Goal: Transaction & Acquisition: Purchase product/service

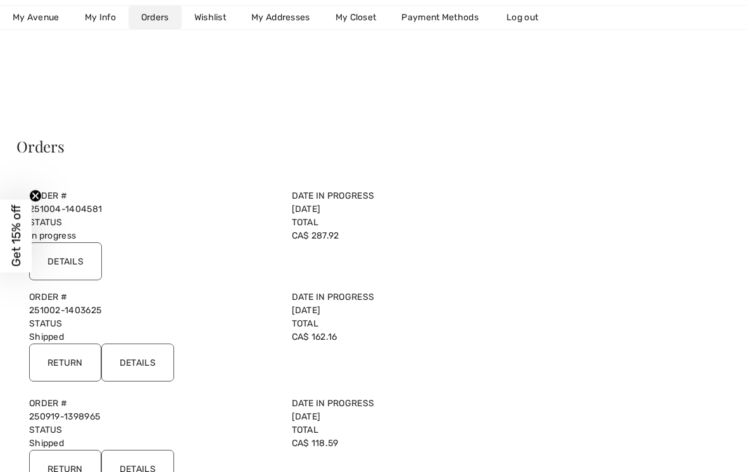
scroll to position [6, 0]
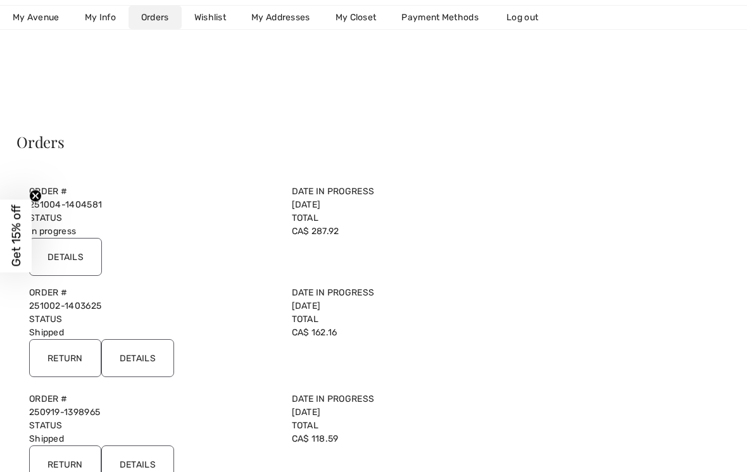
click at [147, 357] on input "Details" at bounding box center [137, 358] width 73 height 38
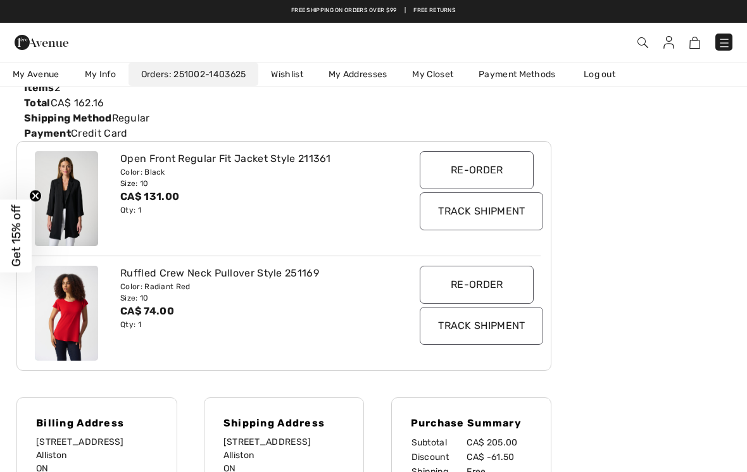
scroll to position [139, 0]
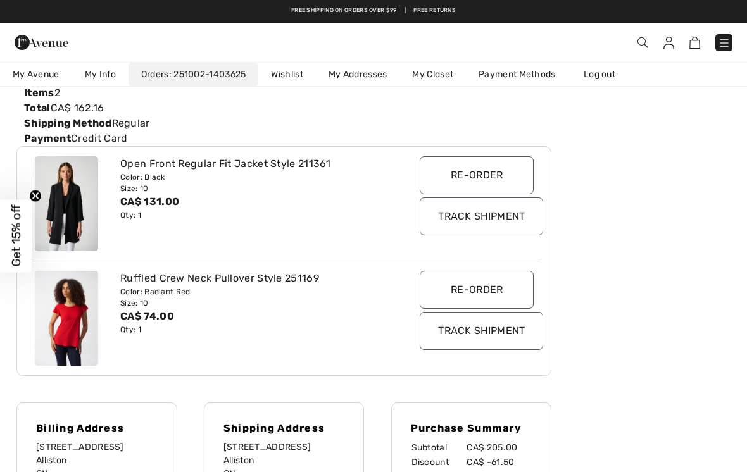
click at [81, 318] on img at bounding box center [66, 318] width 63 height 95
click at [85, 320] on img at bounding box center [66, 318] width 63 height 95
click at [264, 280] on div "Ruffled Crew Neck Pullover Style 251169" at bounding box center [262, 278] width 284 height 15
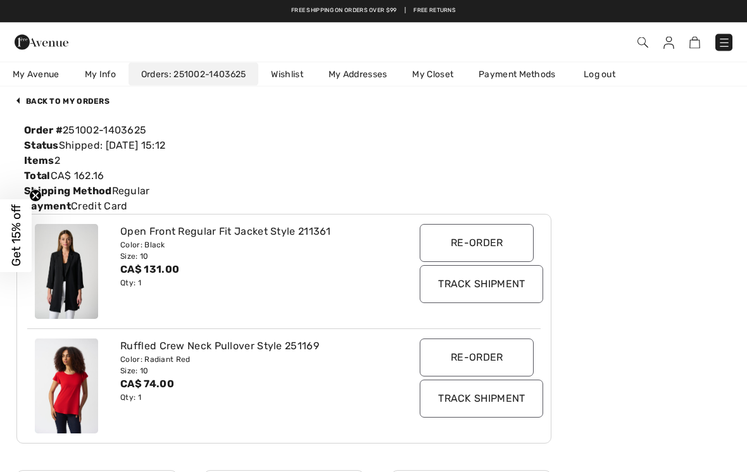
scroll to position [0, 0]
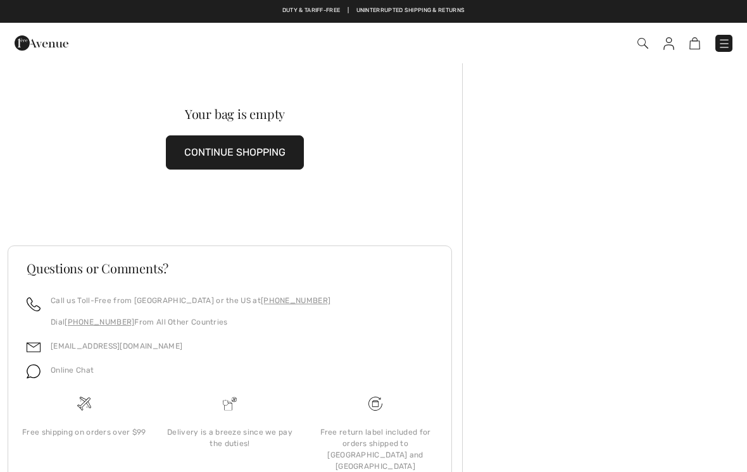
click at [280, 152] on button "CONTINUE SHOPPING" at bounding box center [235, 152] width 138 height 34
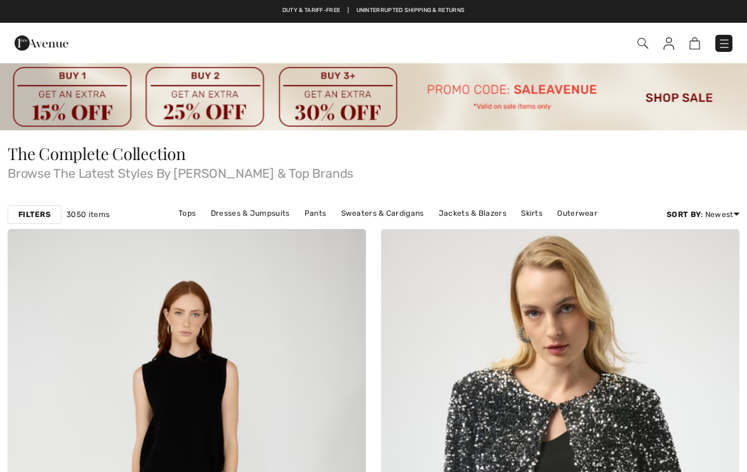
checkbox input "true"
click at [696, 43] on img at bounding box center [694, 43] width 11 height 12
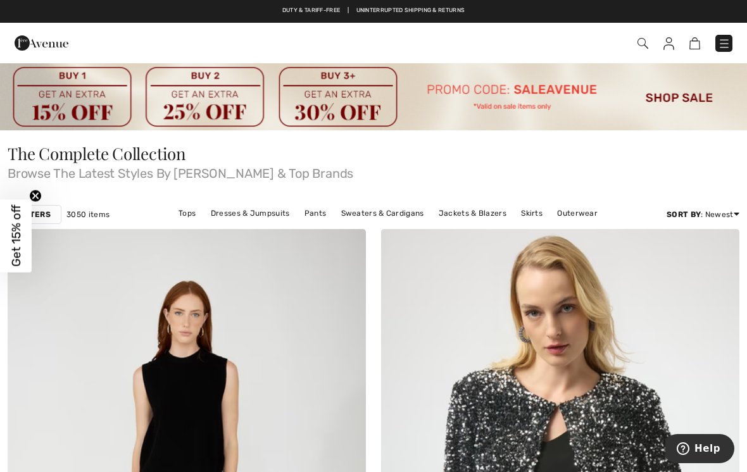
click at [695, 44] on img at bounding box center [694, 43] width 11 height 12
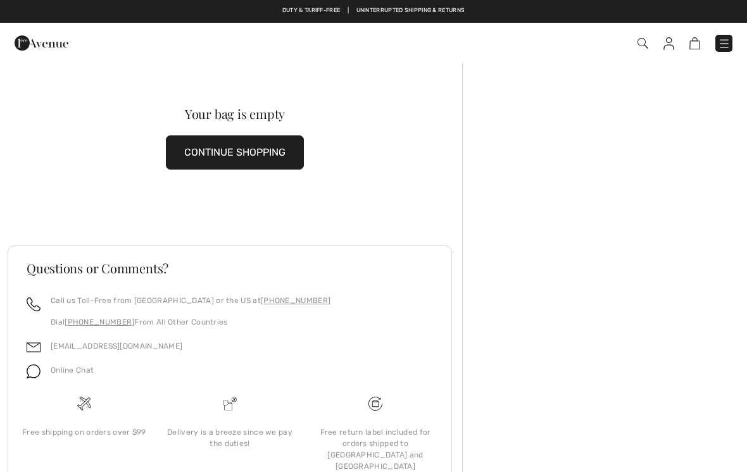
click at [664, 46] on img at bounding box center [668, 43] width 11 height 13
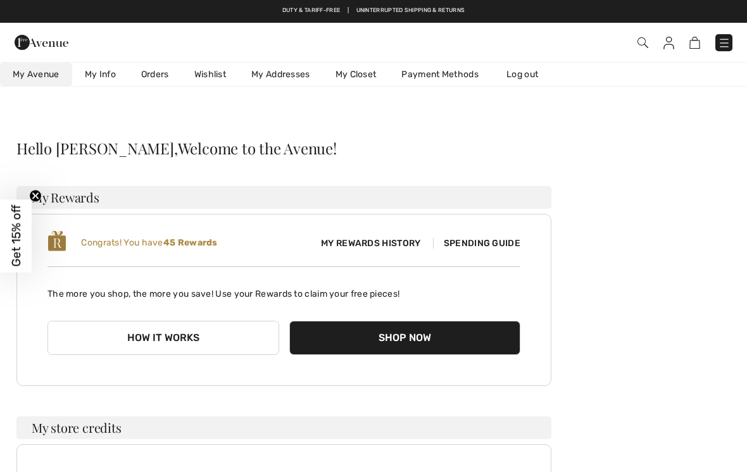
click at [156, 71] on link "Orders" at bounding box center [154, 74] width 53 height 23
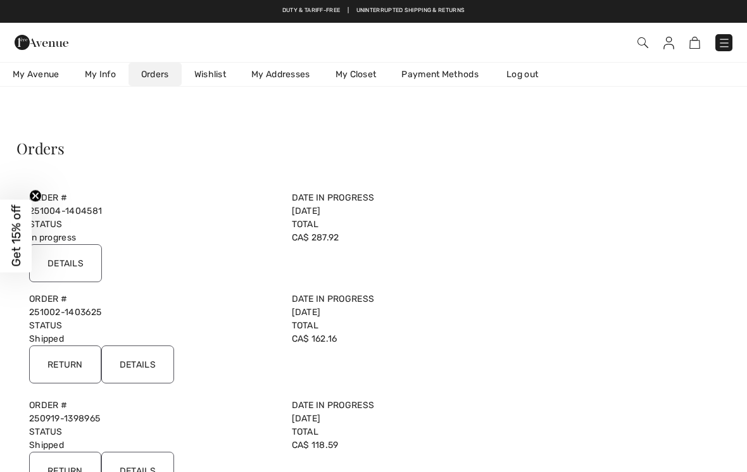
click at [84, 263] on input "Details" at bounding box center [65, 263] width 73 height 38
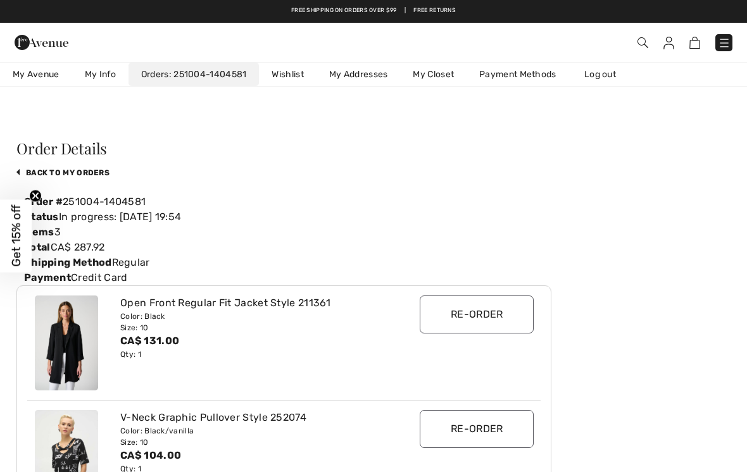
click at [435, 77] on link "My Closet" at bounding box center [433, 74] width 66 height 23
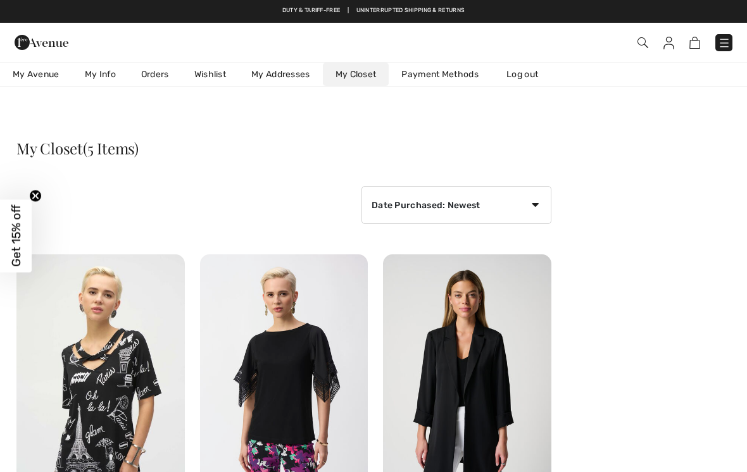
click at [46, 67] on link "My Avenue 45 Reward points" at bounding box center [36, 74] width 72 height 23
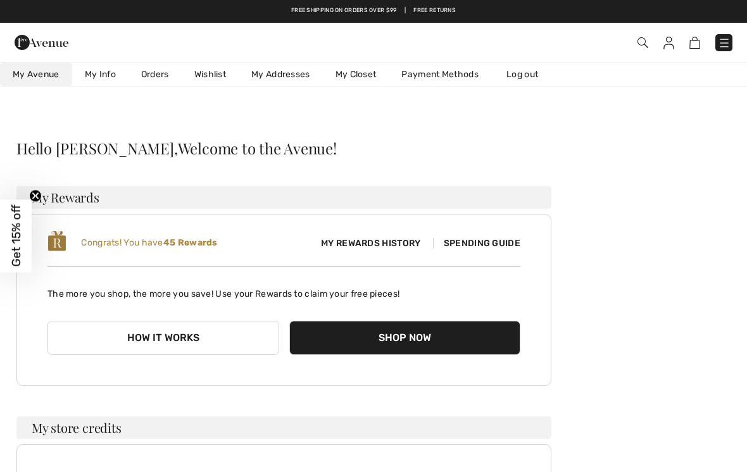
click at [419, 342] on button "Shop Now" at bounding box center [405, 338] width 232 height 34
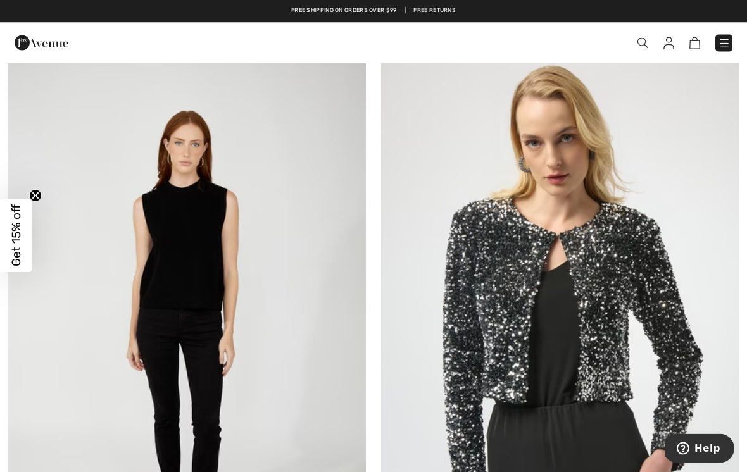
scroll to position [170, 0]
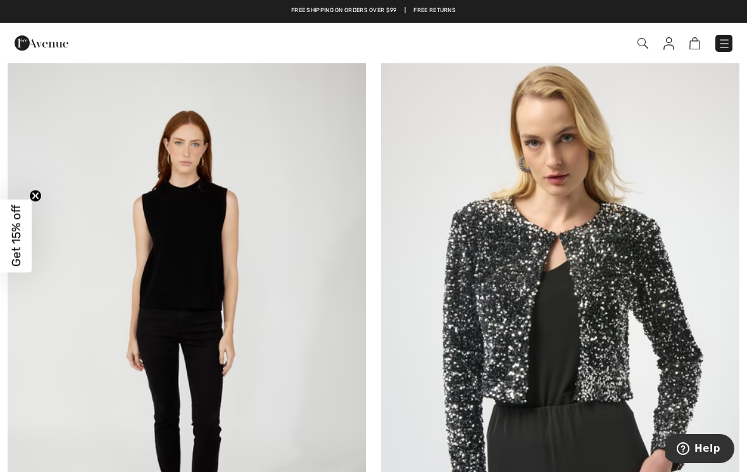
click at [218, 252] on img at bounding box center [187, 327] width 358 height 537
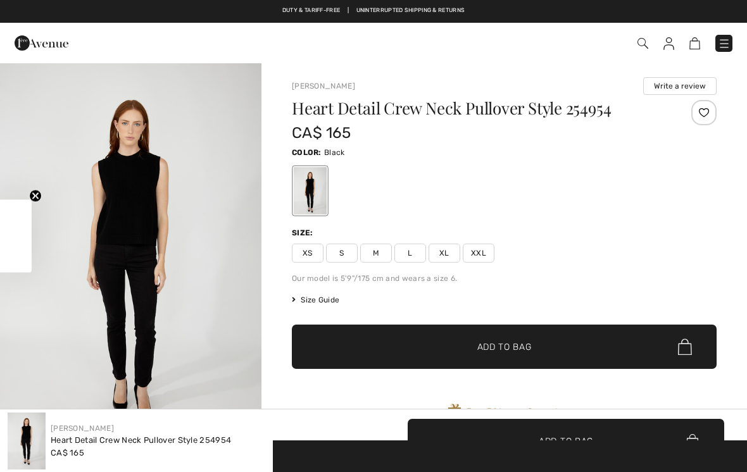
checkbox input "true"
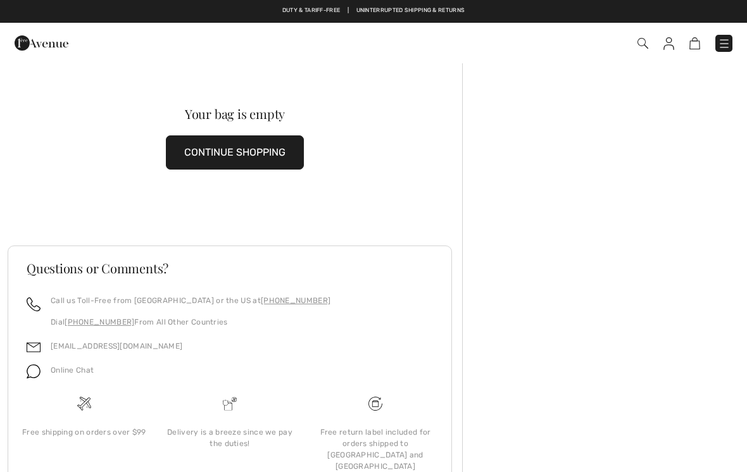
click at [268, 152] on button "CONTINUE SHOPPING" at bounding box center [235, 152] width 138 height 34
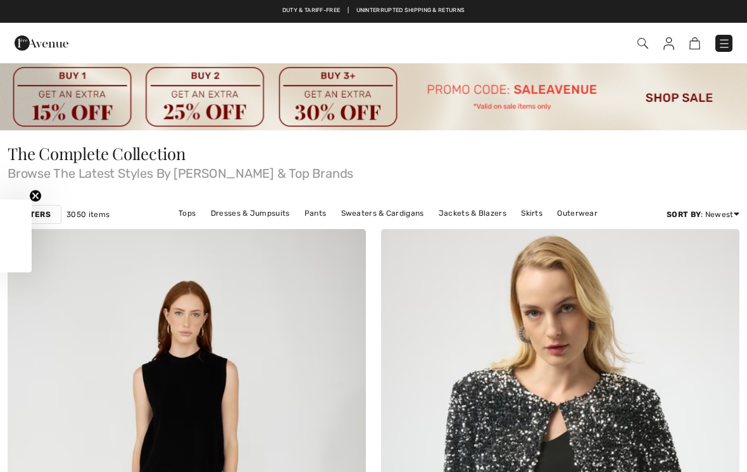
checkbox input "true"
click at [676, 96] on img at bounding box center [373, 96] width 747 height 68
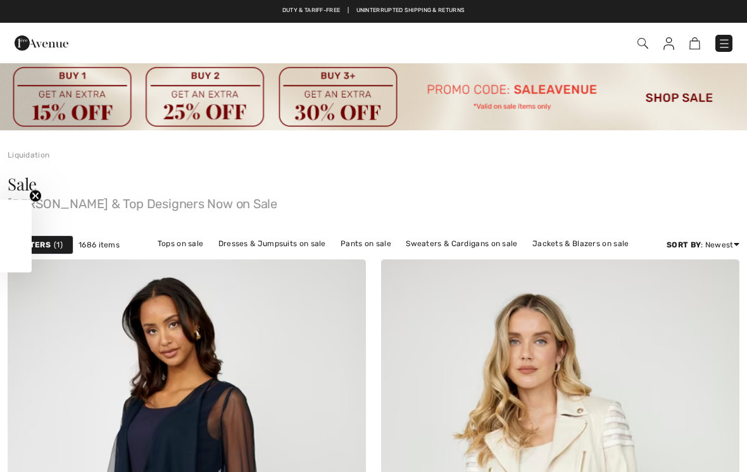
checkbox input "true"
click at [180, 243] on link "Tops on sale" at bounding box center [180, 243] width 59 height 16
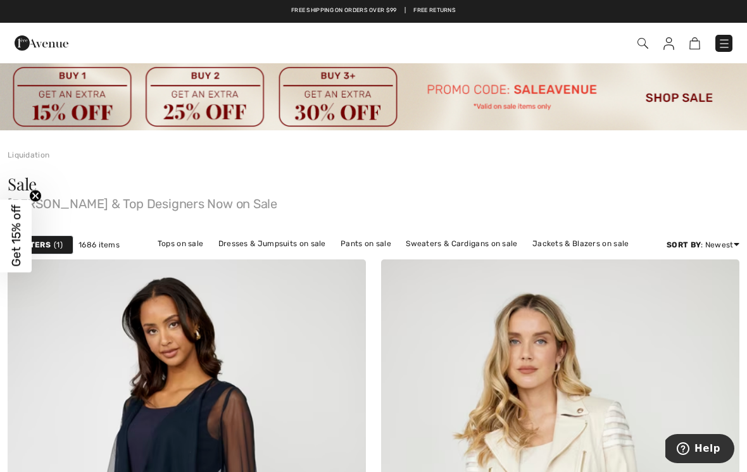
click at [178, 244] on link "Tops on sale" at bounding box center [180, 243] width 59 height 16
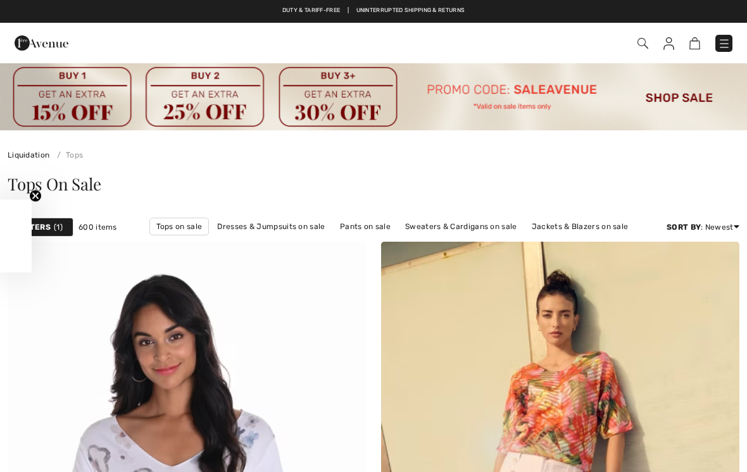
checkbox input "true"
click at [56, 223] on span "1" at bounding box center [58, 226] width 9 height 11
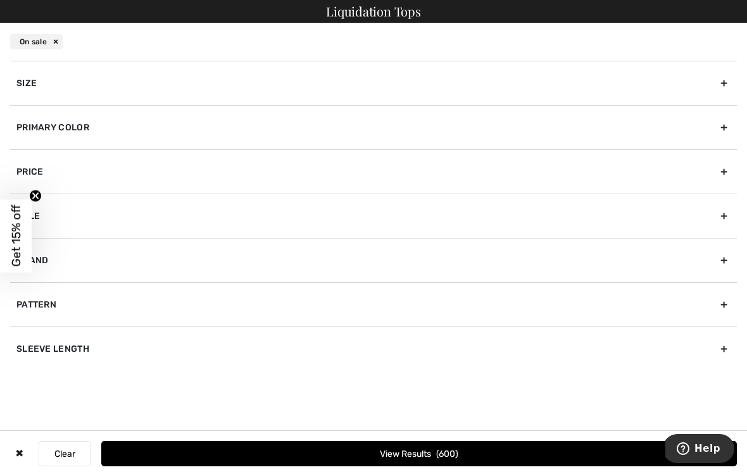
scroll to position [257, 0]
click at [33, 199] on icon "Close teaser" at bounding box center [35, 196] width 5 height 5
click at [458, 459] on span "600" at bounding box center [447, 454] width 22 height 11
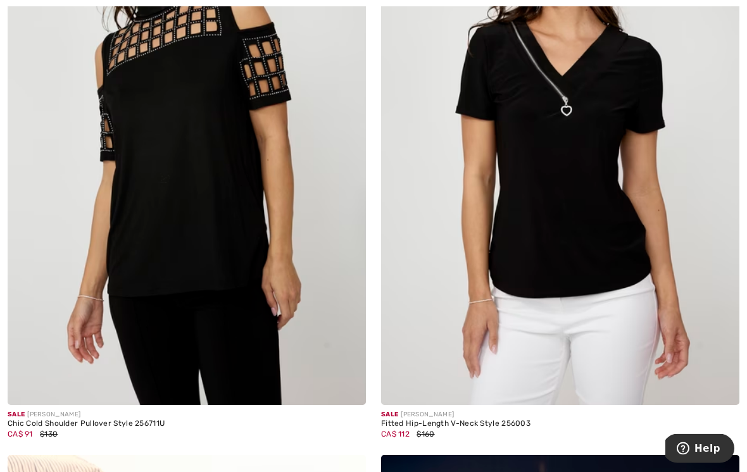
scroll to position [1548, 0]
click at [626, 146] on img at bounding box center [560, 136] width 358 height 537
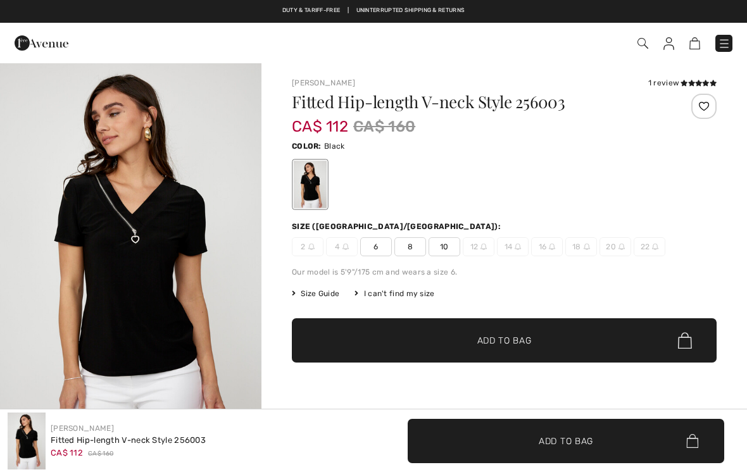
checkbox input "true"
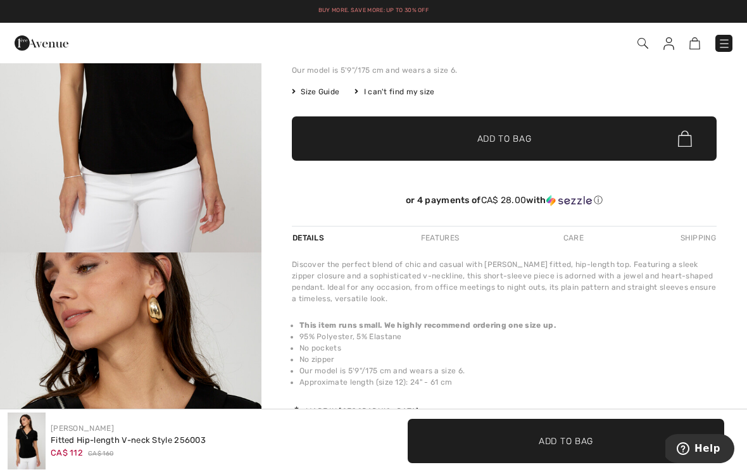
scroll to position [201, 0]
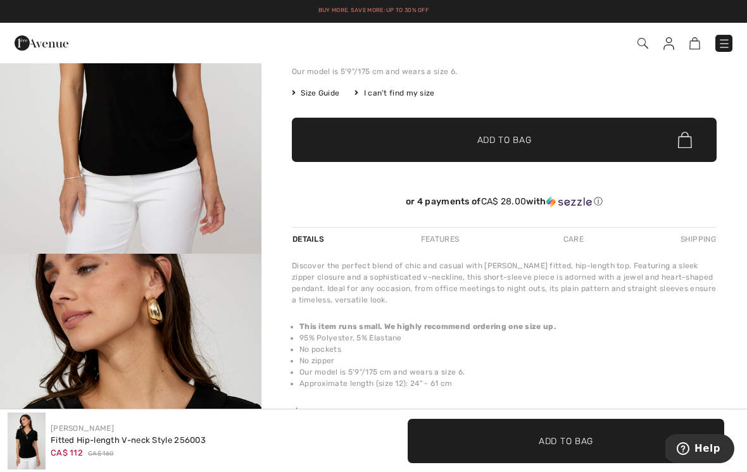
click at [203, 307] on img "2 / 4" at bounding box center [130, 450] width 261 height 392
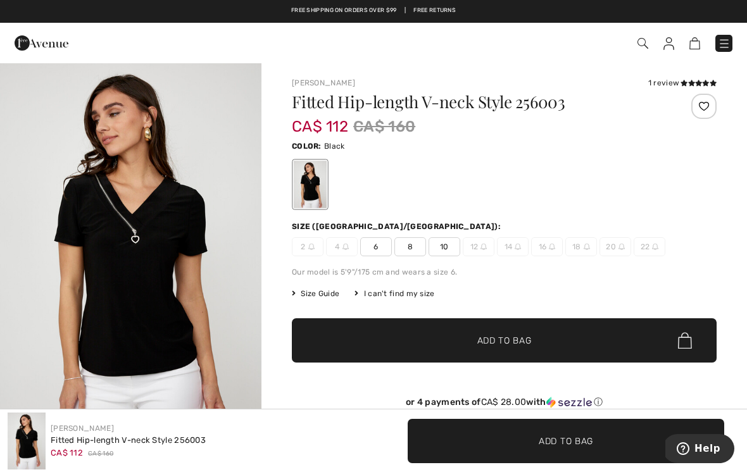
click at [685, 81] on icon at bounding box center [683, 83] width 7 height 6
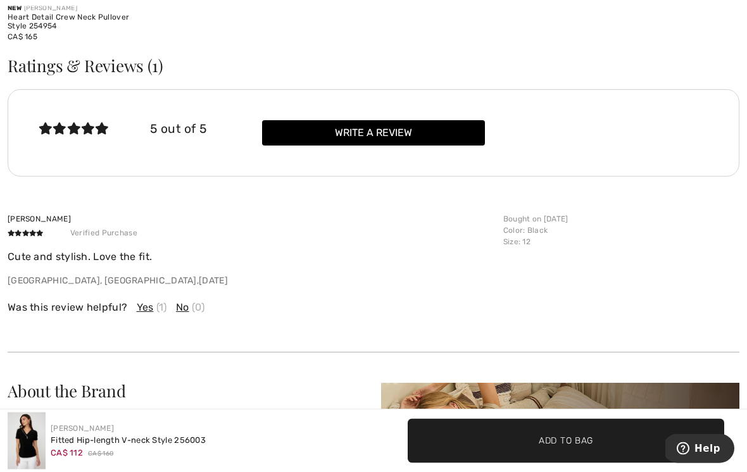
scroll to position [1700, 0]
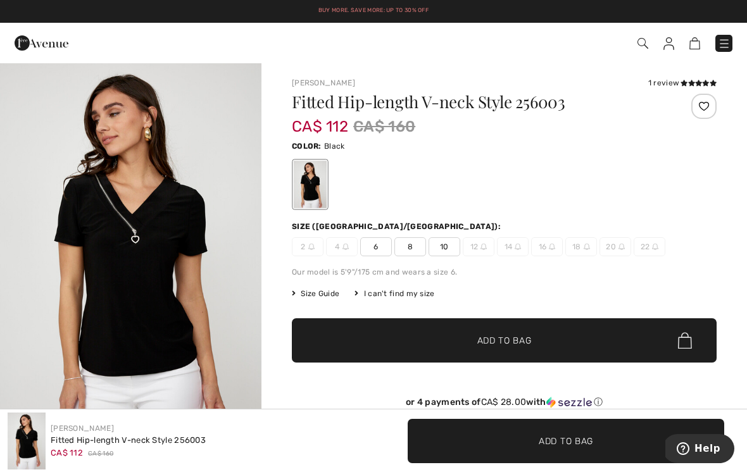
click at [727, 444] on button "Help" at bounding box center [697, 448] width 71 height 29
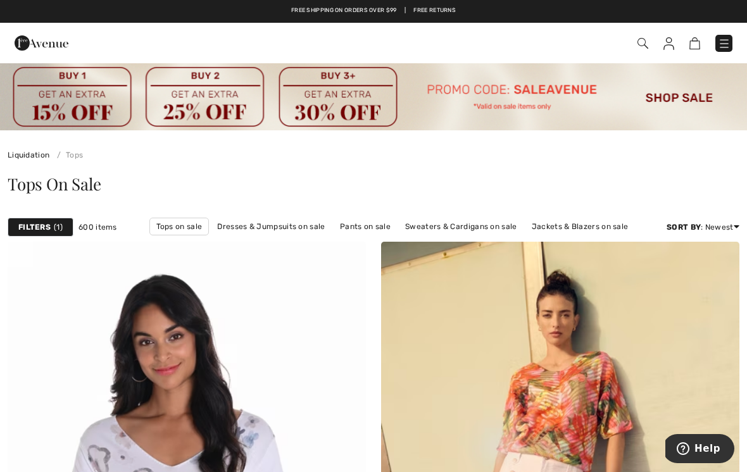
click at [667, 46] on img at bounding box center [668, 43] width 11 height 13
click at [671, 46] on img at bounding box center [668, 43] width 11 height 13
click at [670, 45] on img at bounding box center [668, 43] width 11 height 13
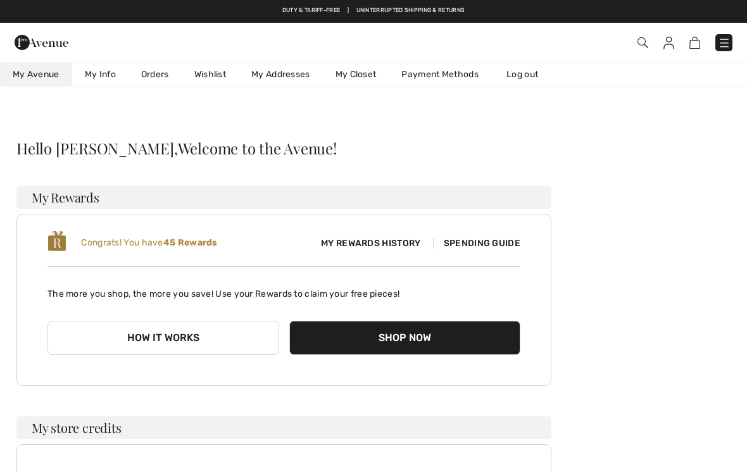
click at [154, 71] on link "Orders" at bounding box center [154, 74] width 53 height 23
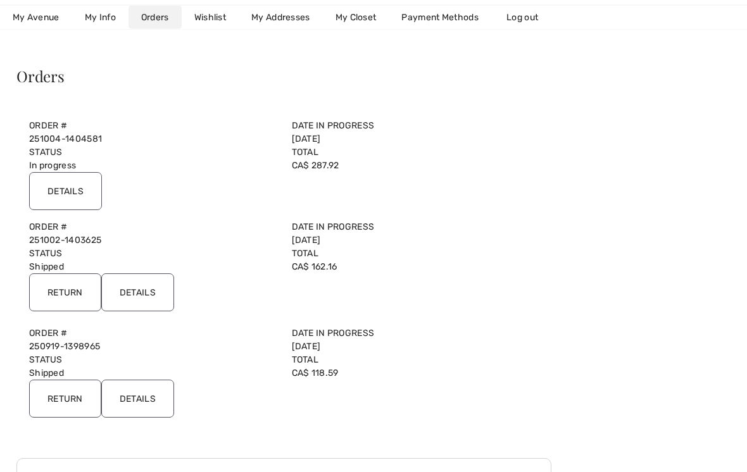
scroll to position [70, 0]
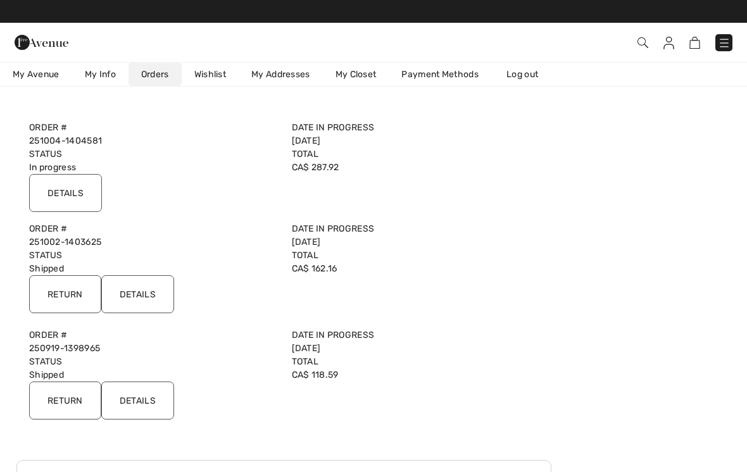
click at [151, 288] on input "Details" at bounding box center [137, 294] width 73 height 38
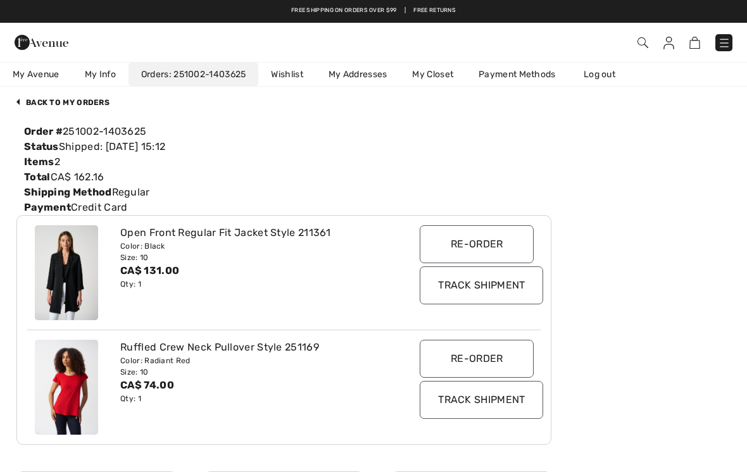
click at [71, 381] on img at bounding box center [66, 387] width 63 height 95
click at [82, 368] on img at bounding box center [66, 387] width 63 height 95
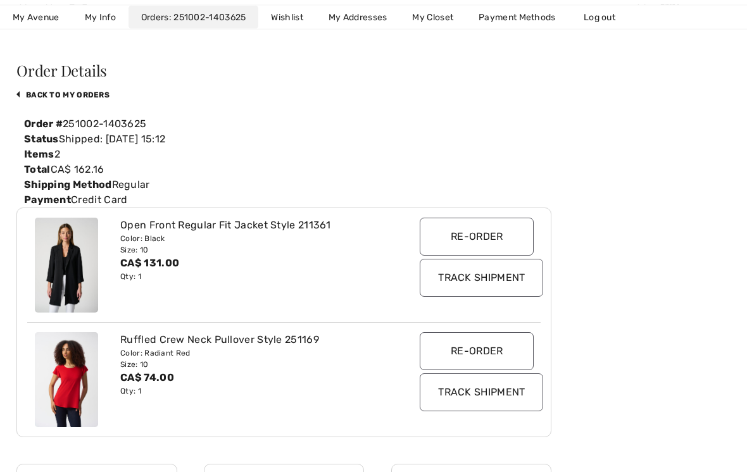
scroll to position [78, 0]
click at [244, 344] on div "Ruffled Crew Neck Pullover Style 251169" at bounding box center [262, 339] width 284 height 15
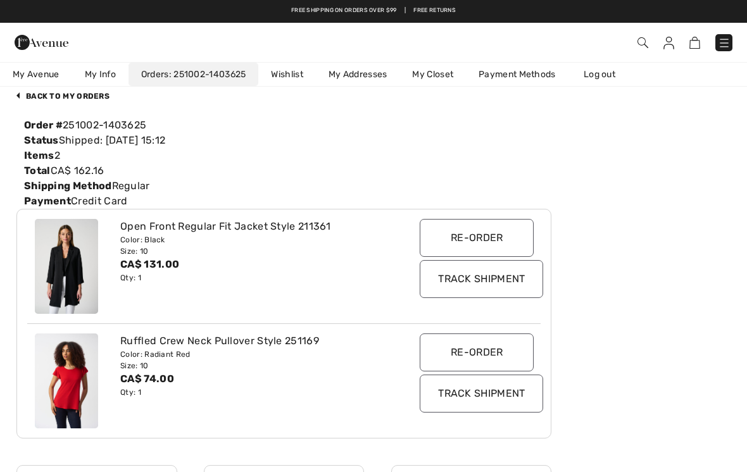
scroll to position [0, 0]
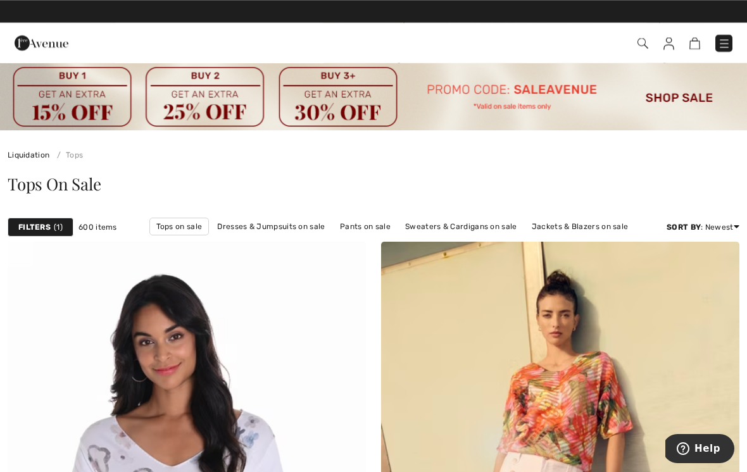
click at [58, 228] on span "1" at bounding box center [58, 226] width 9 height 11
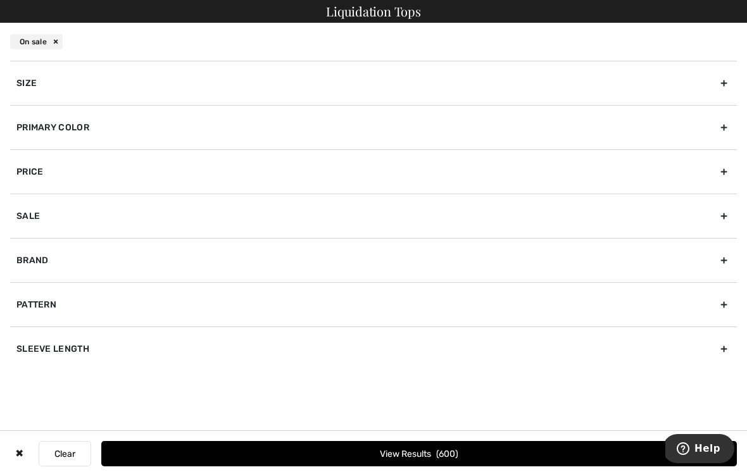
click at [39, 258] on div "Brand" at bounding box center [373, 260] width 726 height 44
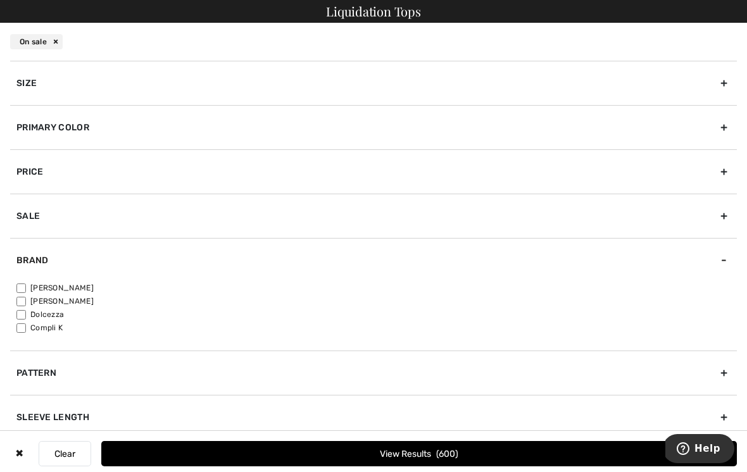
click at [25, 282] on label "[PERSON_NAME]" at bounding box center [376, 287] width 720 height 11
click at [25, 283] on input"] "[PERSON_NAME]" at bounding box center [20, 287] width 9 height 9
checkbox input"] "true"
click at [458, 454] on span "457" at bounding box center [447, 454] width 21 height 11
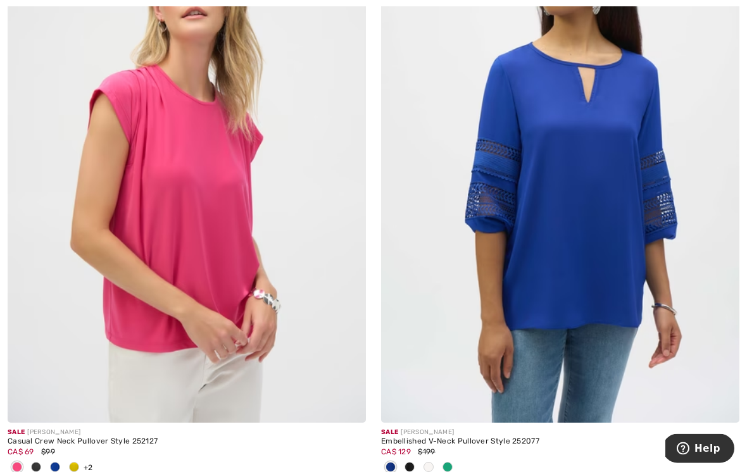
scroll to position [977, 0]
click at [259, 225] on img at bounding box center [187, 153] width 358 height 537
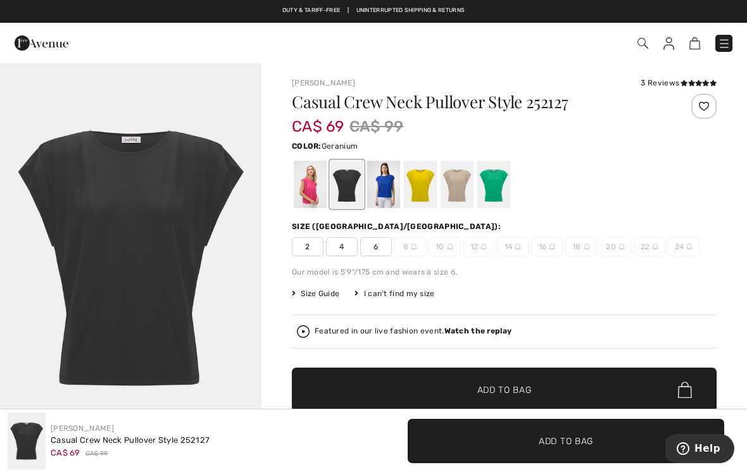
click at [311, 181] on div at bounding box center [310, 184] width 33 height 47
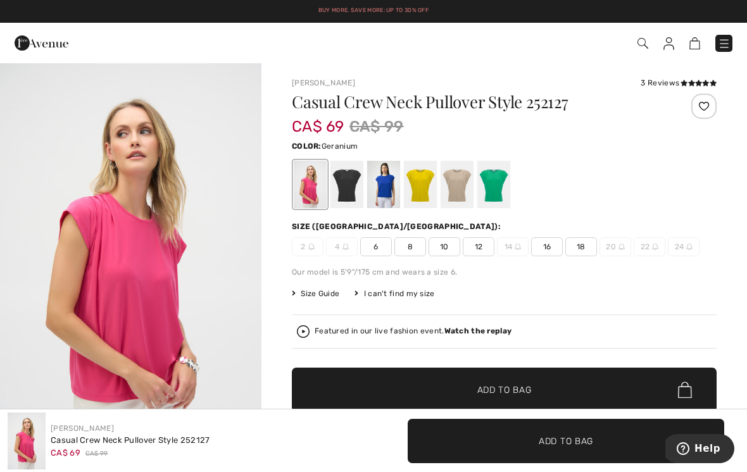
click at [349, 181] on div at bounding box center [346, 184] width 33 height 47
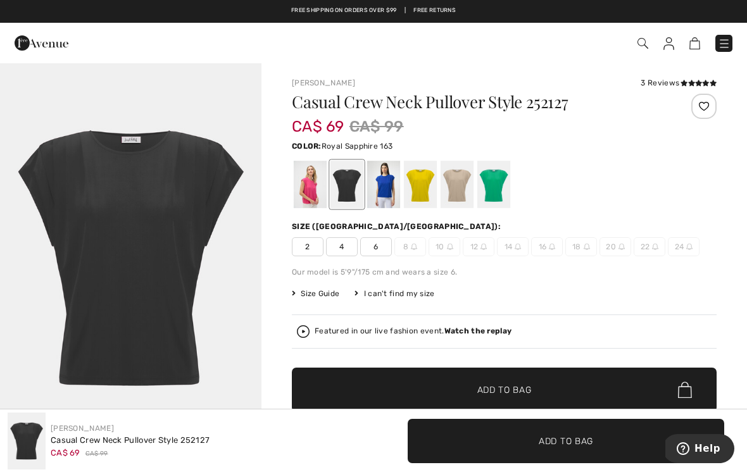
click at [387, 175] on div at bounding box center [383, 184] width 33 height 47
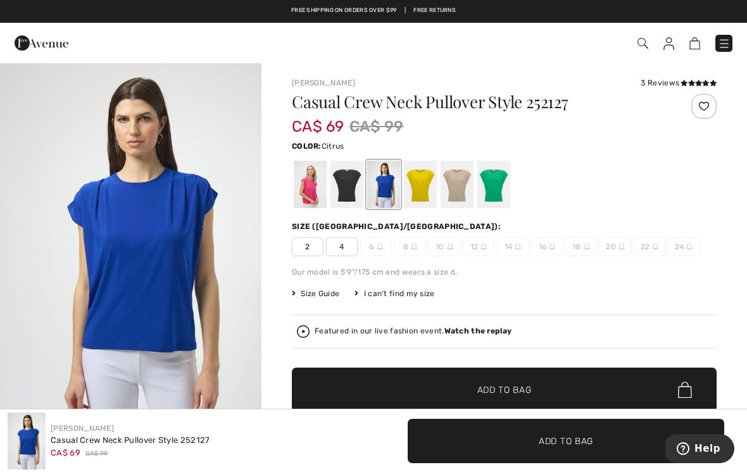
click at [422, 182] on div at bounding box center [420, 184] width 33 height 47
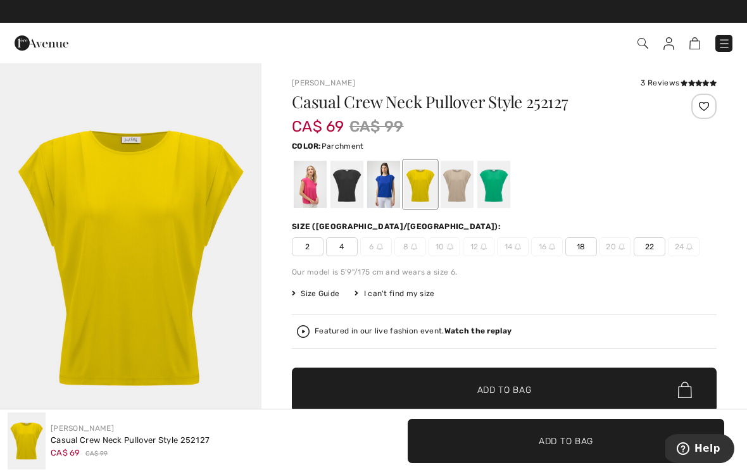
click at [456, 184] on div at bounding box center [456, 184] width 33 height 47
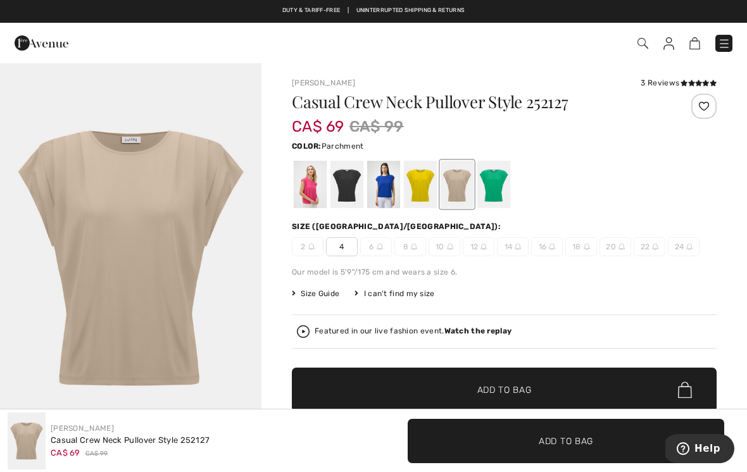
click at [499, 187] on div at bounding box center [493, 184] width 33 height 47
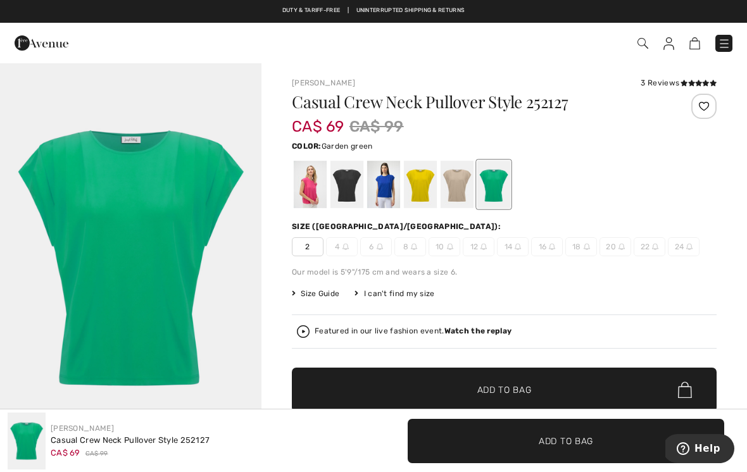
click at [318, 181] on div at bounding box center [310, 184] width 33 height 47
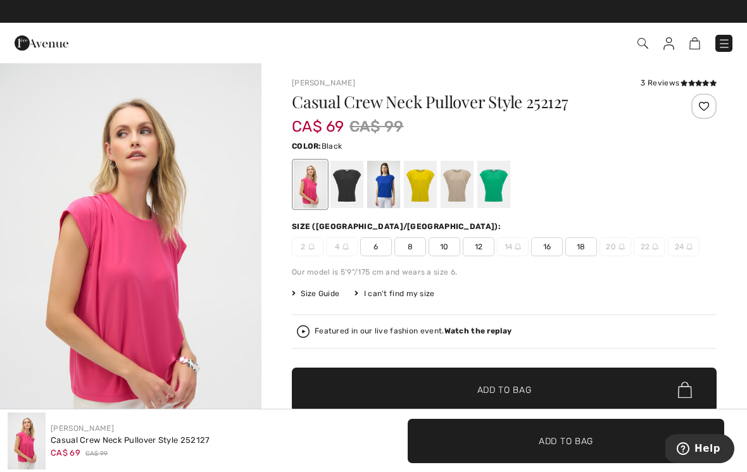
click at [356, 180] on div at bounding box center [346, 184] width 33 height 47
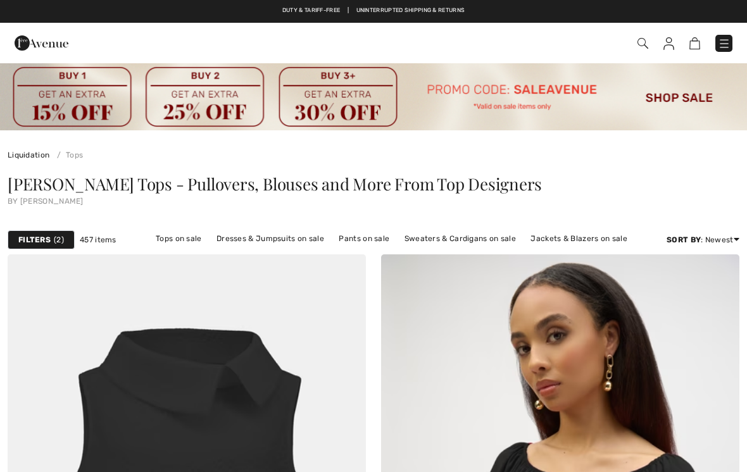
scroll to position [996, 0]
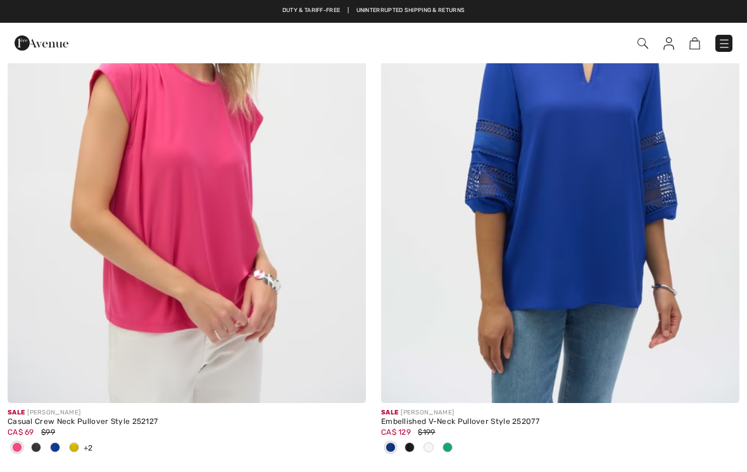
checkbox input "true"
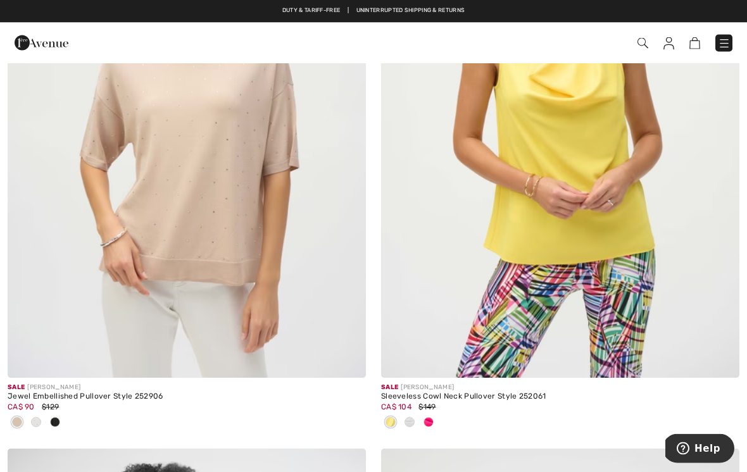
scroll to position [4754, 0]
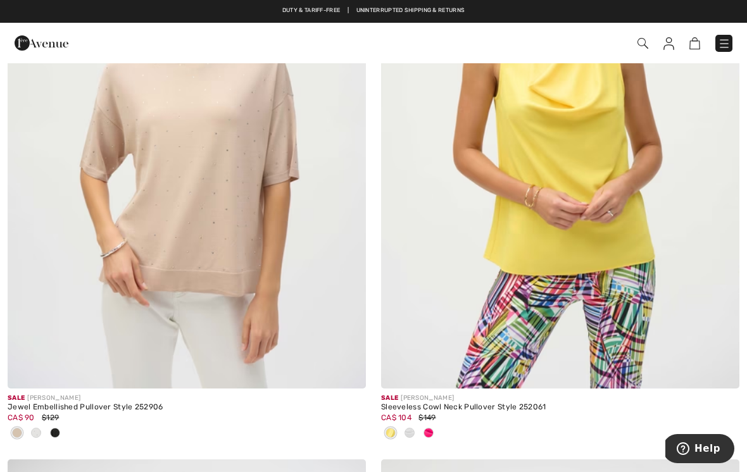
click at [274, 231] on img at bounding box center [187, 119] width 358 height 537
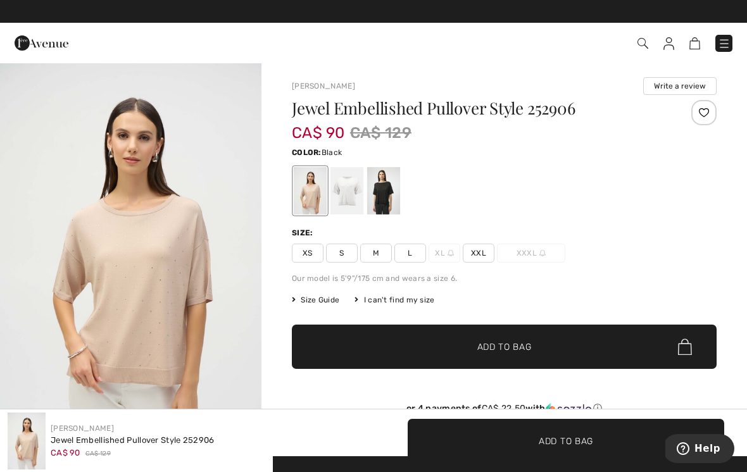
click at [384, 183] on div at bounding box center [383, 190] width 33 height 47
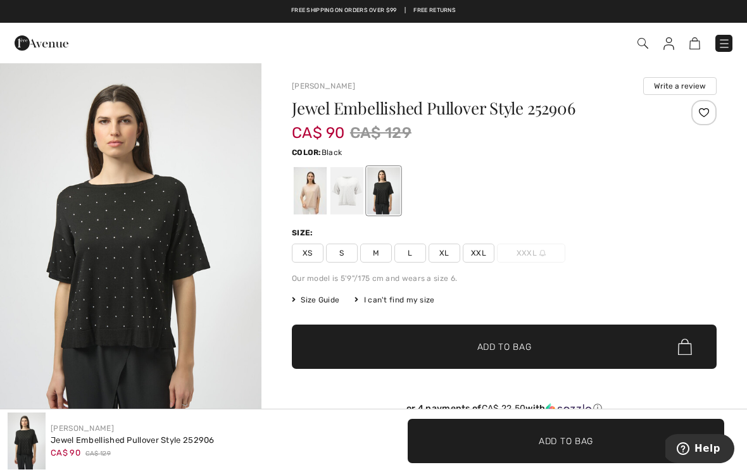
click at [376, 254] on span "M" at bounding box center [376, 253] width 32 height 19
click at [521, 346] on span "Add to Bag" at bounding box center [504, 346] width 54 height 13
click at [314, 191] on div at bounding box center [310, 190] width 33 height 47
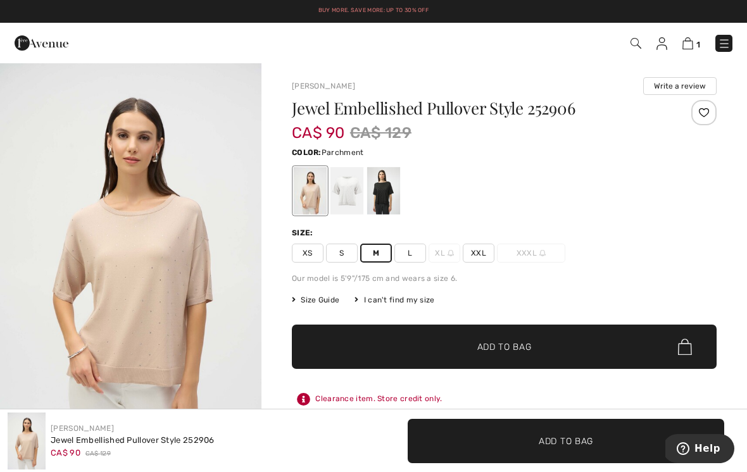
click at [499, 349] on span "Add to Bag" at bounding box center [504, 346] width 54 height 13
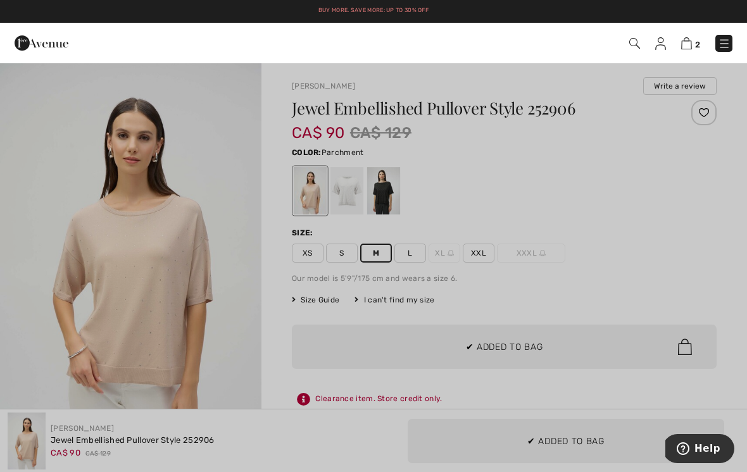
click at [247, 325] on div at bounding box center [373, 236] width 747 height 472
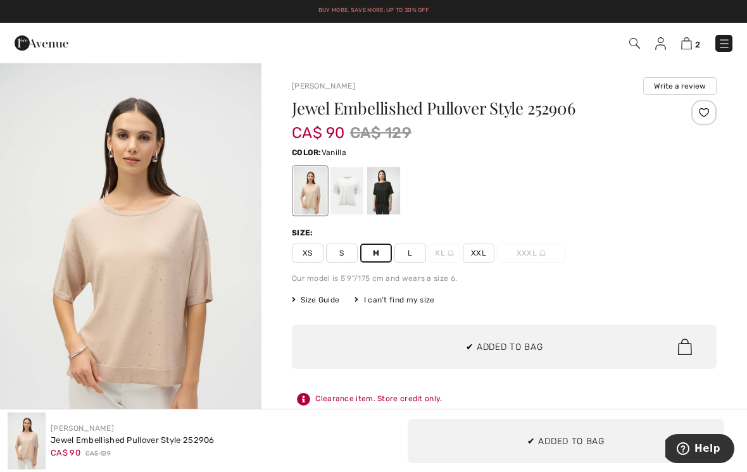
click at [357, 185] on div at bounding box center [346, 190] width 33 height 47
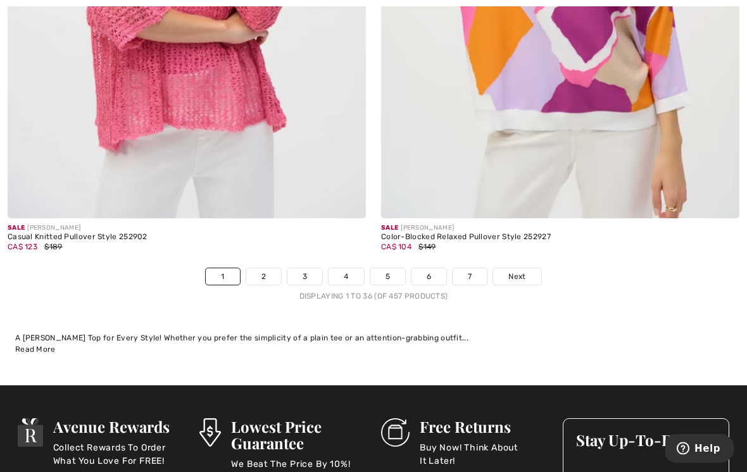
scroll to position [11061, 0]
click at [254, 274] on link "2" at bounding box center [263, 276] width 35 height 16
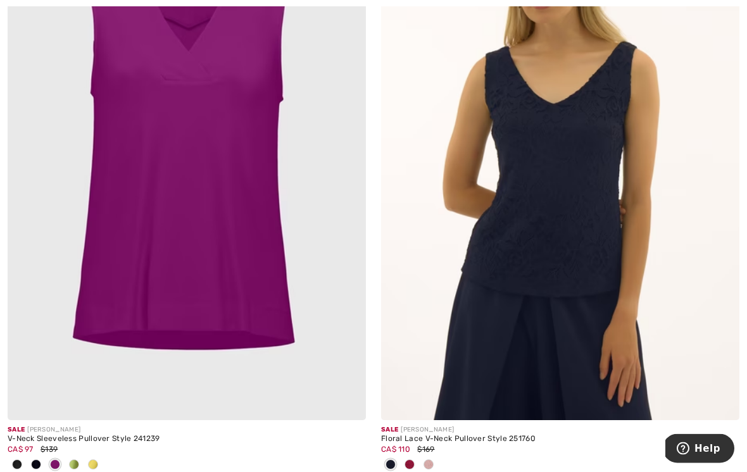
scroll to position [8952, 0]
click at [294, 262] on img at bounding box center [187, 151] width 358 height 537
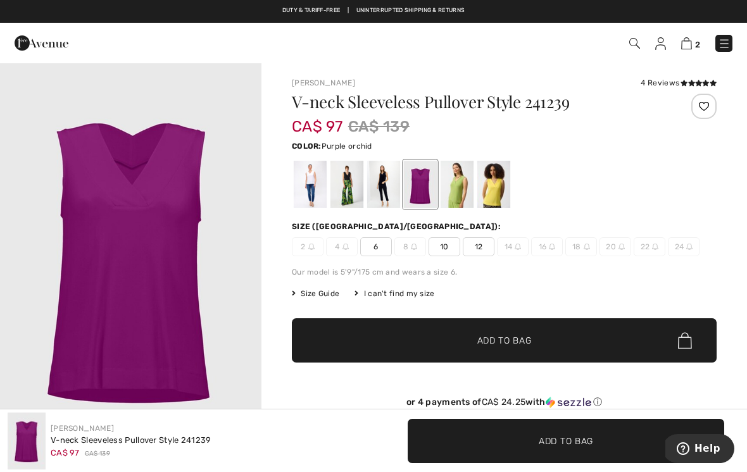
click at [312, 183] on div at bounding box center [310, 184] width 33 height 47
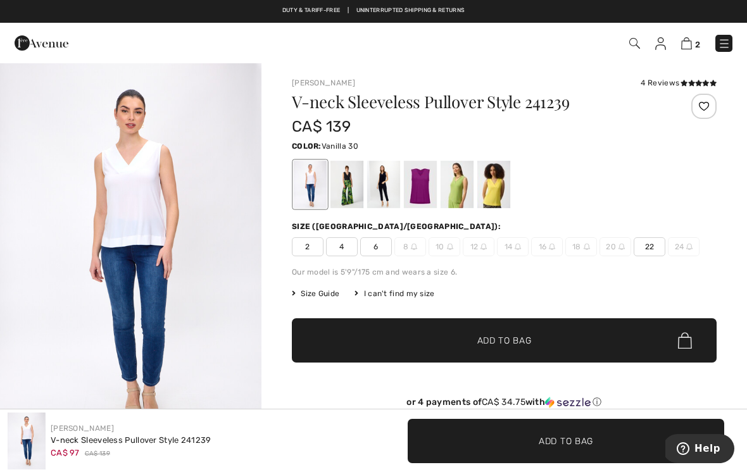
click at [350, 184] on div at bounding box center [346, 184] width 33 height 47
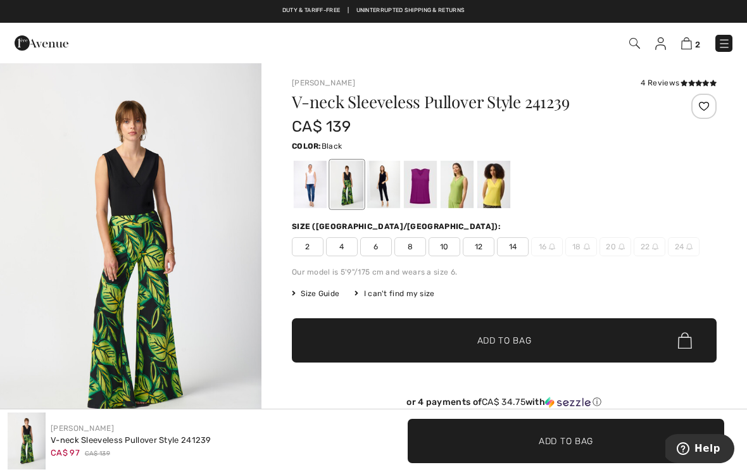
click at [381, 182] on div at bounding box center [383, 184] width 33 height 47
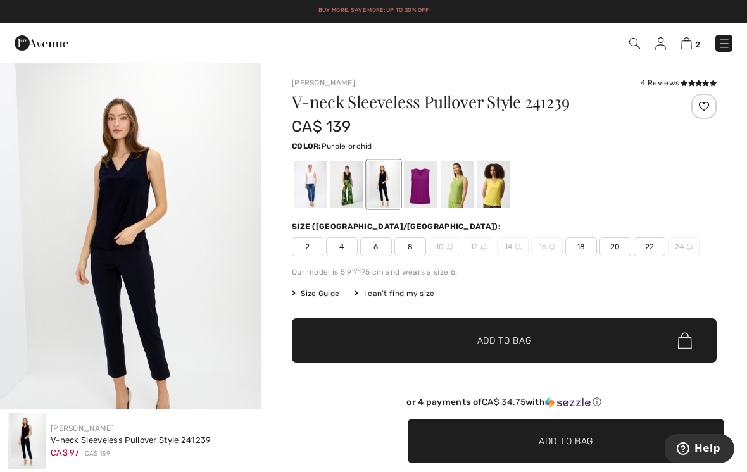
click at [419, 179] on div at bounding box center [420, 184] width 33 height 47
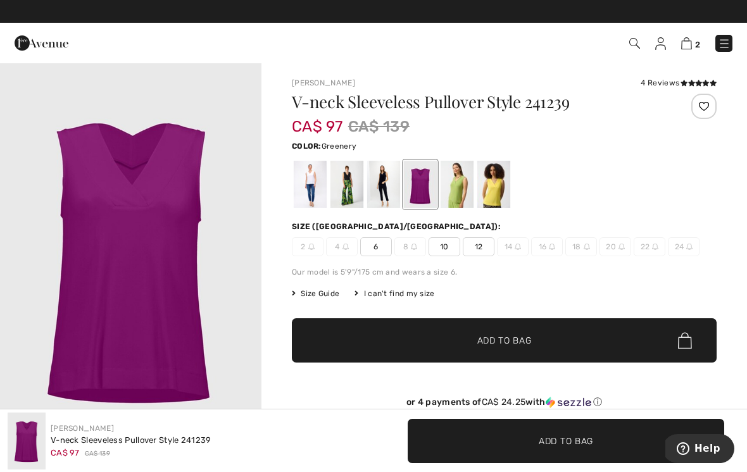
click at [455, 188] on div at bounding box center [456, 184] width 33 height 47
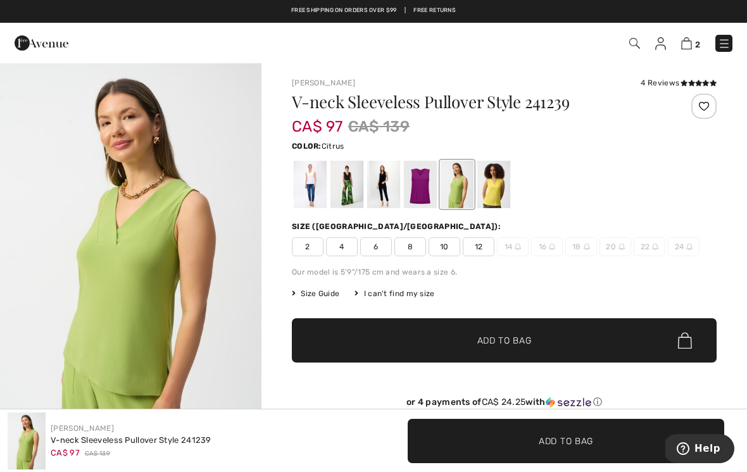
click at [499, 190] on div at bounding box center [493, 184] width 33 height 47
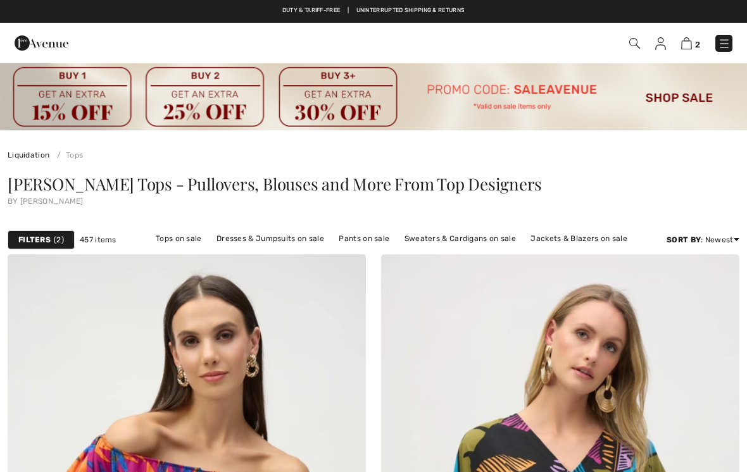
scroll to position [8972, 0]
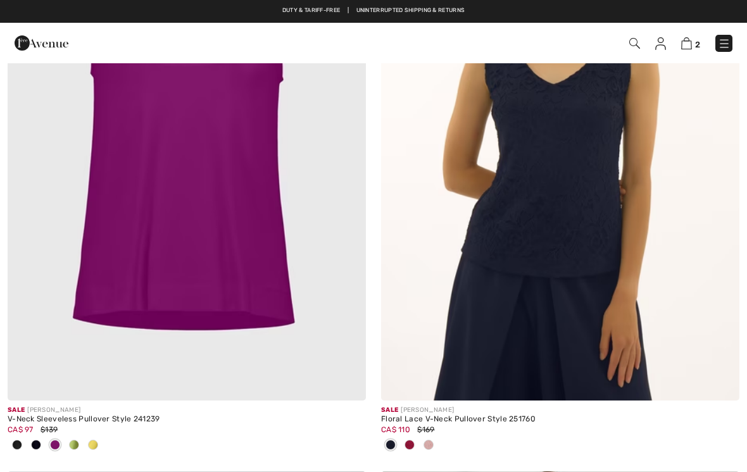
checkbox input "true"
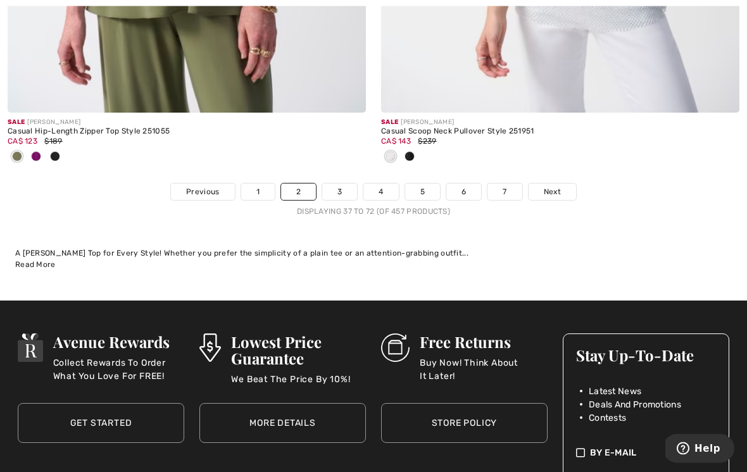
scroll to position [11083, 0]
click at [341, 183] on link "3" at bounding box center [339, 191] width 35 height 16
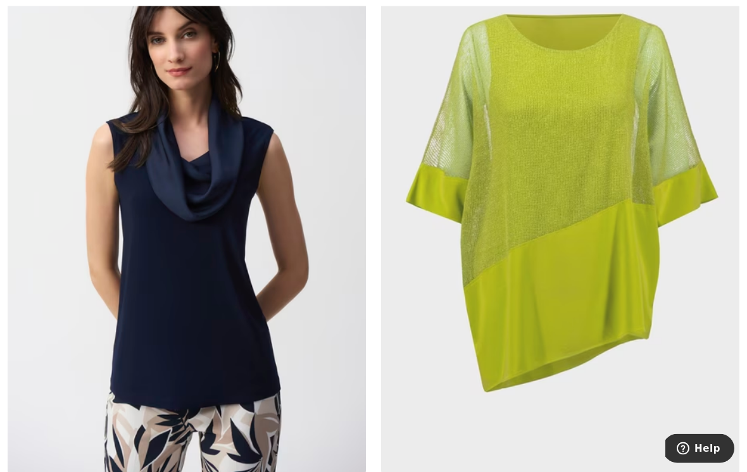
scroll to position [927, 0]
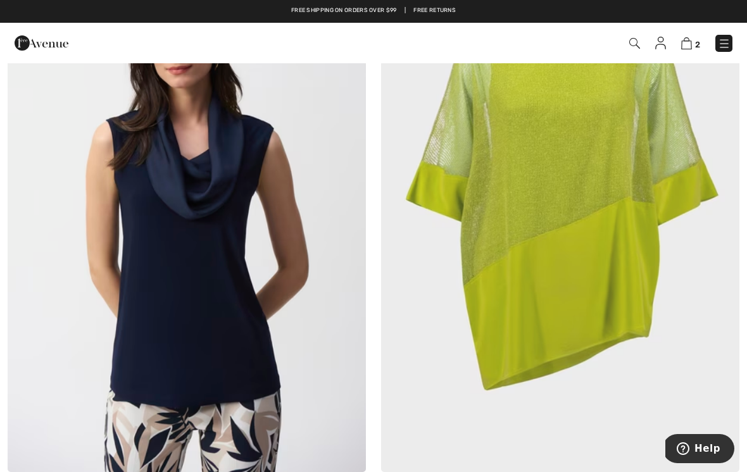
click at [252, 320] on img at bounding box center [187, 203] width 358 height 537
click at [299, 283] on img at bounding box center [187, 203] width 358 height 537
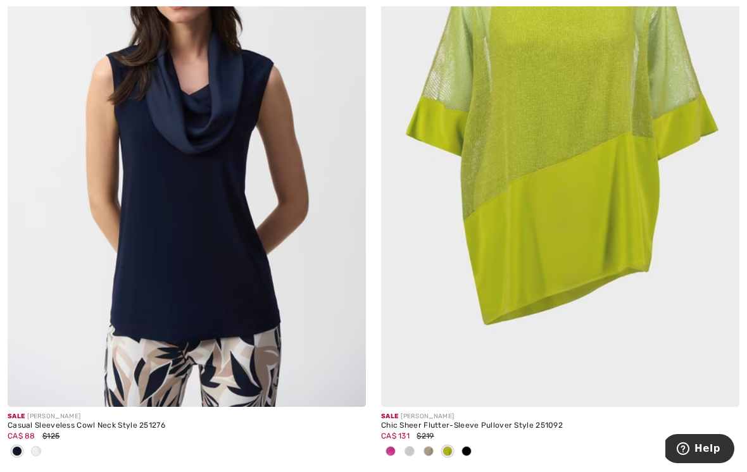
click at [224, 232] on img at bounding box center [187, 138] width 358 height 537
click at [309, 237] on img at bounding box center [187, 138] width 358 height 537
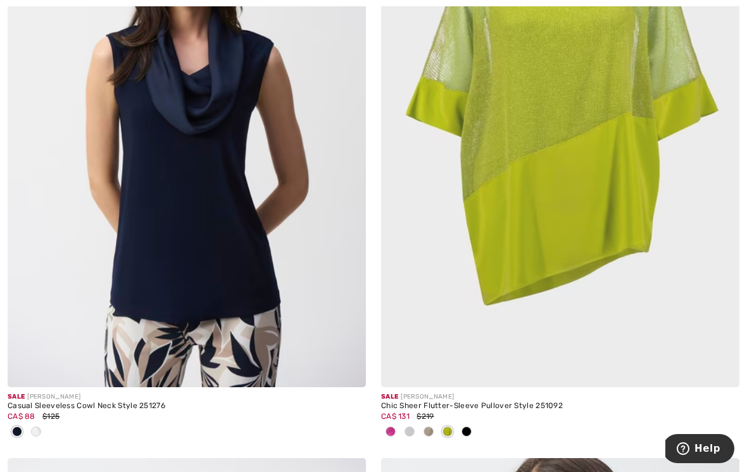
click at [258, 287] on img at bounding box center [187, 118] width 358 height 537
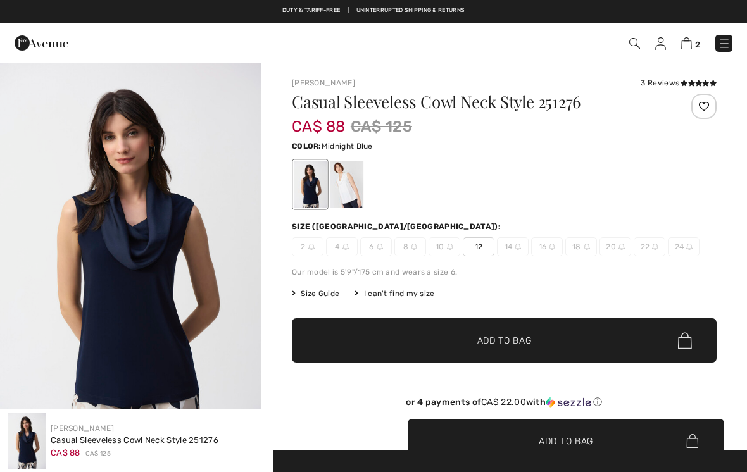
checkbox input "true"
click at [314, 190] on div at bounding box center [310, 184] width 33 height 47
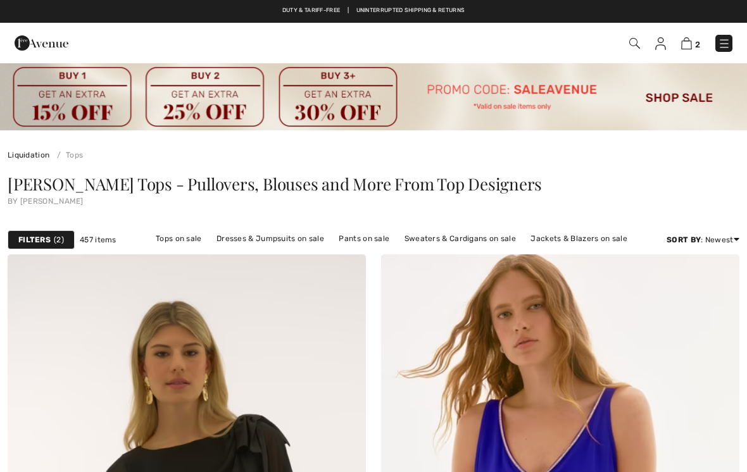
scroll to position [889, 0]
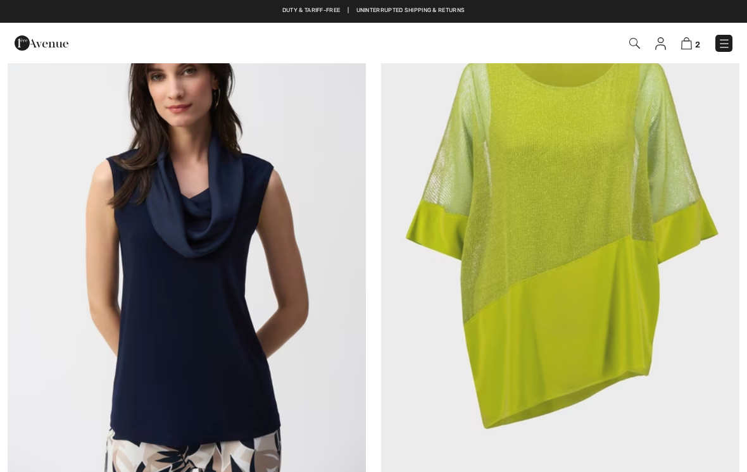
checkbox input "true"
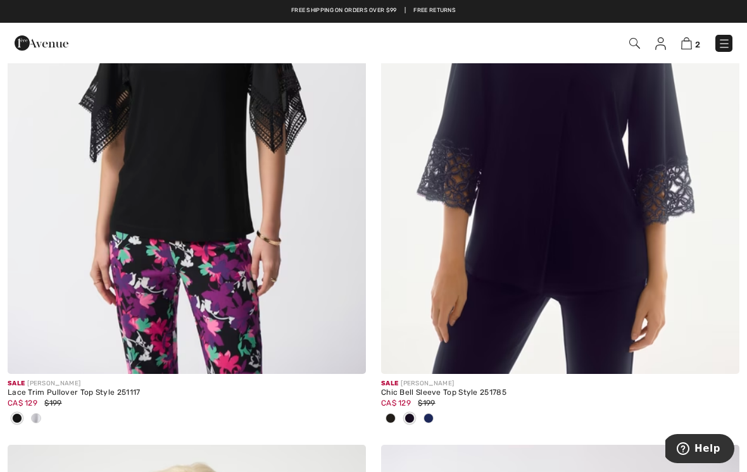
scroll to position [4172, 0]
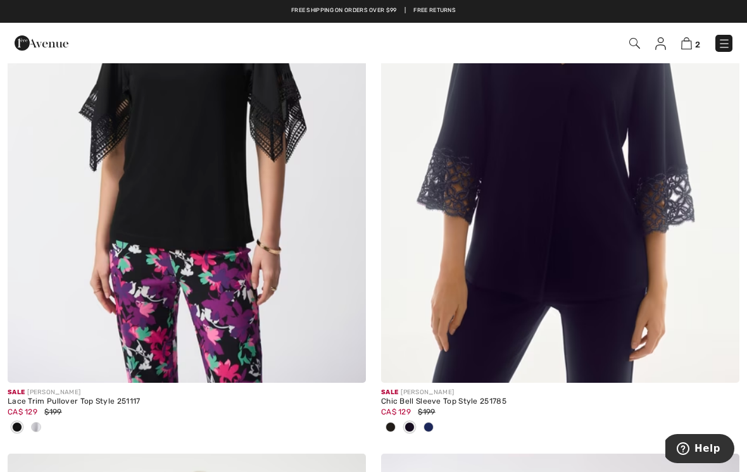
click at [241, 229] on img at bounding box center [187, 114] width 358 height 537
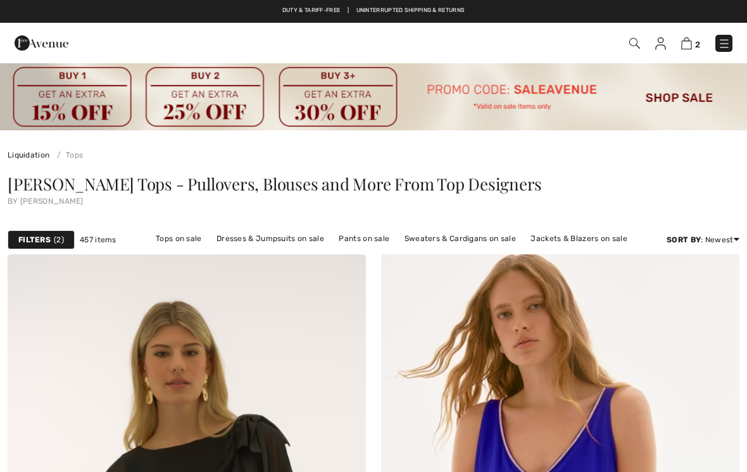
scroll to position [4172, 0]
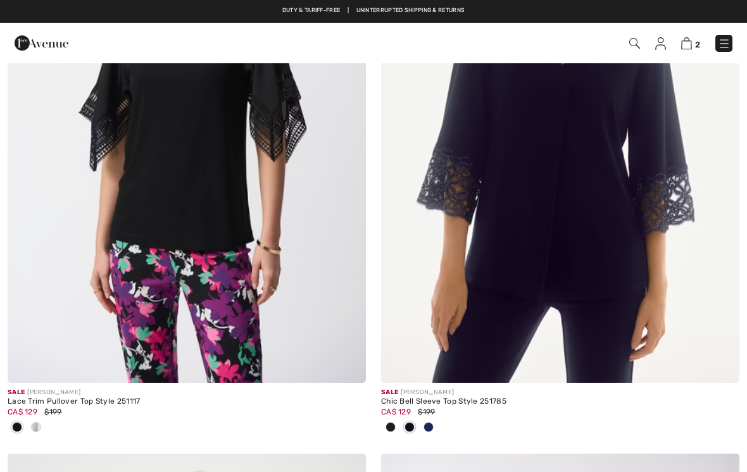
checkbox input "true"
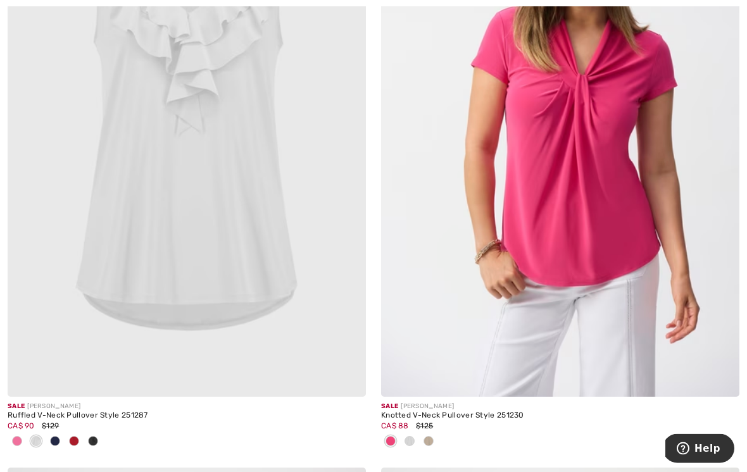
scroll to position [10260, 0]
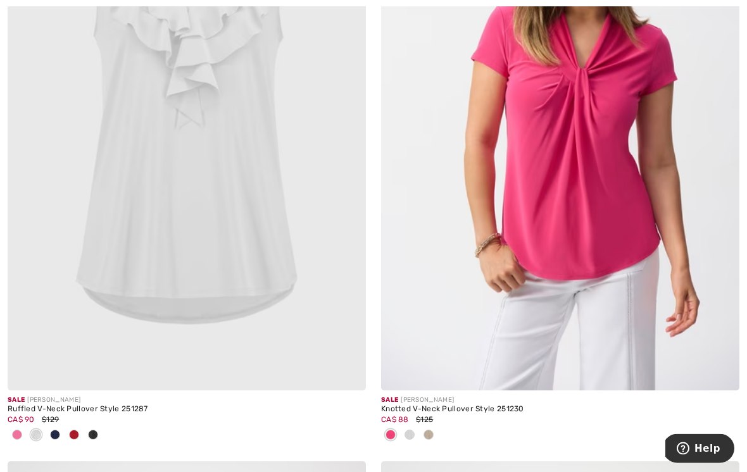
click at [643, 152] on img at bounding box center [560, 122] width 358 height 537
click at [640, 142] on img at bounding box center [560, 122] width 358 height 537
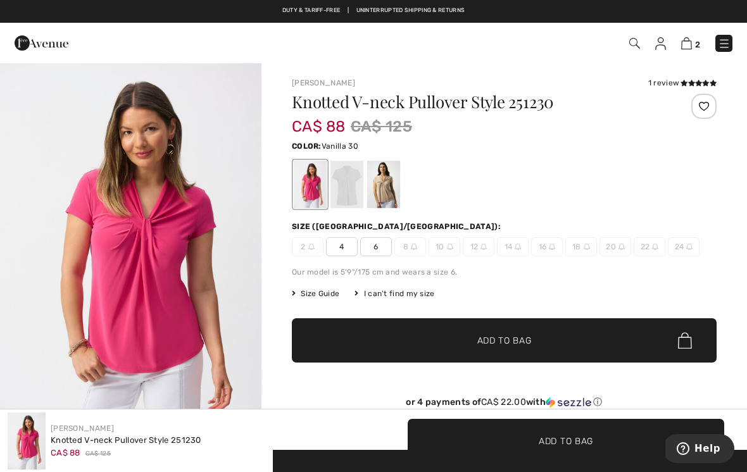
click at [352, 179] on div at bounding box center [346, 184] width 33 height 47
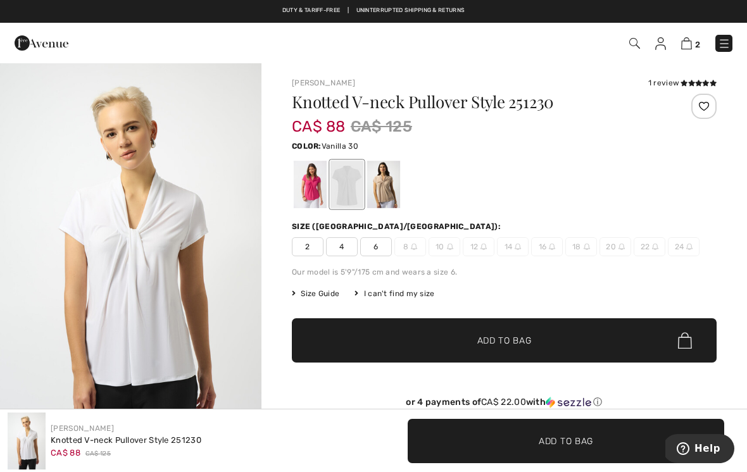
click at [393, 182] on div at bounding box center [383, 184] width 33 height 47
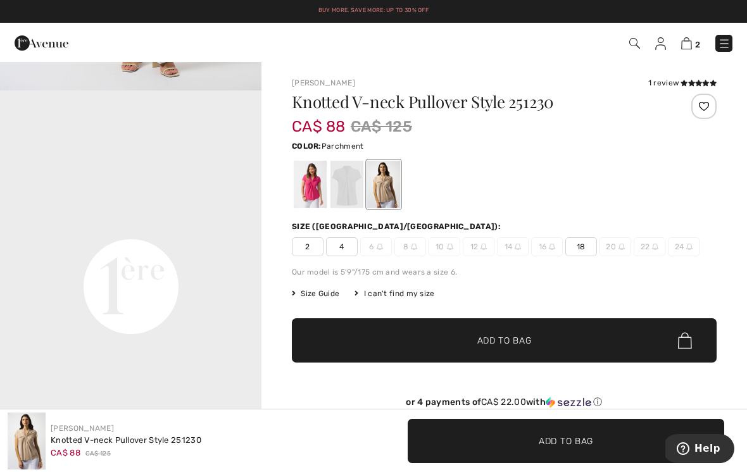
scroll to position [800, 0]
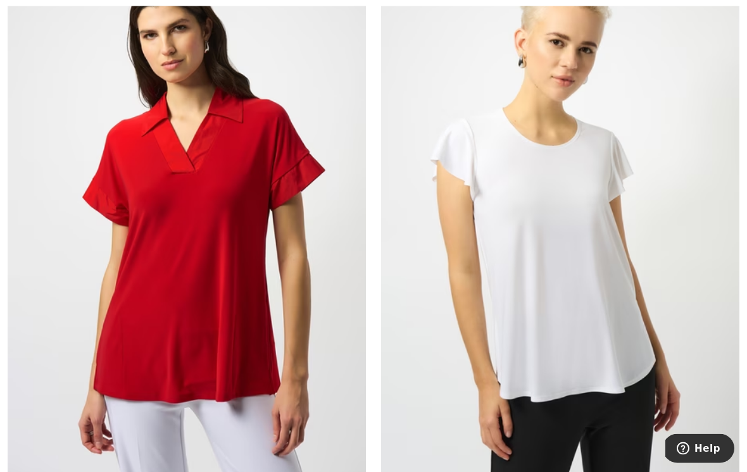
scroll to position [10777, 0]
click at [629, 199] on img at bounding box center [560, 213] width 358 height 537
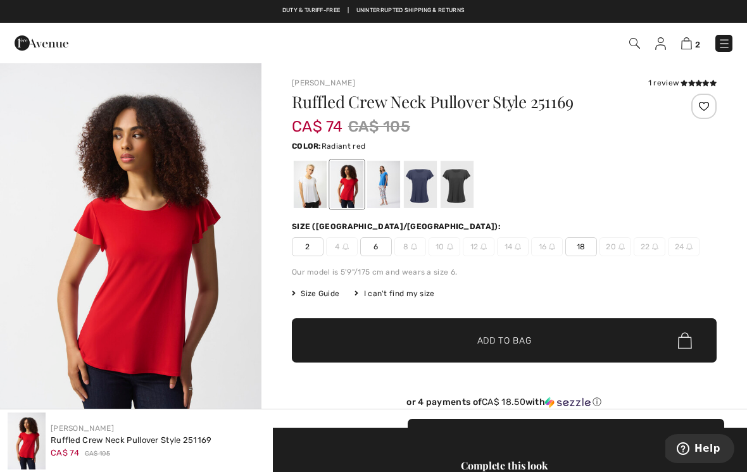
click at [306, 185] on div at bounding box center [310, 184] width 33 height 47
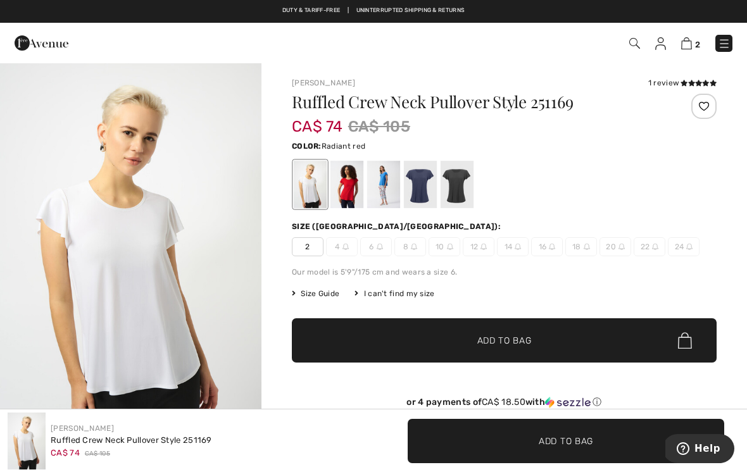
click at [356, 177] on div at bounding box center [346, 184] width 33 height 47
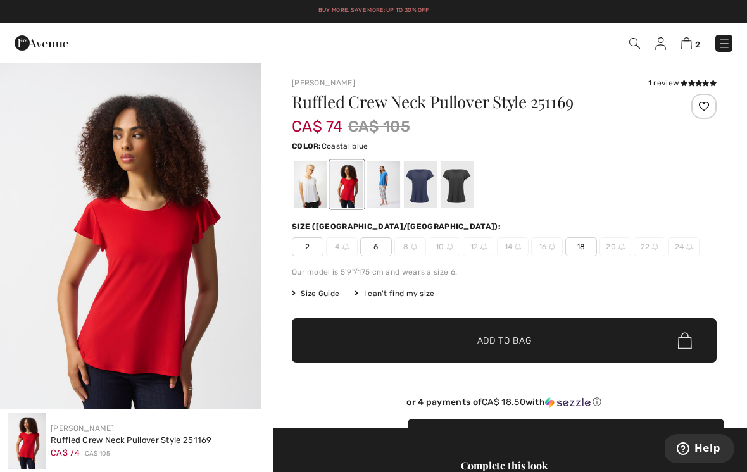
click at [382, 180] on div at bounding box center [383, 184] width 33 height 47
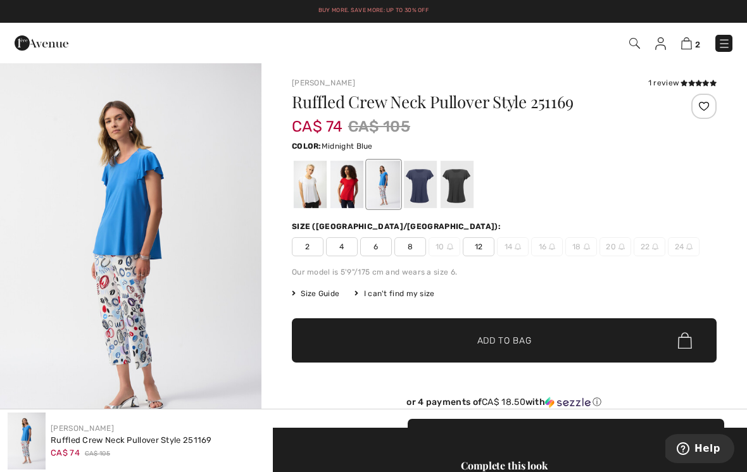
click at [421, 179] on div at bounding box center [420, 184] width 33 height 47
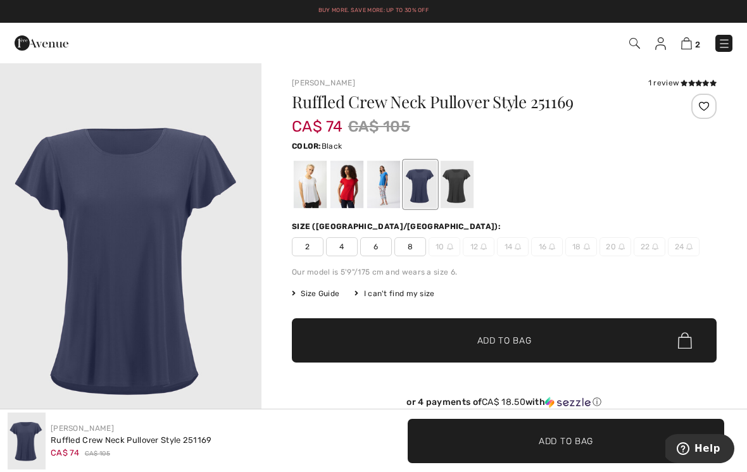
click at [462, 183] on div at bounding box center [456, 184] width 33 height 47
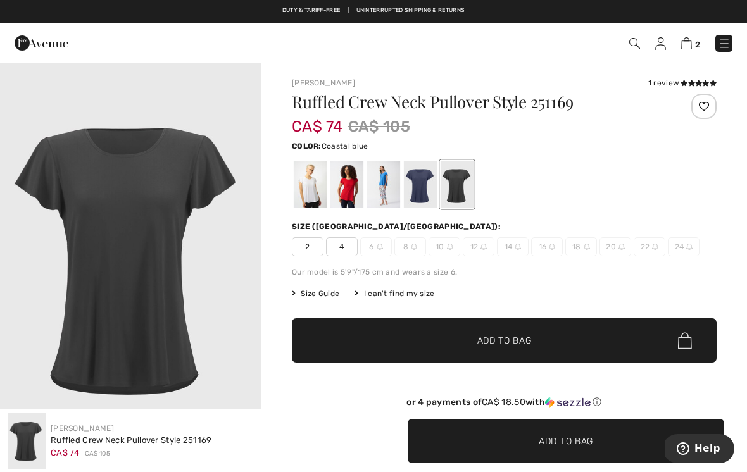
click at [376, 187] on div at bounding box center [383, 184] width 33 height 47
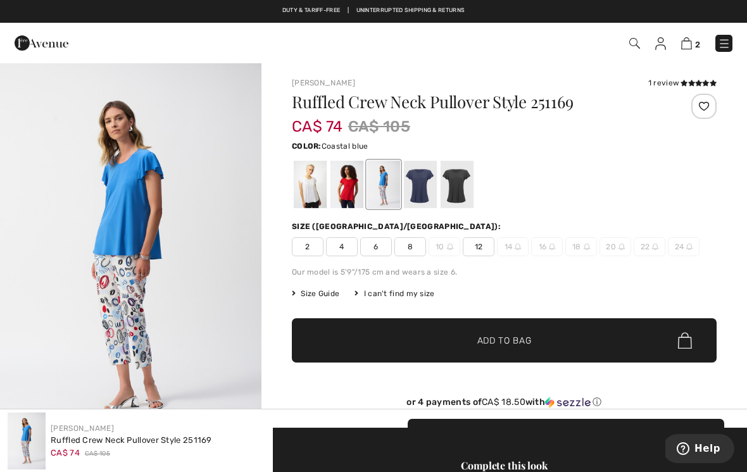
click at [318, 187] on div at bounding box center [310, 184] width 33 height 47
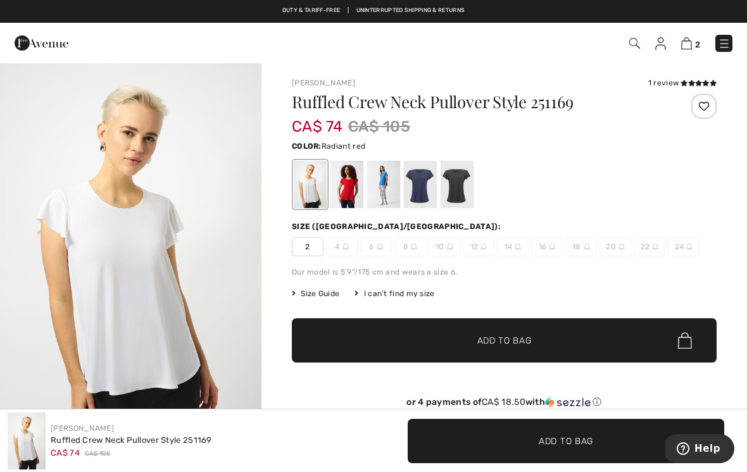
click at [353, 187] on div at bounding box center [346, 184] width 33 height 47
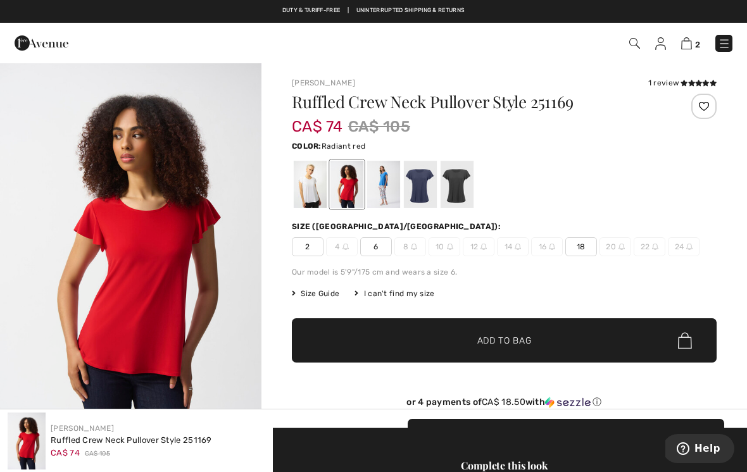
click at [386, 182] on div at bounding box center [383, 184] width 33 height 47
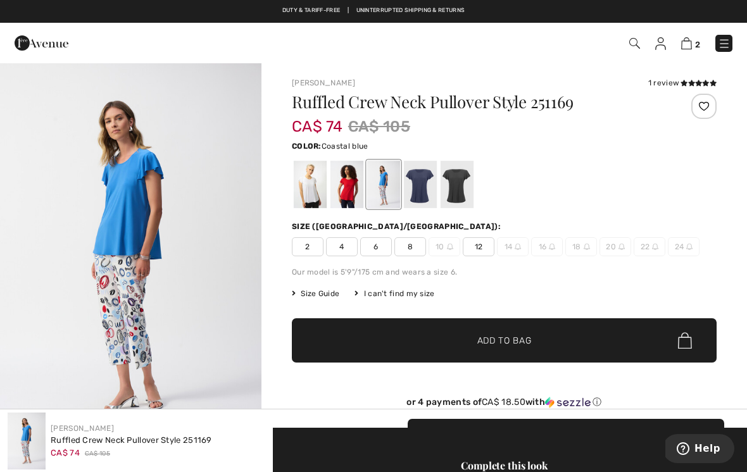
click at [416, 245] on span "8" at bounding box center [410, 246] width 32 height 19
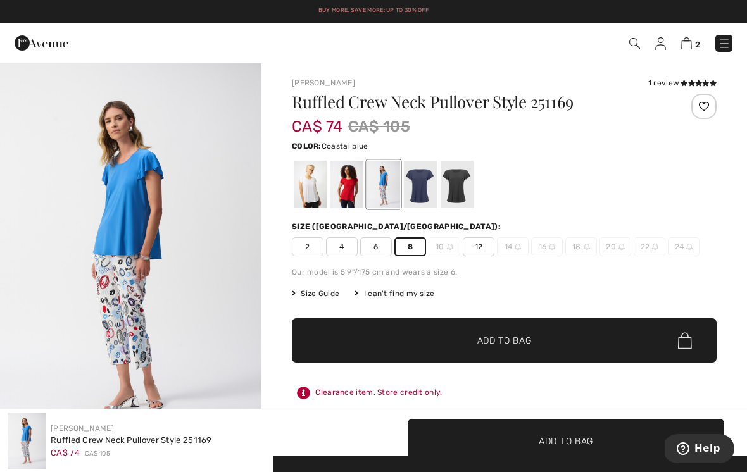
click at [516, 342] on span "Add to Bag" at bounding box center [504, 340] width 54 height 13
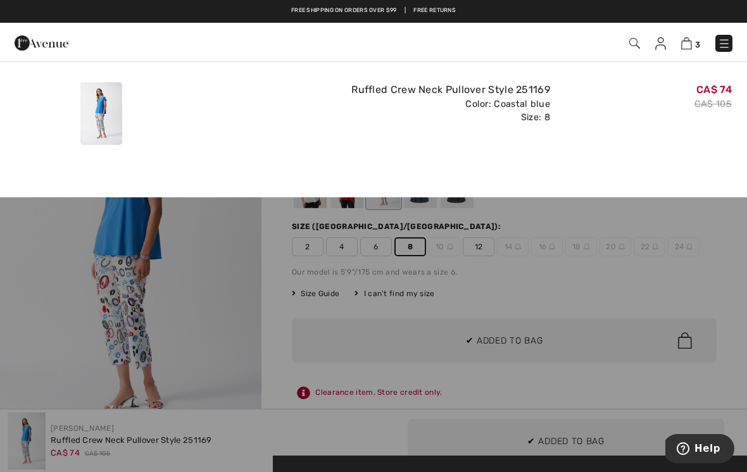
click at [604, 156] on div "Added to Bag Joseph Ribkoff Ruffled Crew Neck Pullover Style 251169 CA$ 74 CA$ …" at bounding box center [373, 110] width 747 height 99
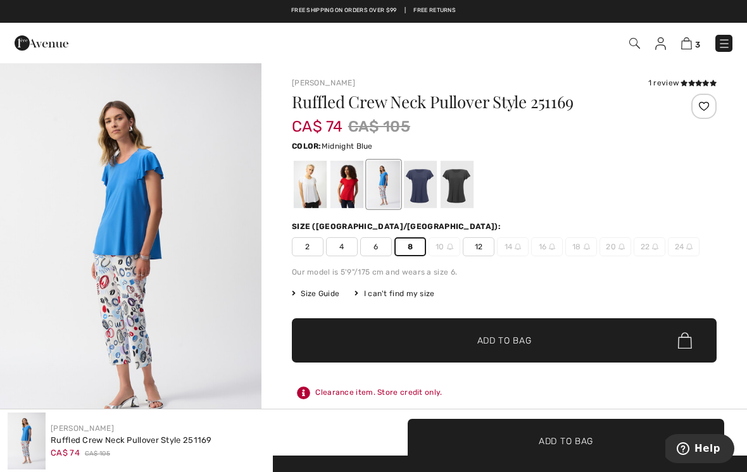
click at [428, 187] on div at bounding box center [420, 184] width 33 height 47
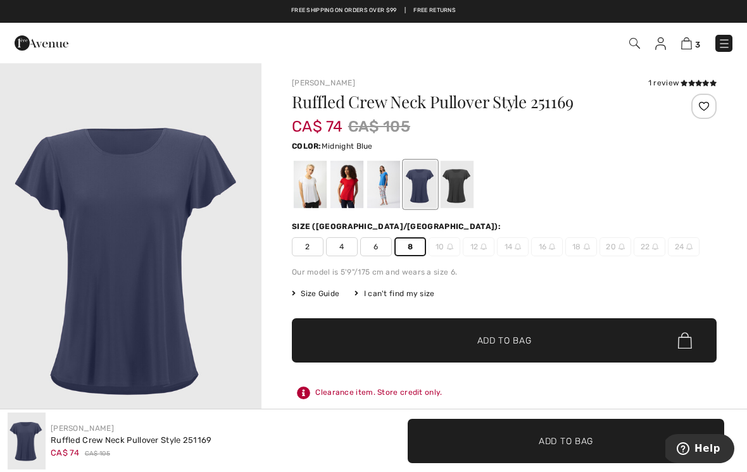
click at [516, 339] on span "Add to Bag" at bounding box center [504, 340] width 54 height 13
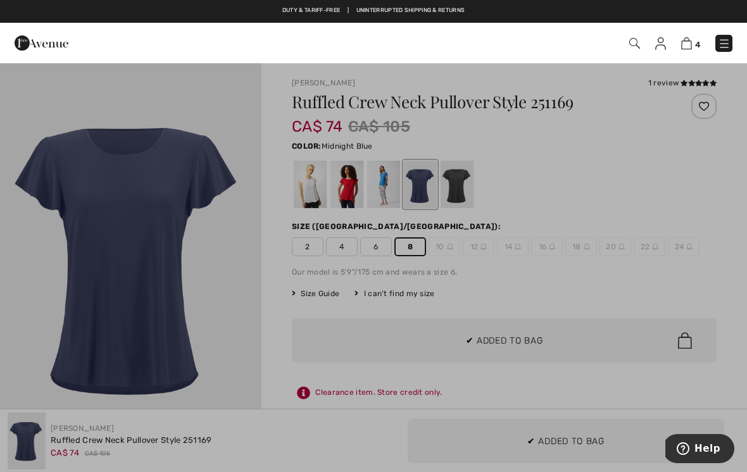
click at [266, 316] on div at bounding box center [373, 236] width 747 height 472
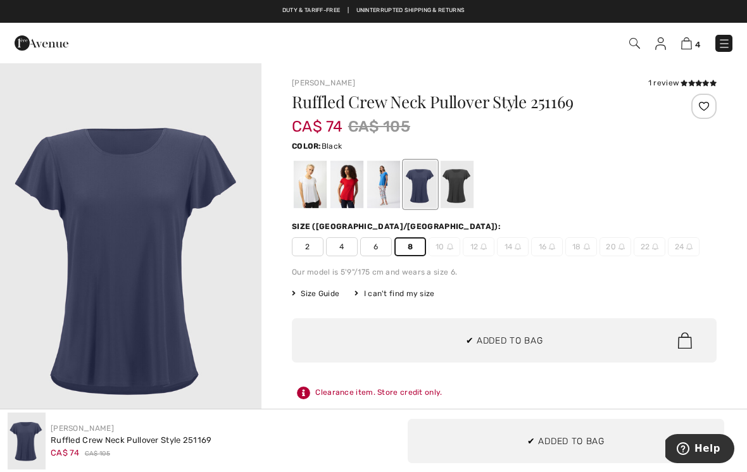
click at [462, 185] on div at bounding box center [456, 184] width 33 height 47
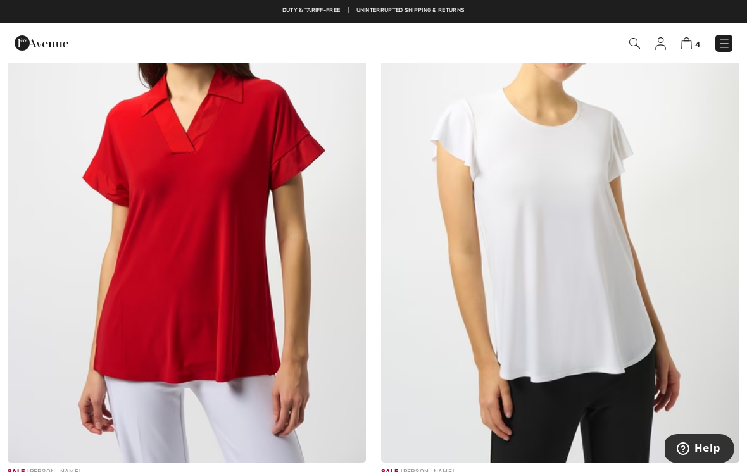
click at [300, 259] on img at bounding box center [187, 193] width 358 height 537
click at [237, 231] on img at bounding box center [187, 193] width 358 height 537
click at [301, 137] on img at bounding box center [187, 193] width 358 height 537
click at [280, 227] on img at bounding box center [187, 193] width 358 height 537
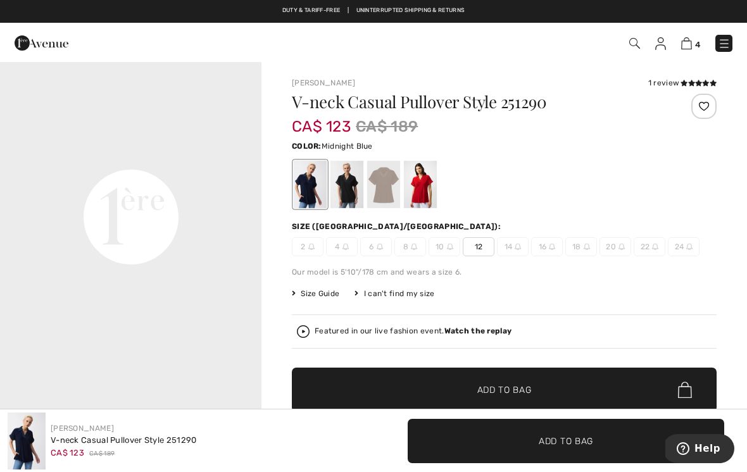
scroll to position [826, 0]
click at [350, 177] on div at bounding box center [346, 184] width 33 height 47
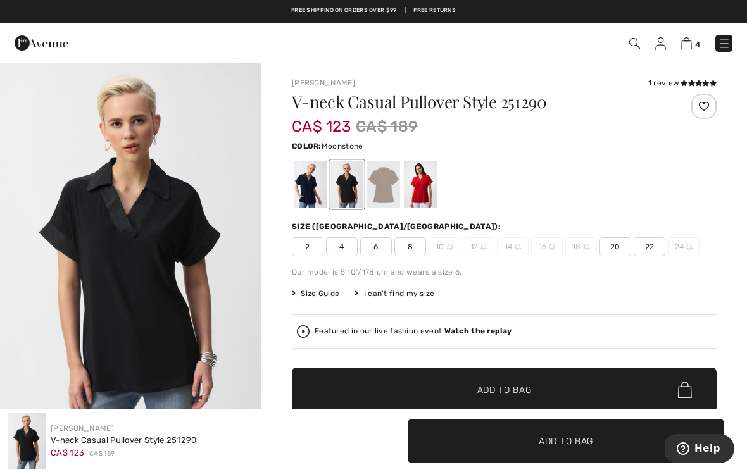
click at [391, 180] on div at bounding box center [383, 184] width 33 height 47
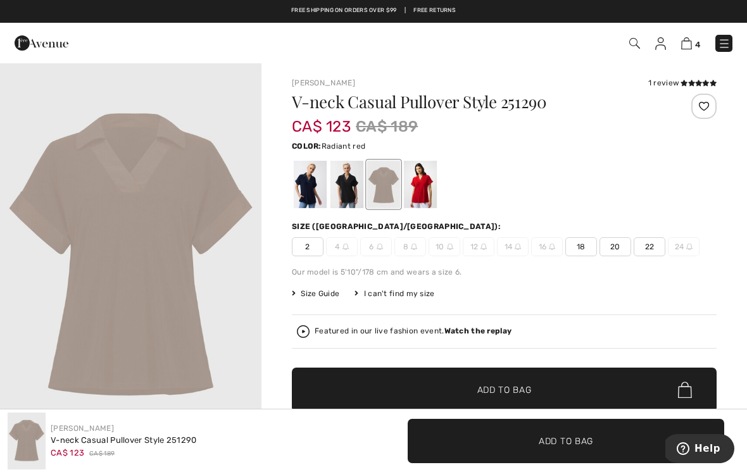
click at [431, 179] on div at bounding box center [420, 184] width 33 height 47
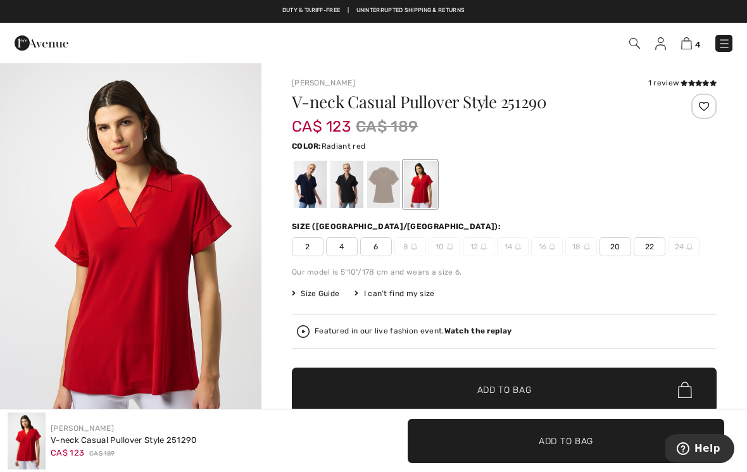
click at [712, 461] on button "Help" at bounding box center [697, 448] width 71 height 29
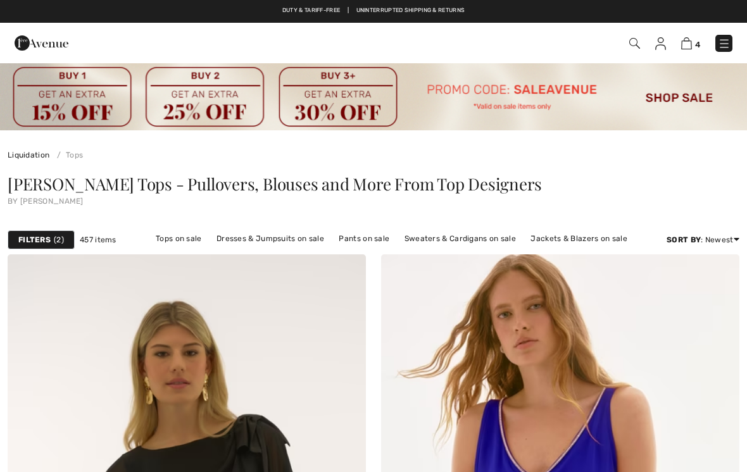
checkbox input "true"
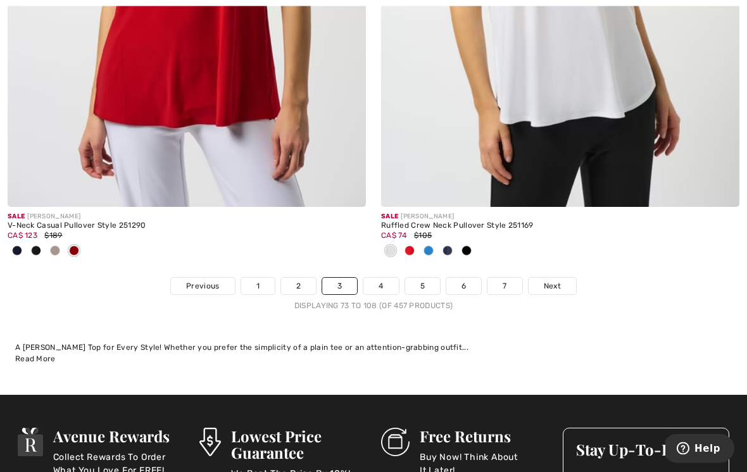
scroll to position [11052, 0]
click at [382, 278] on link "4" at bounding box center [380, 286] width 35 height 16
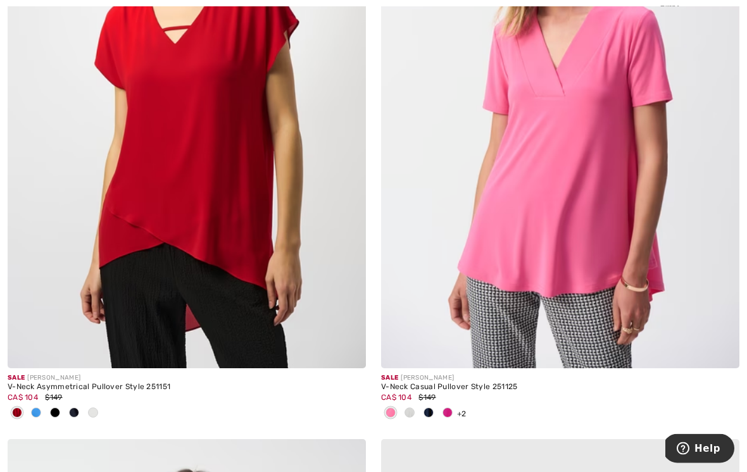
scroll to position [2834, 0]
click at [634, 180] on img at bounding box center [560, 98] width 358 height 537
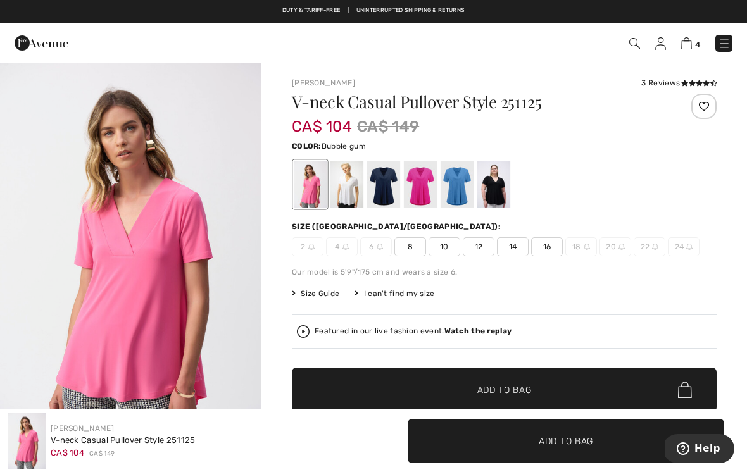
click at [350, 173] on div at bounding box center [346, 184] width 33 height 47
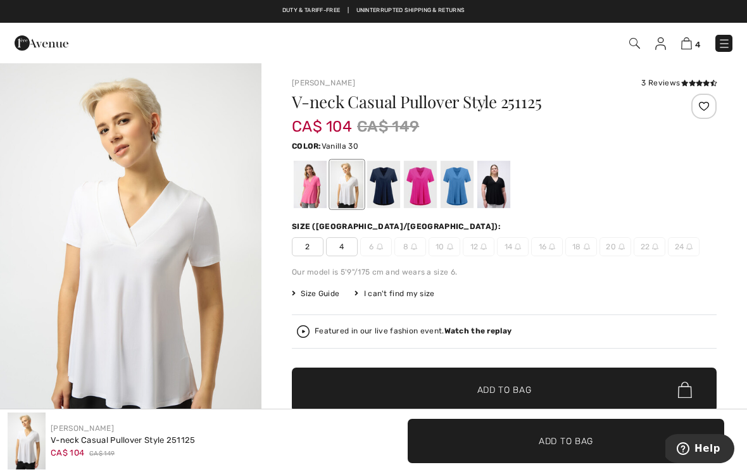
click at [383, 186] on div at bounding box center [383, 184] width 33 height 47
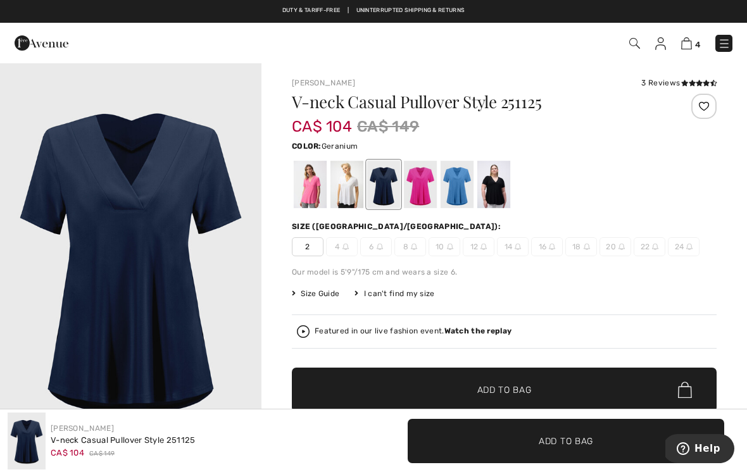
click at [411, 183] on div at bounding box center [420, 184] width 33 height 47
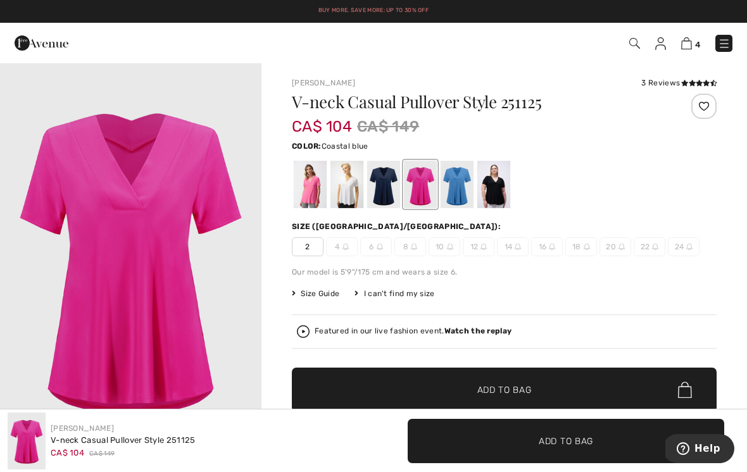
click at [461, 180] on div at bounding box center [456, 184] width 33 height 47
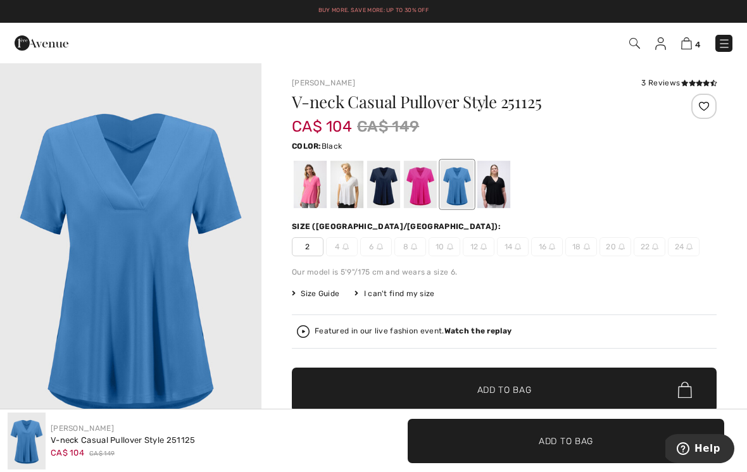
click at [497, 183] on div at bounding box center [493, 184] width 33 height 47
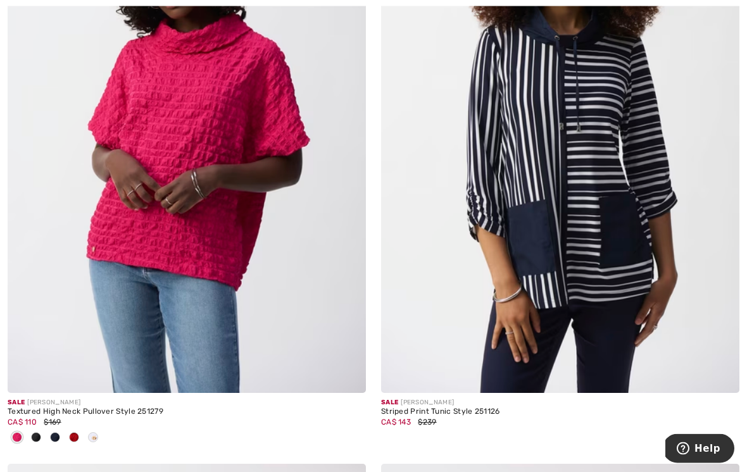
scroll to position [4749, 0]
click at [242, 187] on img at bounding box center [187, 124] width 358 height 537
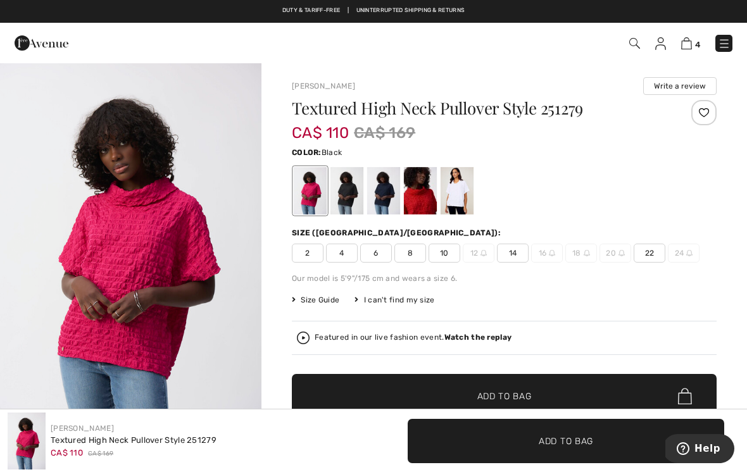
click at [349, 191] on div at bounding box center [346, 190] width 33 height 47
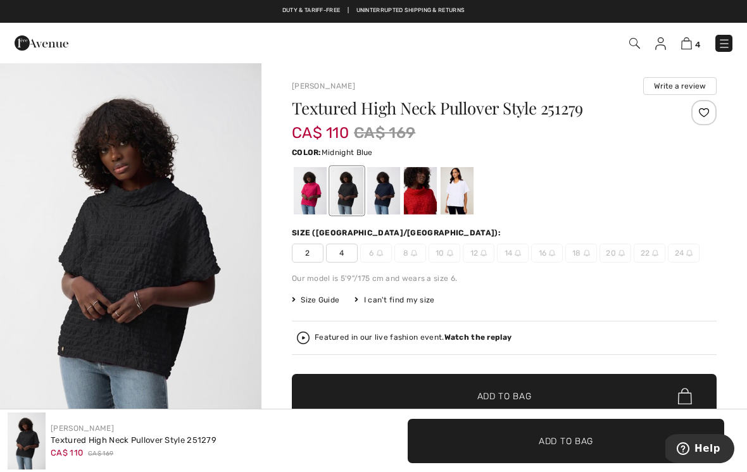
click at [383, 189] on div at bounding box center [383, 190] width 33 height 47
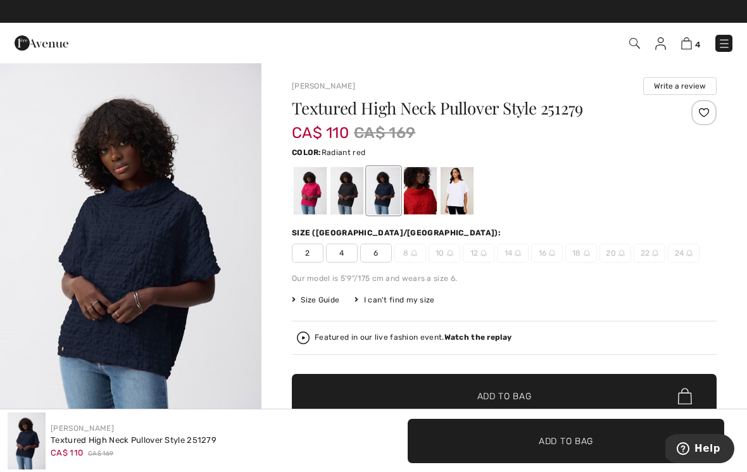
click at [420, 188] on div at bounding box center [420, 190] width 33 height 47
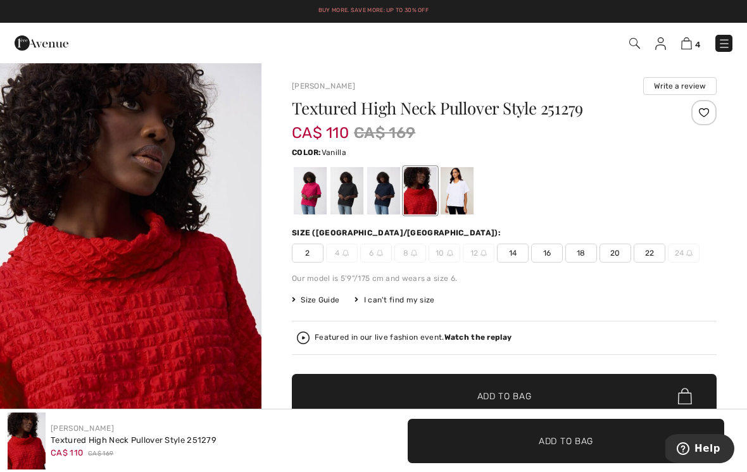
click at [458, 185] on div at bounding box center [456, 190] width 33 height 47
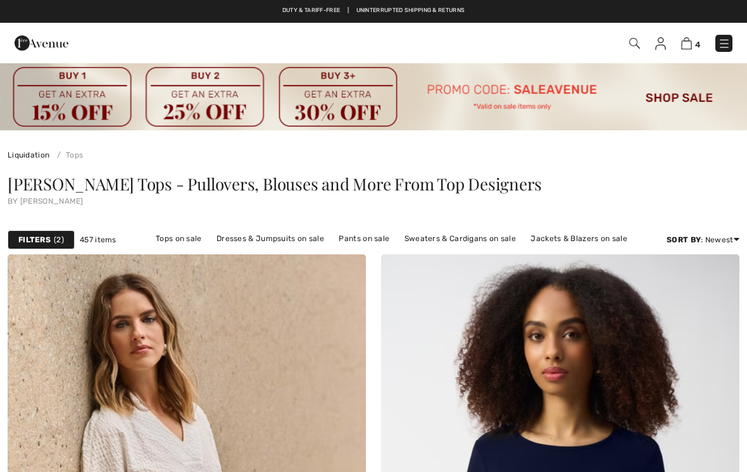
scroll to position [4769, 0]
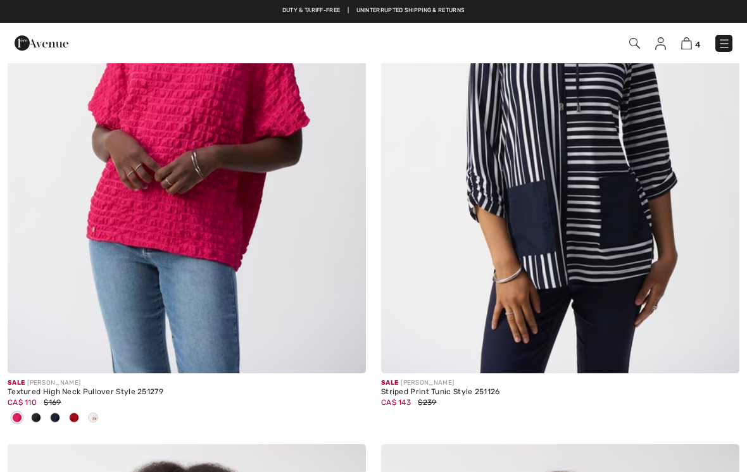
checkbox input "true"
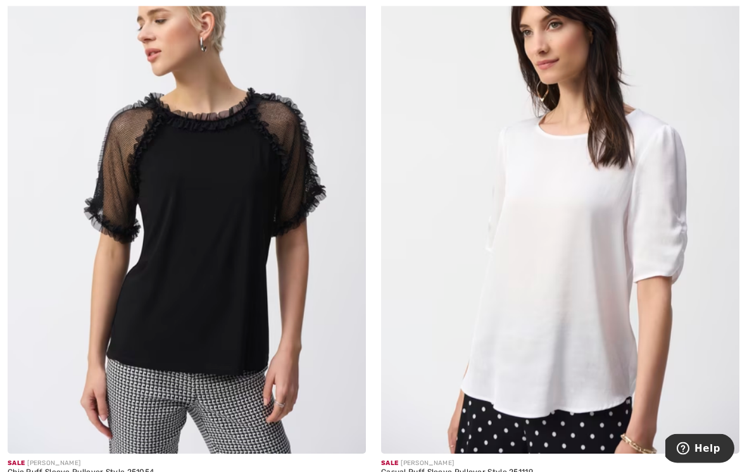
scroll to position [5904, 0]
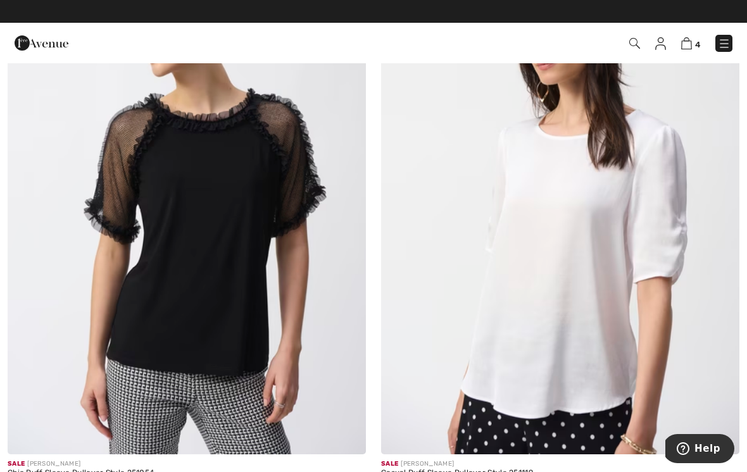
click at [276, 268] on img at bounding box center [187, 185] width 358 height 537
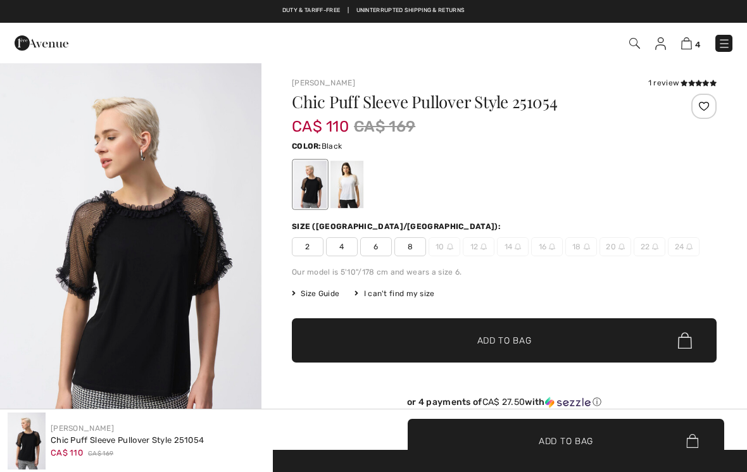
checkbox input "true"
click at [349, 187] on div at bounding box center [346, 184] width 33 height 47
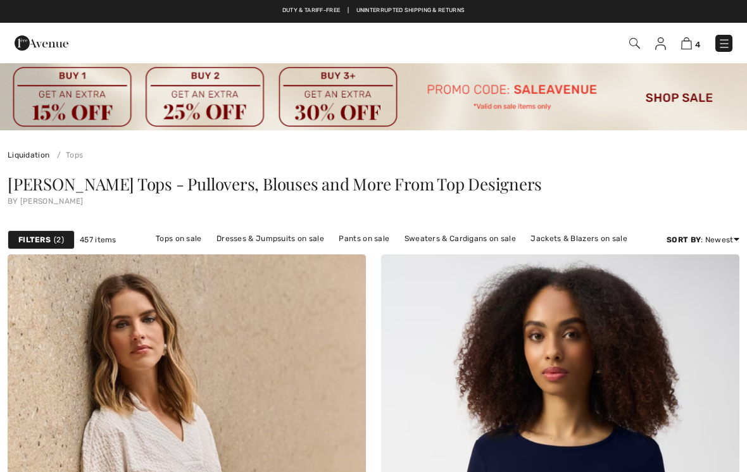
checkbox input "true"
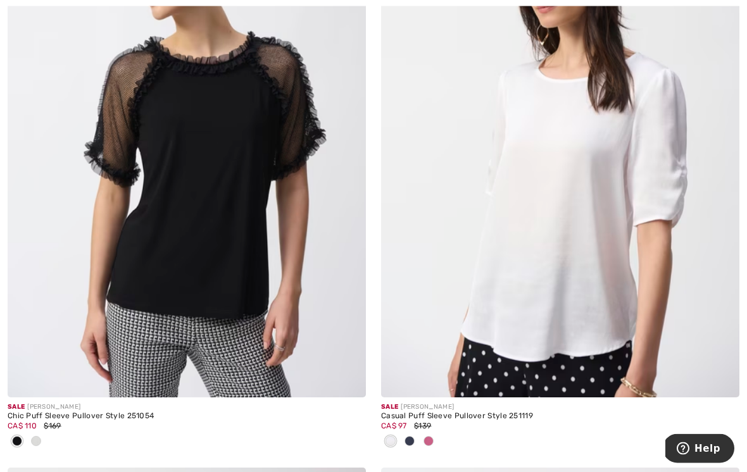
scroll to position [5961, 0]
click at [655, 168] on img at bounding box center [560, 128] width 358 height 537
click at [623, 156] on img at bounding box center [560, 128] width 358 height 537
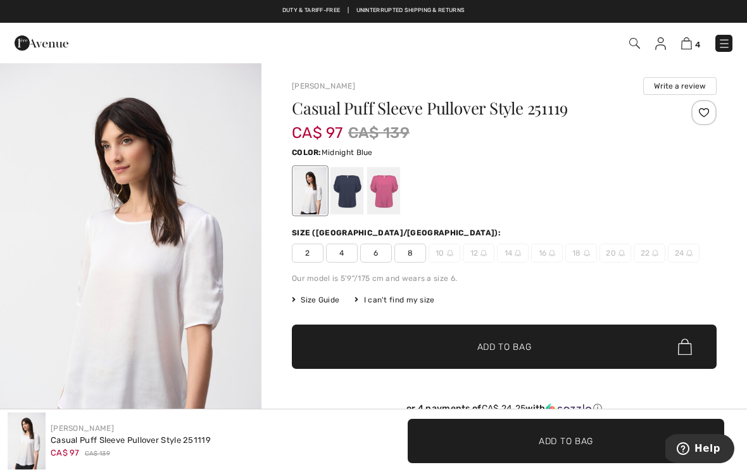
click at [349, 189] on div at bounding box center [346, 190] width 33 height 47
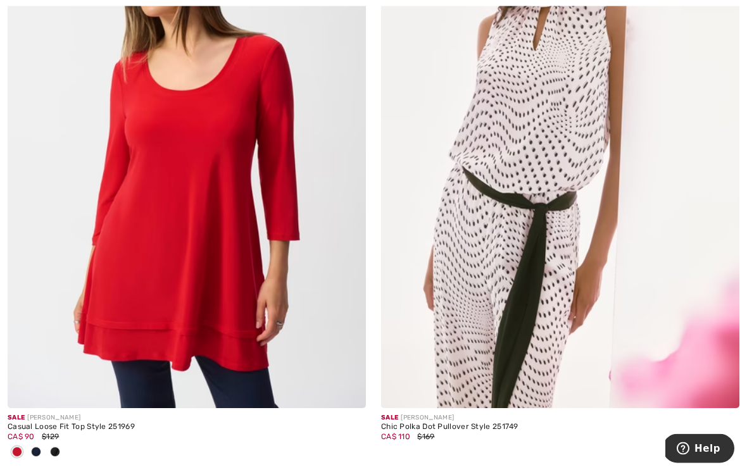
scroll to position [7916, 0]
click at [228, 232] on img at bounding box center [187, 138] width 358 height 537
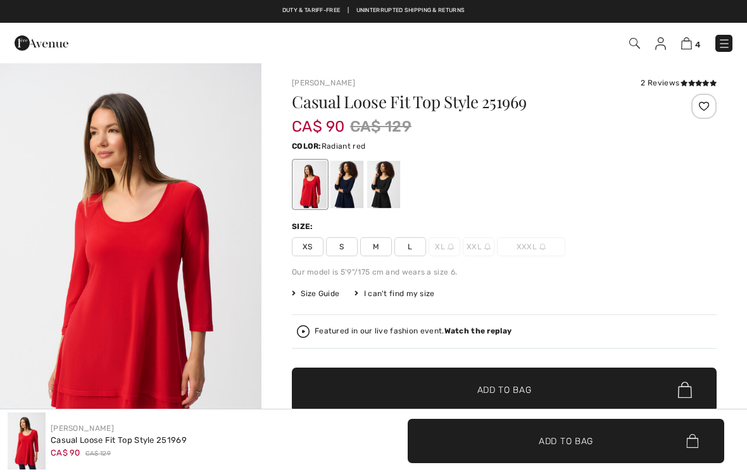
checkbox input "true"
click at [382, 195] on div at bounding box center [383, 184] width 33 height 47
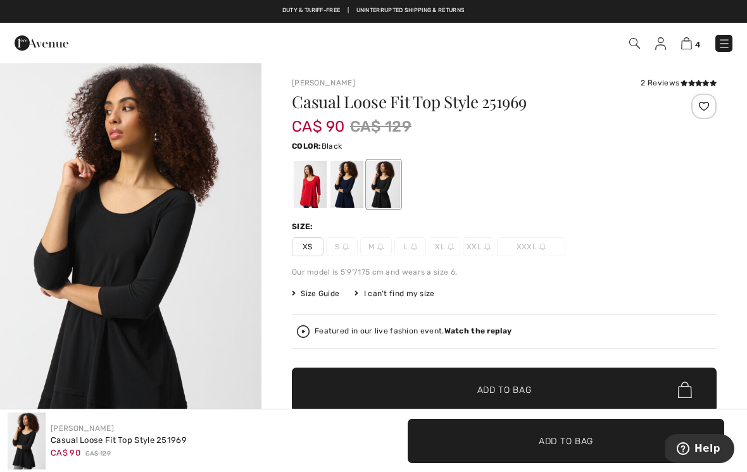
click at [350, 184] on div at bounding box center [346, 184] width 33 height 47
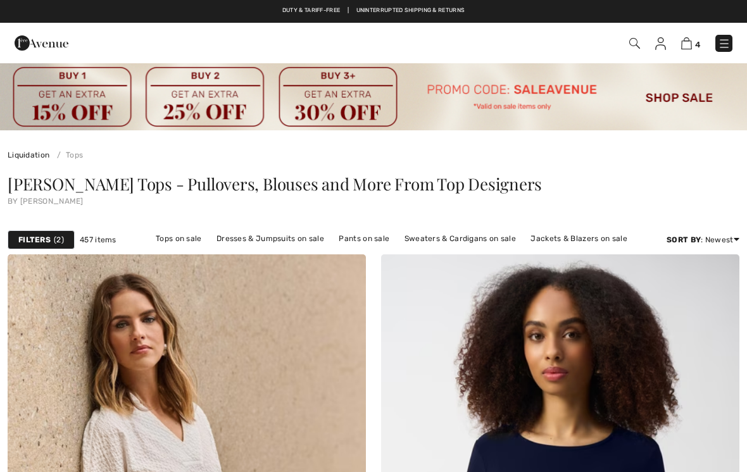
scroll to position [7936, 0]
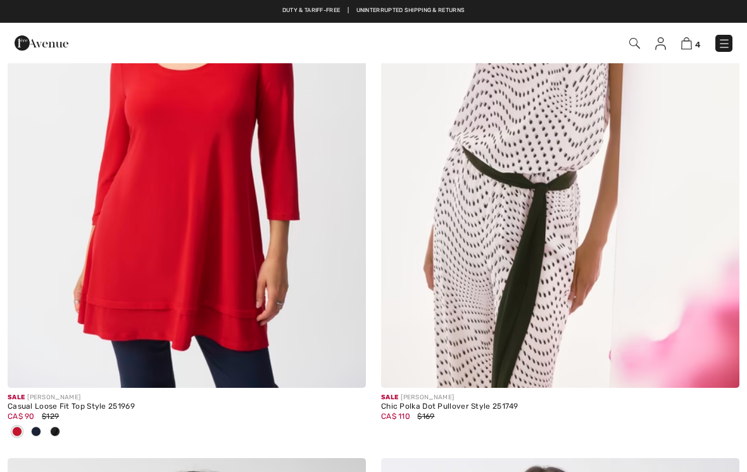
checkbox input "true"
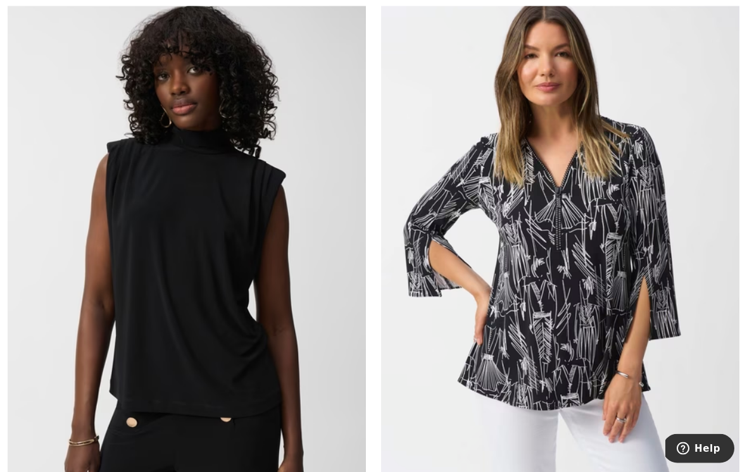
scroll to position [8402, 0]
click at [243, 257] on img at bounding box center [187, 260] width 358 height 537
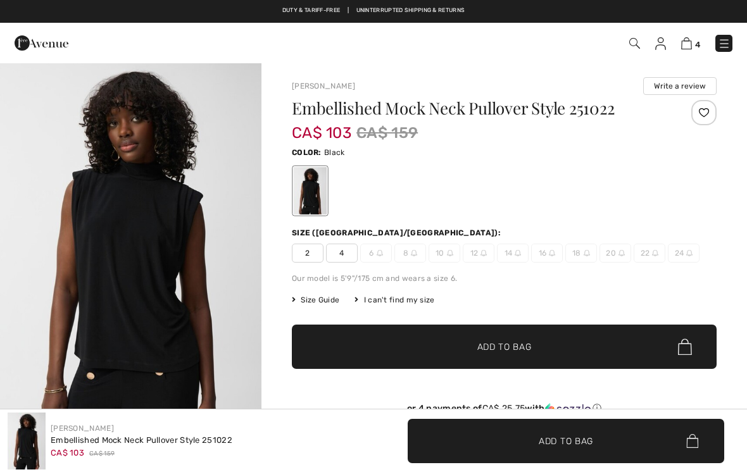
checkbox input "true"
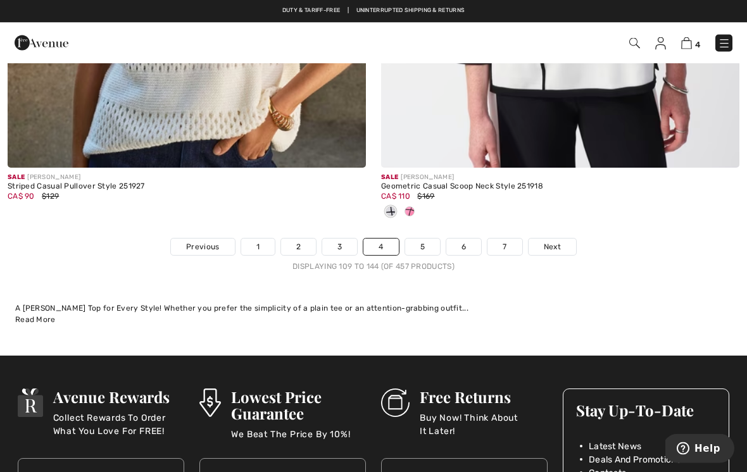
scroll to position [11133, 0]
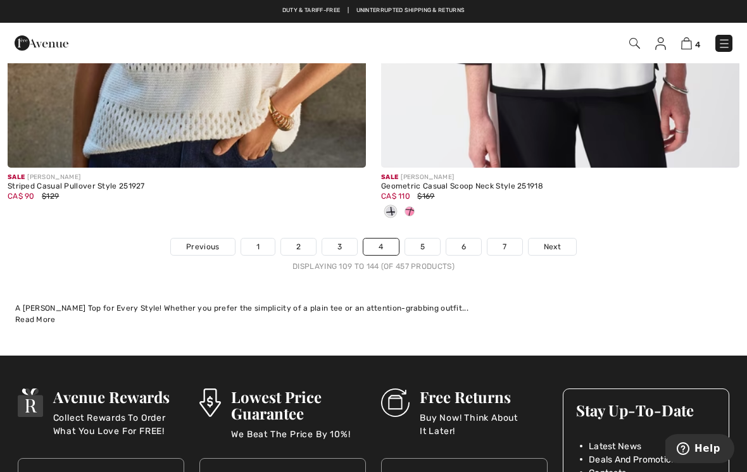
click at [426, 239] on link "5" at bounding box center [422, 247] width 35 height 16
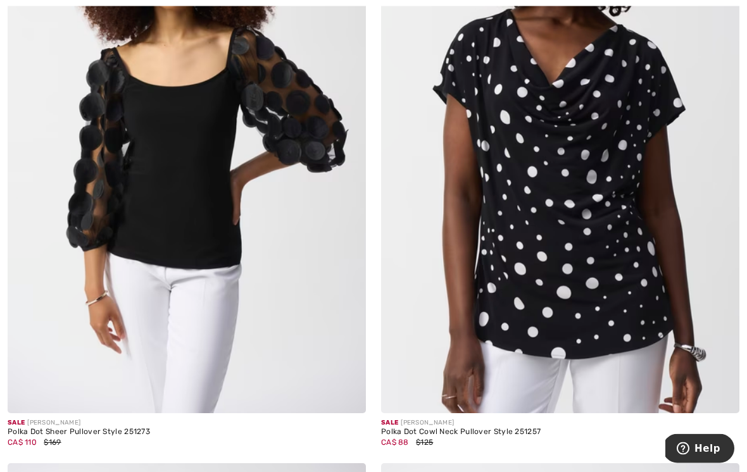
scroll to position [1553, 0]
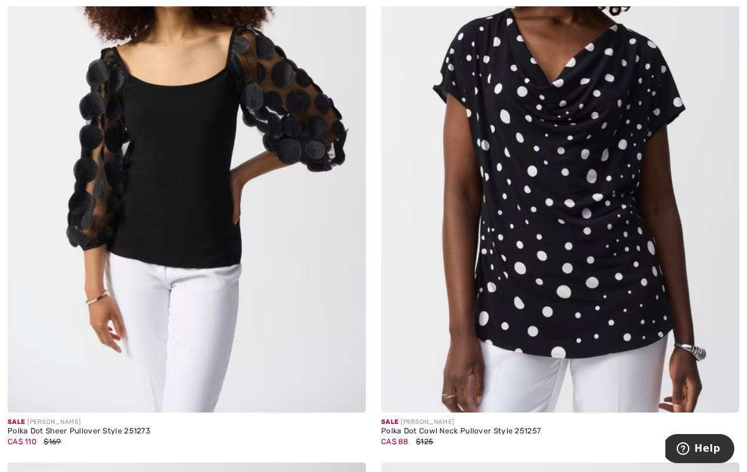
click at [621, 180] on img at bounding box center [560, 143] width 358 height 537
click at [626, 166] on img at bounding box center [560, 143] width 358 height 537
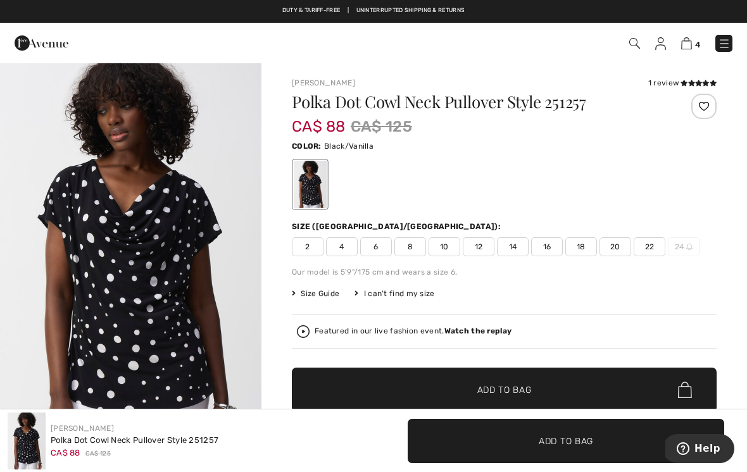
click at [682, 82] on icon at bounding box center [683, 83] width 7 height 6
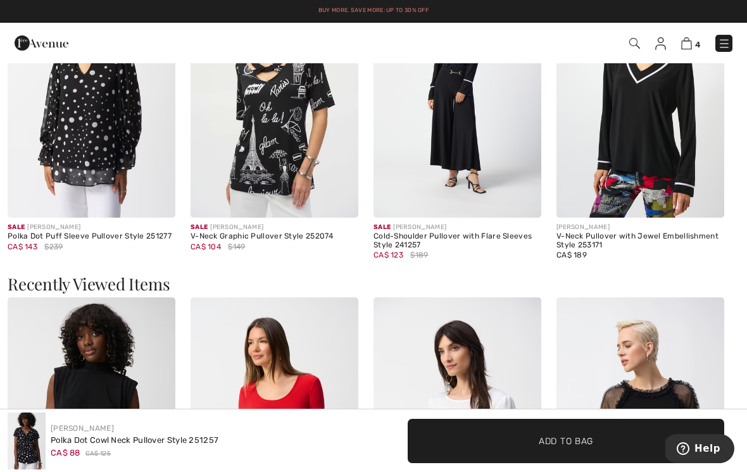
scroll to position [1668, 0]
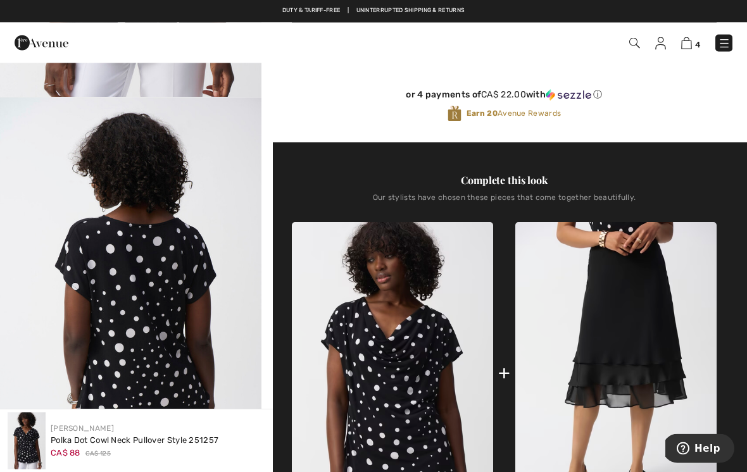
scroll to position [338, 0]
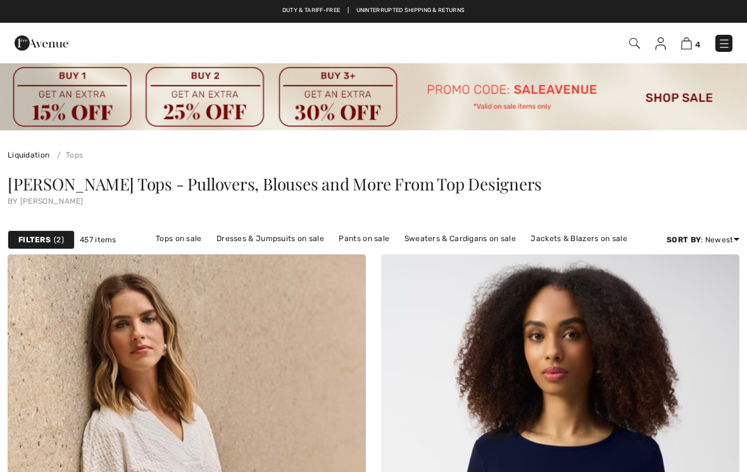
scroll to position [11152, 0]
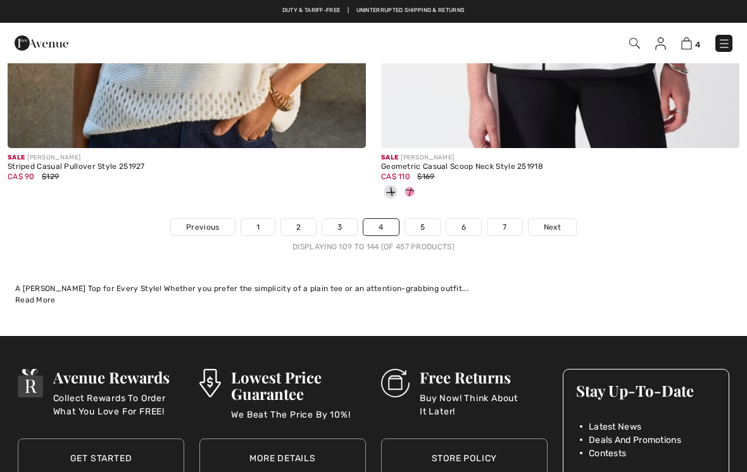
checkbox input "true"
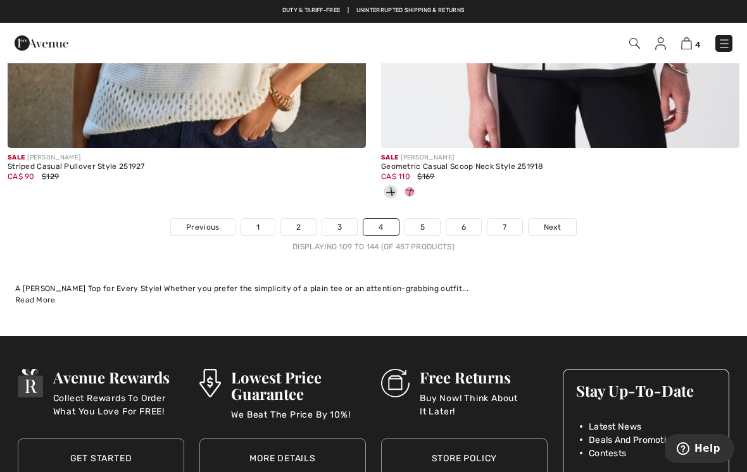
click at [425, 219] on link "5" at bounding box center [422, 227] width 35 height 16
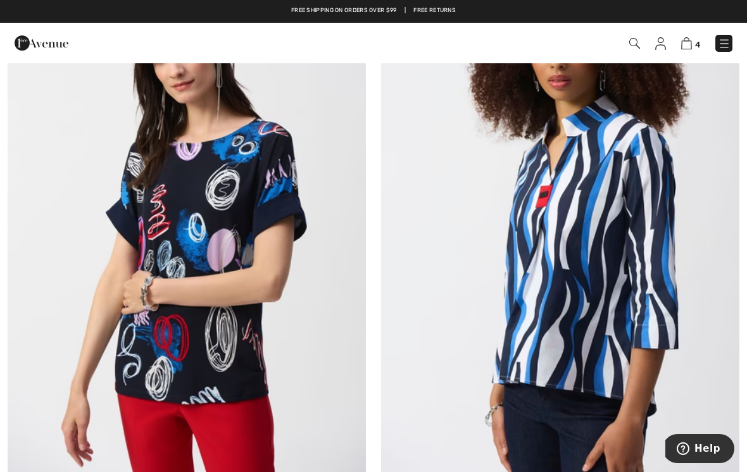
scroll to position [3947, 0]
click at [256, 224] on img at bounding box center [187, 214] width 358 height 537
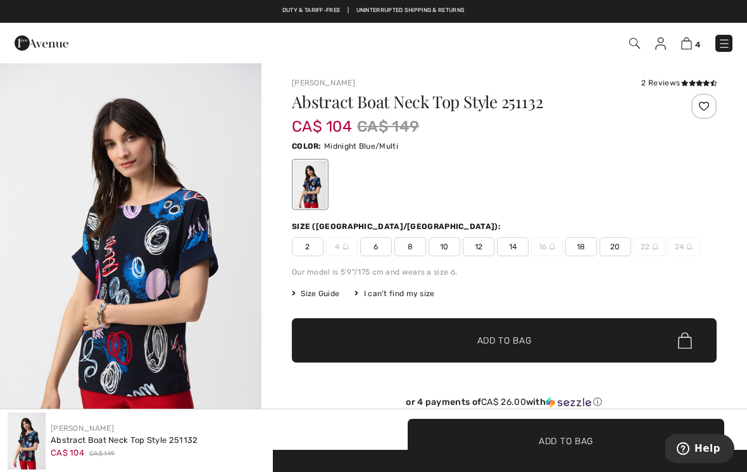
click at [681, 81] on icon at bounding box center [684, 83] width 7 height 6
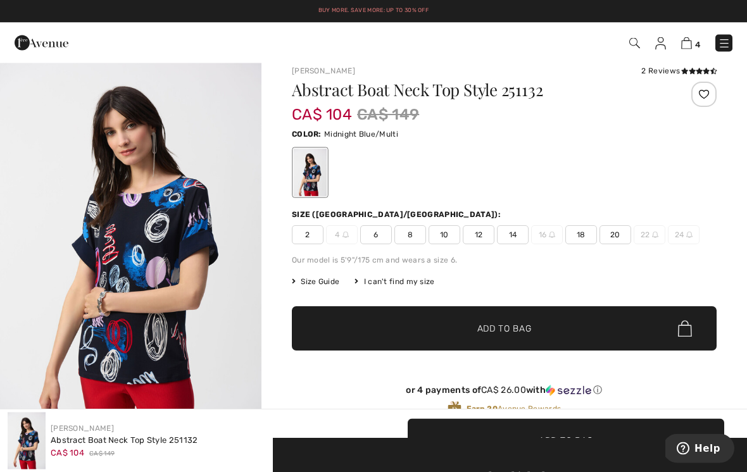
scroll to position [12, 0]
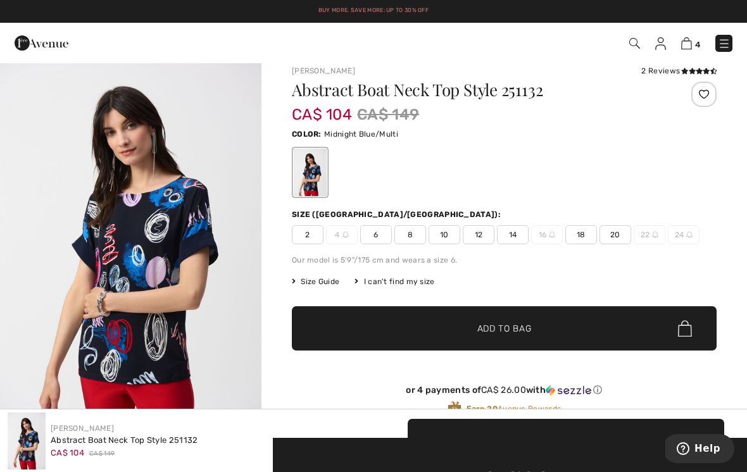
click at [441, 233] on span "10" at bounding box center [444, 234] width 32 height 19
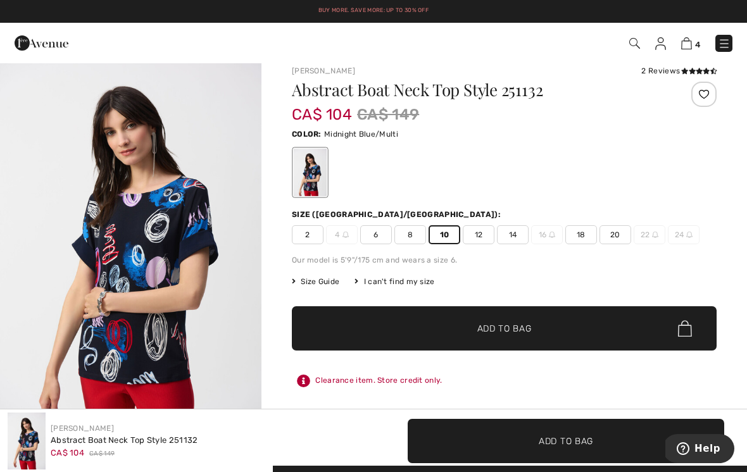
click at [524, 328] on span "Add to Bag" at bounding box center [504, 328] width 54 height 13
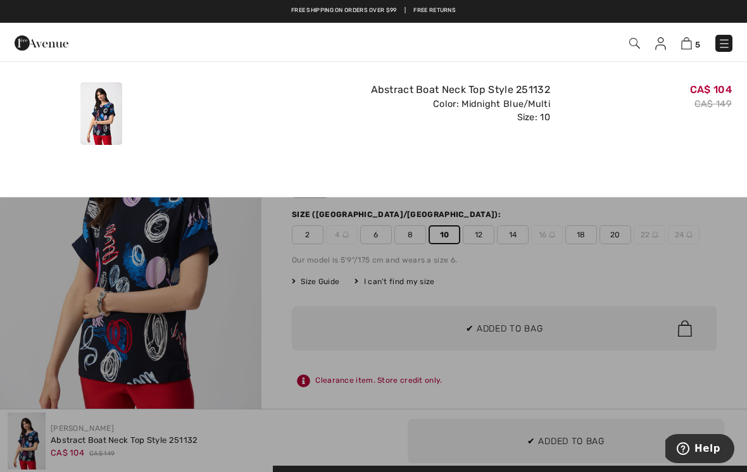
scroll to position [0, 0]
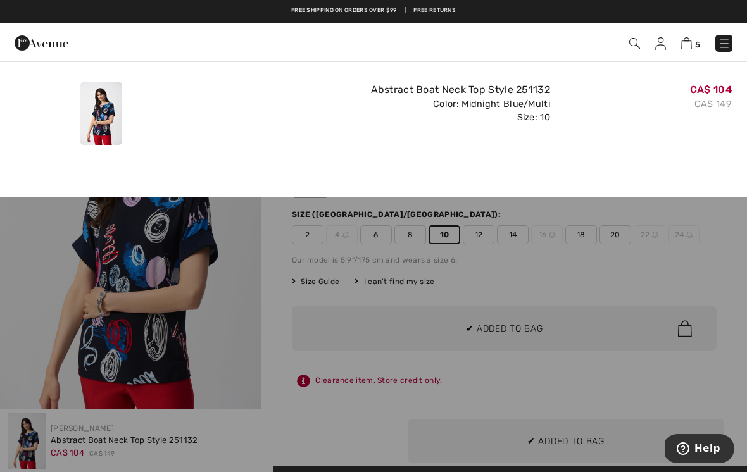
click at [660, 149] on div "CA$ 104 CA$ 149" at bounding box center [646, 113] width 182 height 73
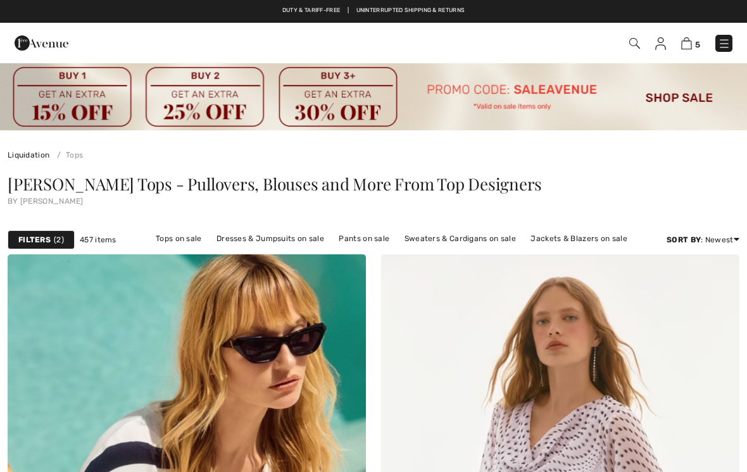
scroll to position [3966, 0]
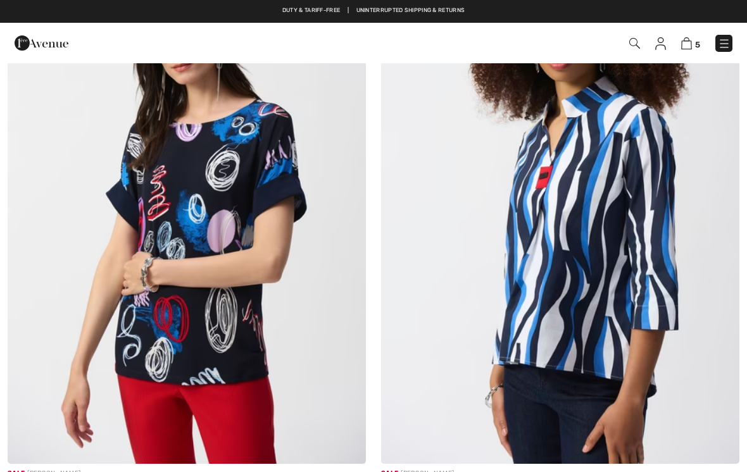
checkbox input "true"
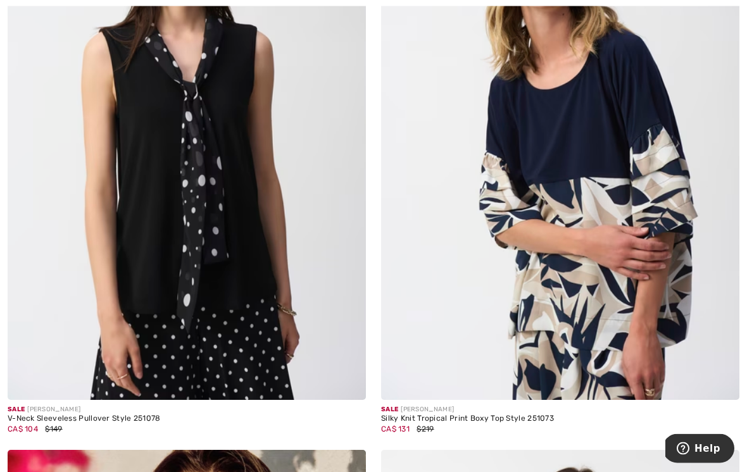
scroll to position [5225, 0]
click at [276, 252] on img at bounding box center [187, 131] width 358 height 537
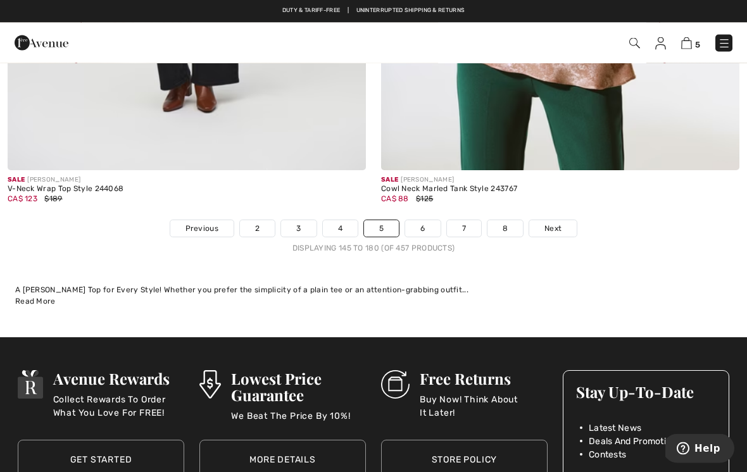
scroll to position [11004, 0]
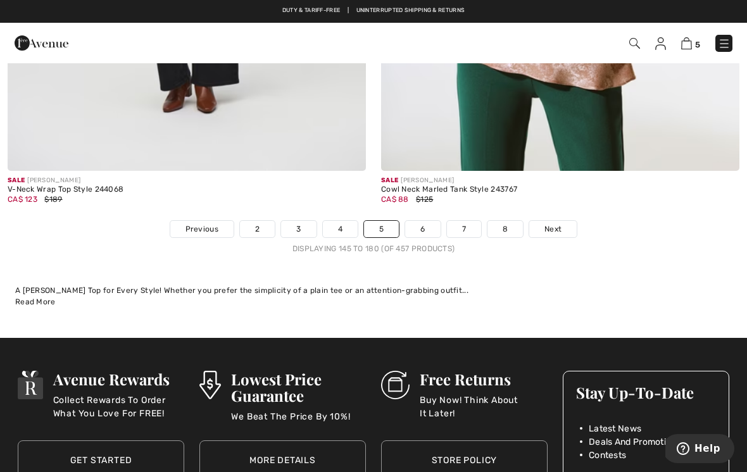
click at [421, 221] on link "6" at bounding box center [422, 229] width 35 height 16
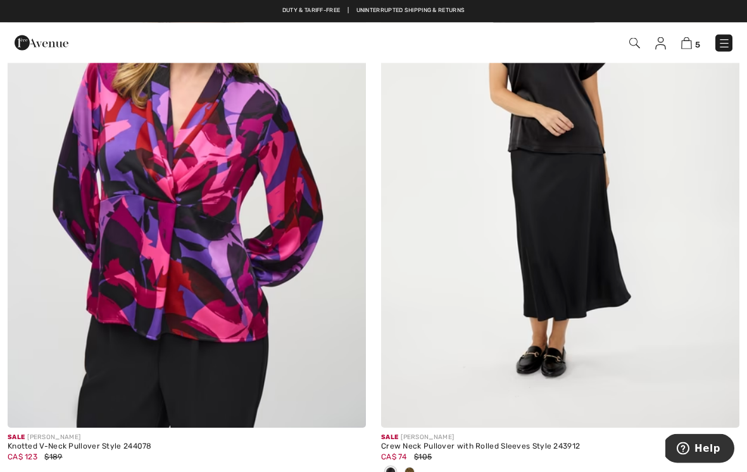
scroll to position [950, 0]
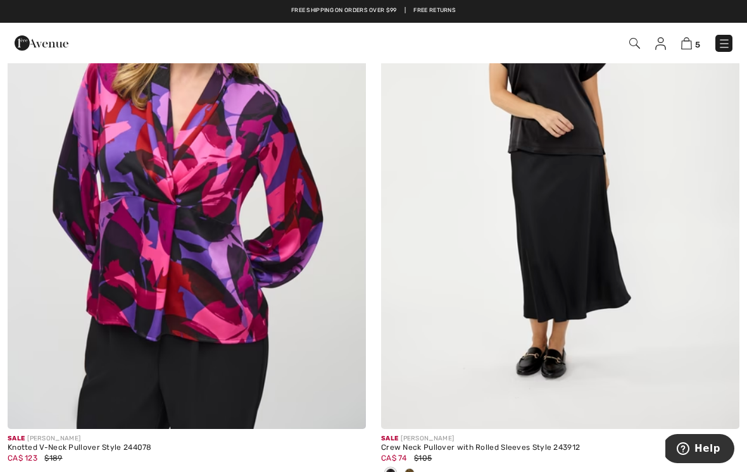
click at [598, 182] on img at bounding box center [560, 160] width 358 height 537
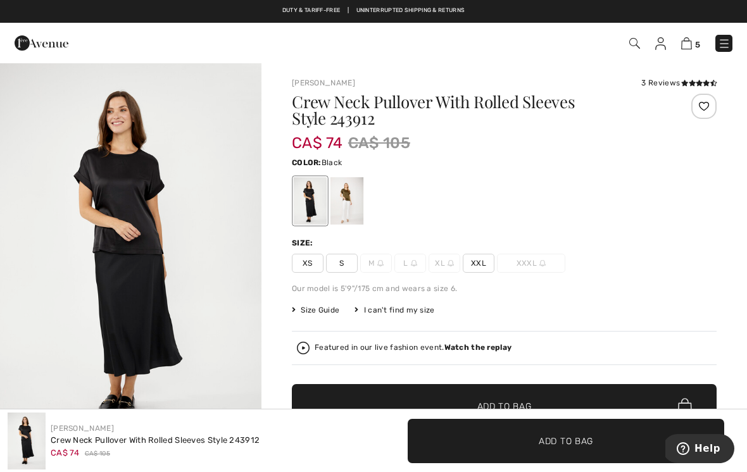
click at [357, 199] on div at bounding box center [346, 200] width 33 height 47
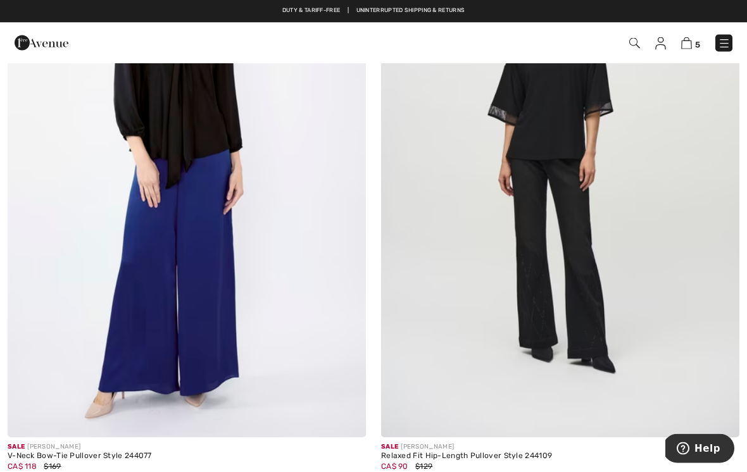
scroll to position [6485, 0]
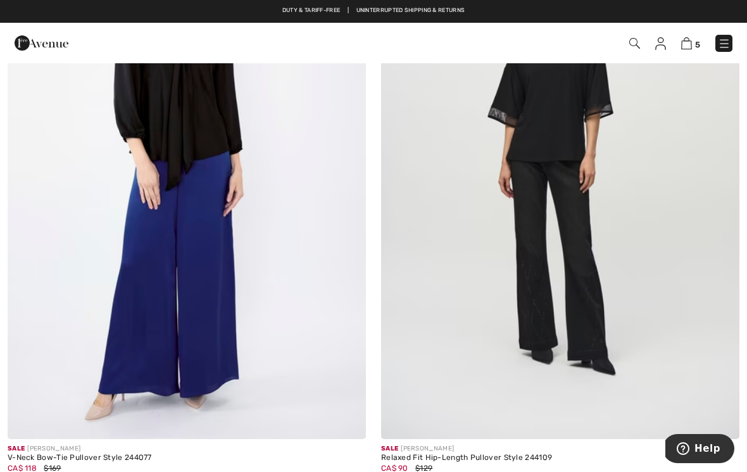
click at [576, 133] on img at bounding box center [560, 170] width 358 height 537
click at [580, 114] on img at bounding box center [560, 170] width 358 height 537
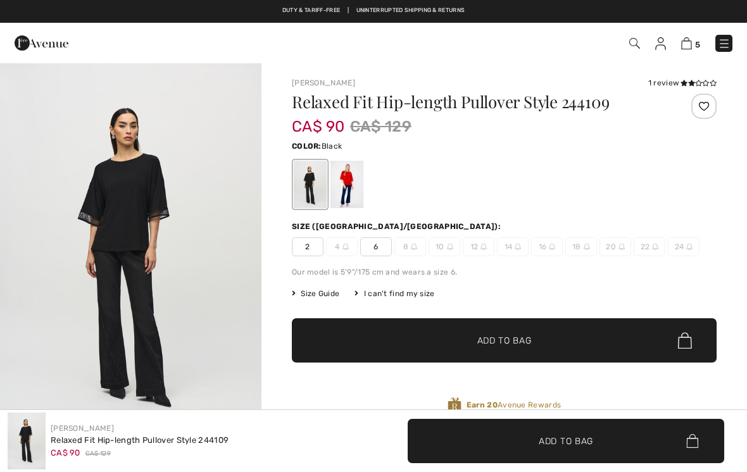
checkbox input "true"
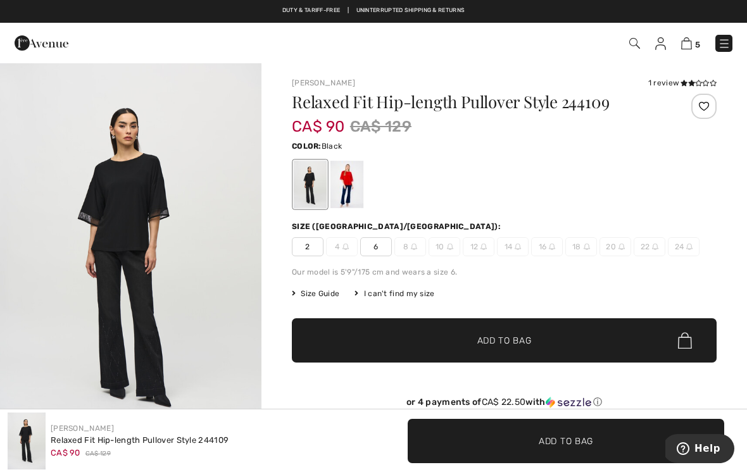
click at [359, 183] on div at bounding box center [346, 184] width 33 height 47
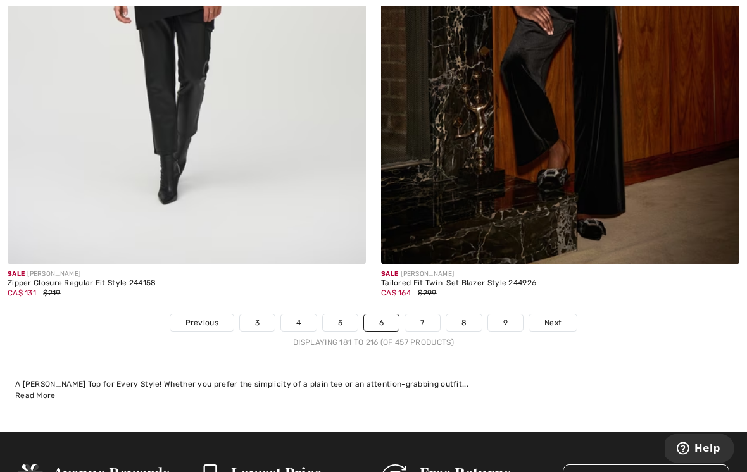
scroll to position [11013, 0]
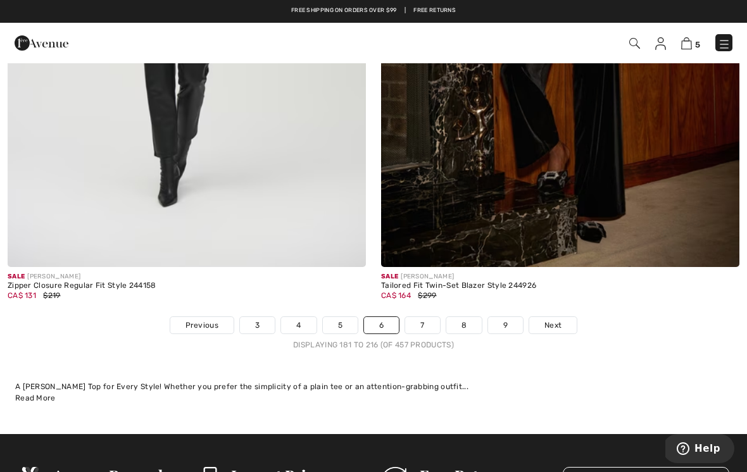
click at [426, 317] on link "7" at bounding box center [422, 325] width 34 height 16
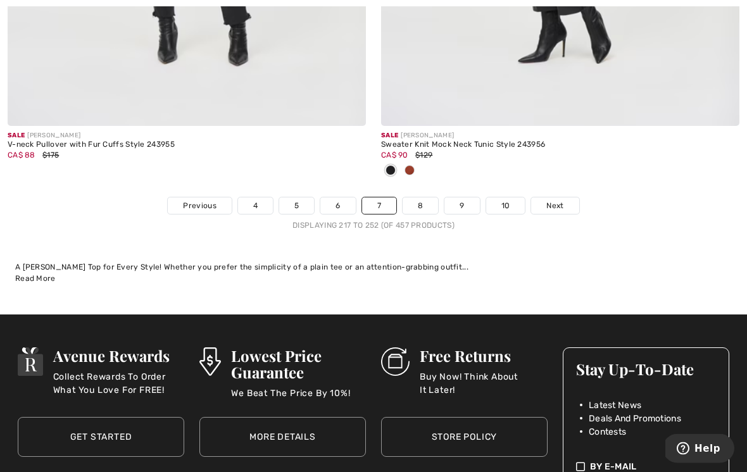
scroll to position [11001, 0]
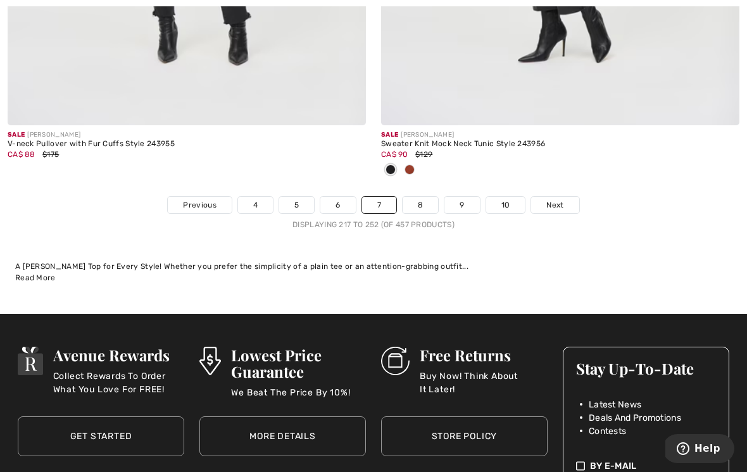
click at [427, 197] on link "8" at bounding box center [419, 205] width 35 height 16
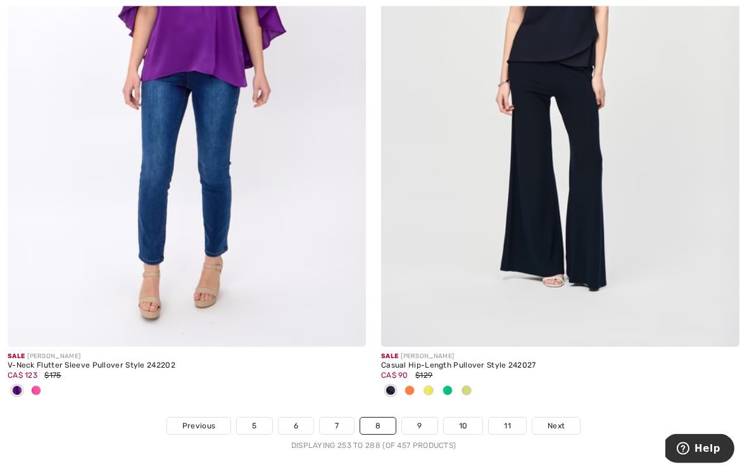
scroll to position [10849, 0]
click at [424, 419] on link "9" at bounding box center [419, 426] width 35 height 16
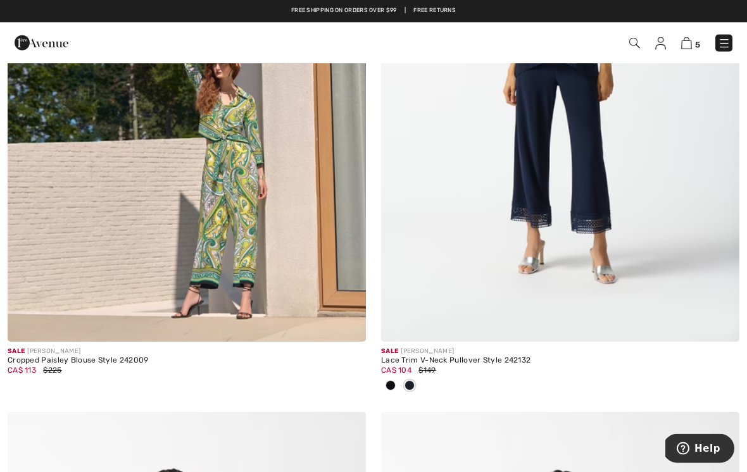
scroll to position [2232, 0]
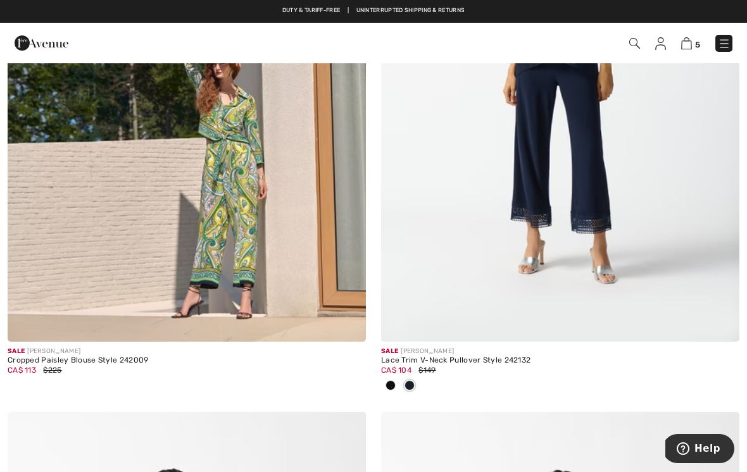
click at [599, 151] on img at bounding box center [560, 73] width 358 height 537
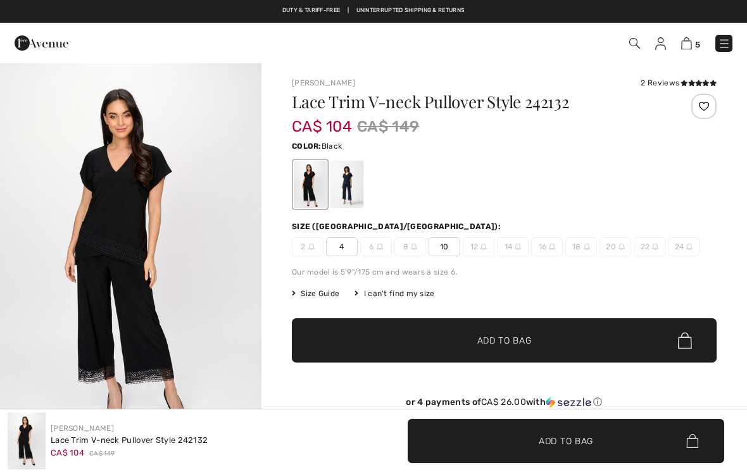
checkbox input "true"
click at [348, 183] on div at bounding box center [346, 184] width 33 height 47
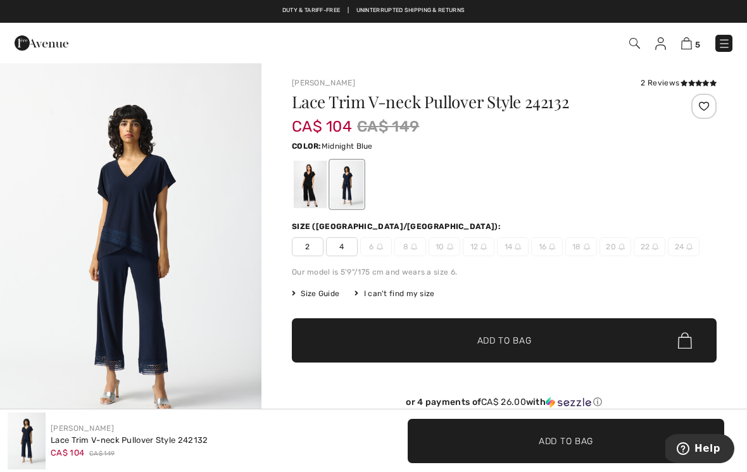
click at [311, 183] on div at bounding box center [310, 184] width 33 height 47
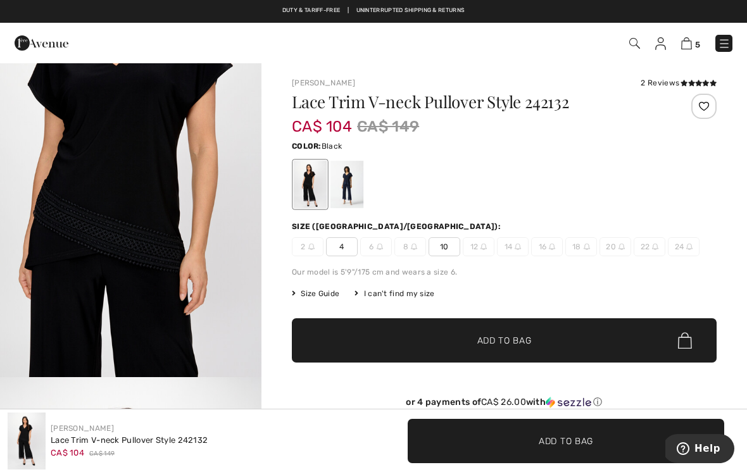
click at [315, 178] on div at bounding box center [310, 184] width 33 height 47
click at [352, 179] on div at bounding box center [346, 184] width 33 height 47
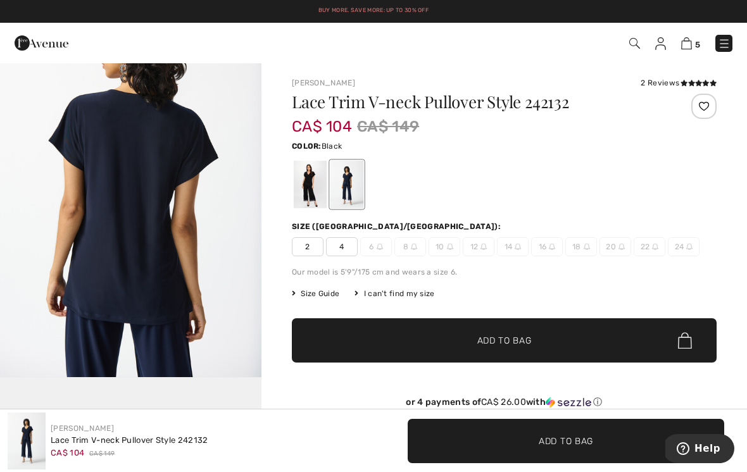
click at [307, 184] on div at bounding box center [310, 184] width 33 height 47
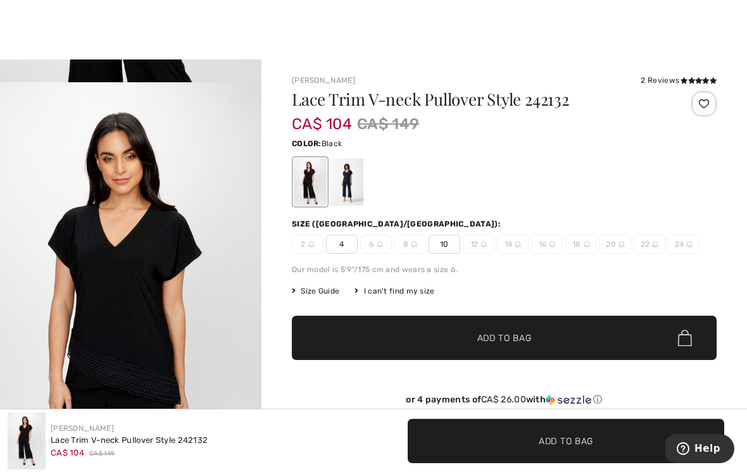
scroll to position [14, 0]
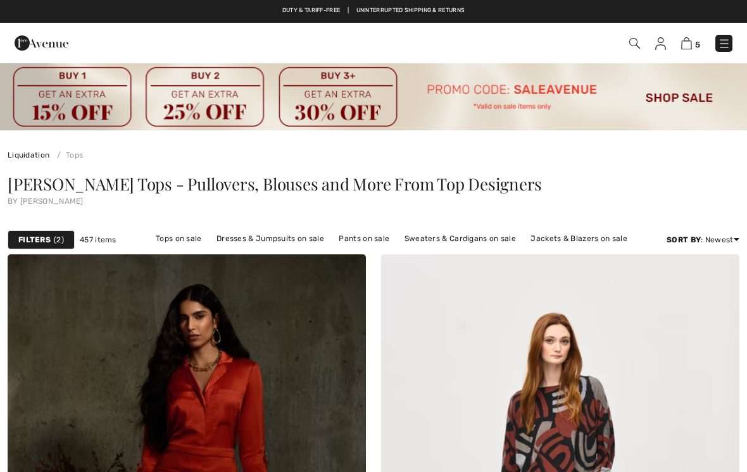
scroll to position [10869, 0]
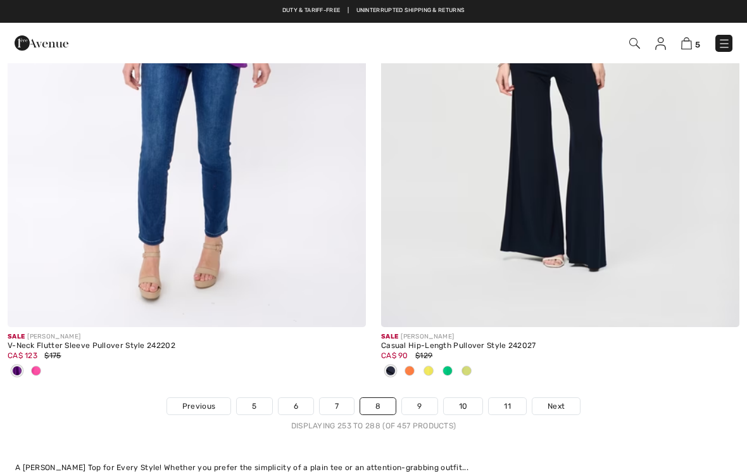
checkbox input "true"
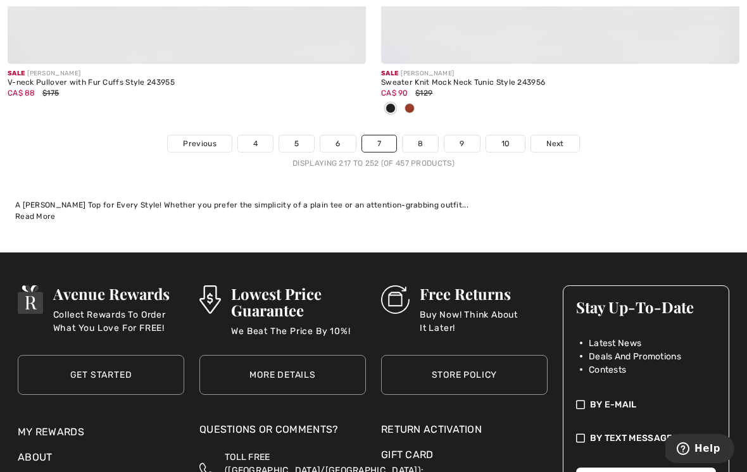
scroll to position [11058, 0]
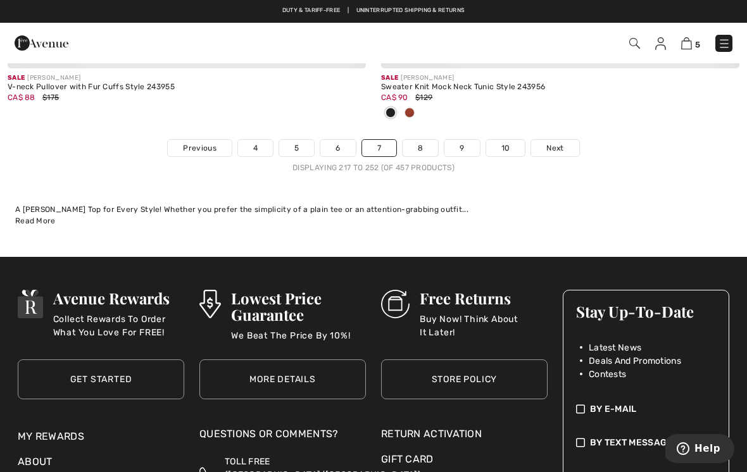
click at [428, 140] on link "8" at bounding box center [419, 148] width 35 height 16
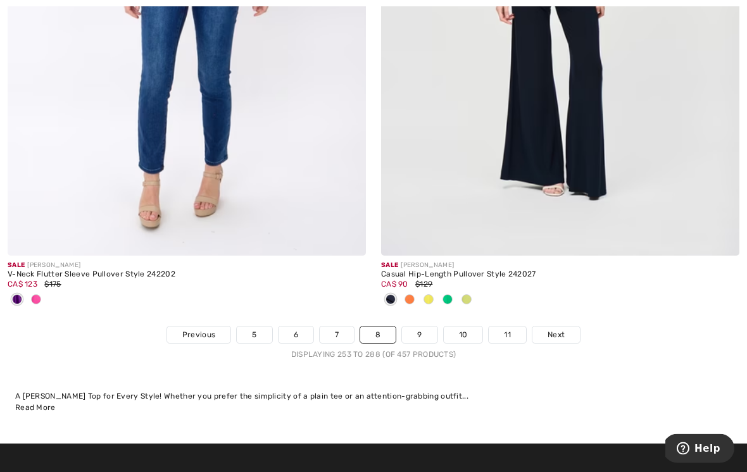
scroll to position [10941, 0]
click at [425, 330] on link "9" at bounding box center [419, 334] width 35 height 16
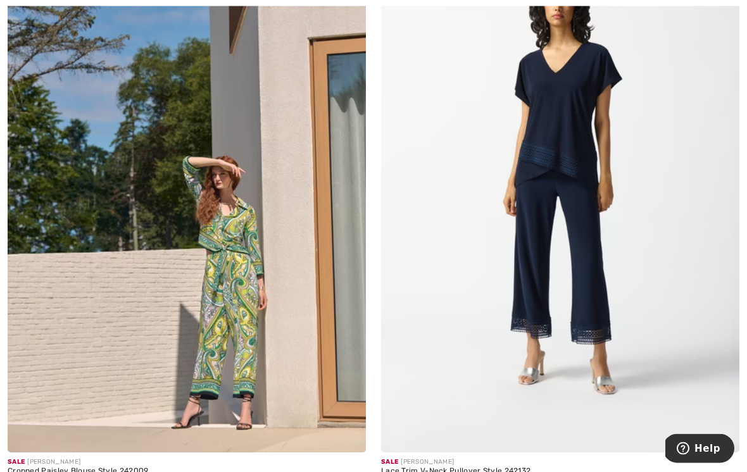
scroll to position [2119, 0]
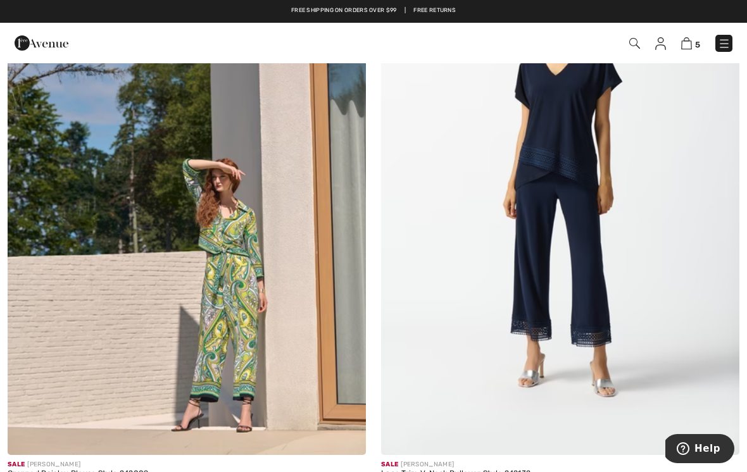
click at [583, 195] on img at bounding box center [560, 186] width 358 height 537
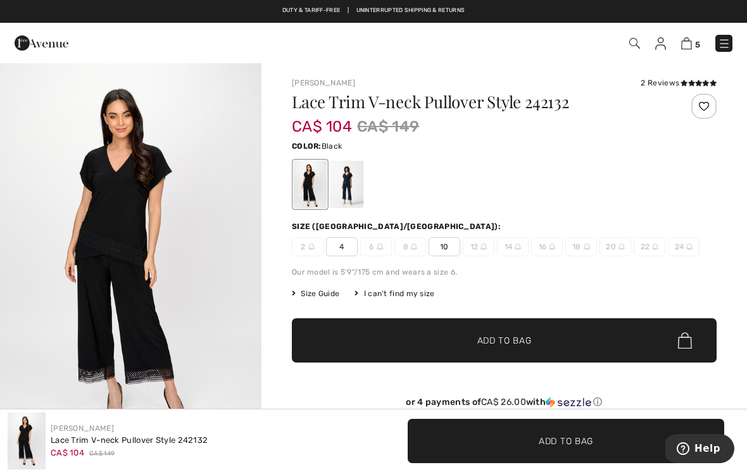
click at [683, 85] on icon at bounding box center [683, 83] width 7 height 6
click at [689, 122] on div at bounding box center [684, 109] width 63 height 30
click at [447, 252] on span "10" at bounding box center [444, 246] width 32 height 19
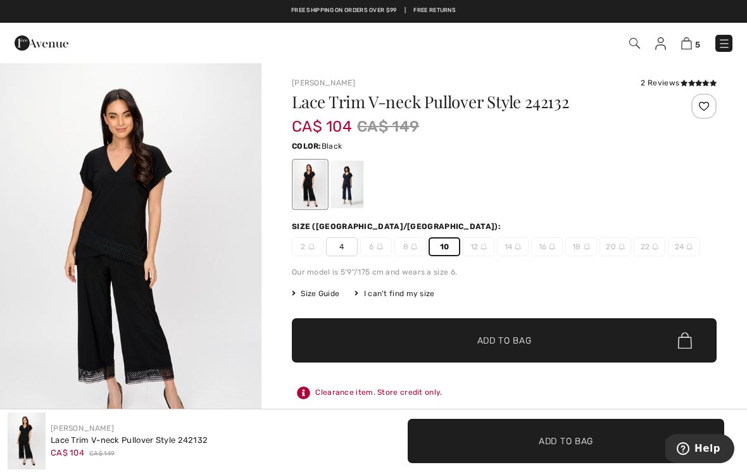
click at [507, 346] on span "Add to Bag" at bounding box center [504, 340] width 54 height 13
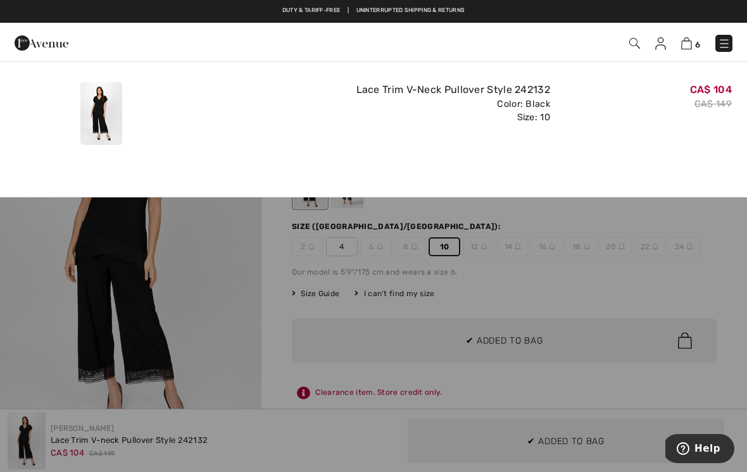
click at [272, 152] on div "Added to Bag Joseph Ribkoff Lace Trim V-neck Pullover Style 242132 CA$ 104 CA$ …" at bounding box center [373, 110] width 747 height 99
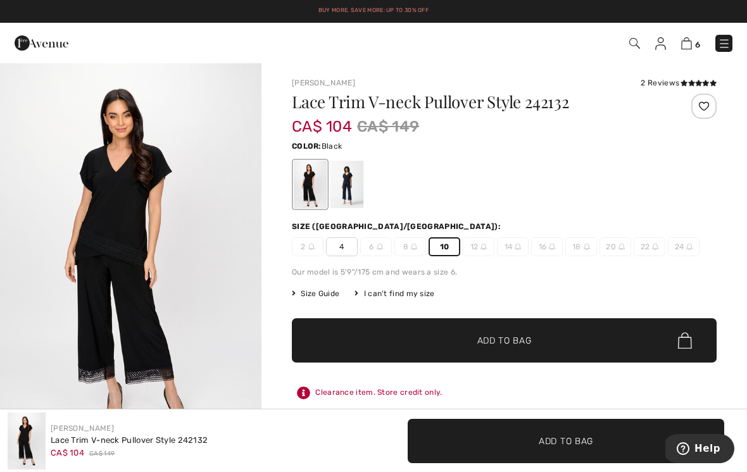
click at [617, 461] on span "✔ Added to Bag Add to Bag" at bounding box center [565, 441] width 316 height 44
click at [647, 385] on div "Clearance item. Store credit only." at bounding box center [504, 392] width 425 height 23
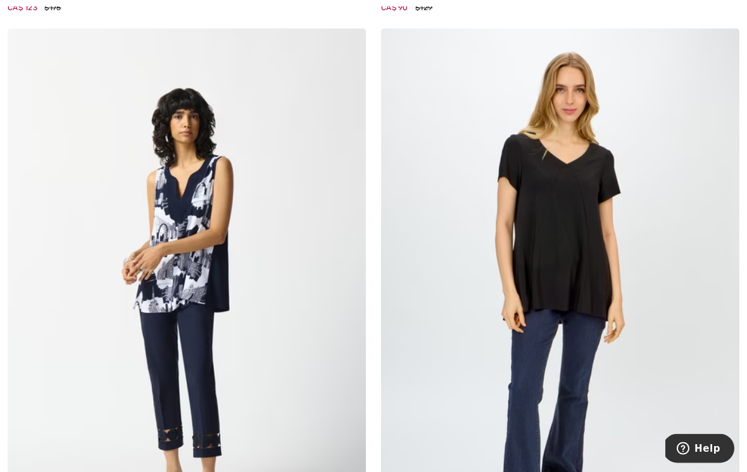
scroll to position [4483, 0]
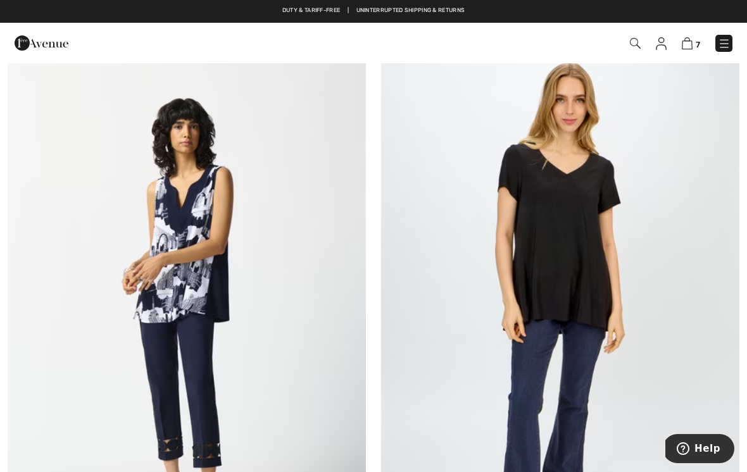
click at [589, 201] on img at bounding box center [560, 307] width 358 height 537
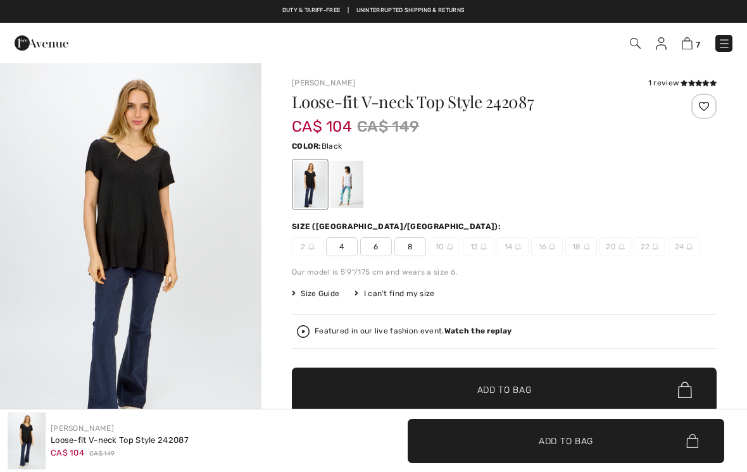
checkbox input "true"
click at [354, 184] on div at bounding box center [346, 184] width 33 height 47
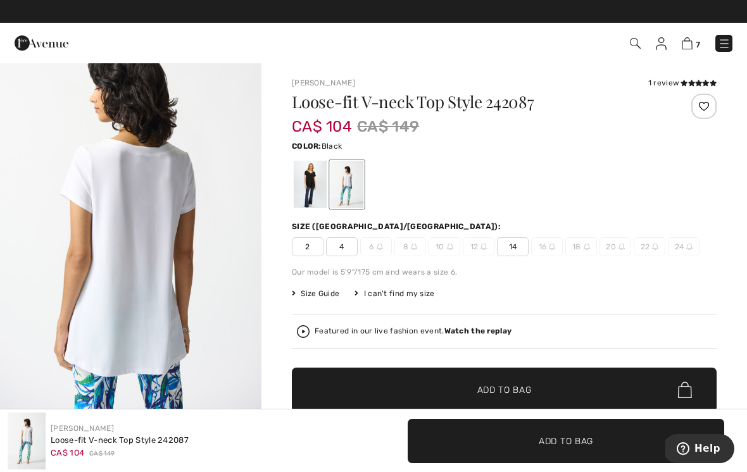
click at [314, 181] on div at bounding box center [310, 184] width 33 height 47
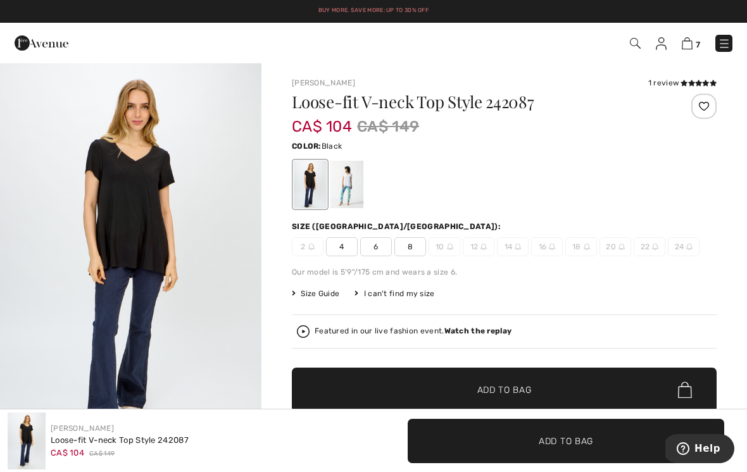
click at [412, 249] on span "8" at bounding box center [410, 246] width 32 height 19
click at [681, 81] on icon at bounding box center [683, 83] width 7 height 6
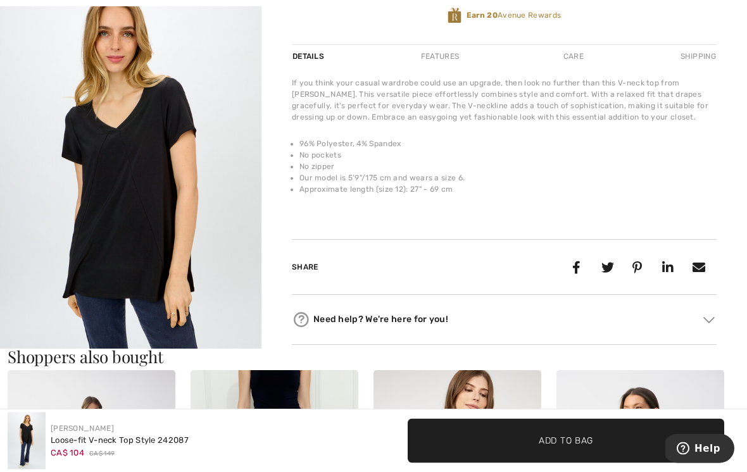
scroll to position [487, 0]
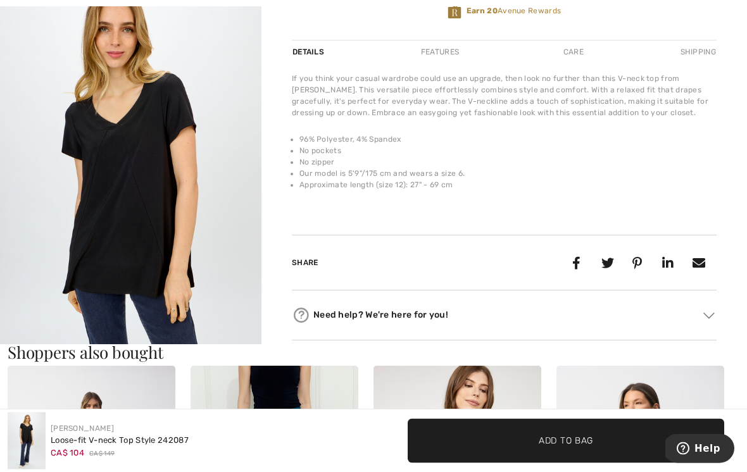
click at [667, 90] on div "If you think your casual wardrobe could use an upgrade, then look no further th…" at bounding box center [504, 96] width 425 height 46
click at [218, 170] on img "2 / 5" at bounding box center [130, 164] width 261 height 392
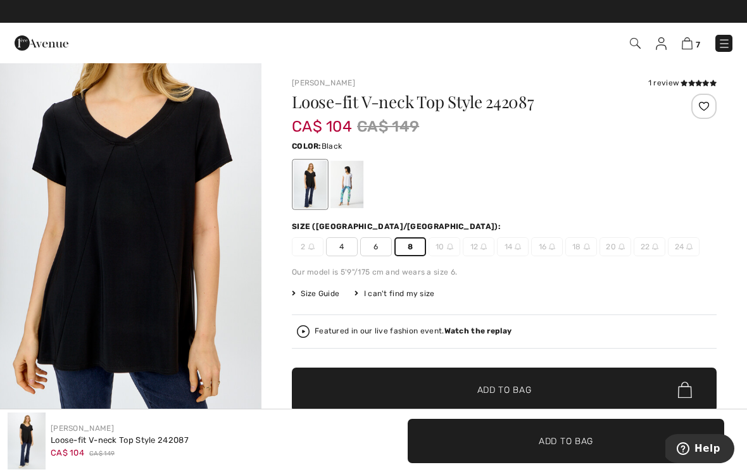
click at [514, 389] on span "Add to Bag" at bounding box center [504, 389] width 54 height 13
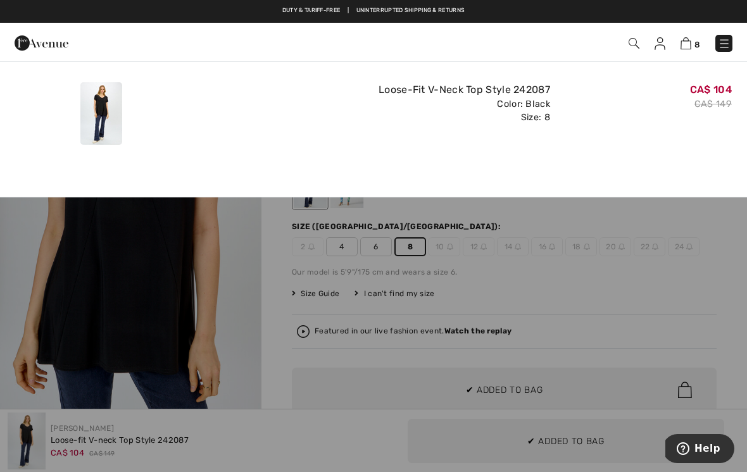
click at [144, 292] on div at bounding box center [373, 236] width 747 height 472
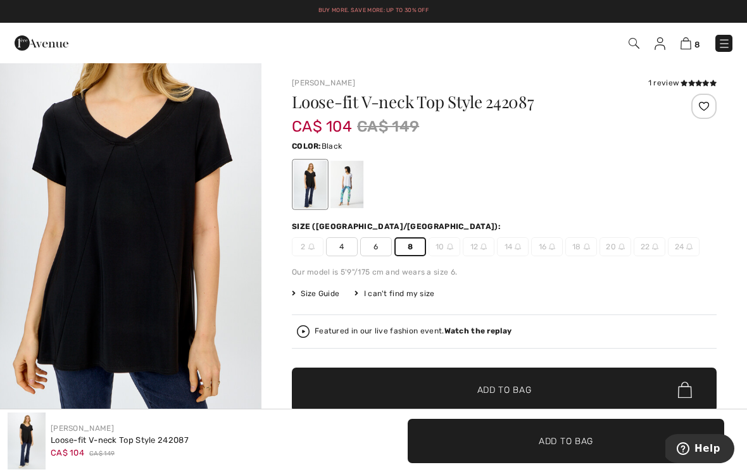
click at [350, 182] on div at bounding box center [346, 184] width 33 height 47
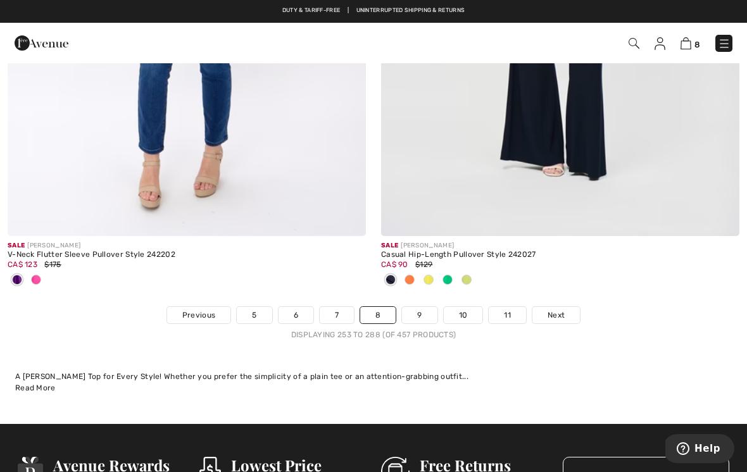
click at [425, 313] on link "9" at bounding box center [419, 315] width 35 height 16
click at [424, 310] on link "9" at bounding box center [419, 315] width 35 height 16
click at [419, 307] on link "9" at bounding box center [419, 315] width 35 height 16
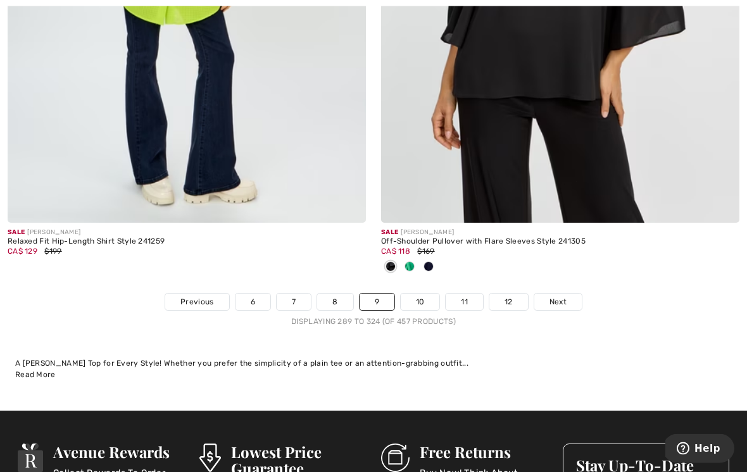
scroll to position [11035, 0]
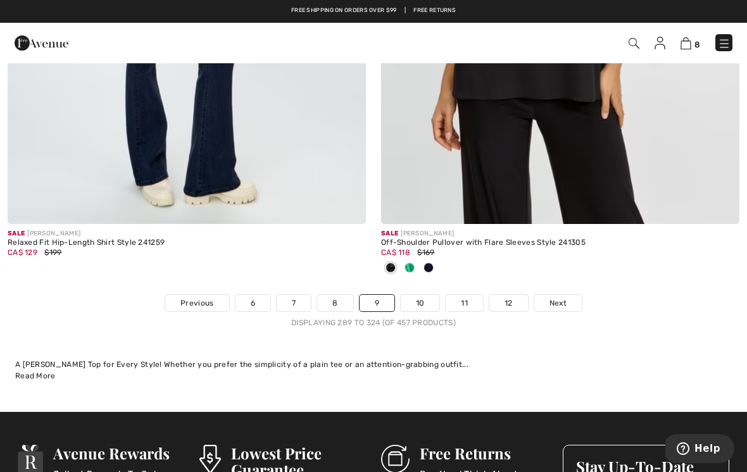
click at [419, 296] on link "10" at bounding box center [419, 303] width 39 height 16
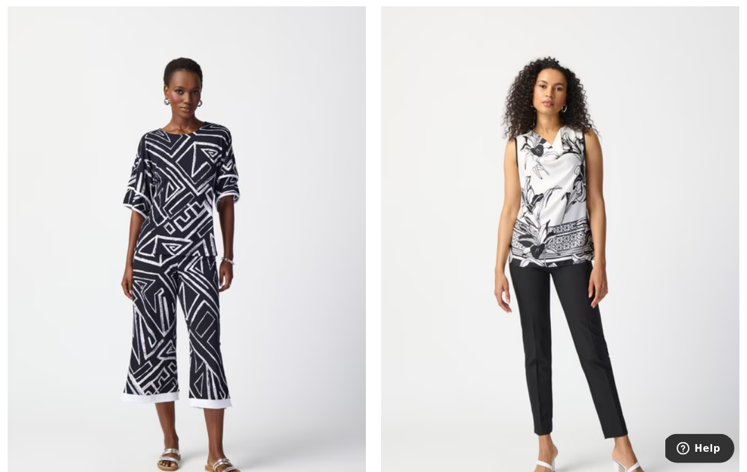
scroll to position [7725, 0]
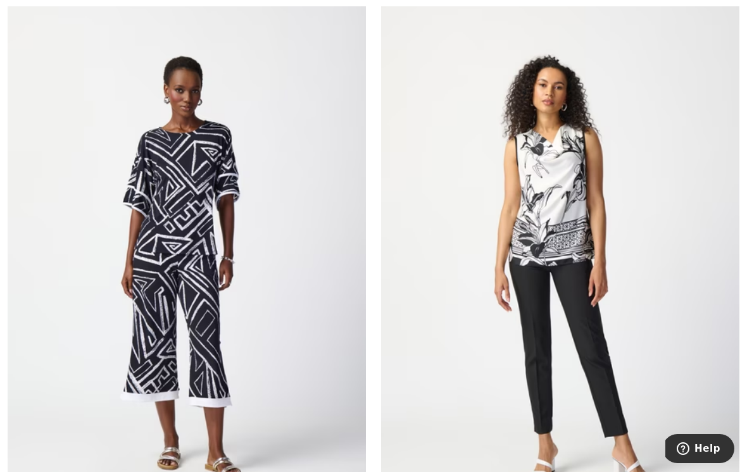
click at [213, 194] on img at bounding box center [187, 267] width 358 height 537
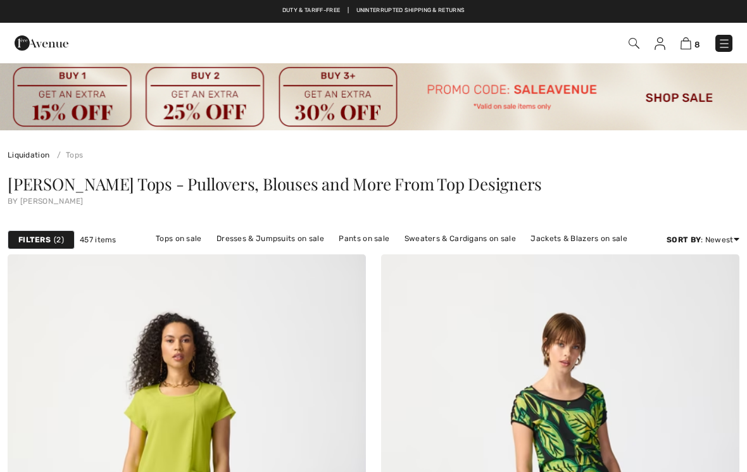
scroll to position [7745, 0]
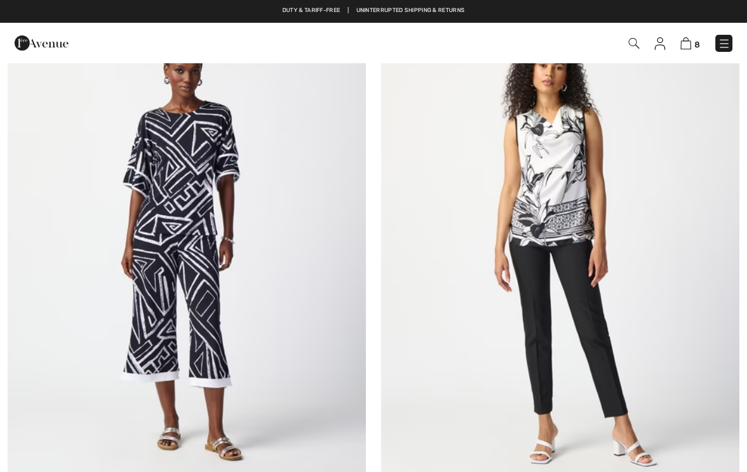
checkbox input "true"
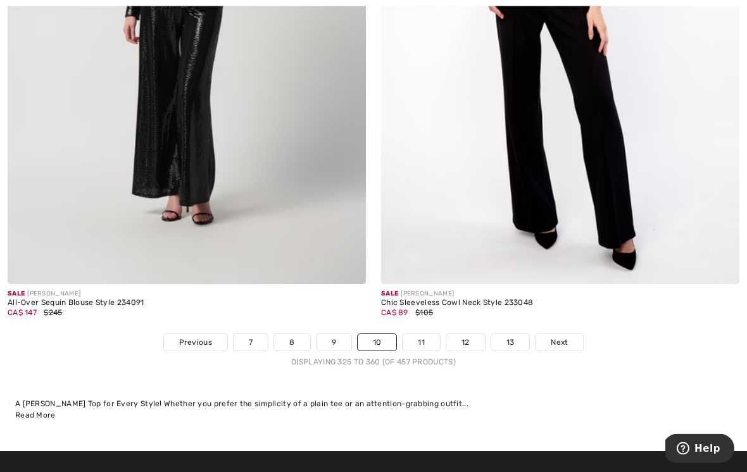
scroll to position [10912, 0]
click at [423, 334] on link "11" at bounding box center [420, 342] width 37 height 16
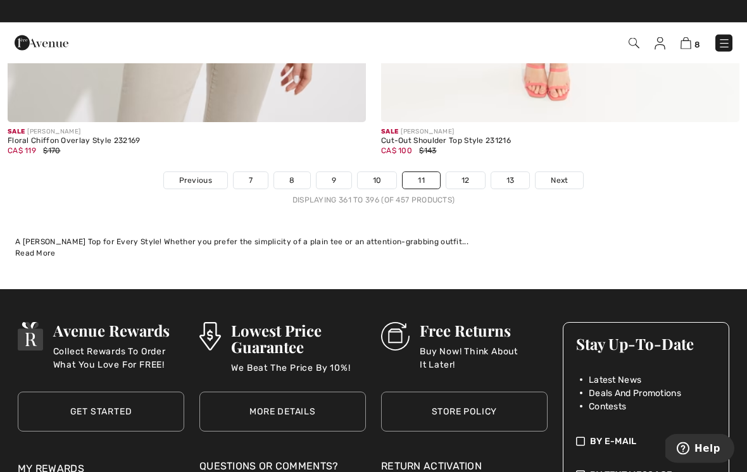
scroll to position [11136, 0]
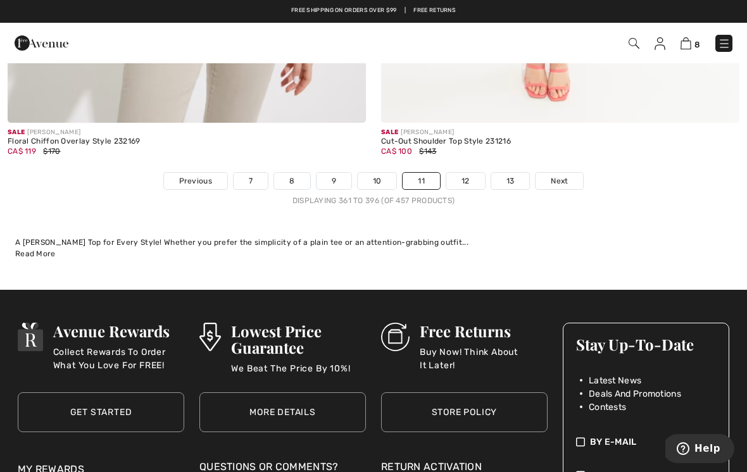
click at [466, 173] on link "12" at bounding box center [465, 181] width 39 height 16
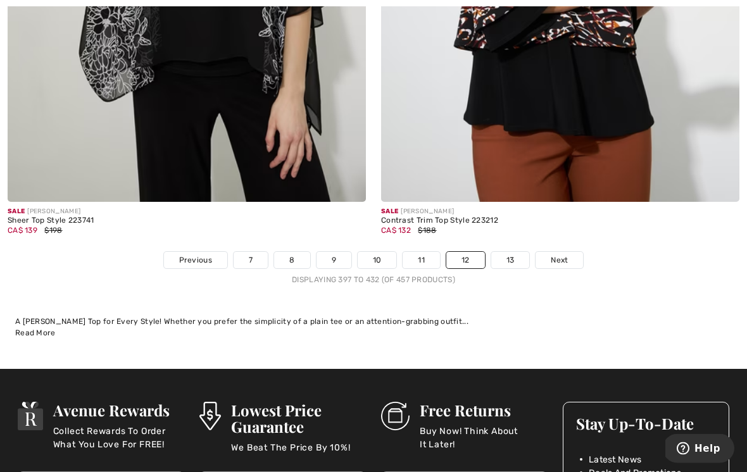
scroll to position [10890, 0]
click at [514, 252] on link "13" at bounding box center [510, 260] width 39 height 16
click at [512, 252] on link "13" at bounding box center [510, 260] width 39 height 16
click at [511, 252] on link "13" at bounding box center [510, 260] width 39 height 16
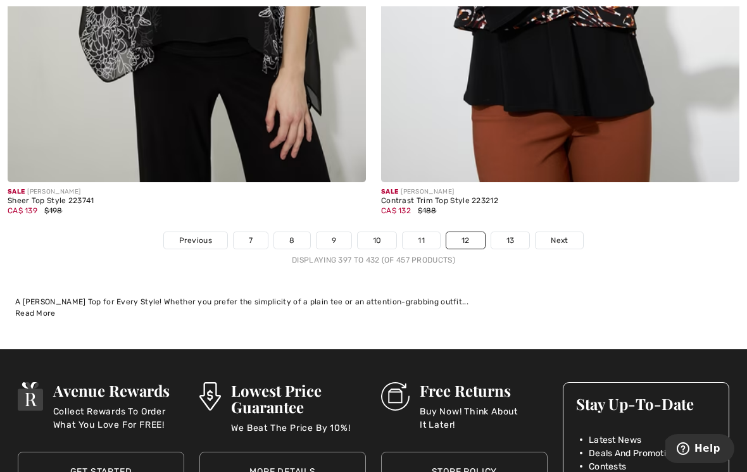
click at [516, 234] on link "13" at bounding box center [510, 240] width 39 height 16
click at [510, 234] on link "13" at bounding box center [510, 240] width 39 height 16
click at [512, 249] on link "13" at bounding box center [510, 240] width 39 height 16
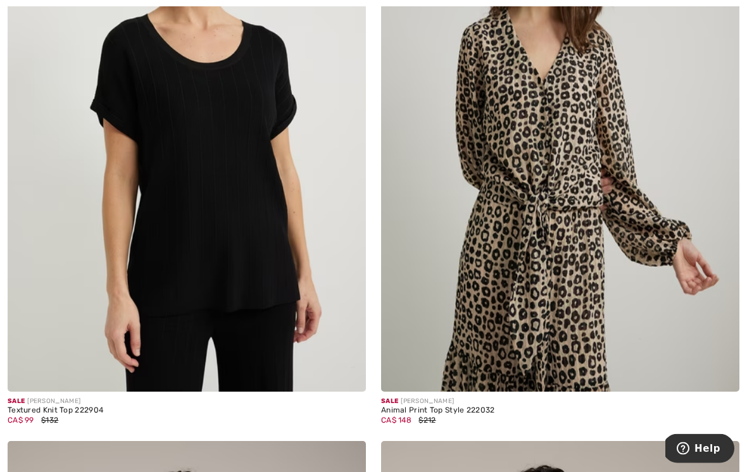
scroll to position [2161, 0]
click at [242, 212] on img at bounding box center [187, 122] width 358 height 537
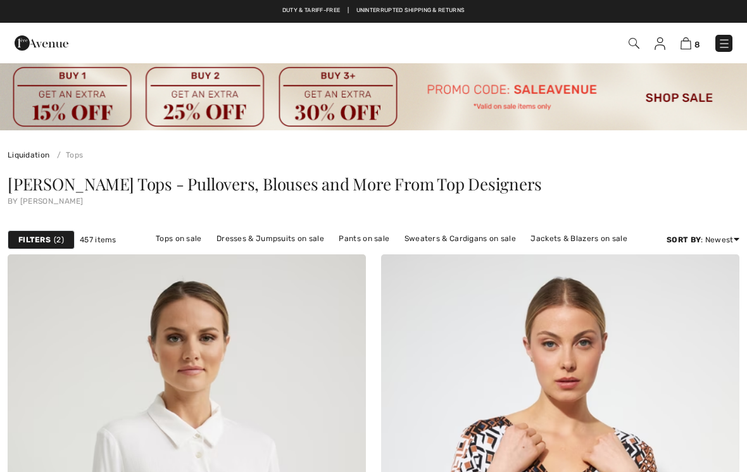
scroll to position [2181, 0]
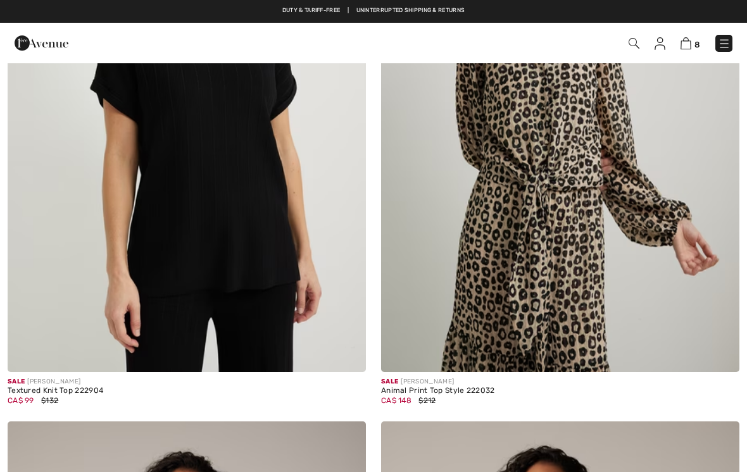
checkbox input "true"
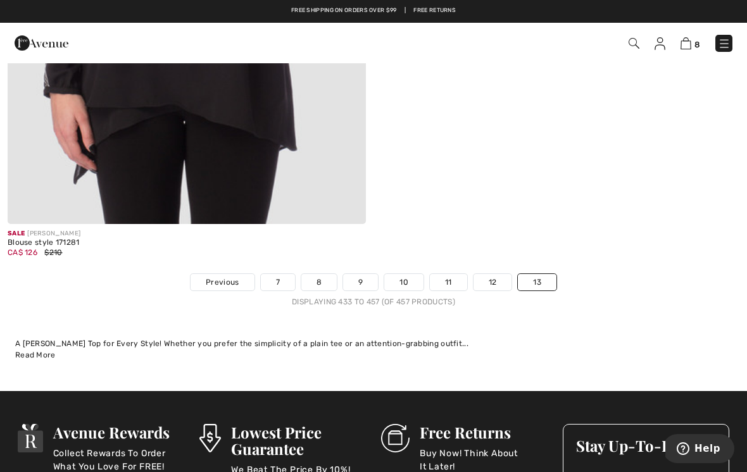
scroll to position [7861, 0]
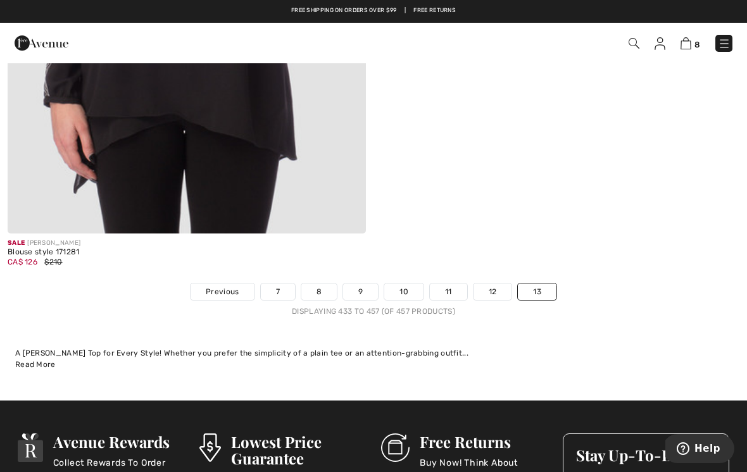
click at [691, 40] on img at bounding box center [685, 43] width 11 height 12
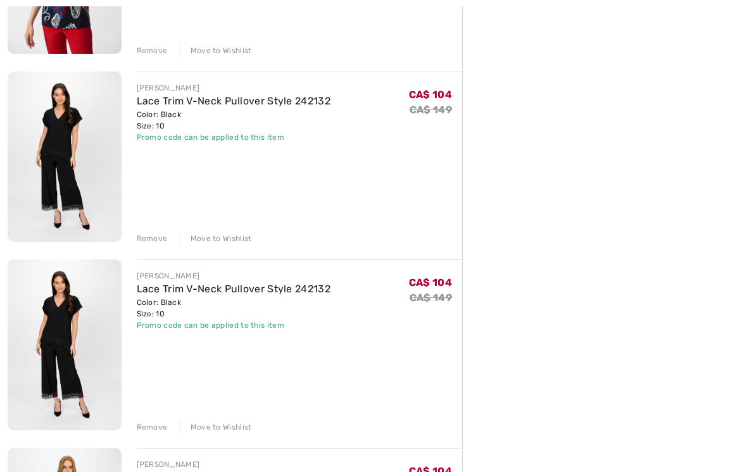
scroll to position [1034, 0]
click at [152, 423] on div "Remove" at bounding box center [152, 426] width 31 height 11
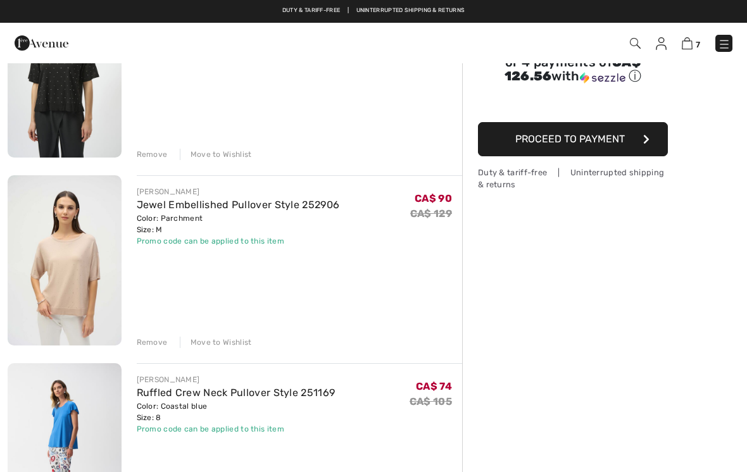
scroll to position [0, 0]
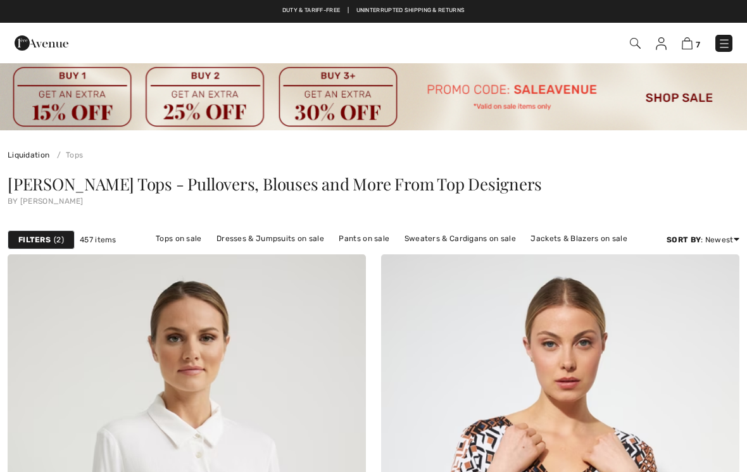
scroll to position [7880, 0]
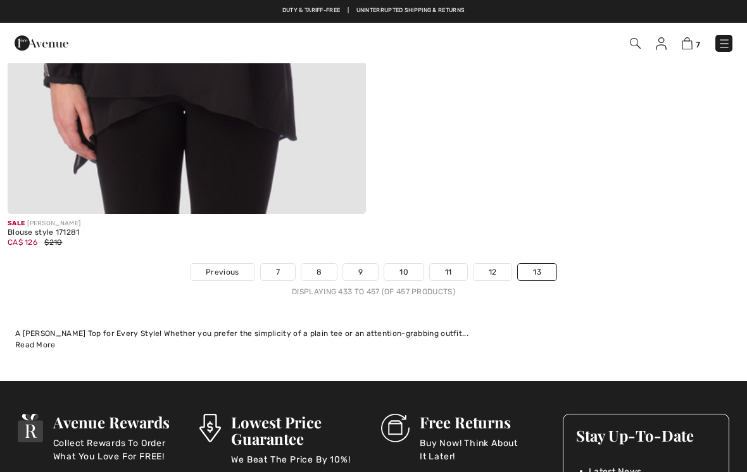
checkbox input "true"
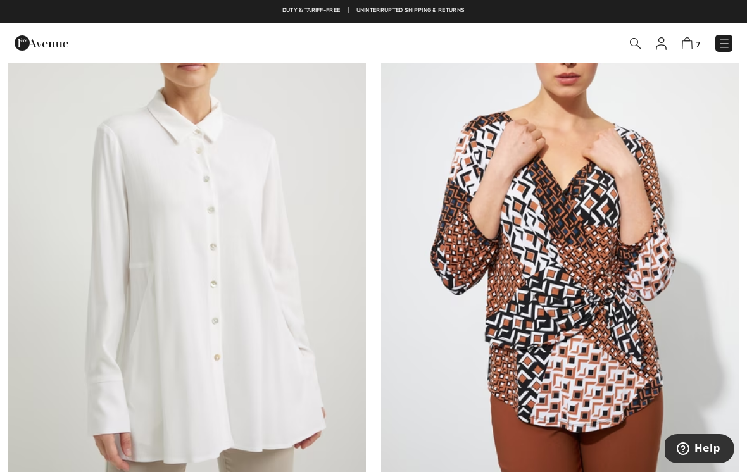
scroll to position [0, 0]
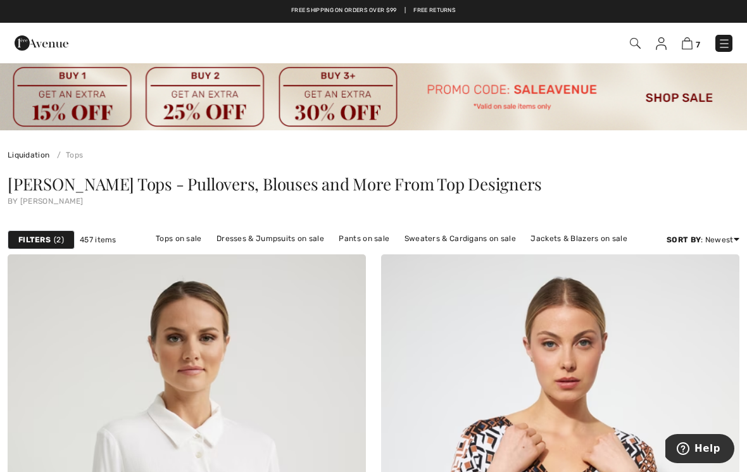
click at [369, 240] on link "Pants on sale" at bounding box center [363, 238] width 63 height 16
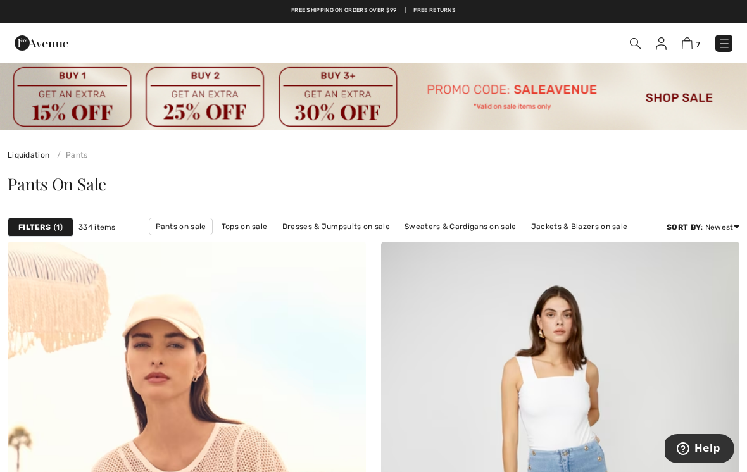
click at [65, 226] on div "Filters 1" at bounding box center [41, 227] width 66 height 19
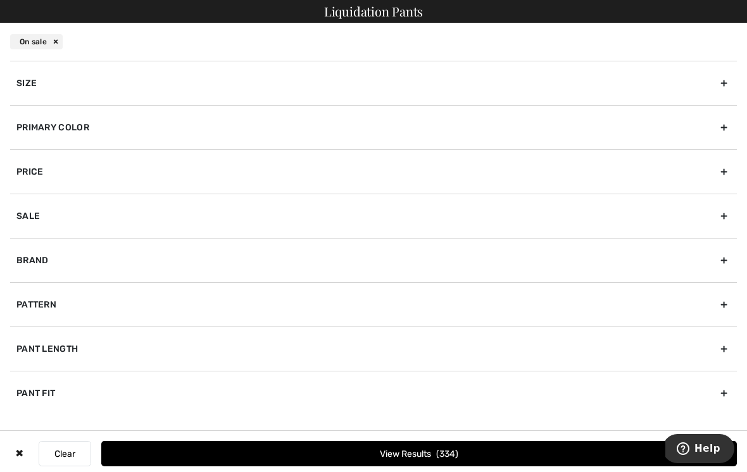
click at [94, 128] on div "Primary Color" at bounding box center [373, 127] width 726 height 44
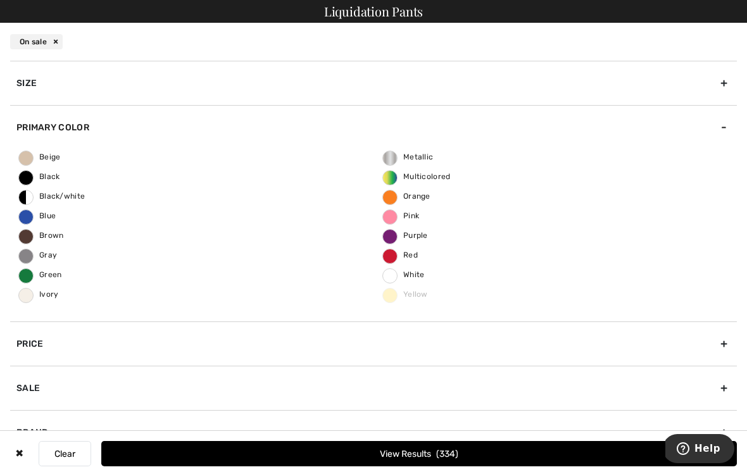
click at [24, 174] on span "Black" at bounding box center [39, 176] width 41 height 9
click at [0, 0] on input "Black" at bounding box center [0, 0] width 0 height 0
click at [457, 452] on span "114" at bounding box center [448, 454] width 20 height 11
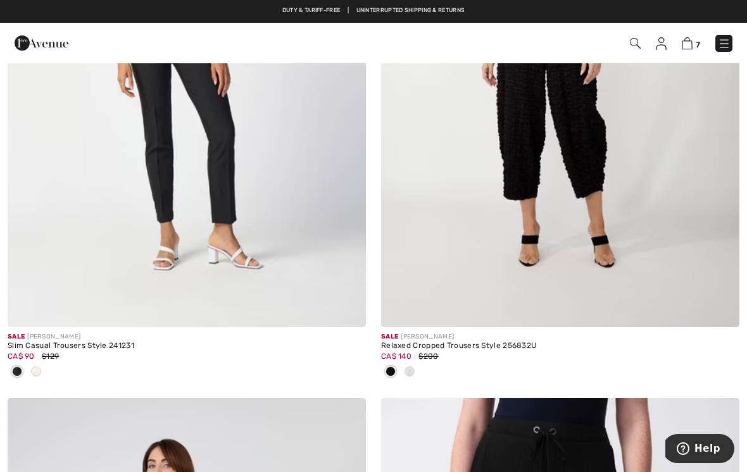
scroll to position [4210, 0]
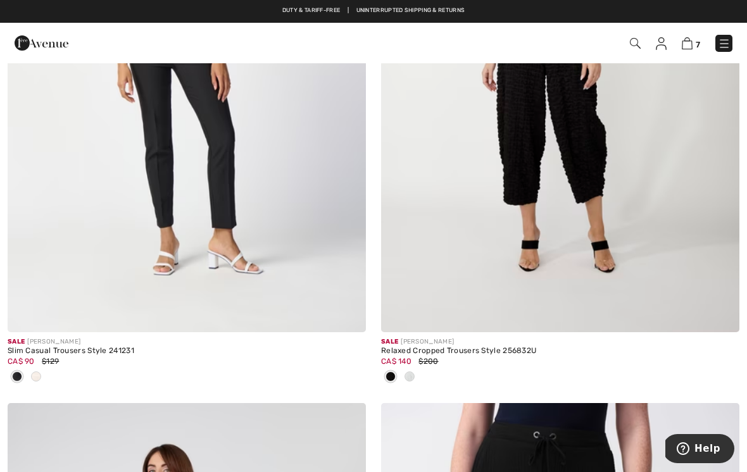
click at [594, 159] on img at bounding box center [560, 63] width 358 height 537
click at [607, 135] on img at bounding box center [560, 63] width 358 height 537
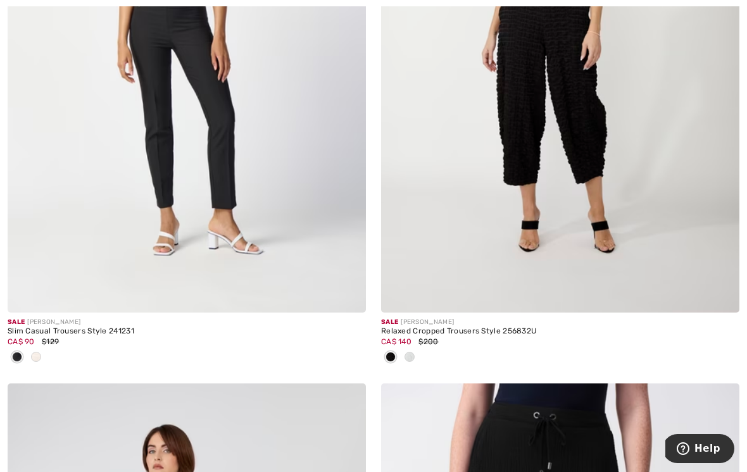
click at [594, 183] on img at bounding box center [560, 43] width 358 height 537
click at [592, 126] on img at bounding box center [560, 43] width 358 height 537
click at [589, 88] on img at bounding box center [560, 43] width 358 height 537
click at [654, 101] on img at bounding box center [560, 43] width 358 height 537
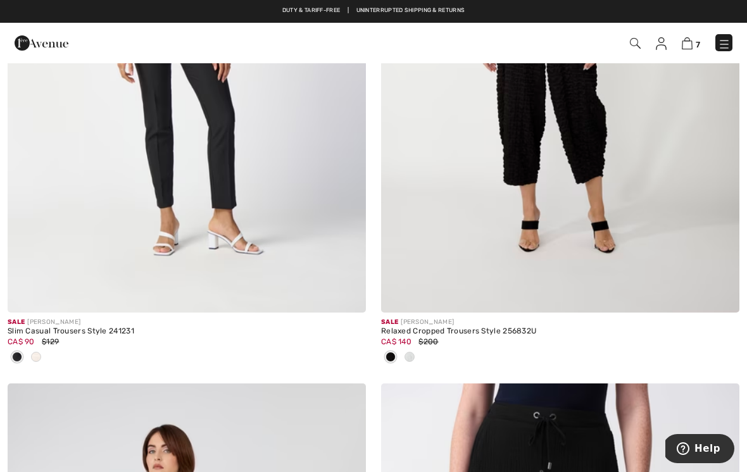
click at [559, 209] on img at bounding box center [560, 43] width 358 height 537
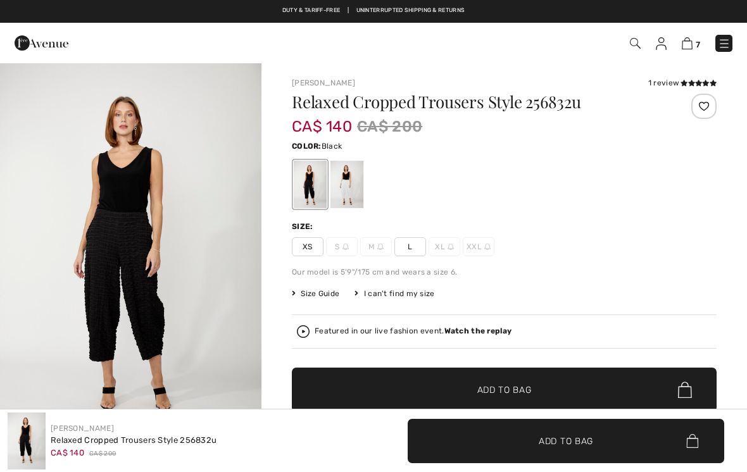
checkbox input "true"
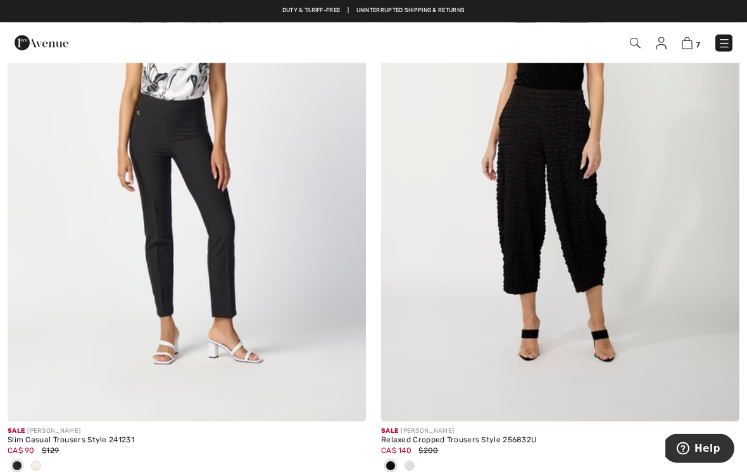
scroll to position [4121, 0]
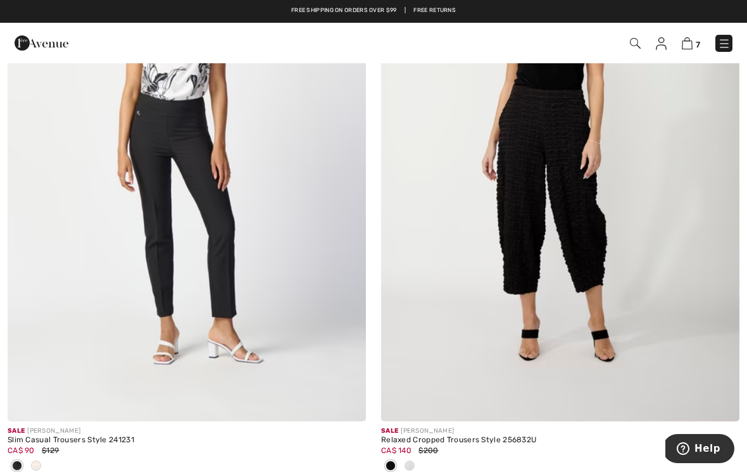
click at [237, 213] on img at bounding box center [187, 152] width 358 height 537
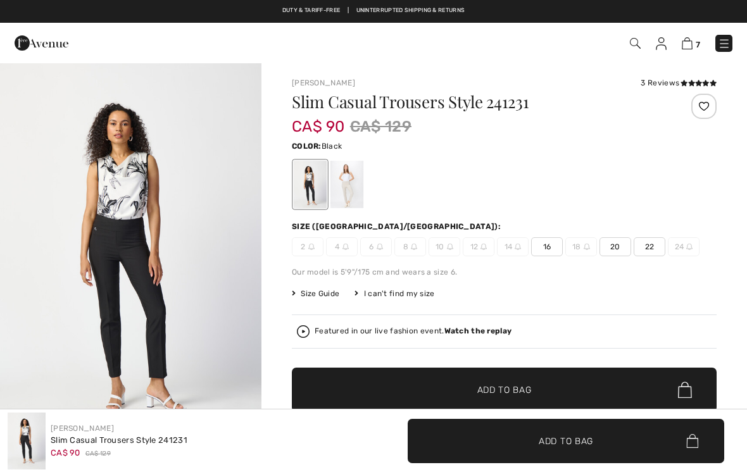
checkbox input "true"
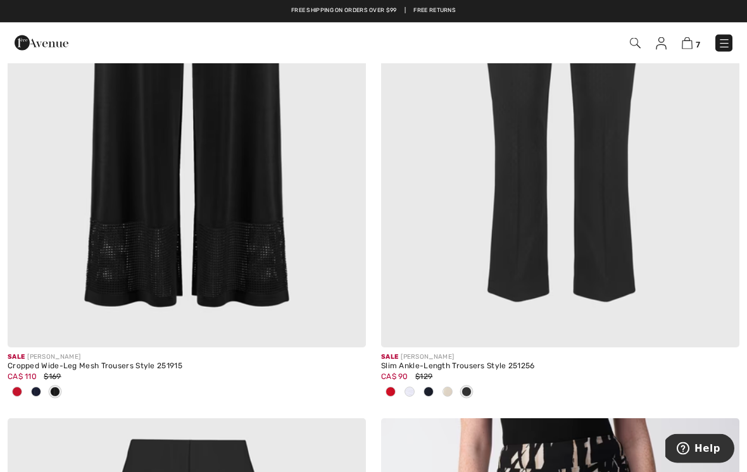
scroll to position [5394, 0]
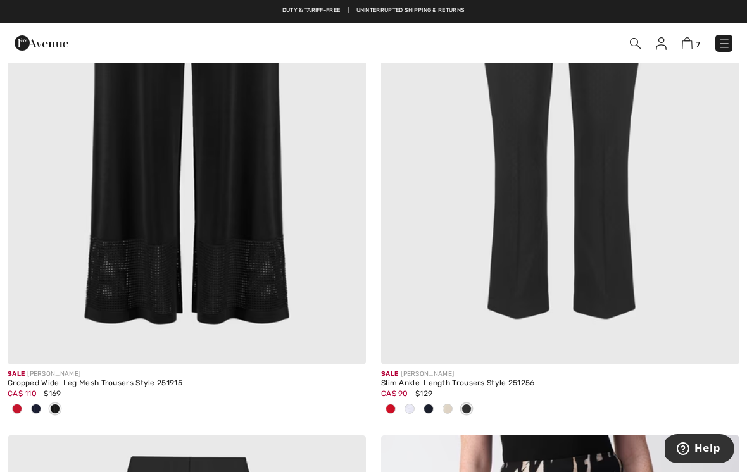
click at [251, 260] on img at bounding box center [187, 95] width 358 height 537
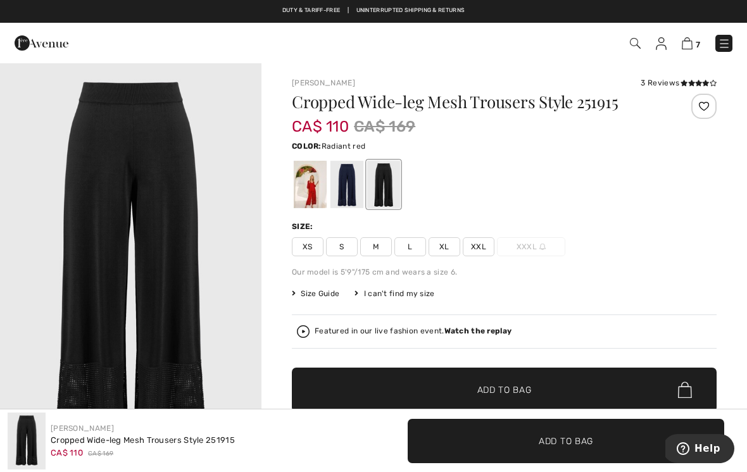
click at [313, 187] on div at bounding box center [310, 184] width 33 height 47
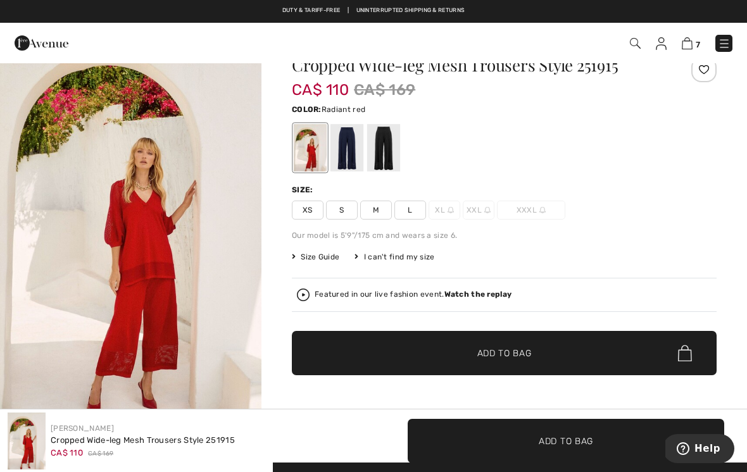
scroll to position [42, 0]
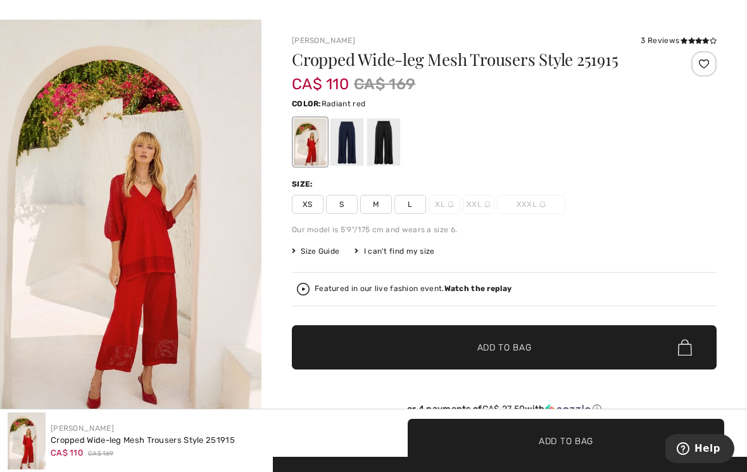
click at [352, 140] on div at bounding box center [346, 141] width 33 height 47
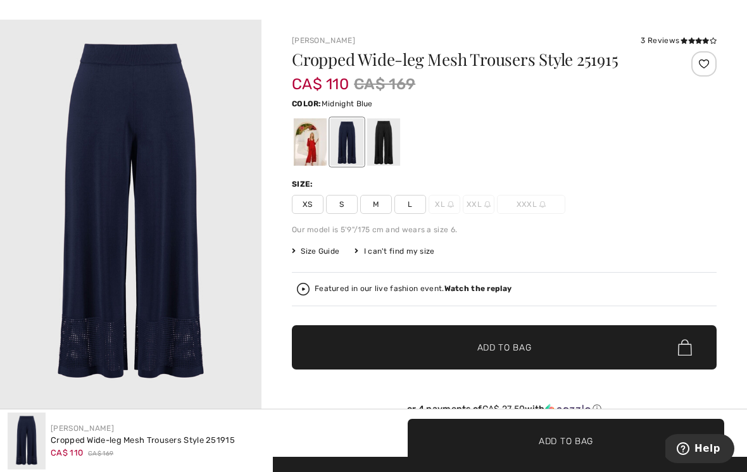
click at [388, 146] on div at bounding box center [383, 141] width 33 height 47
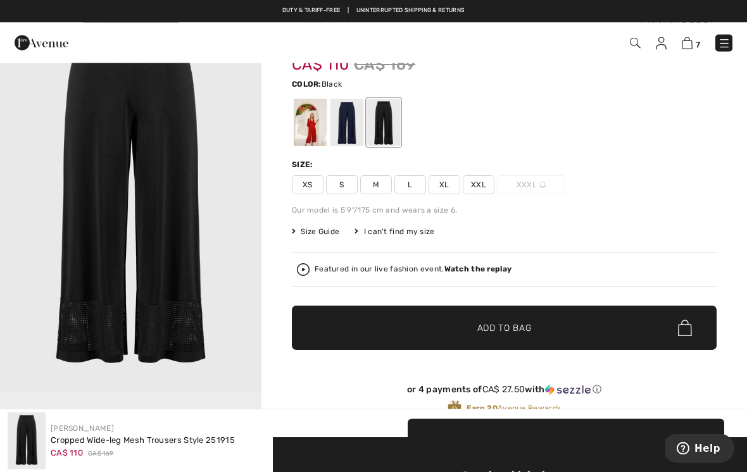
scroll to position [0, 0]
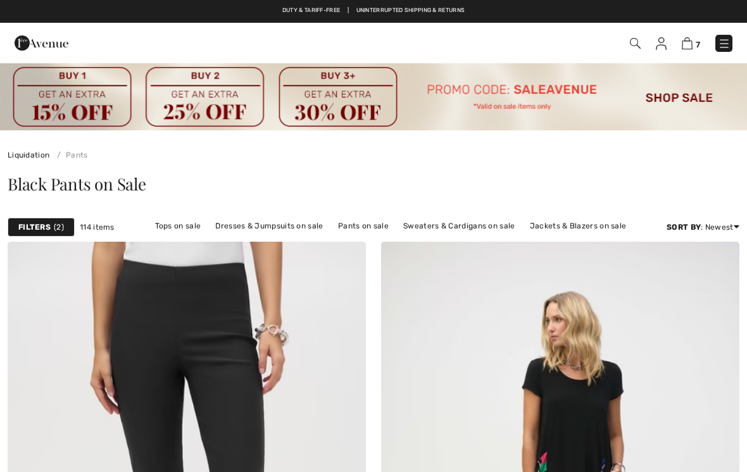
scroll to position [5414, 0]
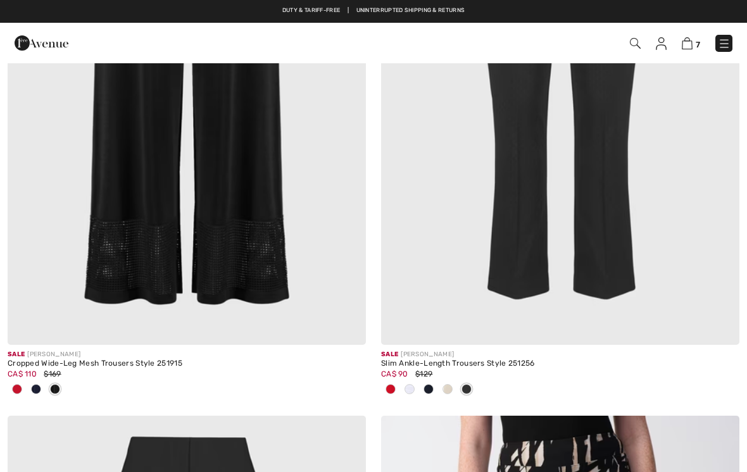
checkbox input "true"
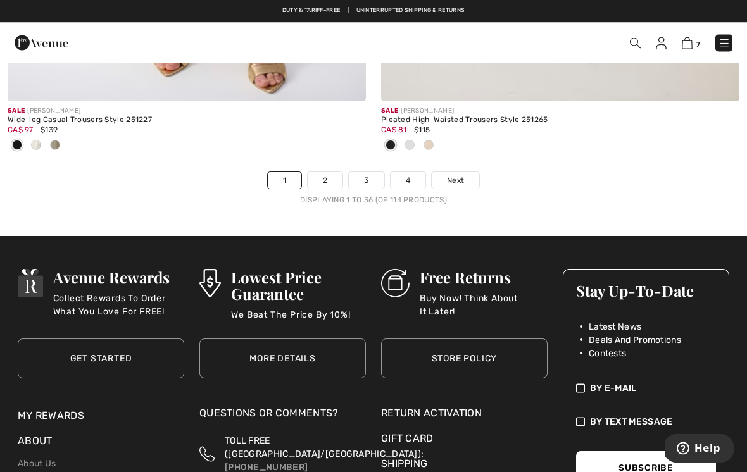
scroll to position [11186, 0]
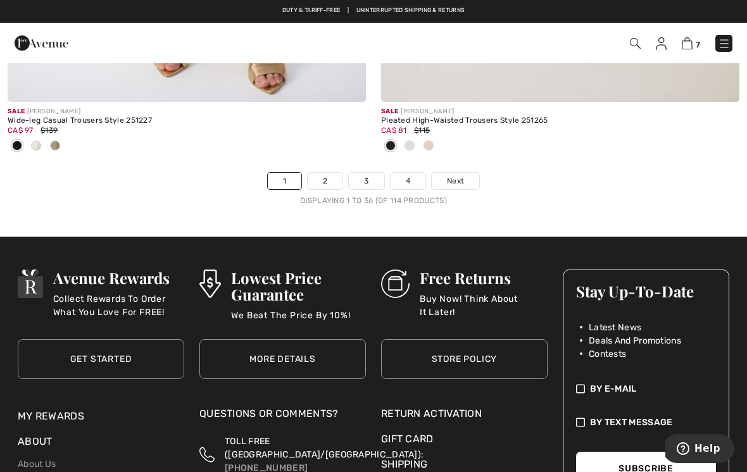
click at [328, 173] on link "2" at bounding box center [324, 181] width 35 height 16
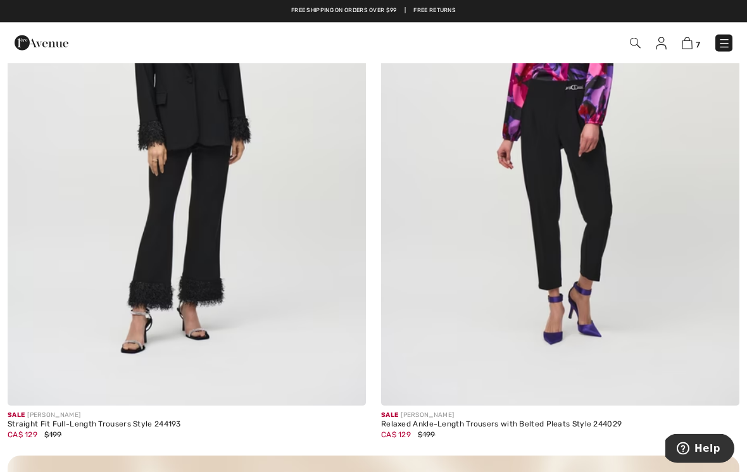
scroll to position [7071, 0]
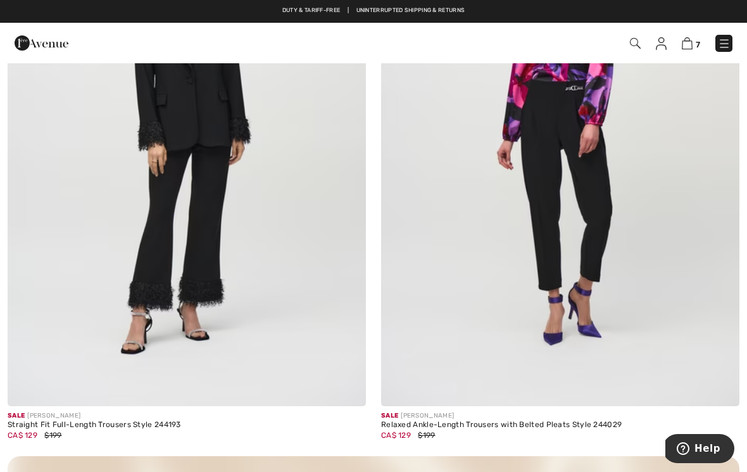
click at [214, 235] on img at bounding box center [187, 137] width 358 height 537
click at [226, 225] on img at bounding box center [187, 137] width 358 height 537
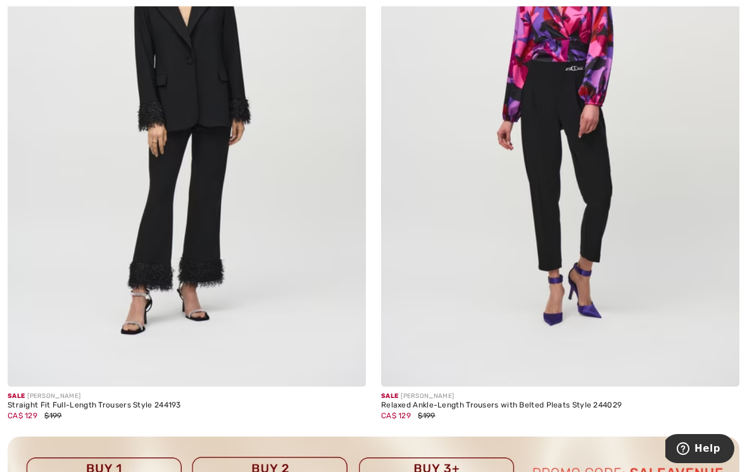
click at [221, 213] on img at bounding box center [187, 117] width 358 height 537
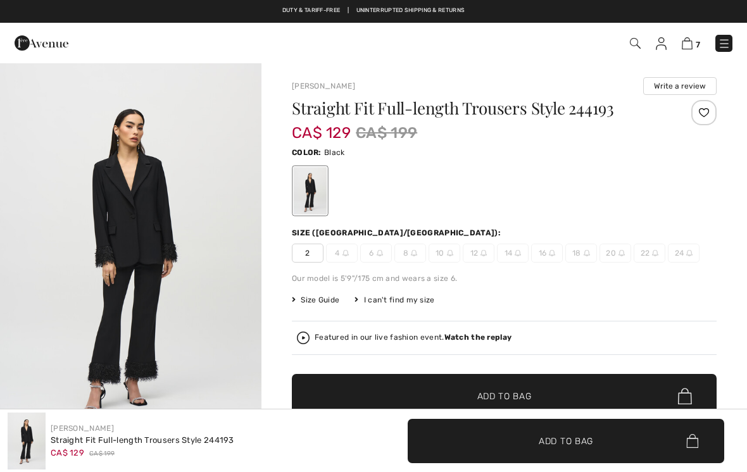
checkbox input "true"
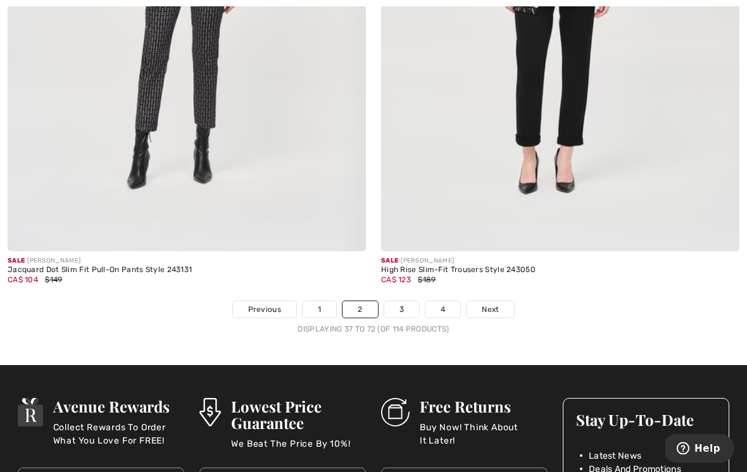
scroll to position [10891, 0]
click at [400, 304] on link "3" at bounding box center [401, 309] width 35 height 16
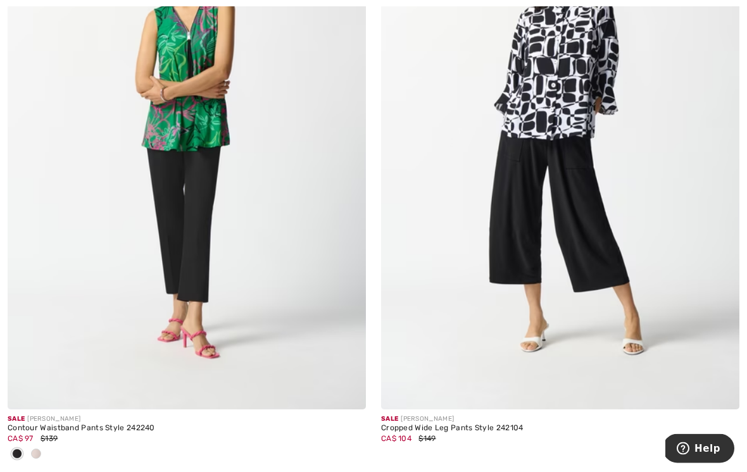
scroll to position [2759, 0]
click at [214, 237] on img at bounding box center [187, 140] width 358 height 537
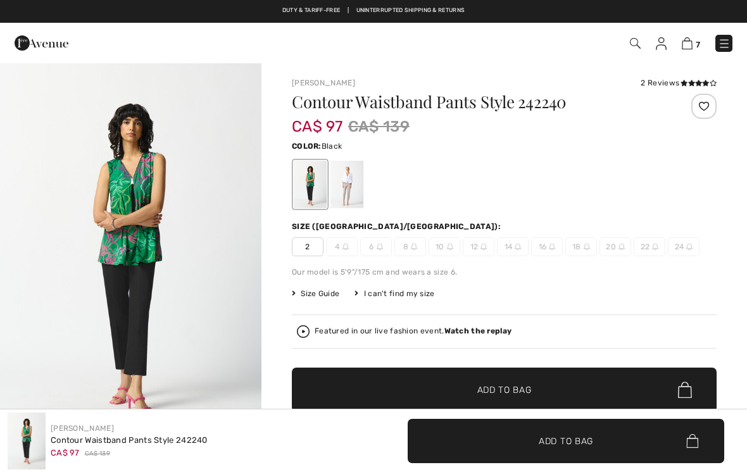
checkbox input "true"
click at [358, 177] on div at bounding box center [346, 184] width 33 height 47
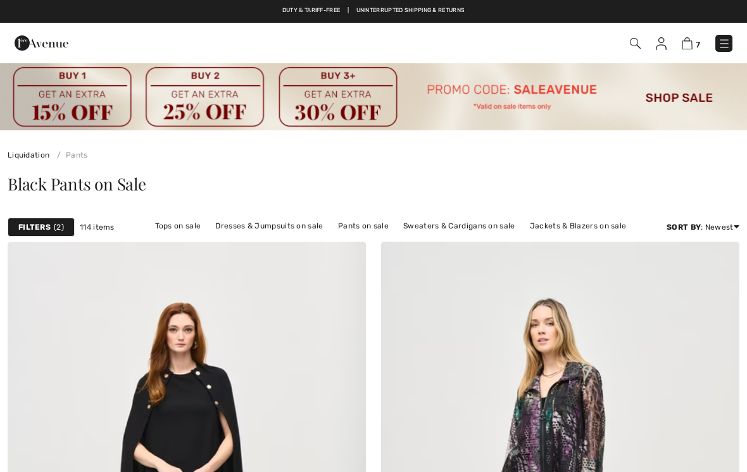
scroll to position [2779, 0]
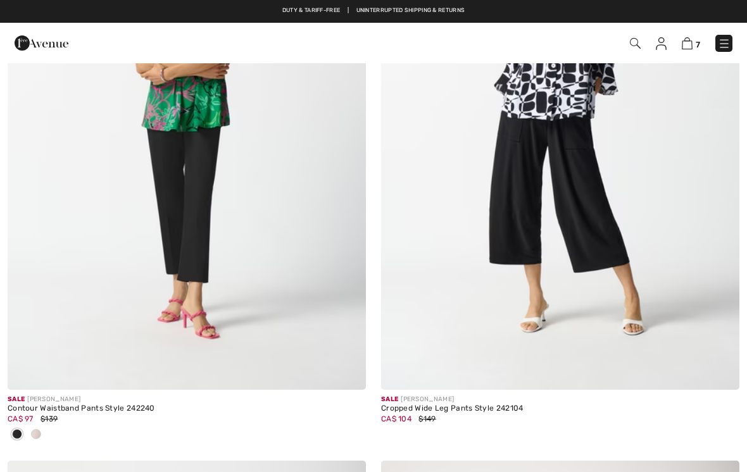
checkbox input "true"
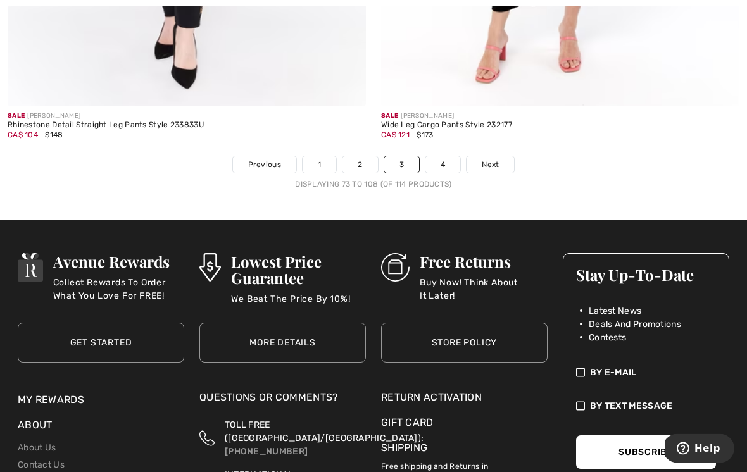
scroll to position [11098, 0]
click at [446, 156] on link "4" at bounding box center [442, 164] width 35 height 16
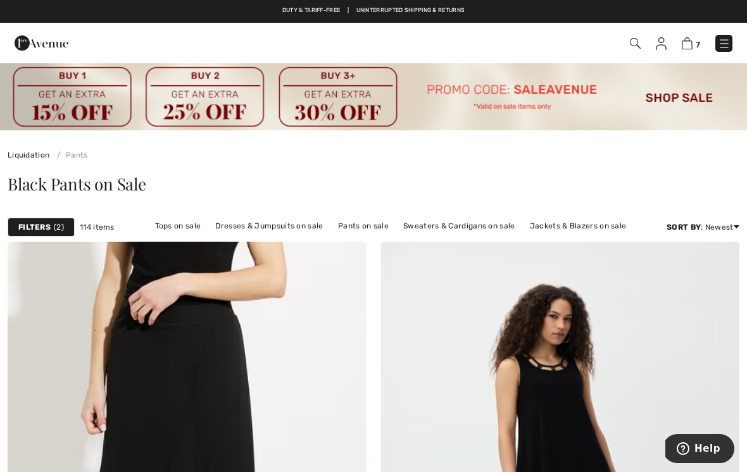
click at [690, 43] on img at bounding box center [686, 43] width 11 height 12
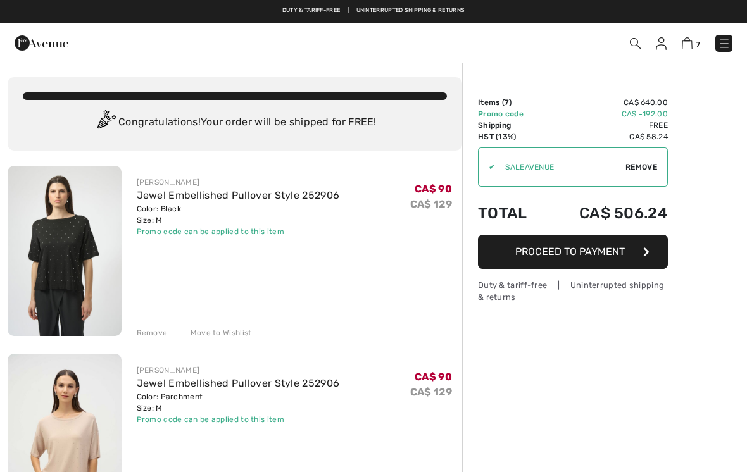
checkbox input "true"
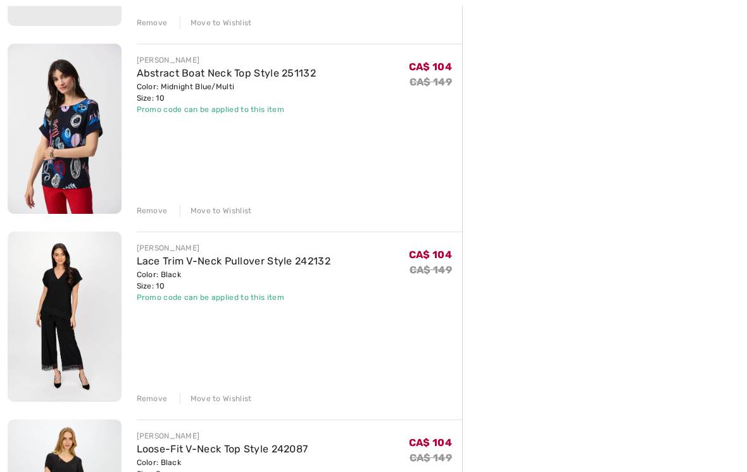
scroll to position [872, 0]
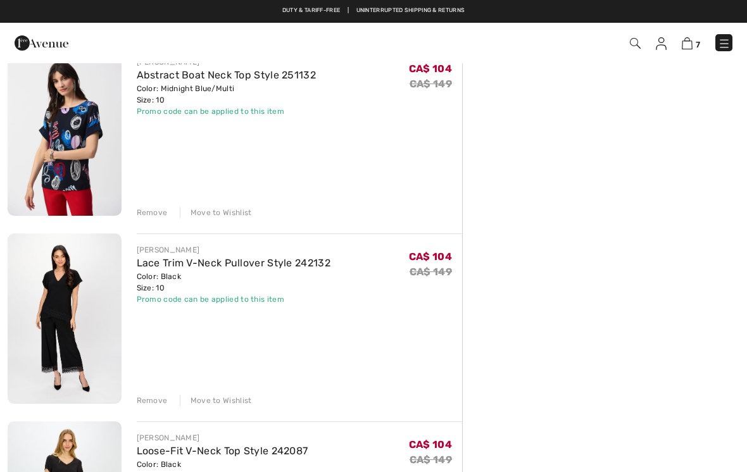
click at [76, 323] on img at bounding box center [65, 318] width 114 height 170
click at [80, 306] on img at bounding box center [65, 318] width 114 height 170
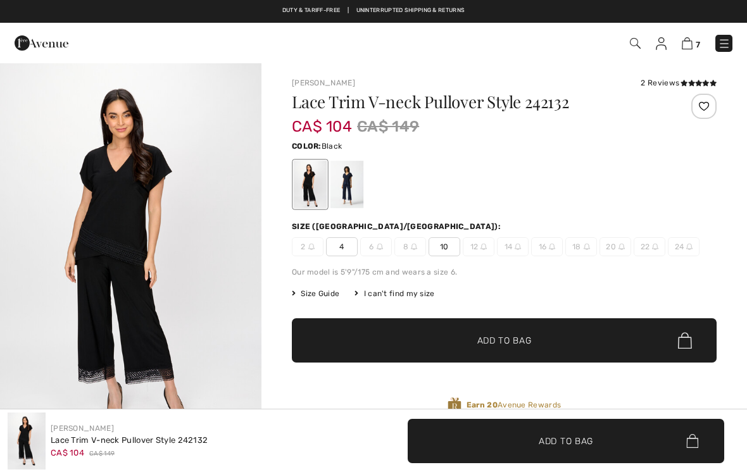
checkbox input "true"
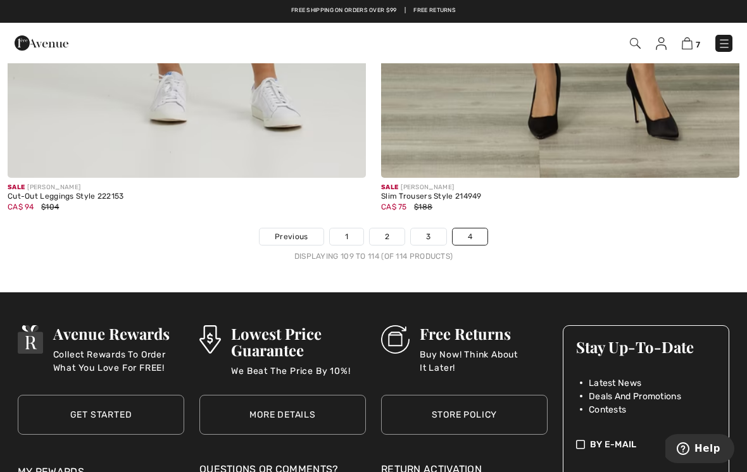
scroll to position [1783, 0]
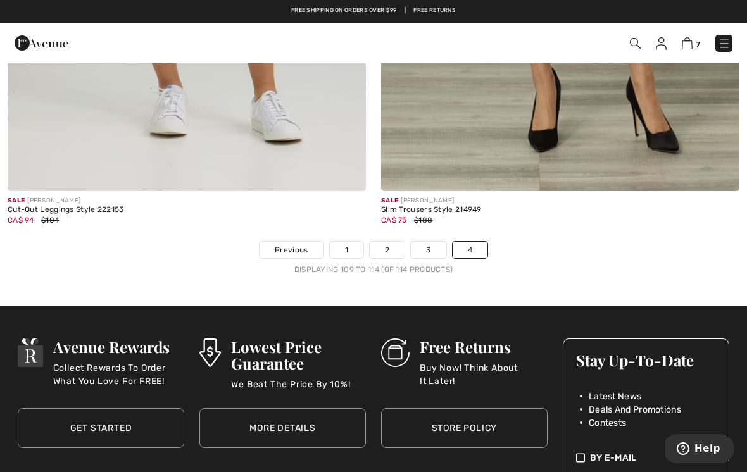
click at [345, 248] on link "1" at bounding box center [347, 250] width 34 height 16
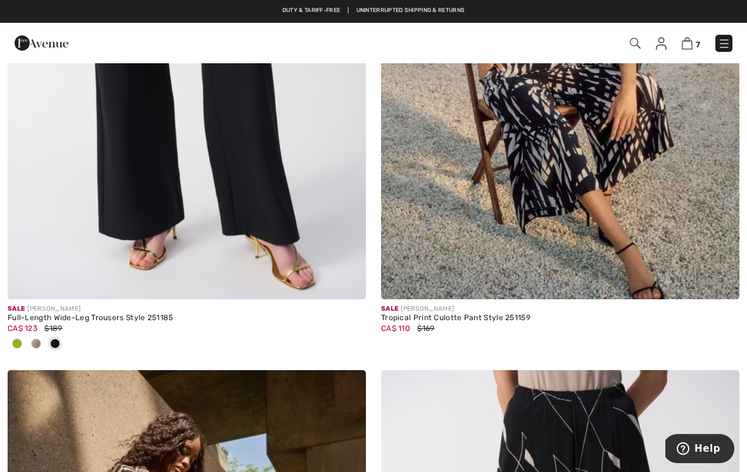
scroll to position [8577, 0]
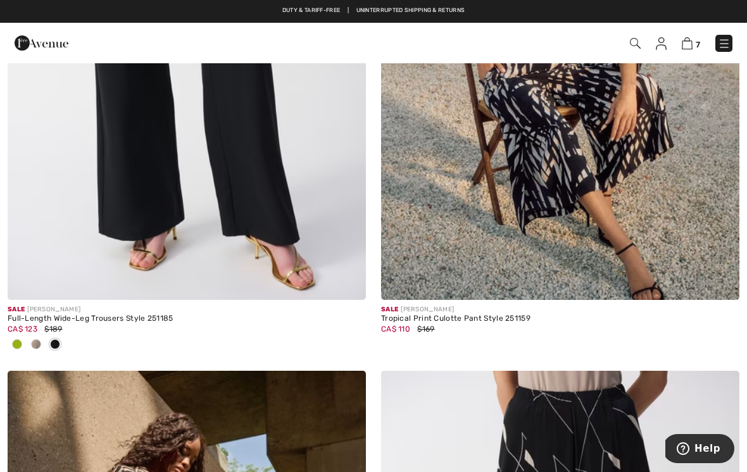
click at [692, 40] on img at bounding box center [686, 43] width 11 height 12
click at [692, 42] on img at bounding box center [686, 43] width 11 height 12
click at [688, 42] on img at bounding box center [686, 43] width 11 height 12
click at [690, 45] on img at bounding box center [686, 43] width 11 height 12
click at [685, 42] on img at bounding box center [686, 43] width 11 height 12
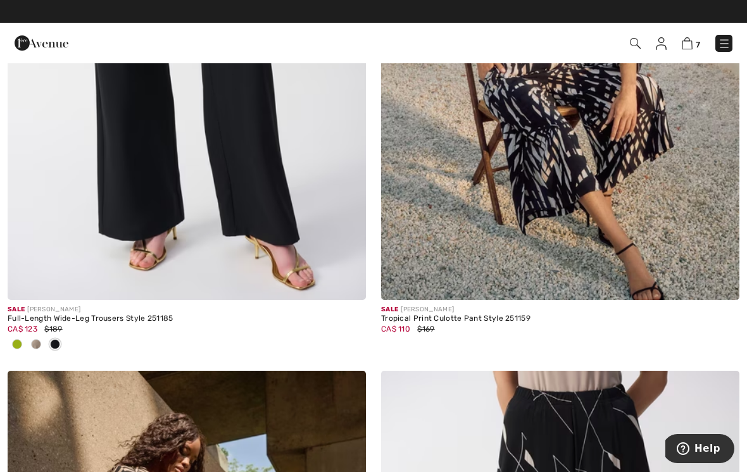
click at [690, 43] on img at bounding box center [686, 43] width 11 height 12
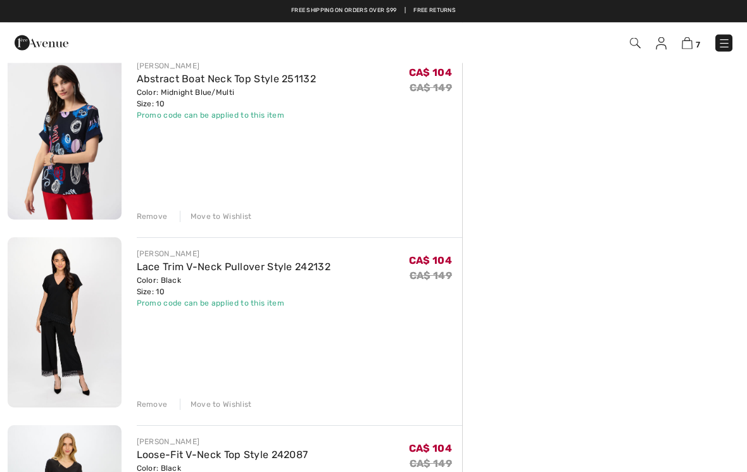
scroll to position [867, 0]
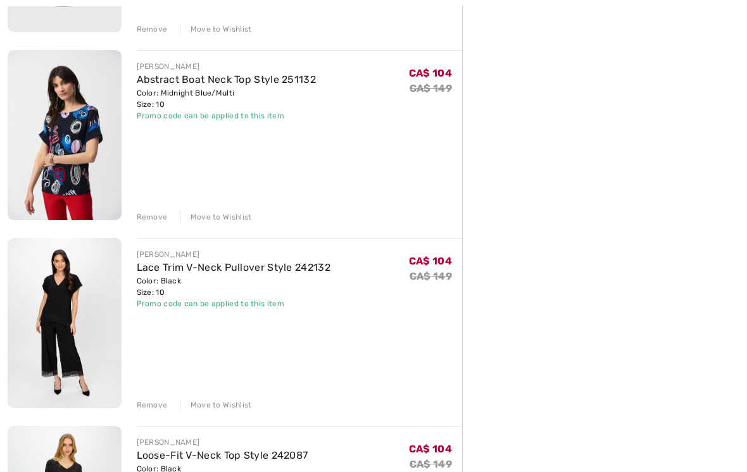
click at [70, 292] on img at bounding box center [65, 323] width 114 height 170
click at [82, 295] on img at bounding box center [65, 323] width 114 height 170
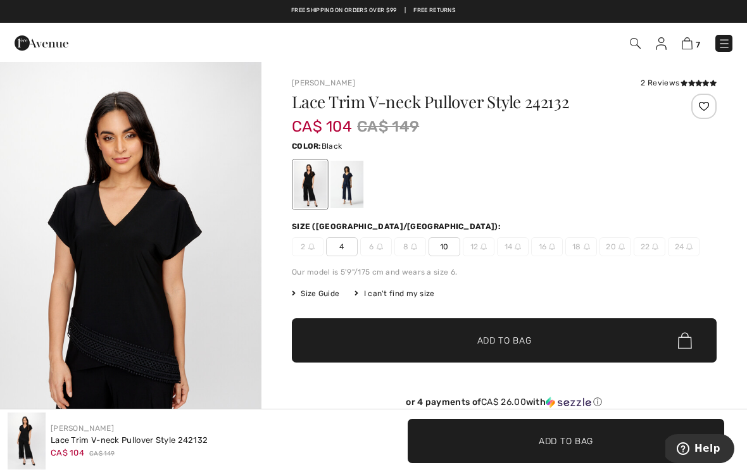
scroll to position [784, 0]
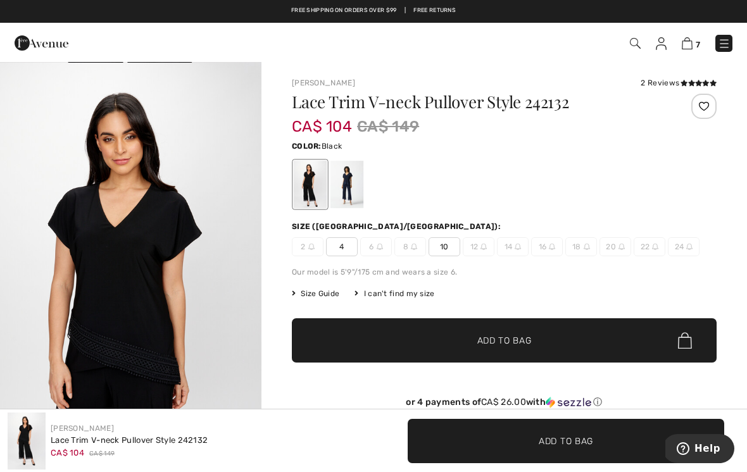
click at [690, 41] on img at bounding box center [686, 43] width 11 height 12
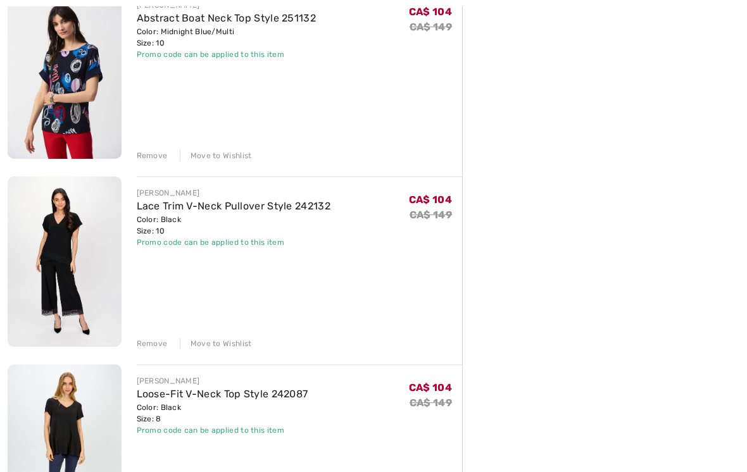
scroll to position [937, 0]
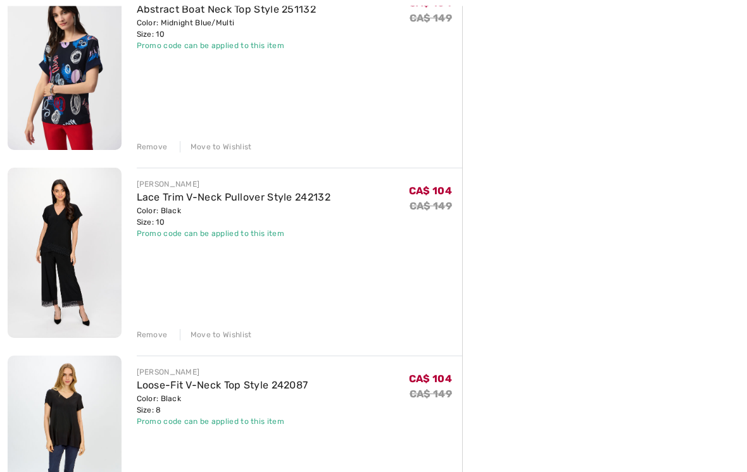
click at [153, 335] on div "Remove" at bounding box center [152, 335] width 31 height 11
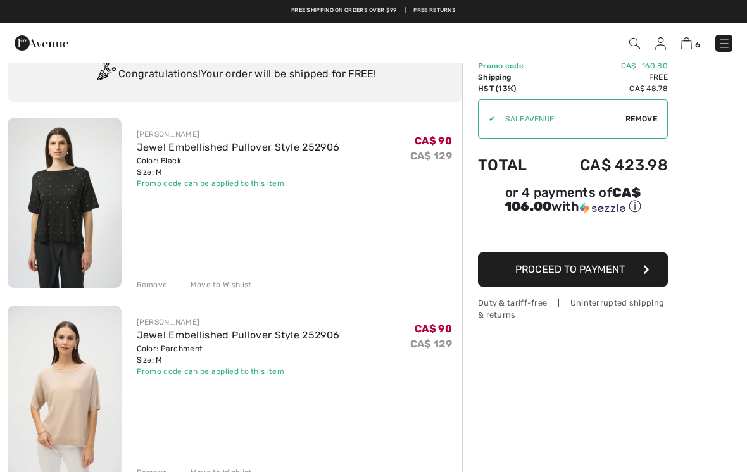
scroll to position [47, 0]
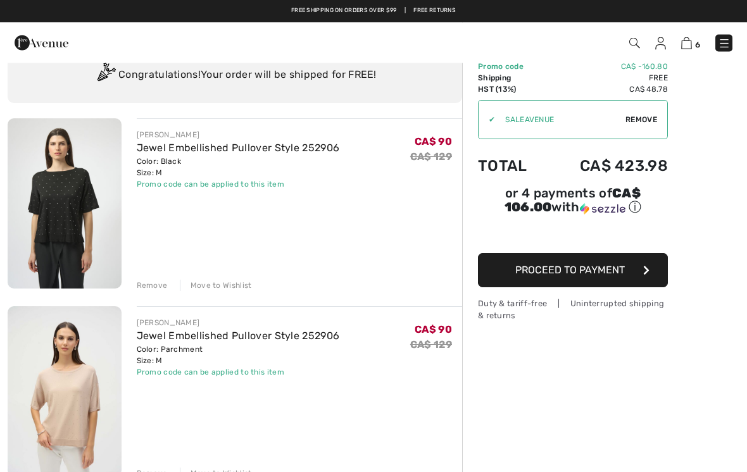
click at [89, 203] on img at bounding box center [65, 204] width 114 height 170
click at [82, 205] on img at bounding box center [65, 204] width 114 height 170
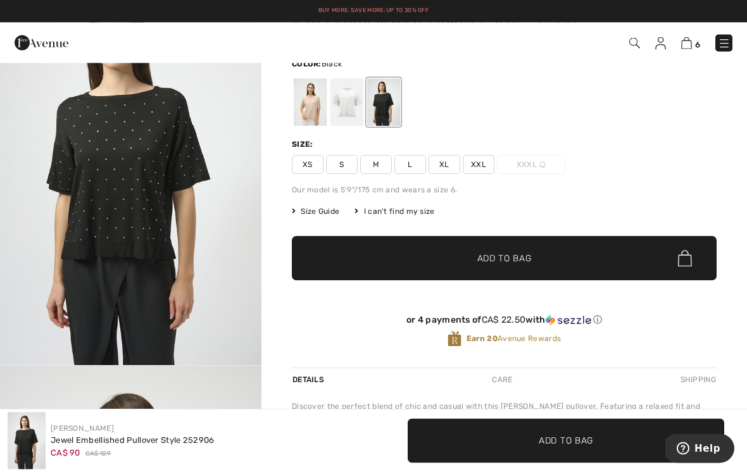
scroll to position [56, 0]
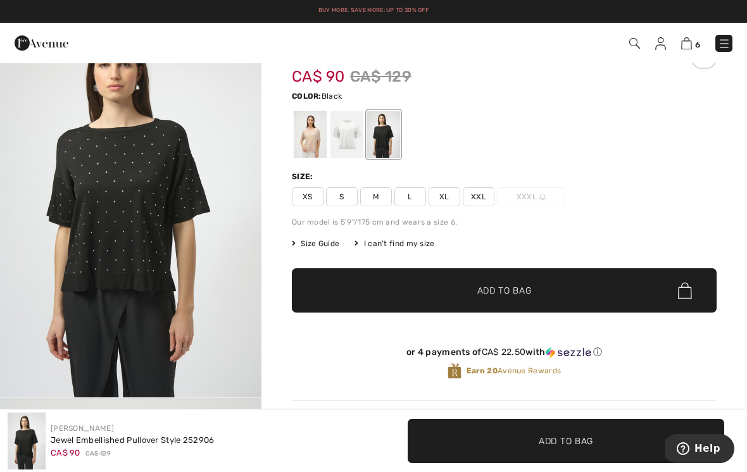
click at [161, 231] on img "1 / 2" at bounding box center [130, 202] width 261 height 392
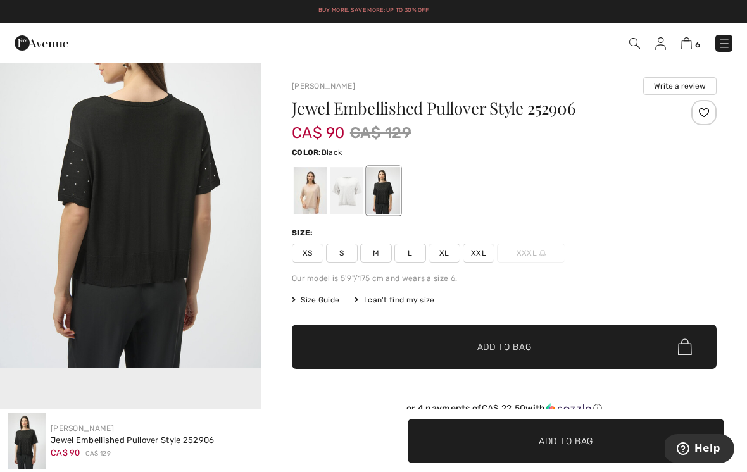
click at [348, 182] on div at bounding box center [346, 190] width 33 height 47
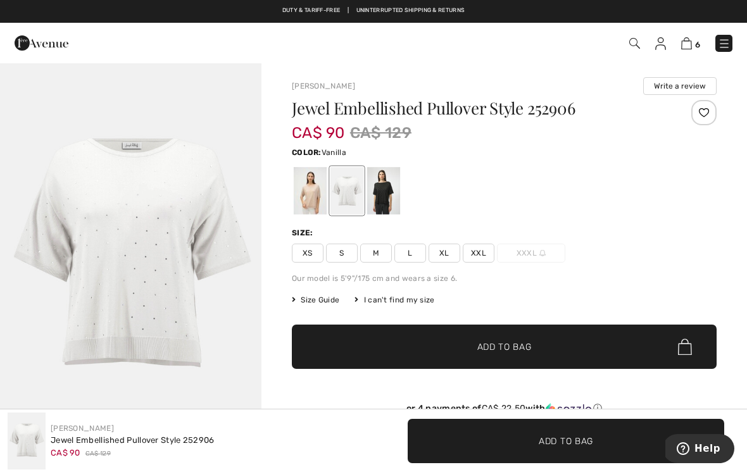
click at [690, 39] on img at bounding box center [686, 43] width 11 height 12
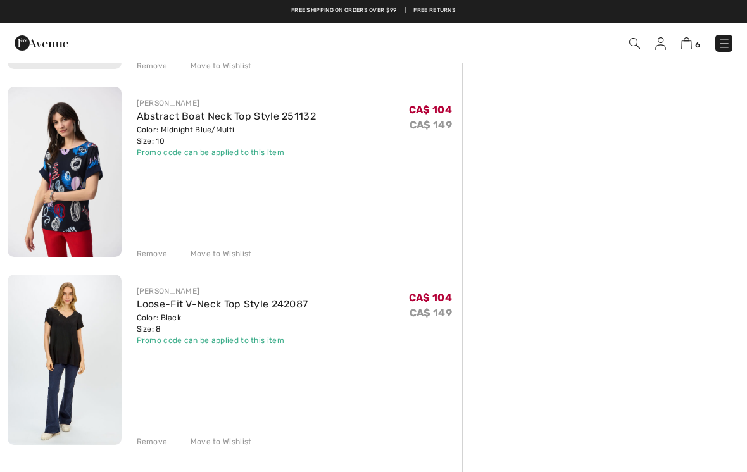
scroll to position [830, 0]
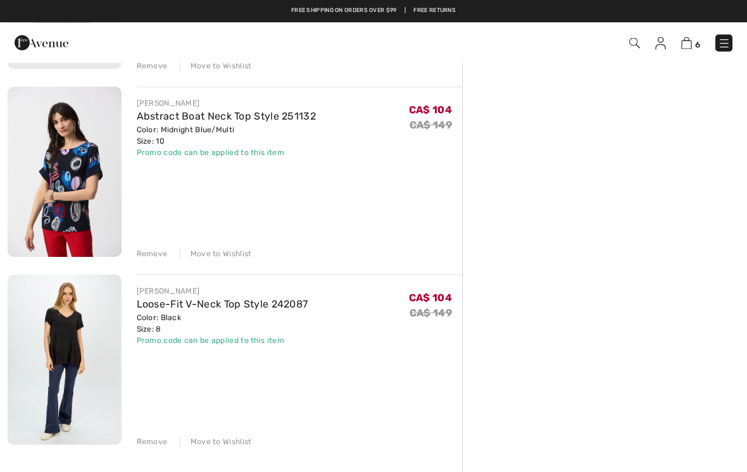
click at [87, 190] on img at bounding box center [65, 172] width 114 height 170
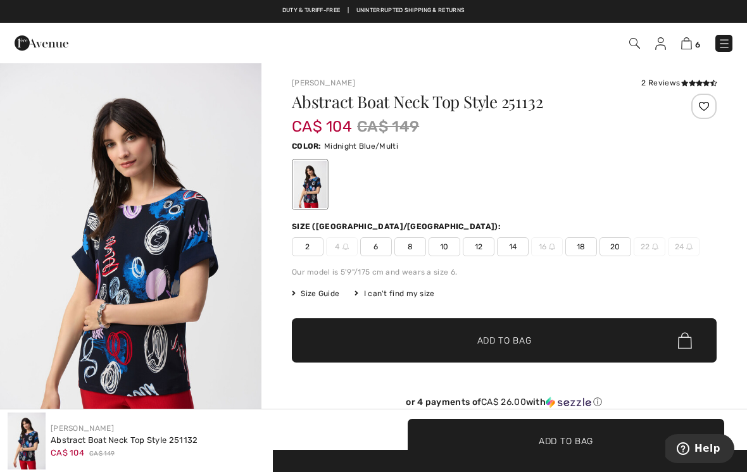
click at [686, 81] on icon at bounding box center [684, 83] width 7 height 6
click at [690, 39] on img at bounding box center [686, 43] width 11 height 12
click at [690, 45] on img at bounding box center [686, 43] width 11 height 12
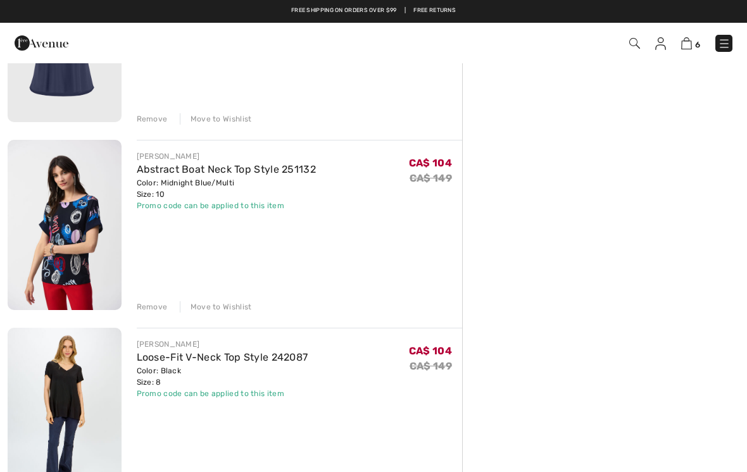
scroll to position [769, 0]
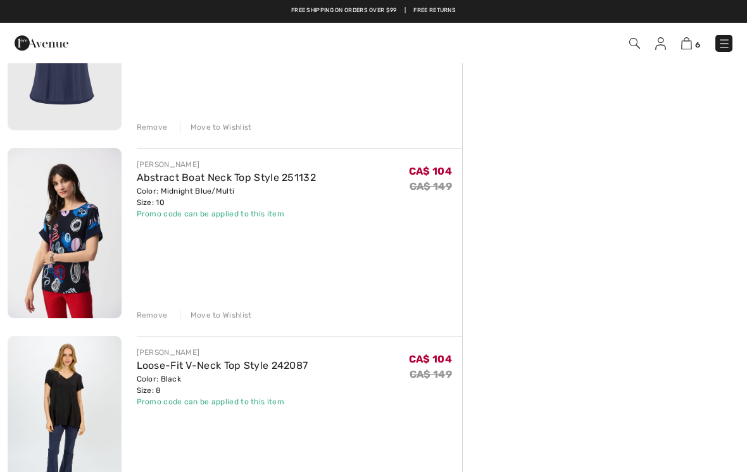
click at [116, 241] on img at bounding box center [65, 233] width 114 height 170
click at [115, 205] on img at bounding box center [65, 233] width 114 height 170
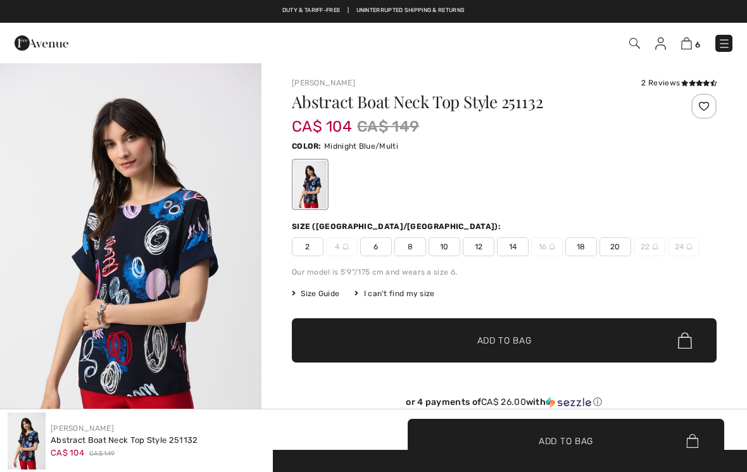
checkbox input "true"
click at [413, 244] on span "8" at bounding box center [410, 246] width 32 height 19
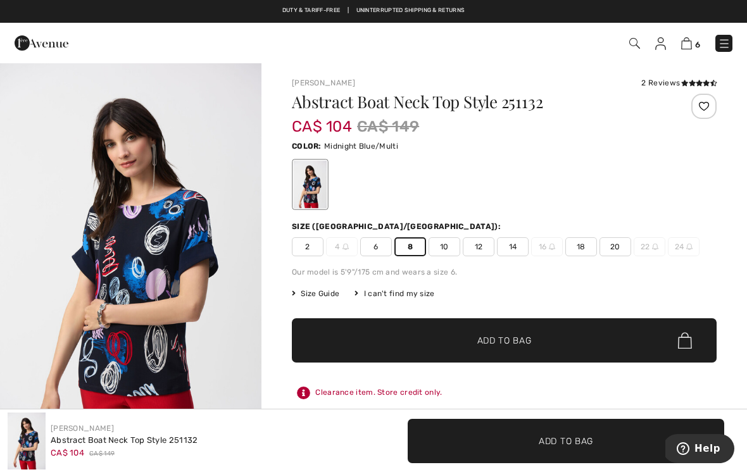
click at [524, 337] on span "Add to Bag" at bounding box center [504, 340] width 54 height 13
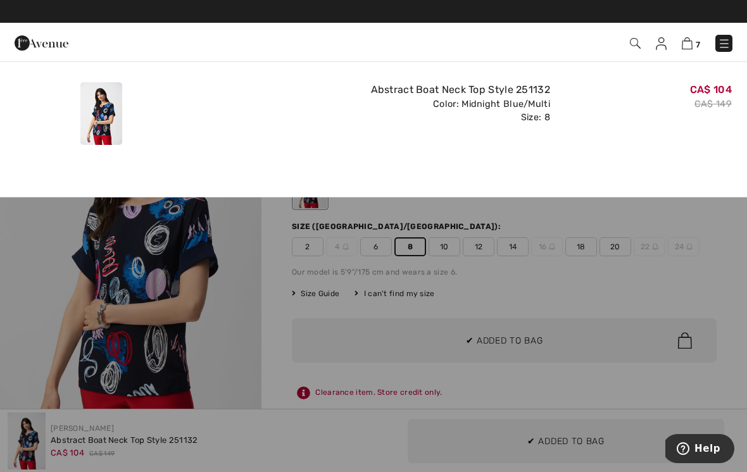
click at [664, 116] on div "CA$ 104 CA$ 149" at bounding box center [646, 113] width 182 height 73
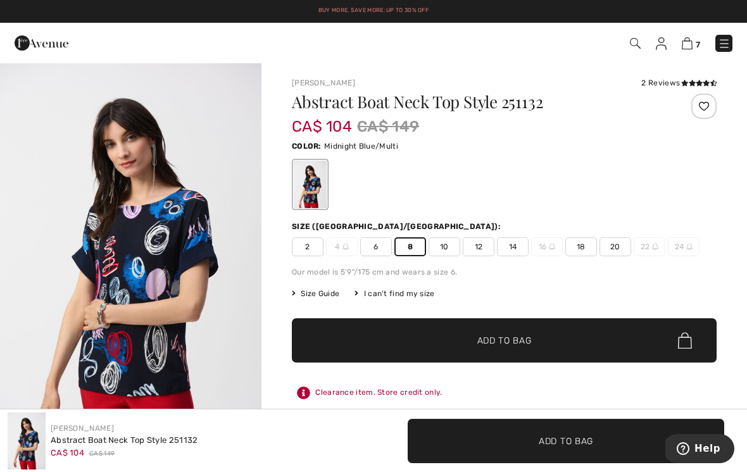
click at [690, 42] on img at bounding box center [686, 43] width 11 height 12
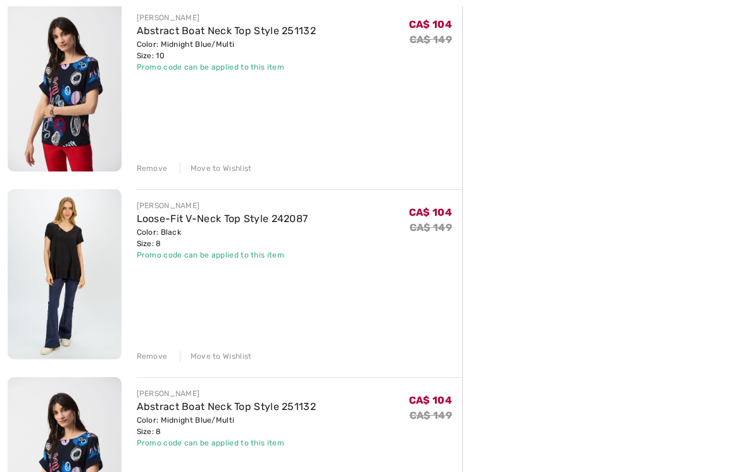
scroll to position [913, 0]
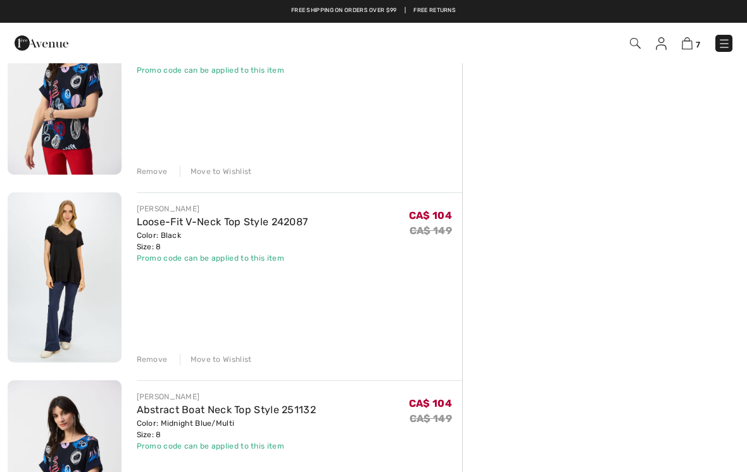
click at [156, 166] on div "Remove" at bounding box center [152, 171] width 31 height 11
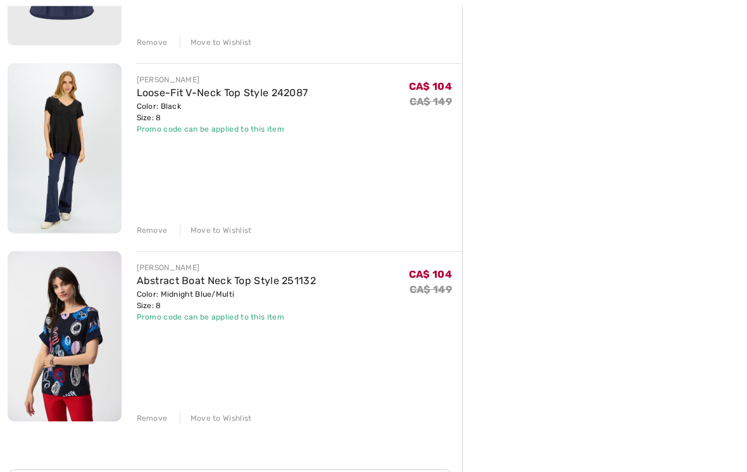
scroll to position [857, 0]
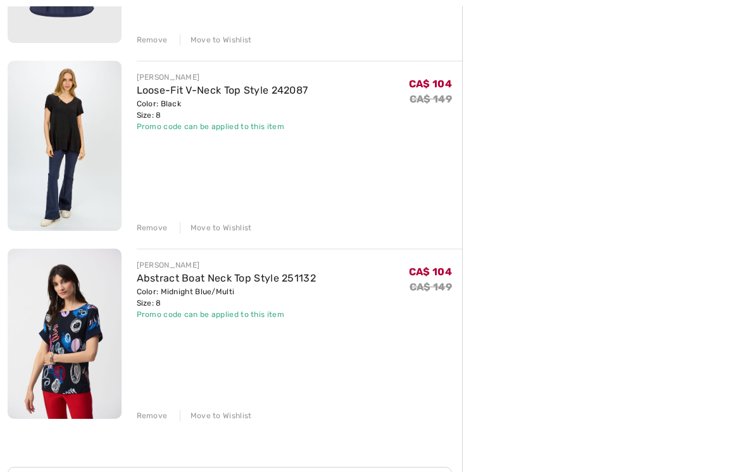
click at [97, 321] on img at bounding box center [65, 334] width 114 height 170
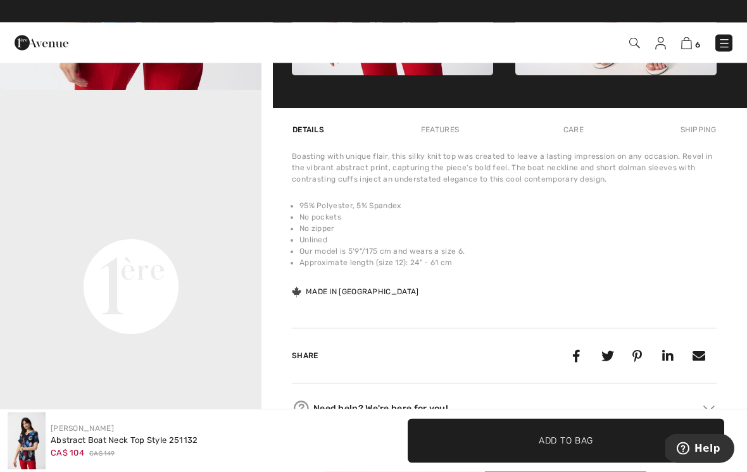
scroll to position [755, 0]
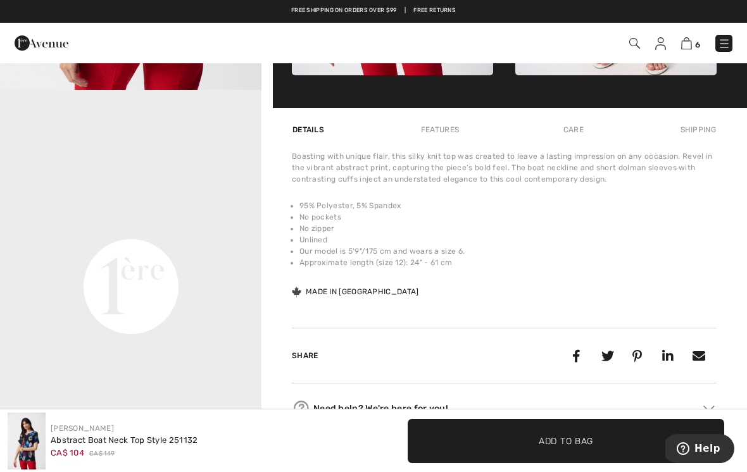
click at [691, 40] on img at bounding box center [686, 43] width 11 height 12
click at [690, 42] on img at bounding box center [686, 43] width 11 height 12
click at [691, 42] on img at bounding box center [686, 43] width 11 height 12
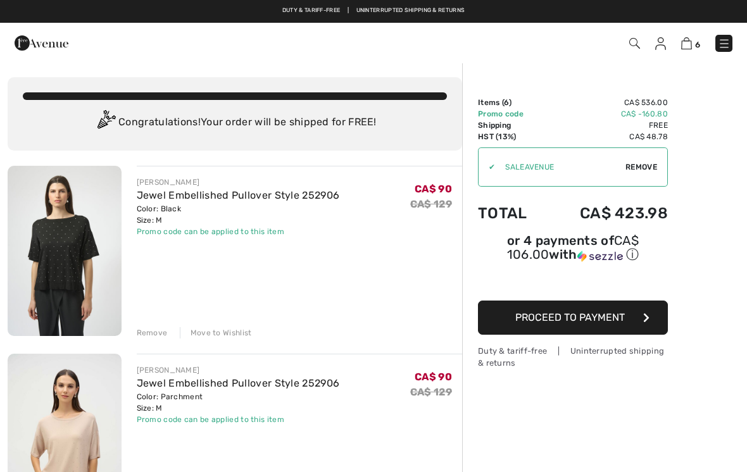
click at [727, 40] on img at bounding box center [723, 43] width 13 height 13
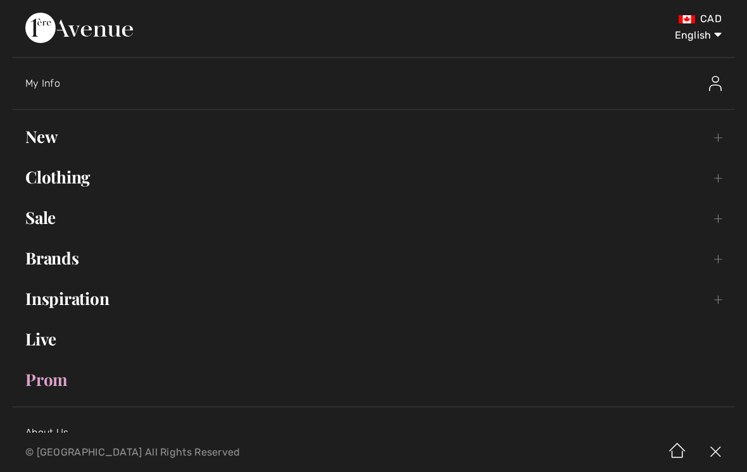
click at [40, 214] on link "Sale Toggle submenu" at bounding box center [373, 218] width 721 height 28
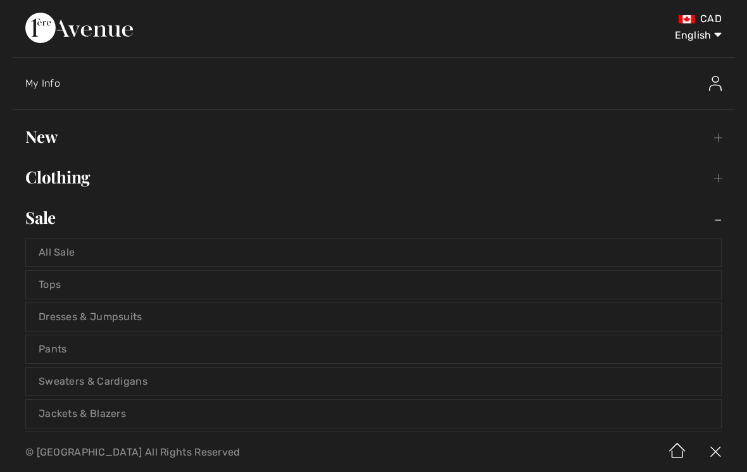
click at [58, 284] on link "Tops" at bounding box center [373, 285] width 695 height 28
click at [55, 292] on link "Tops" at bounding box center [373, 285] width 695 height 28
click at [443, 276] on link "Tops" at bounding box center [373, 285] width 695 height 28
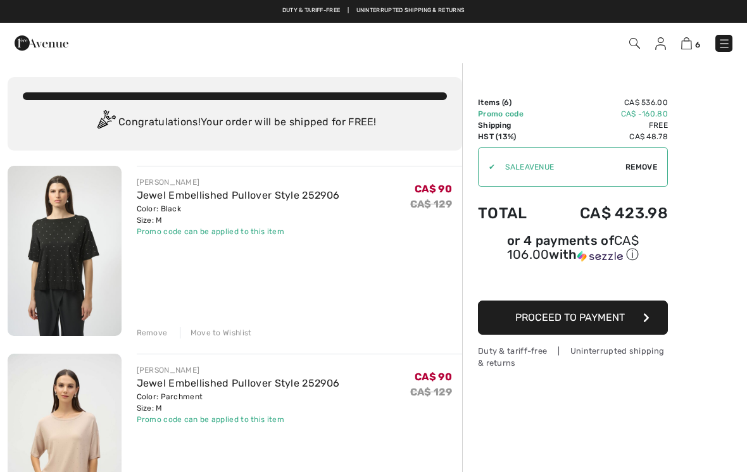
click at [686, 46] on img at bounding box center [686, 43] width 11 height 12
click at [689, 45] on img at bounding box center [686, 43] width 11 height 12
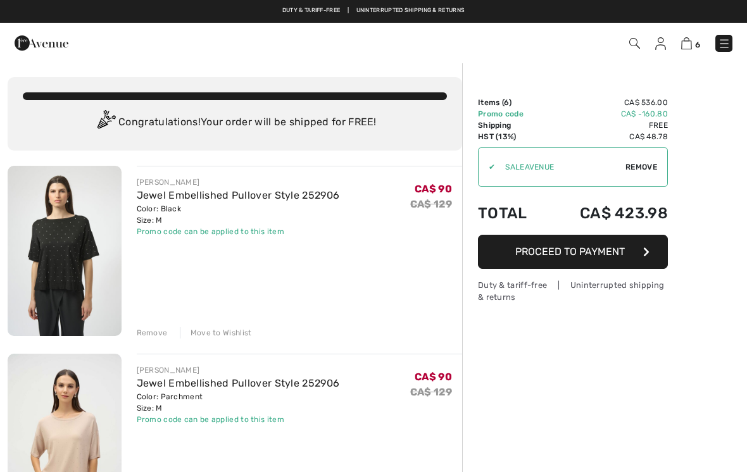
click at [724, 42] on img at bounding box center [723, 43] width 13 height 13
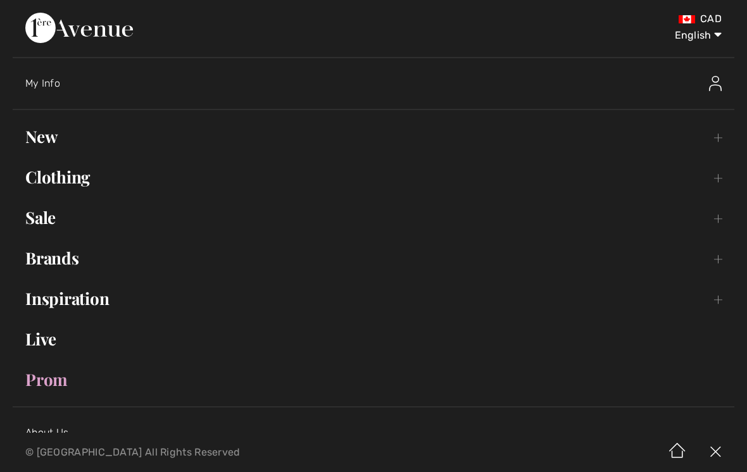
click at [43, 223] on link "Sale Toggle submenu" at bounding box center [373, 218] width 721 height 28
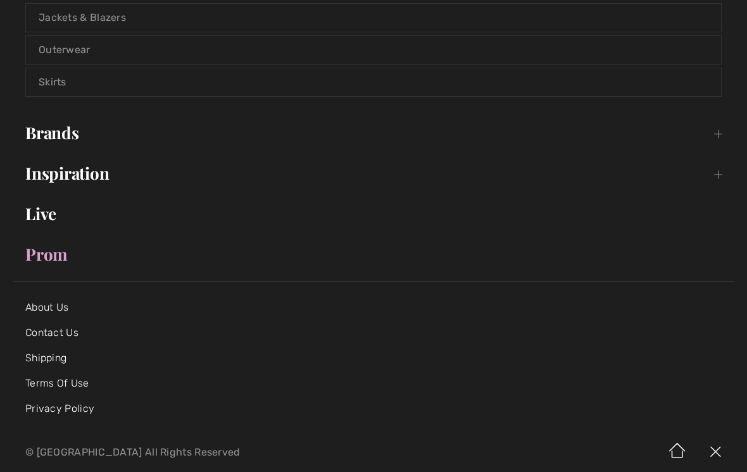
scroll to position [400, 0]
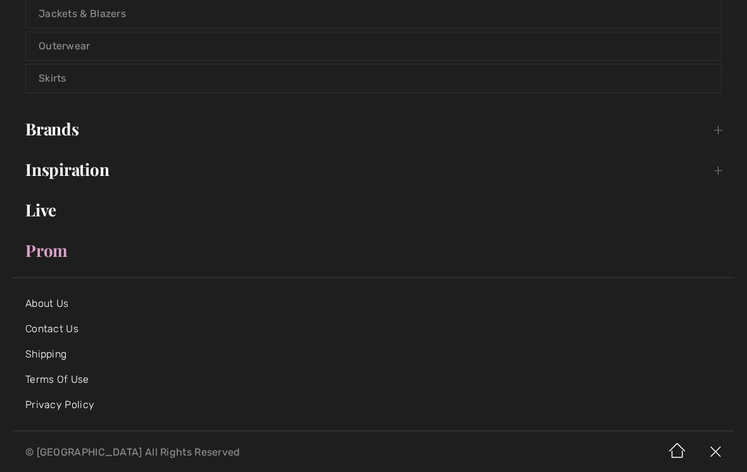
click at [68, 133] on link "Brands Open submenu" at bounding box center [373, 129] width 721 height 28
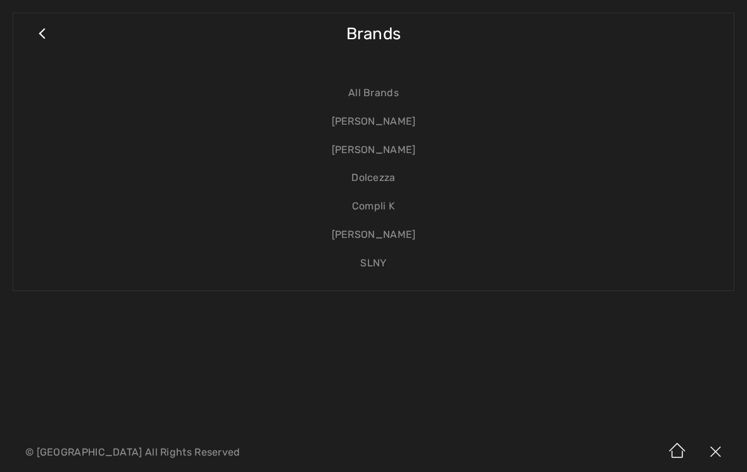
click at [408, 119] on link "[PERSON_NAME]" at bounding box center [373, 122] width 695 height 28
click at [395, 128] on link "[PERSON_NAME]" at bounding box center [373, 122] width 695 height 28
click at [414, 123] on link "[PERSON_NAME]" at bounding box center [373, 122] width 695 height 28
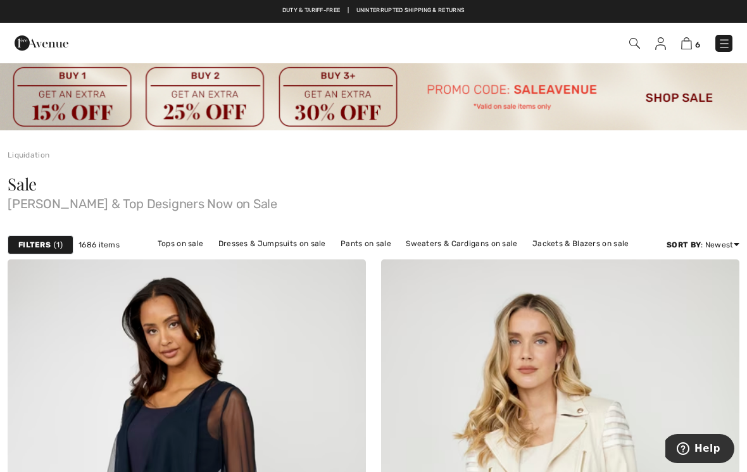
click at [192, 242] on link "Tops on sale" at bounding box center [180, 243] width 59 height 16
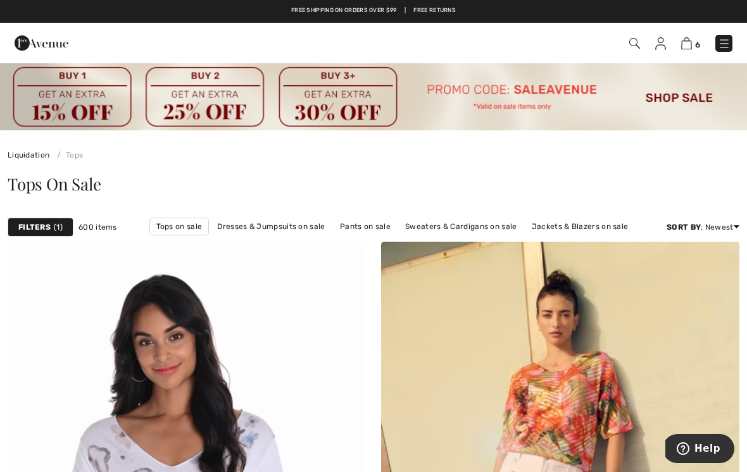
click at [58, 223] on span "1" at bounding box center [58, 226] width 9 height 11
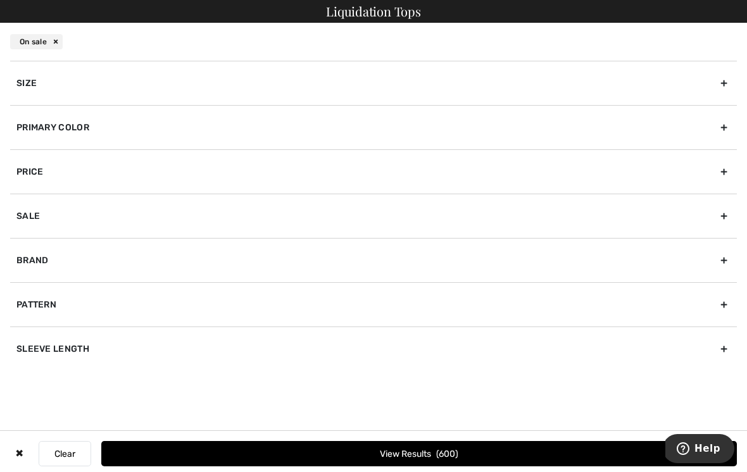
click at [45, 257] on div "Brand" at bounding box center [373, 260] width 726 height 44
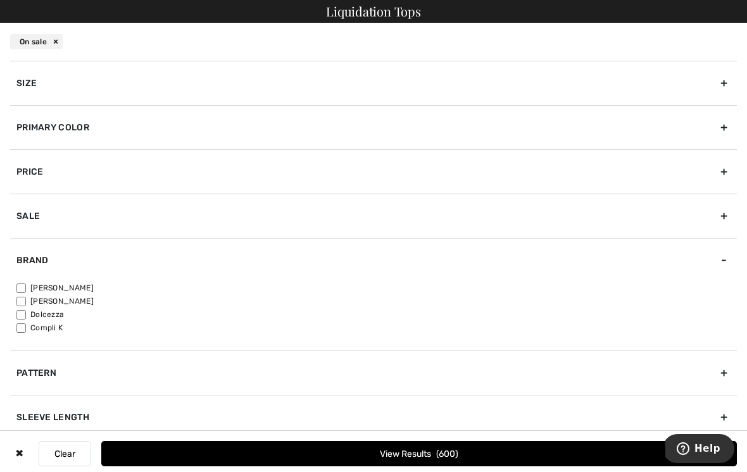
click at [28, 285] on label "[PERSON_NAME]" at bounding box center [376, 287] width 720 height 11
click at [26, 285] on input"] "[PERSON_NAME]" at bounding box center [20, 287] width 9 height 9
checkbox input"] "true"
click at [454, 449] on span "457" at bounding box center [447, 454] width 21 height 11
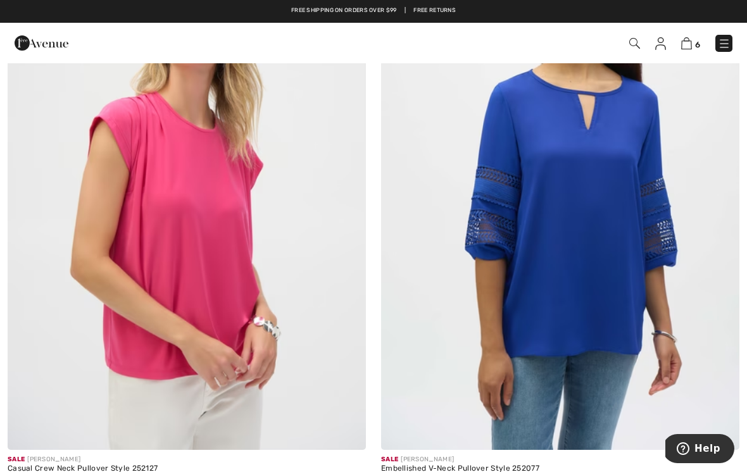
scroll to position [948, 0]
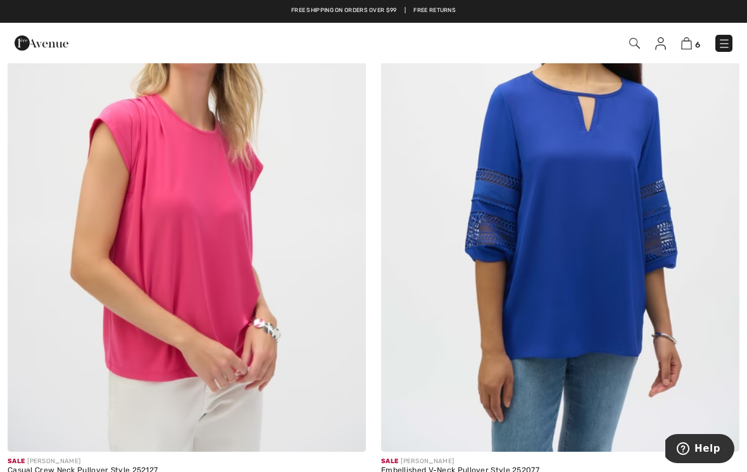
click at [226, 238] on img at bounding box center [187, 183] width 358 height 537
click at [237, 249] on img at bounding box center [187, 183] width 358 height 537
click at [211, 267] on img at bounding box center [187, 183] width 358 height 537
click at [310, 187] on img at bounding box center [187, 183] width 358 height 537
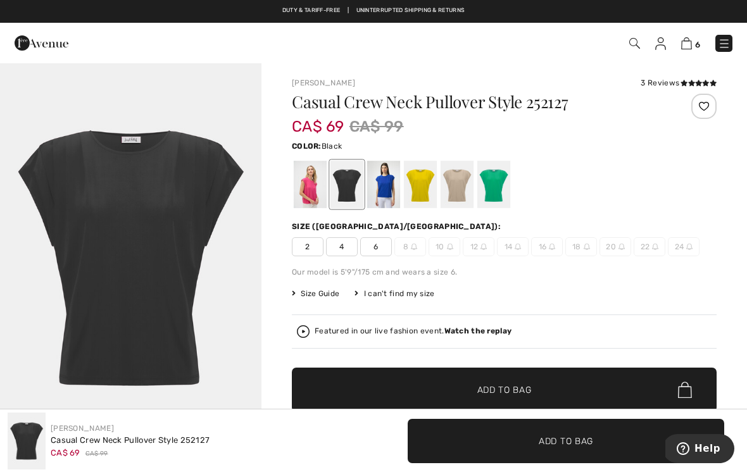
click at [499, 183] on div at bounding box center [493, 184] width 33 height 47
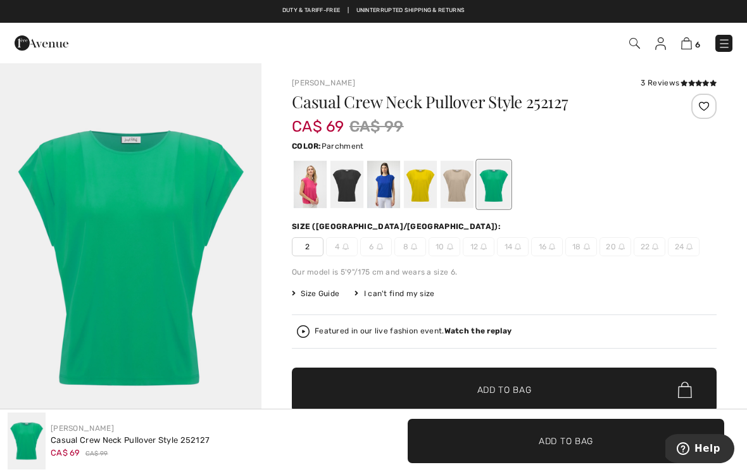
click at [465, 177] on div at bounding box center [456, 184] width 33 height 47
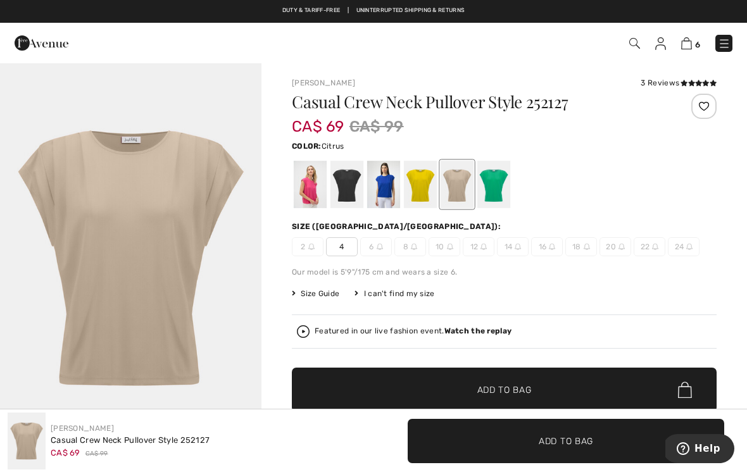
click at [421, 182] on div at bounding box center [420, 184] width 33 height 47
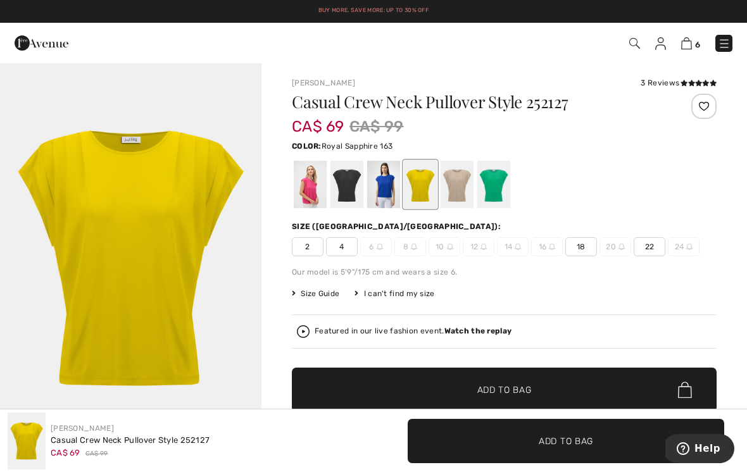
click at [390, 179] on div at bounding box center [383, 184] width 33 height 47
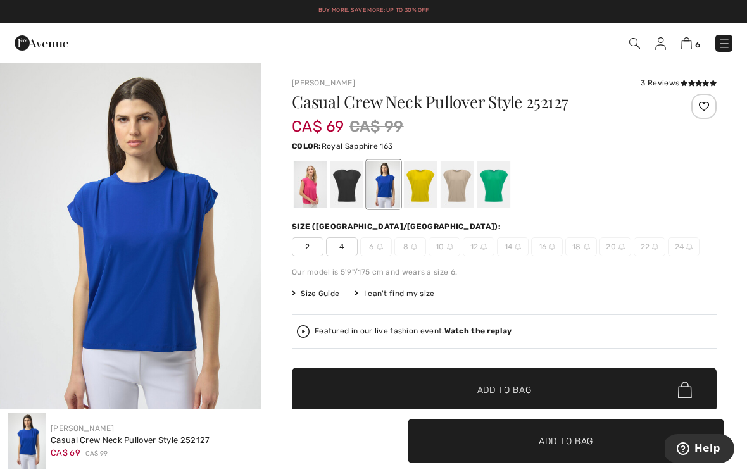
click at [356, 180] on div at bounding box center [346, 184] width 33 height 47
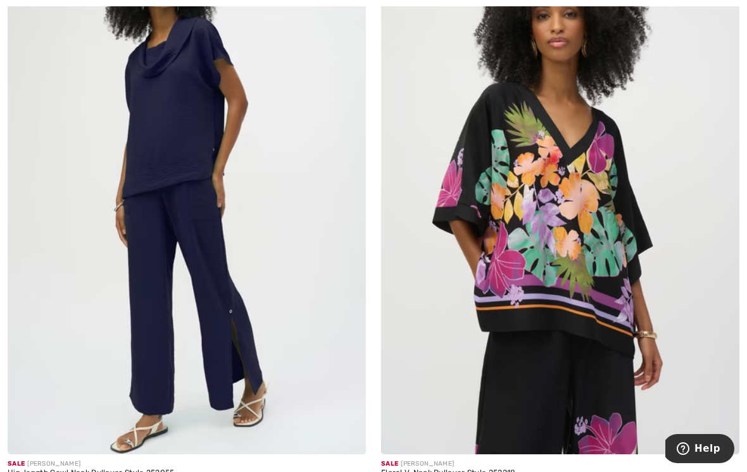
scroll to position [5297, 0]
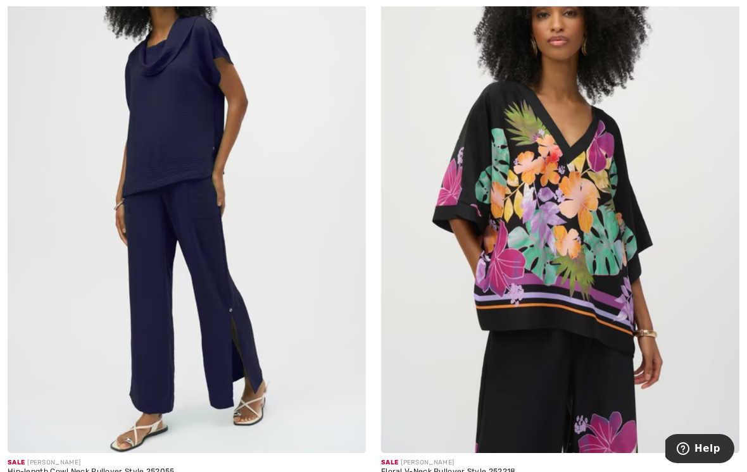
click at [214, 146] on img at bounding box center [187, 184] width 358 height 537
click at [202, 121] on img at bounding box center [187, 184] width 358 height 537
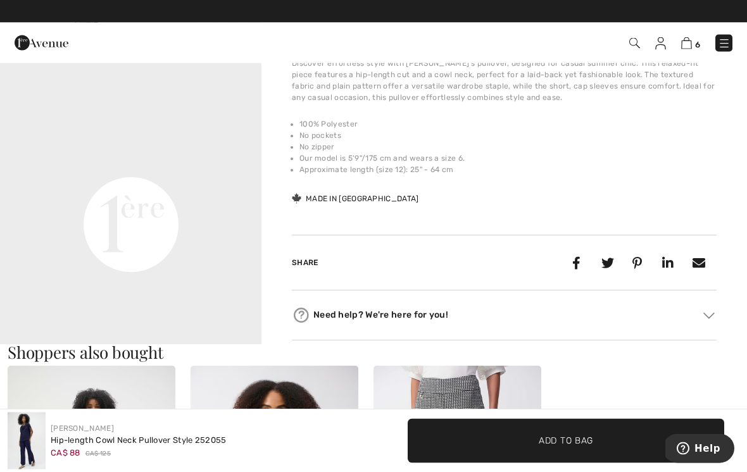
scroll to position [425, 0]
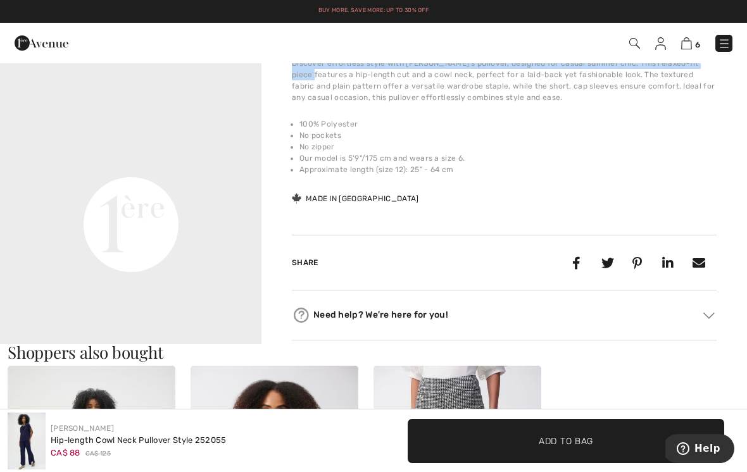
click at [693, 128] on li "100% Polyester" at bounding box center [507, 123] width 417 height 11
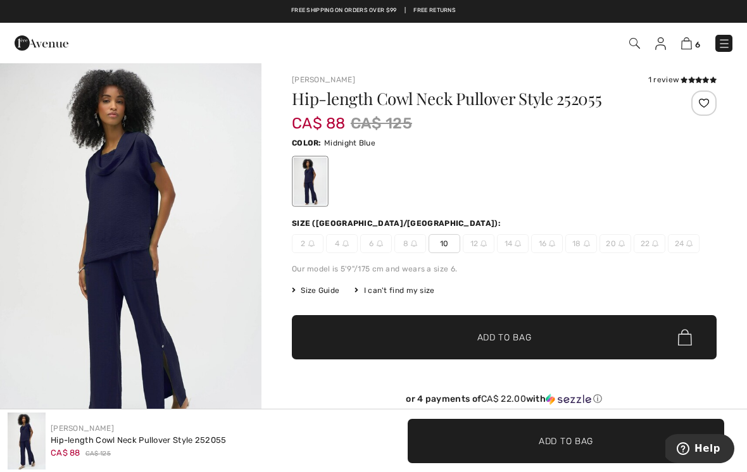
scroll to position [0, 0]
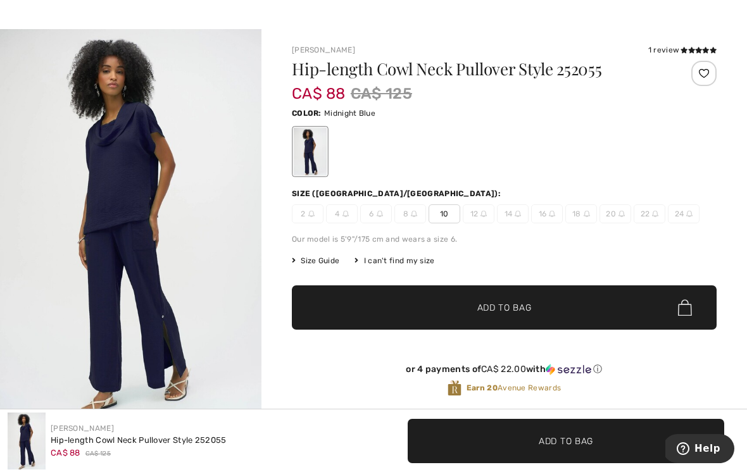
click at [685, 48] on icon at bounding box center [683, 50] width 7 height 6
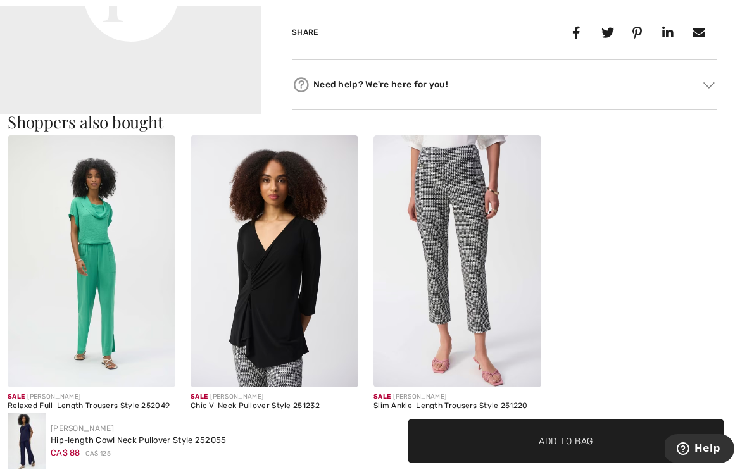
scroll to position [662, 0]
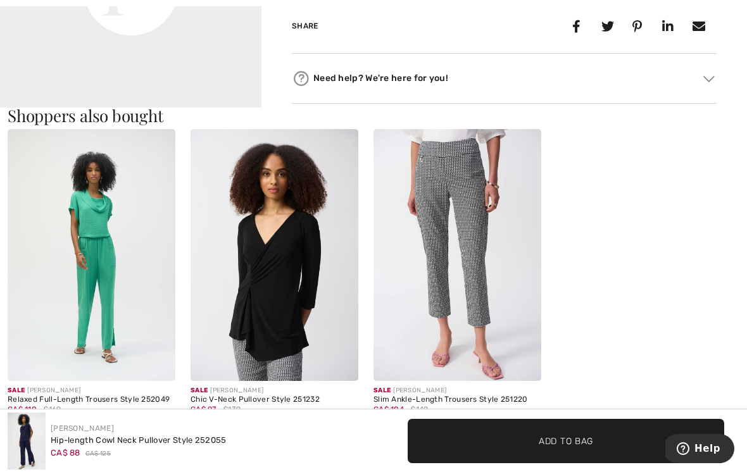
click at [112, 268] on img at bounding box center [92, 255] width 168 height 252
click at [116, 247] on img at bounding box center [92, 255] width 168 height 252
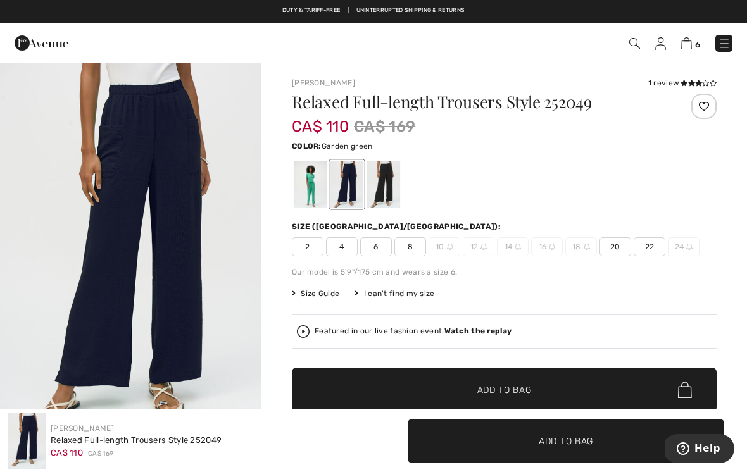
click at [307, 182] on div at bounding box center [310, 184] width 33 height 47
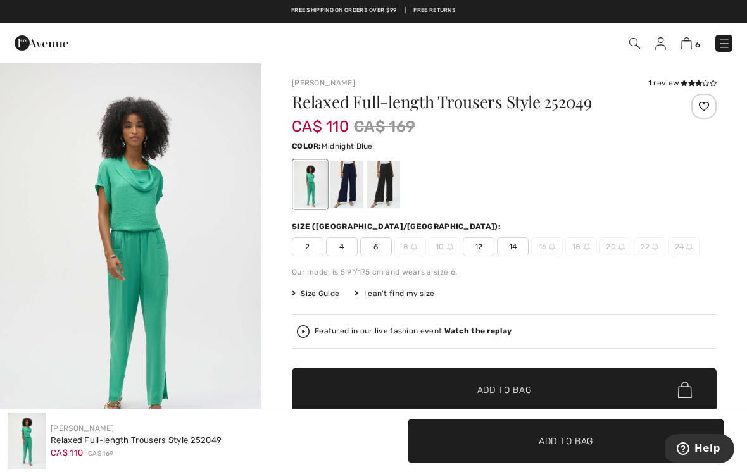
click at [342, 180] on div at bounding box center [346, 184] width 33 height 47
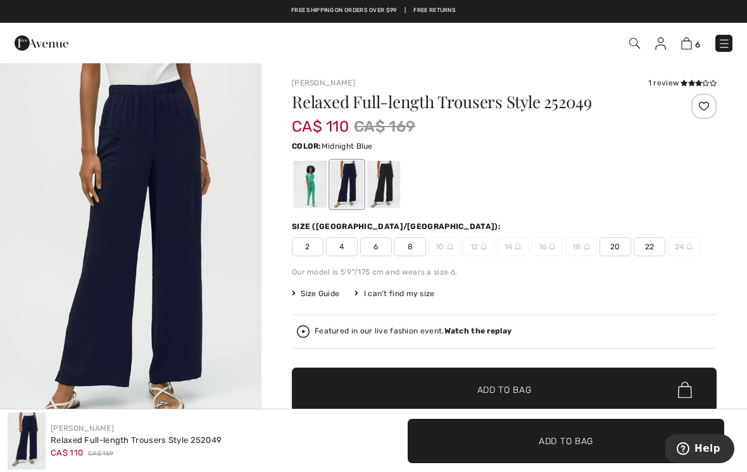
click at [414, 247] on span "8" at bounding box center [410, 246] width 32 height 19
click at [527, 385] on span "Add to Bag" at bounding box center [504, 389] width 54 height 13
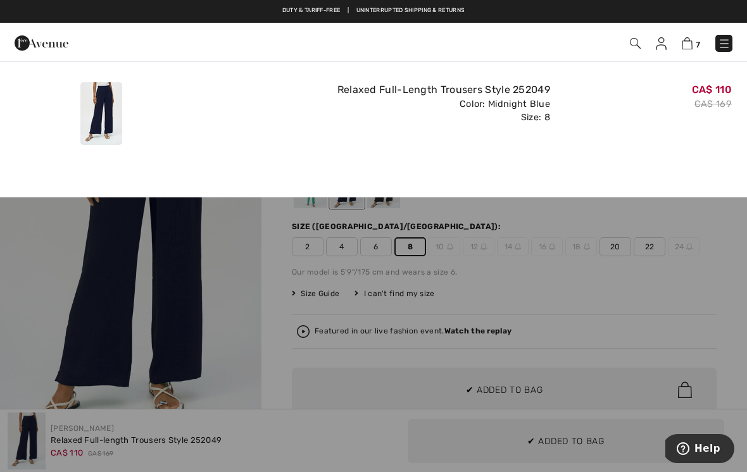
click at [643, 152] on div "Added to Bag Joseph Ribkoff Relaxed Full-length Trousers Style 252049 CA$ 110 C…" at bounding box center [373, 110] width 747 height 99
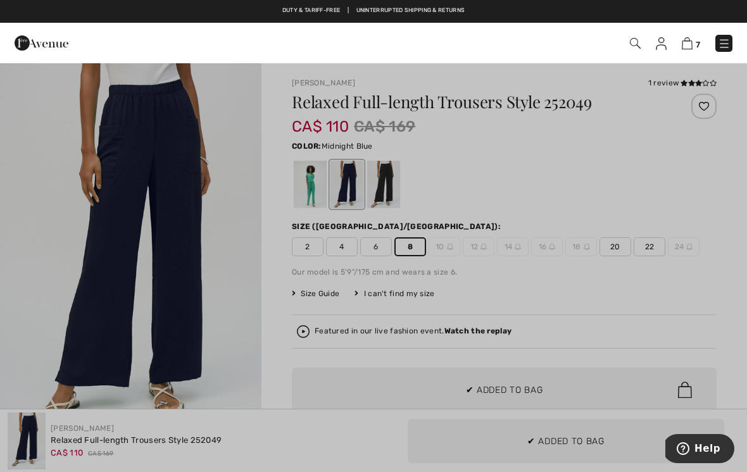
click at [507, 280] on div at bounding box center [373, 236] width 747 height 472
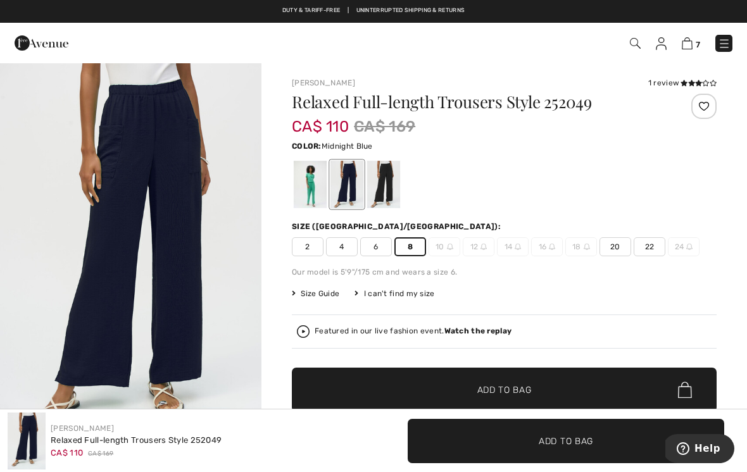
click at [689, 85] on icon at bounding box center [691, 83] width 7 height 6
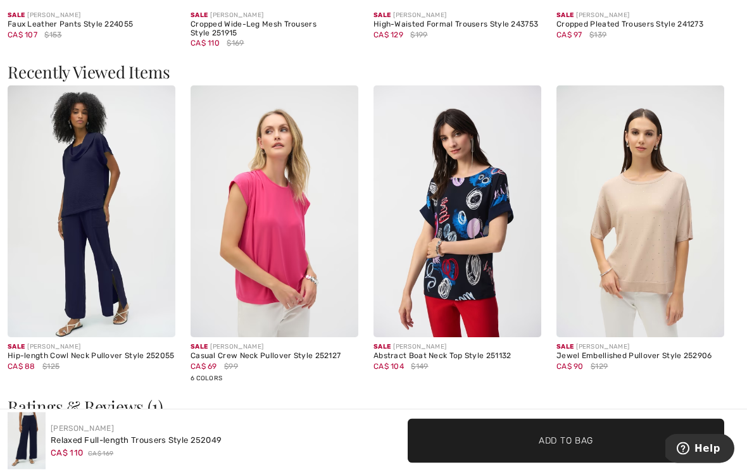
scroll to position [1480, 0]
click at [95, 179] on img at bounding box center [92, 211] width 168 height 252
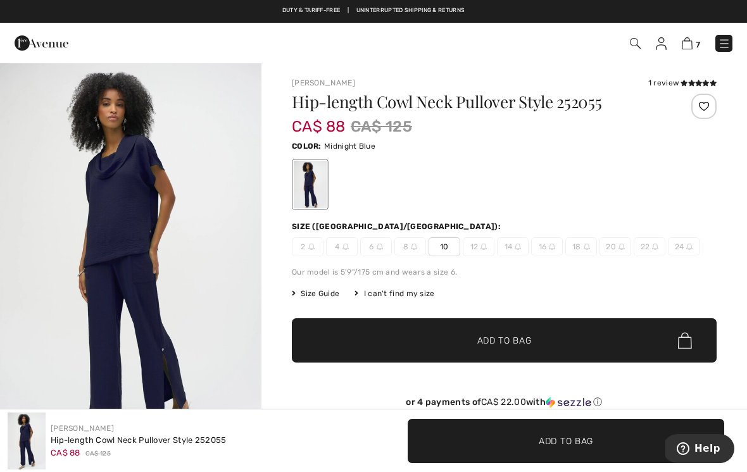
click at [519, 342] on span "Add to Bag" at bounding box center [504, 340] width 54 height 13
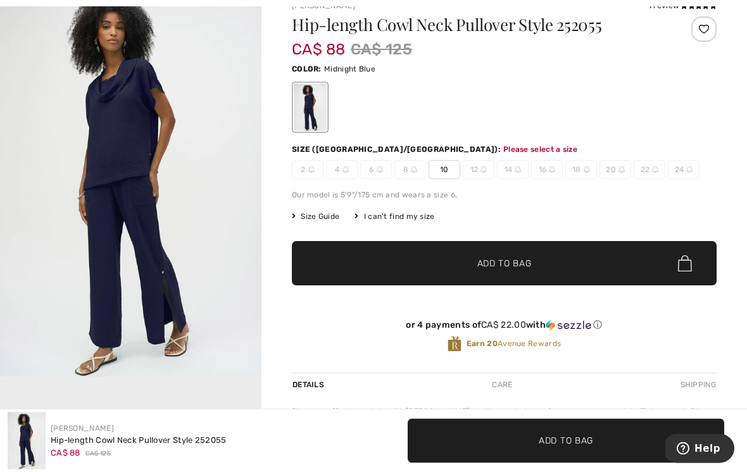
scroll to position [130, 0]
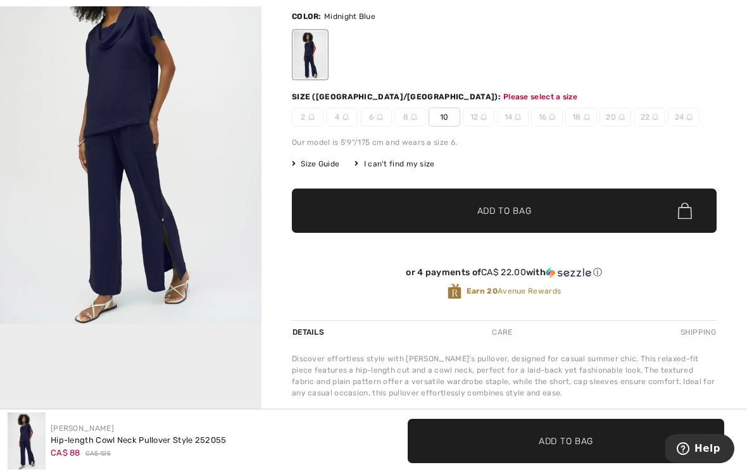
click at [459, 113] on span "10" at bounding box center [444, 117] width 32 height 19
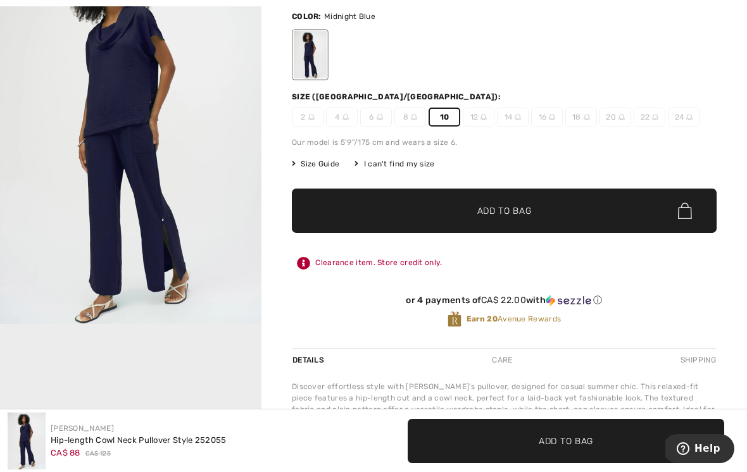
click at [571, 213] on span "✔ Added to Bag Add to Bag" at bounding box center [504, 211] width 425 height 44
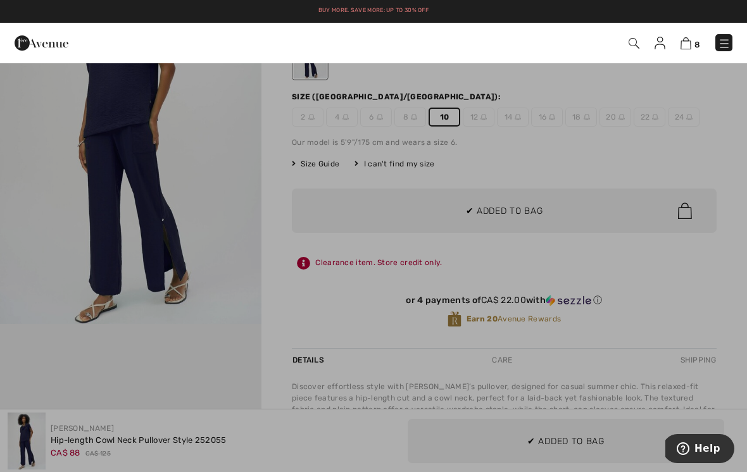
click at [255, 257] on div at bounding box center [373, 236] width 747 height 472
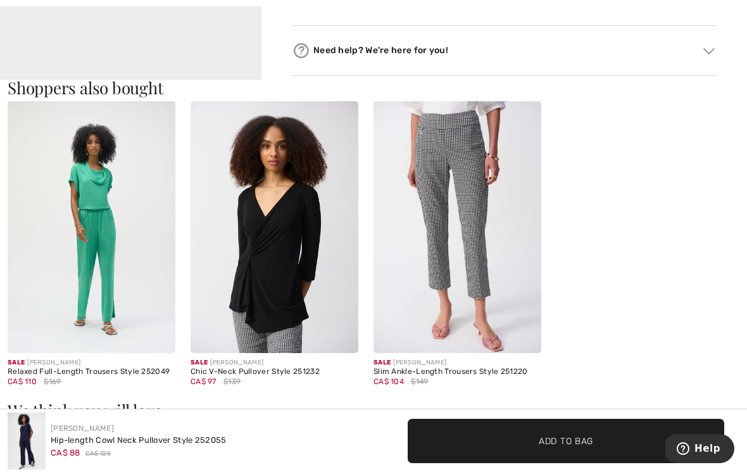
scroll to position [716, 0]
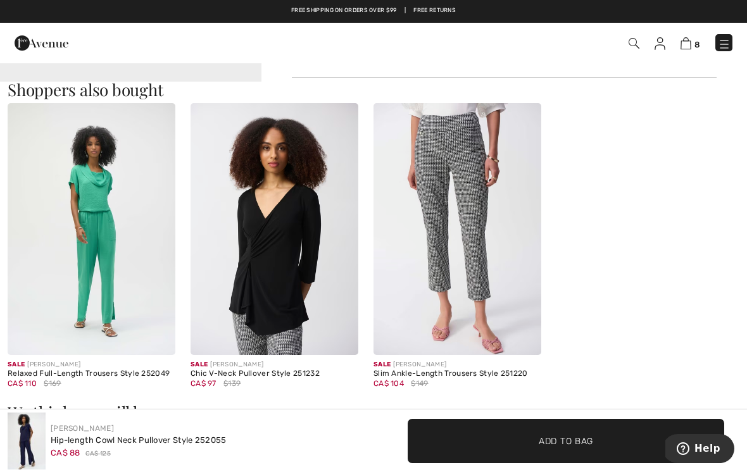
click at [114, 244] on img at bounding box center [92, 229] width 168 height 252
click at [120, 225] on img at bounding box center [92, 229] width 168 height 252
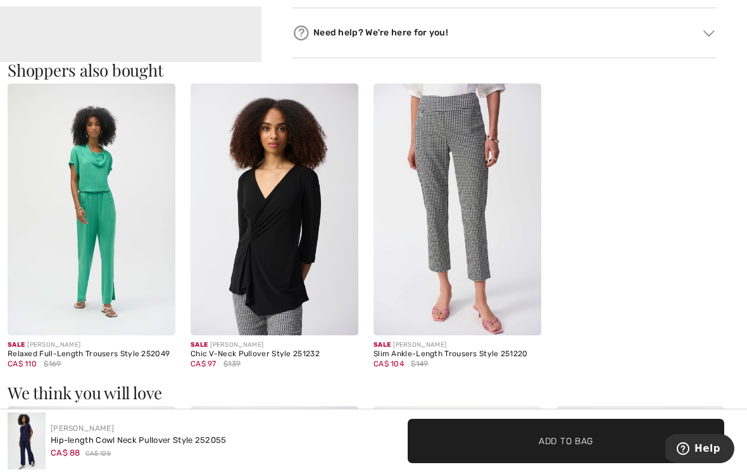
click at [107, 187] on img at bounding box center [92, 210] width 168 height 252
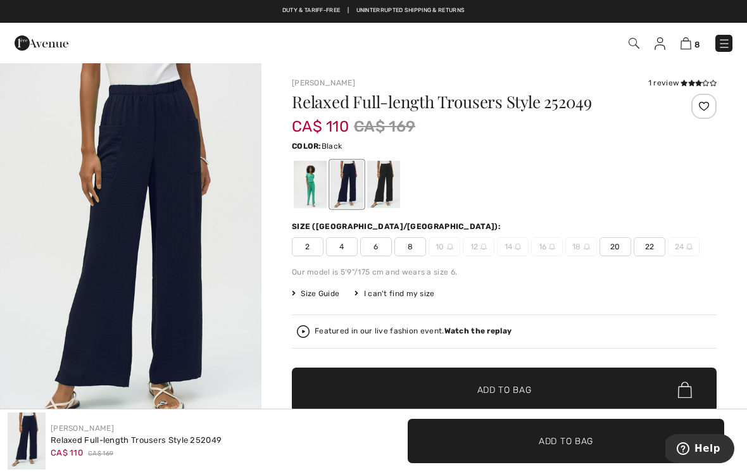
click at [388, 178] on div at bounding box center [383, 184] width 33 height 47
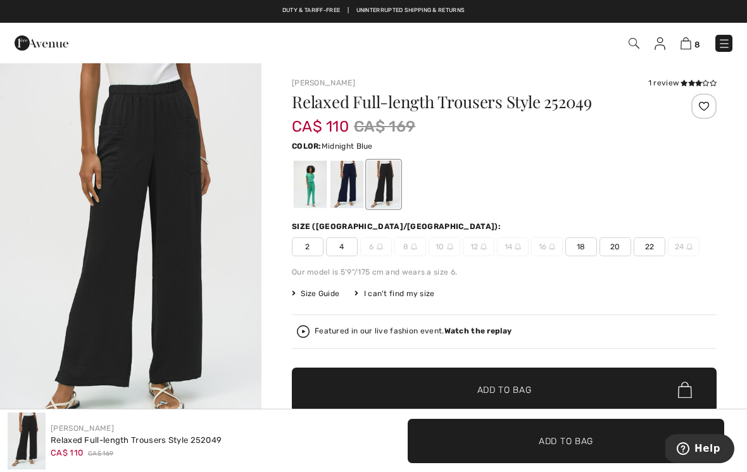
click at [352, 180] on div at bounding box center [346, 184] width 33 height 47
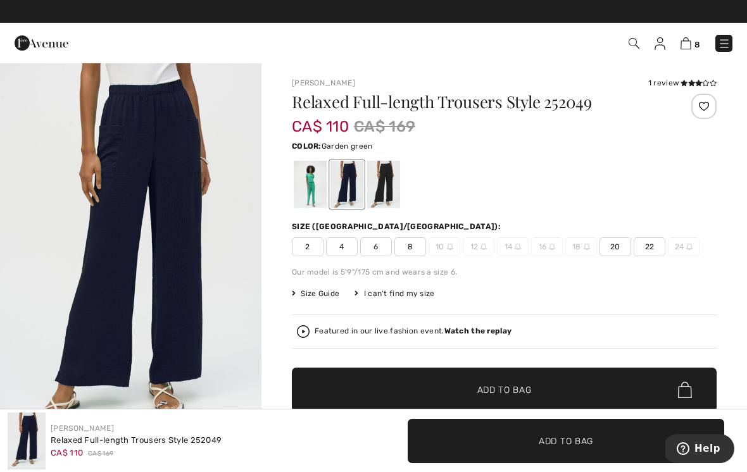
click at [313, 177] on div at bounding box center [310, 184] width 33 height 47
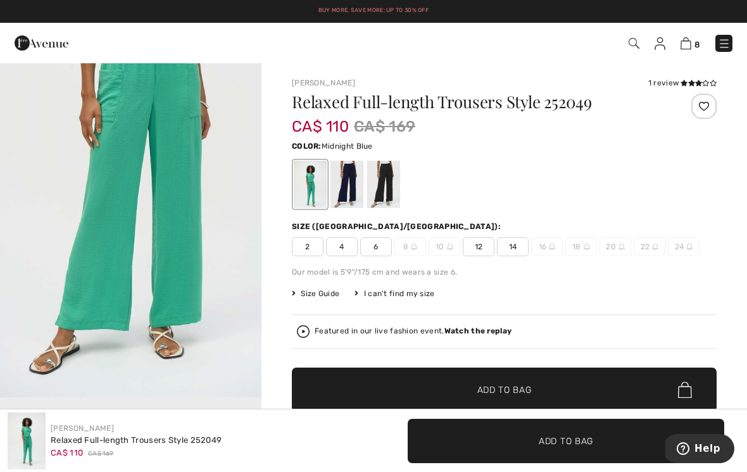
click at [350, 186] on div at bounding box center [346, 184] width 33 height 47
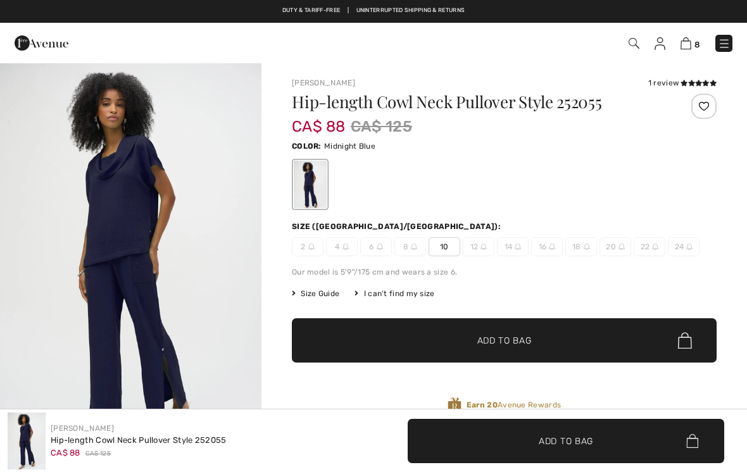
scroll to position [363, 0]
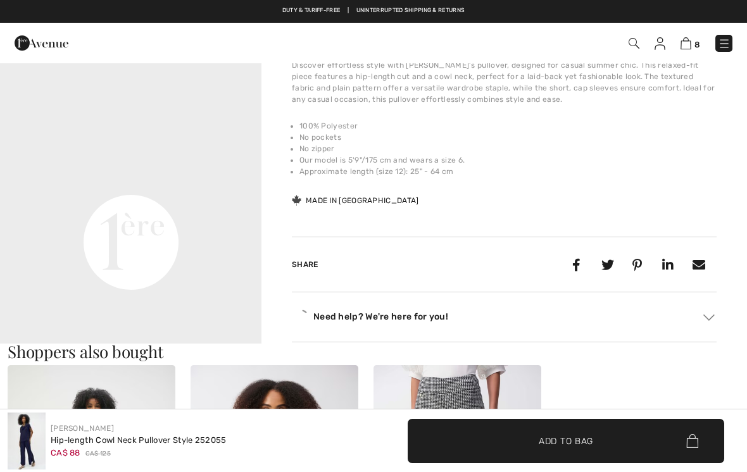
checkbox input "true"
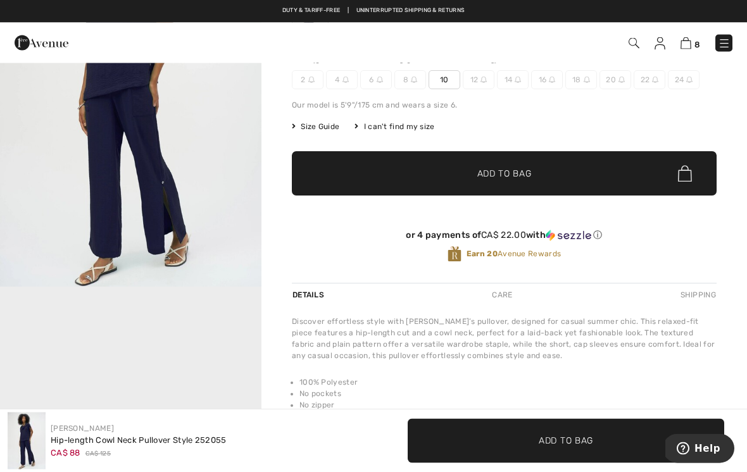
scroll to position [0, 0]
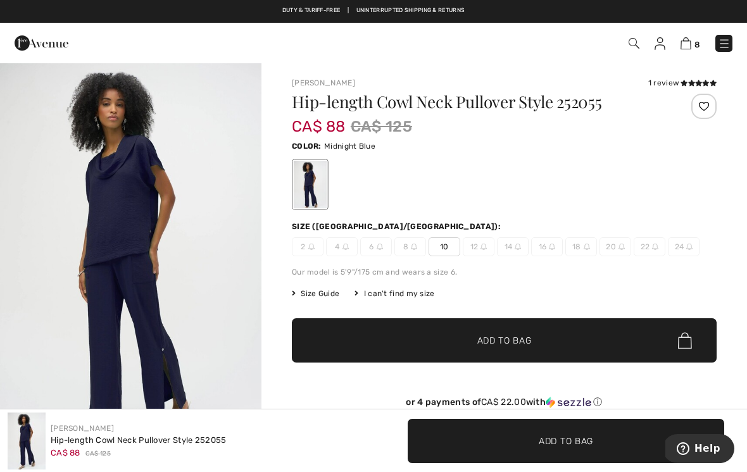
scroll to position [53, 0]
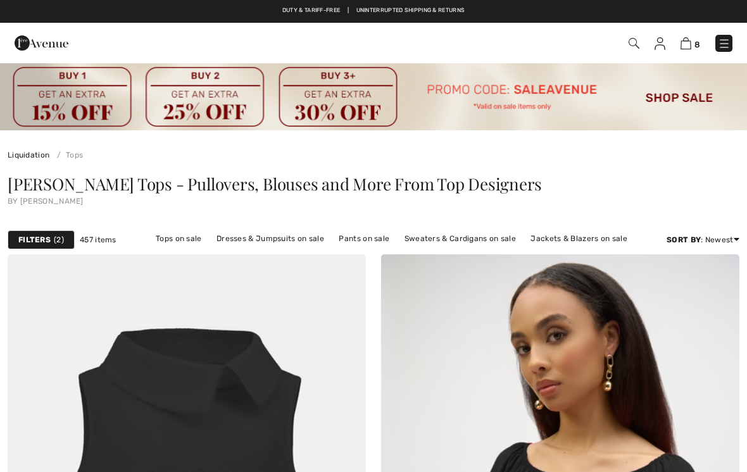
scroll to position [5317, 0]
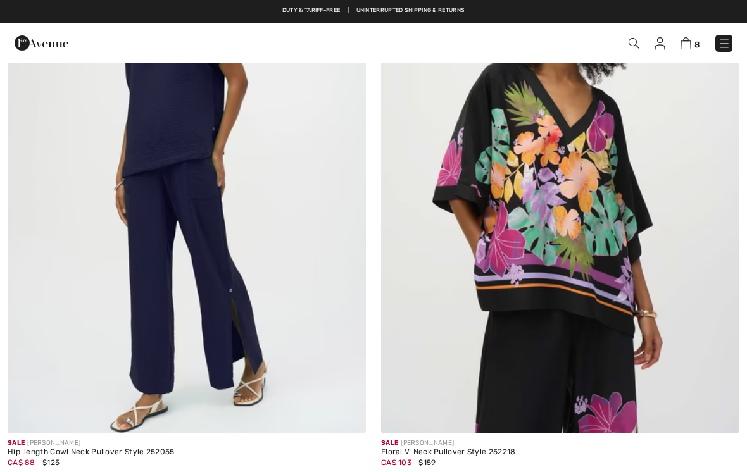
checkbox input "true"
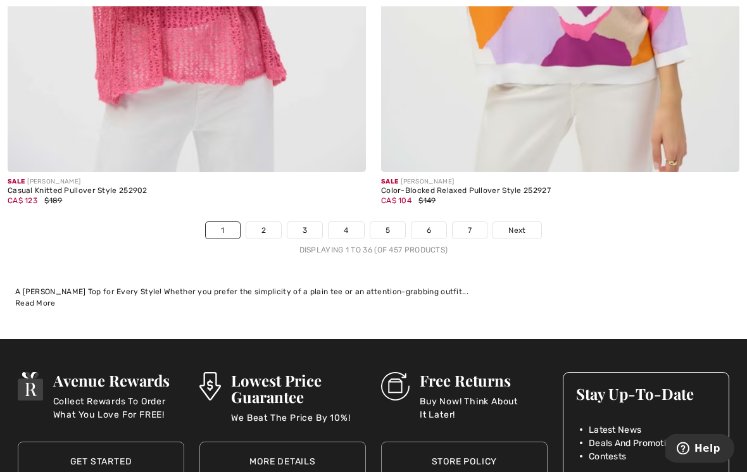
scroll to position [11108, 0]
click at [271, 222] on link "2" at bounding box center [263, 230] width 35 height 16
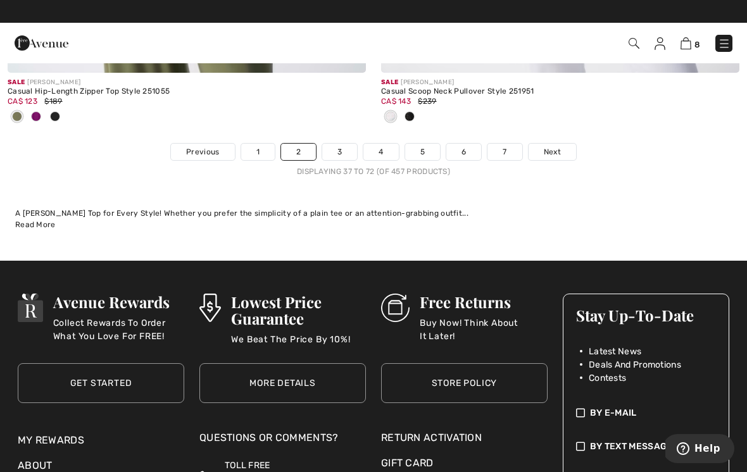
scroll to position [11099, 0]
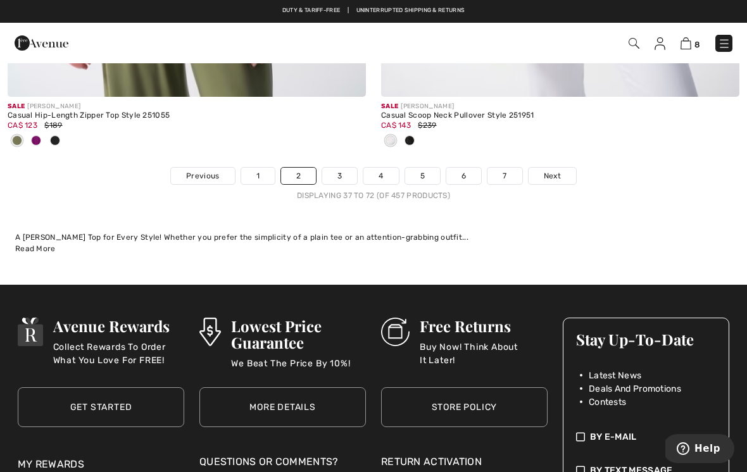
click at [344, 168] on link "3" at bounding box center [339, 176] width 35 height 16
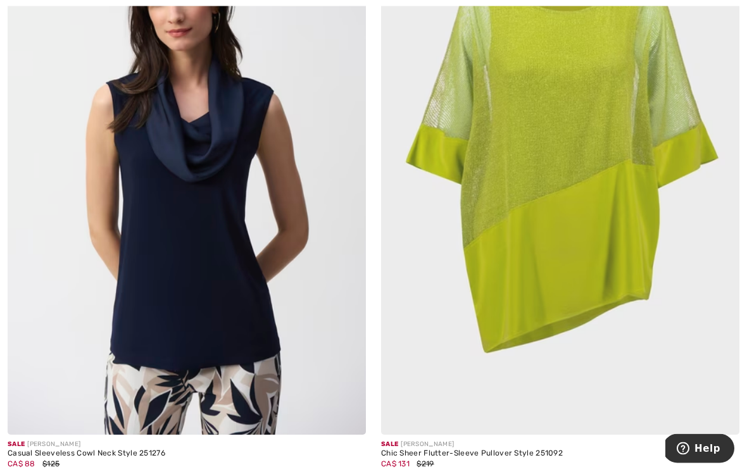
scroll to position [964, 0]
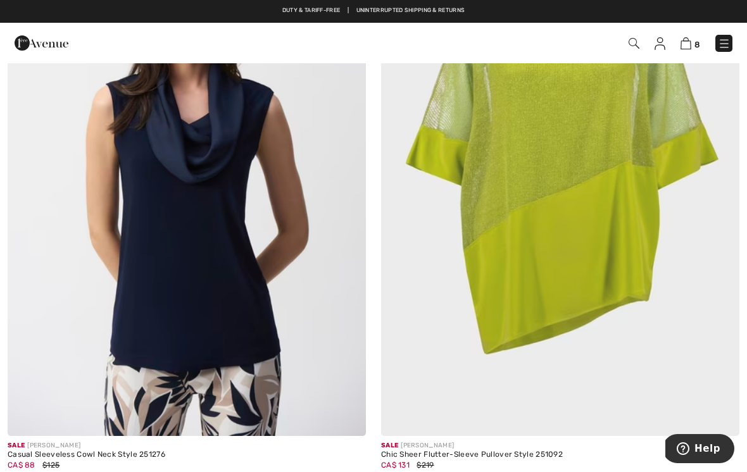
click at [252, 271] on img at bounding box center [187, 167] width 358 height 537
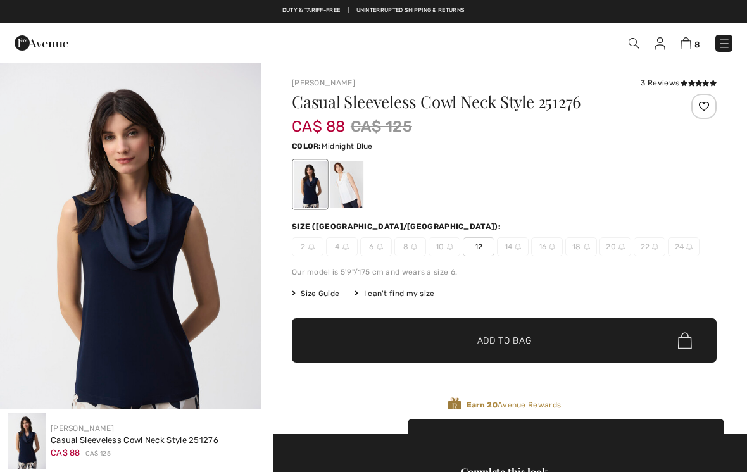
checkbox input "true"
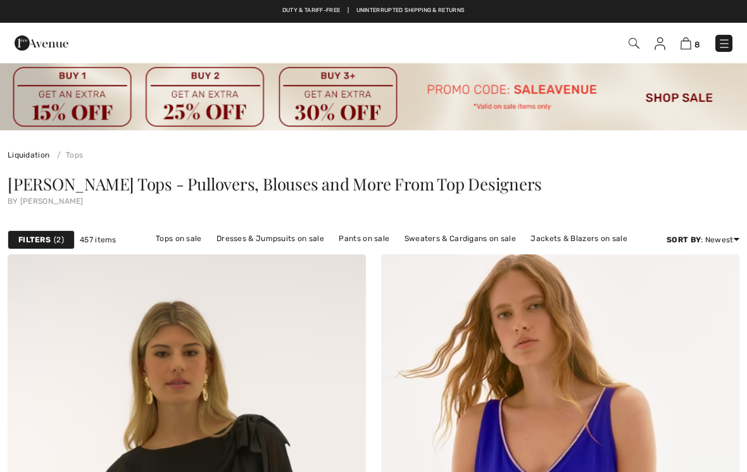
scroll to position [983, 0]
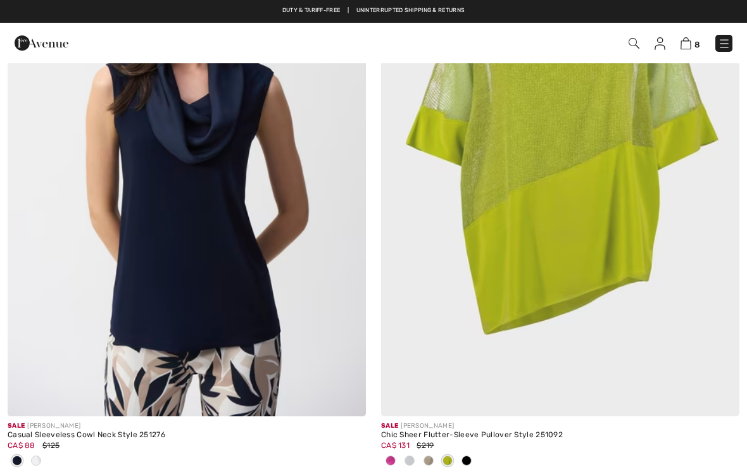
checkbox input "true"
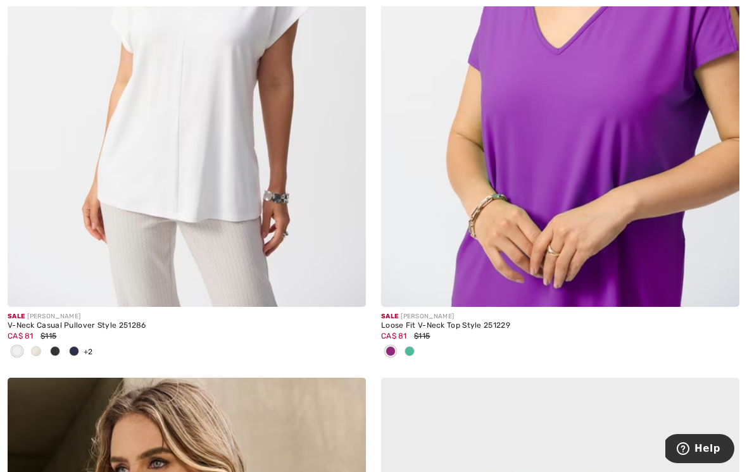
scroll to position [1702, 0]
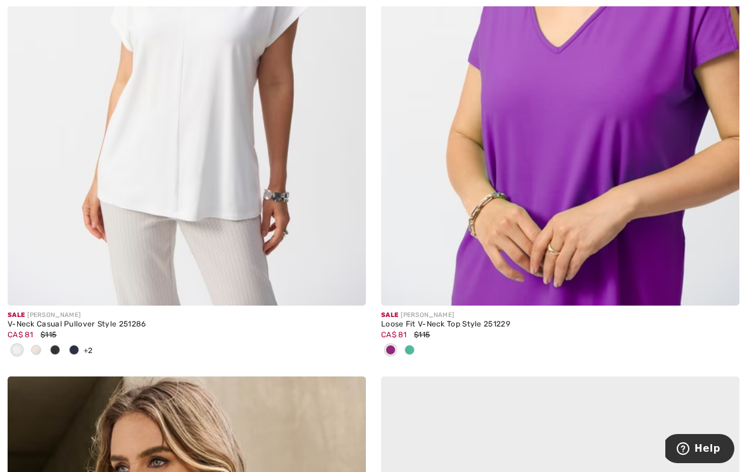
click at [655, 99] on img at bounding box center [560, 36] width 358 height 537
click at [648, 88] on img at bounding box center [560, 36] width 358 height 537
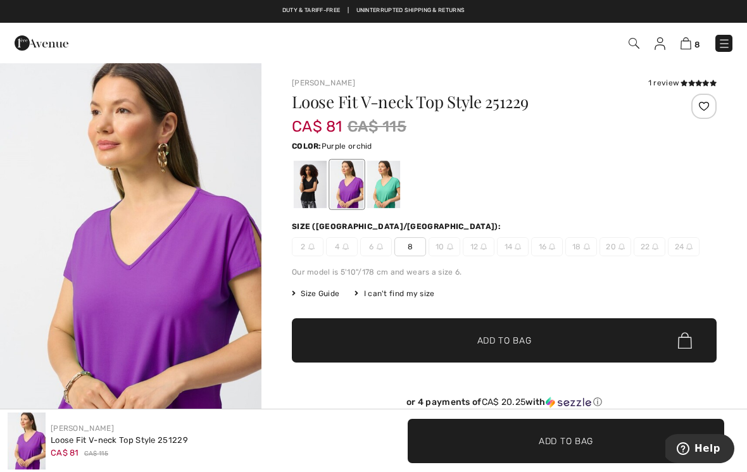
click at [311, 176] on div at bounding box center [310, 184] width 33 height 47
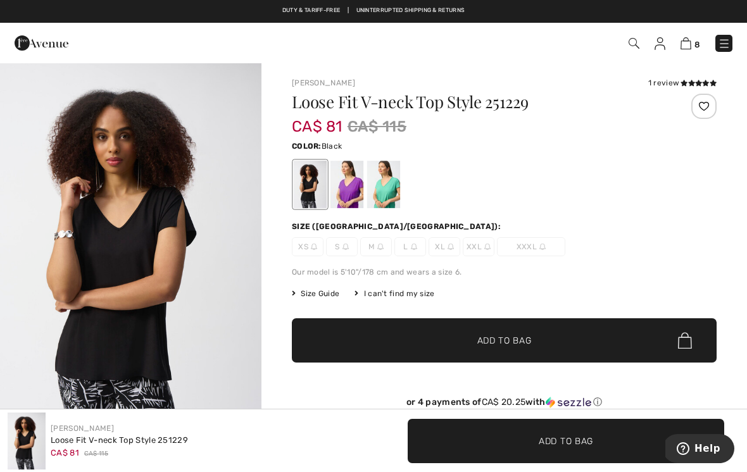
click at [392, 168] on div at bounding box center [383, 184] width 33 height 47
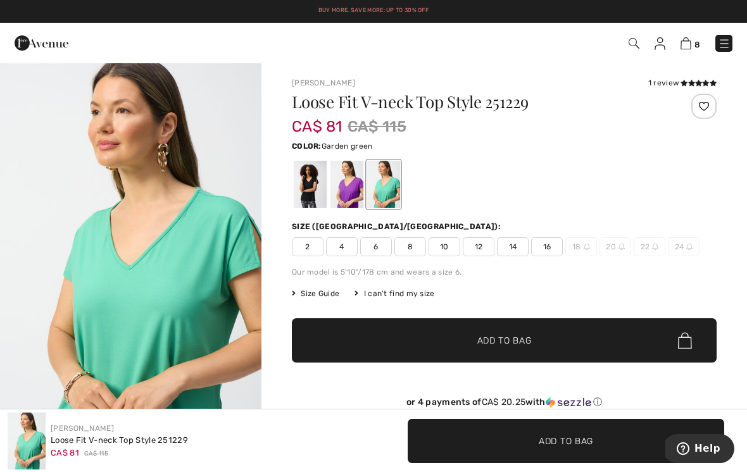
click at [342, 188] on div at bounding box center [346, 184] width 33 height 47
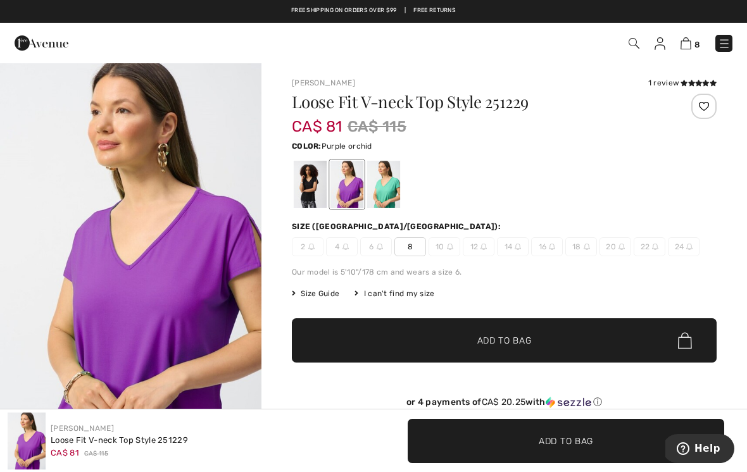
click at [388, 177] on div at bounding box center [383, 184] width 33 height 47
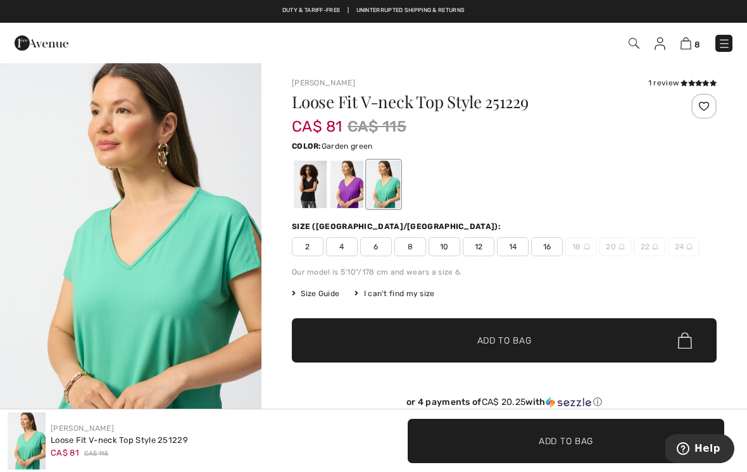
click at [684, 83] on icon at bounding box center [683, 83] width 7 height 6
click at [348, 182] on div at bounding box center [346, 184] width 33 height 47
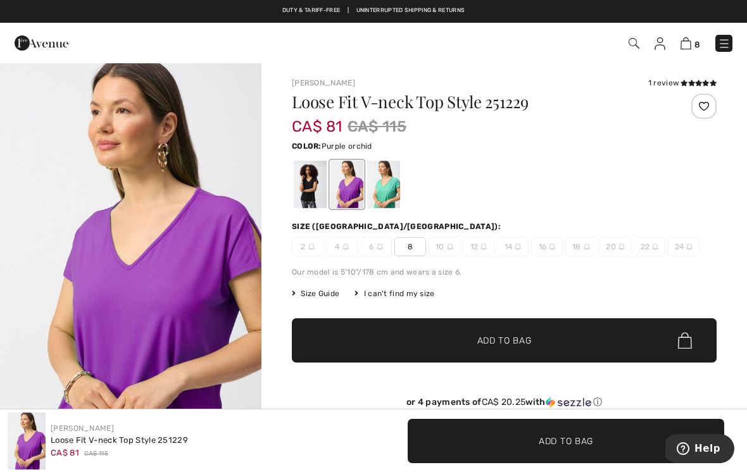
click at [545, 340] on span "✔ Added to Bag Add to Bag" at bounding box center [504, 340] width 425 height 44
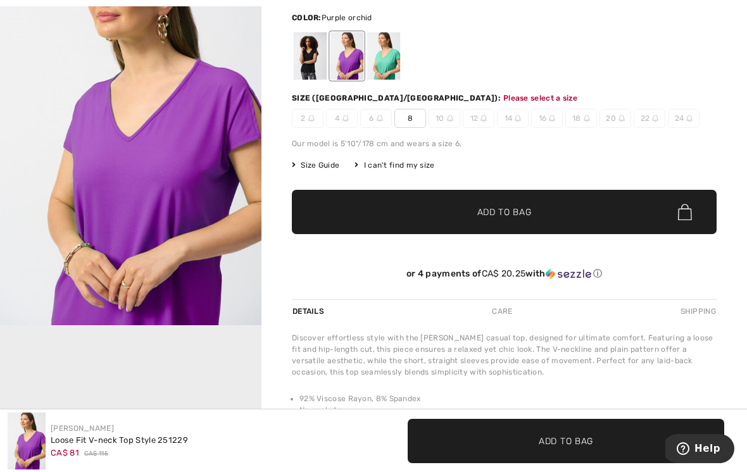
scroll to position [130, 0]
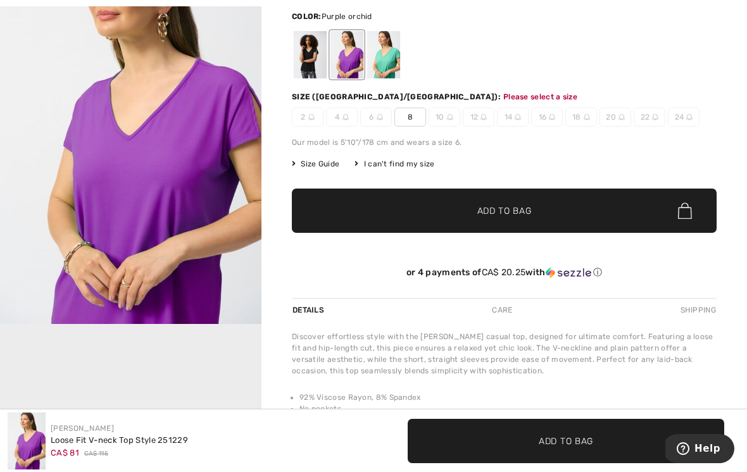
click at [411, 118] on span "8" at bounding box center [410, 117] width 32 height 19
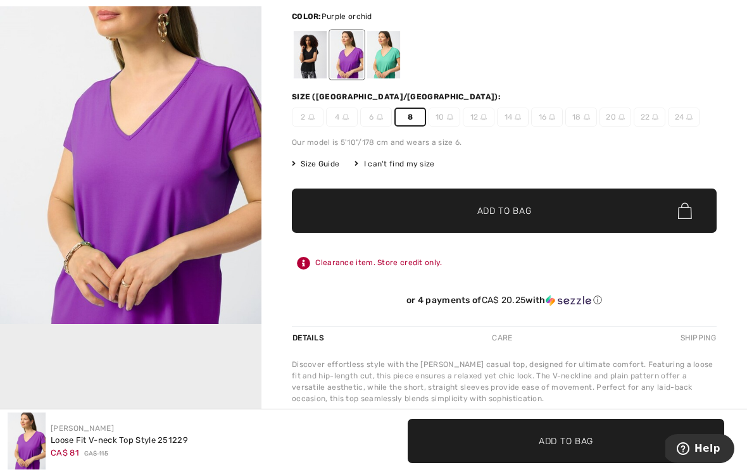
click at [620, 208] on span "✔ Added to Bag Add to Bag" at bounding box center [504, 211] width 425 height 44
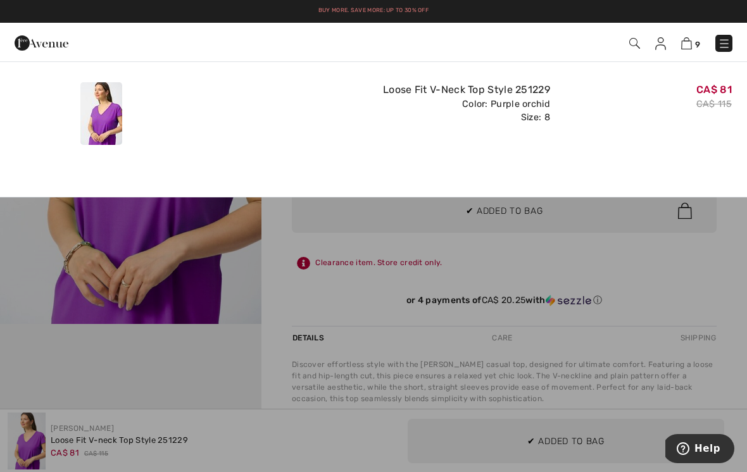
scroll to position [0, 0]
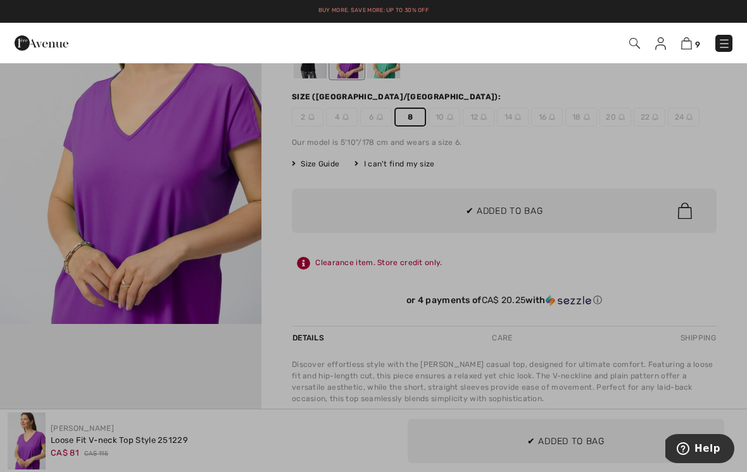
click at [639, 214] on div at bounding box center [373, 236] width 747 height 472
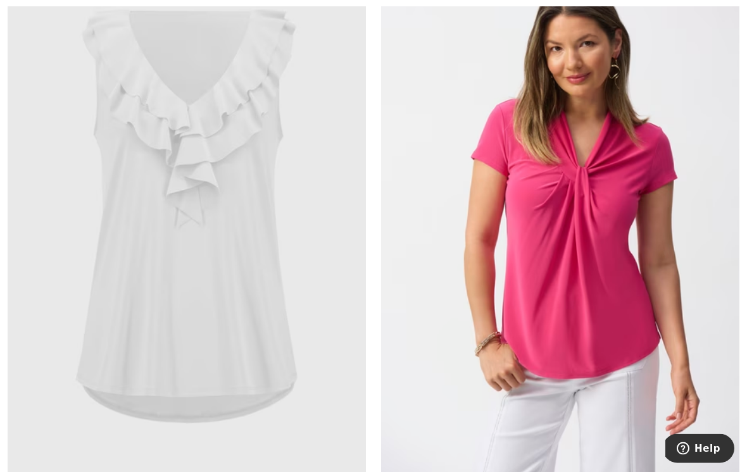
scroll to position [10162, 0]
click at [640, 173] on img at bounding box center [560, 220] width 358 height 537
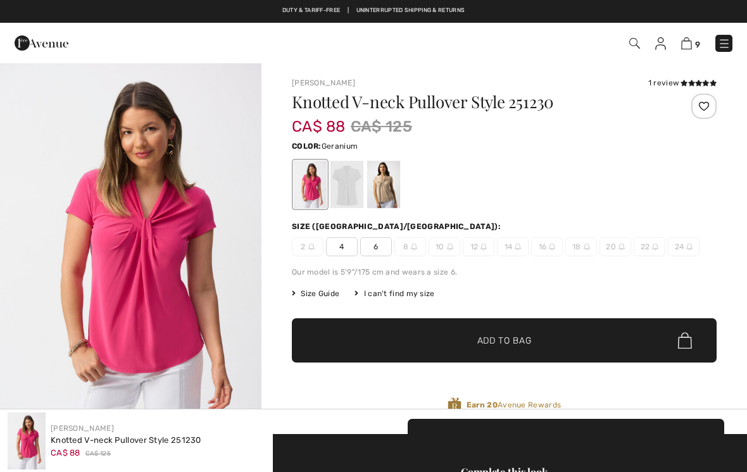
checkbox input "true"
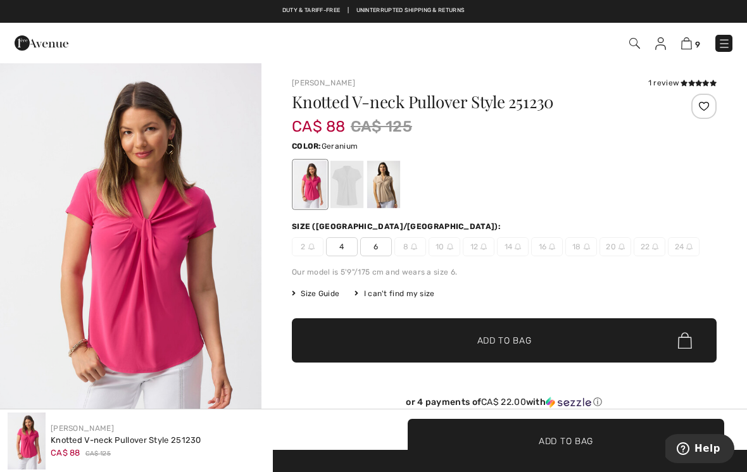
click at [346, 173] on div at bounding box center [346, 184] width 33 height 47
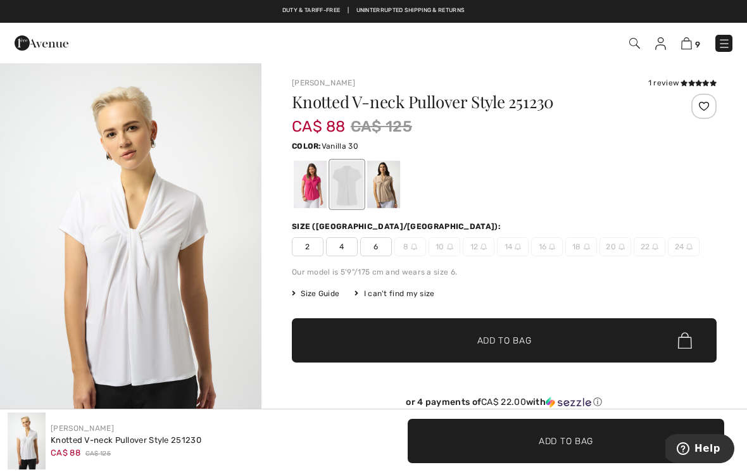
click at [390, 176] on div at bounding box center [383, 184] width 33 height 47
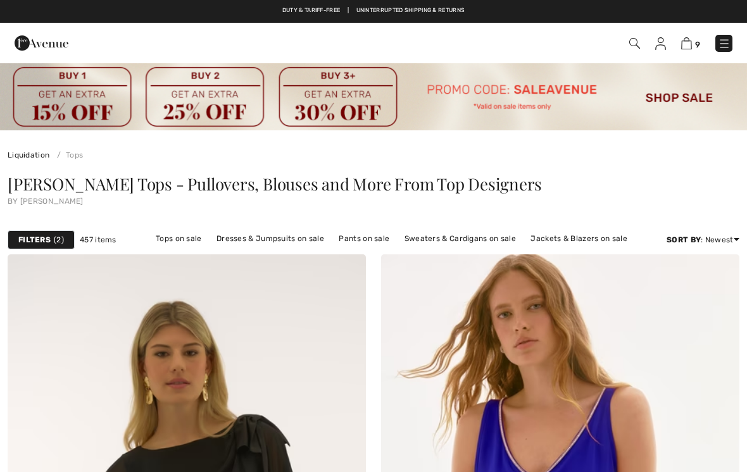
scroll to position [10181, 0]
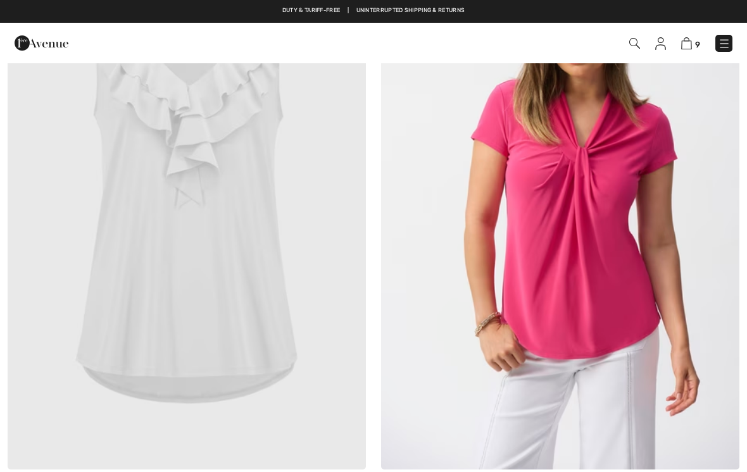
checkbox input "true"
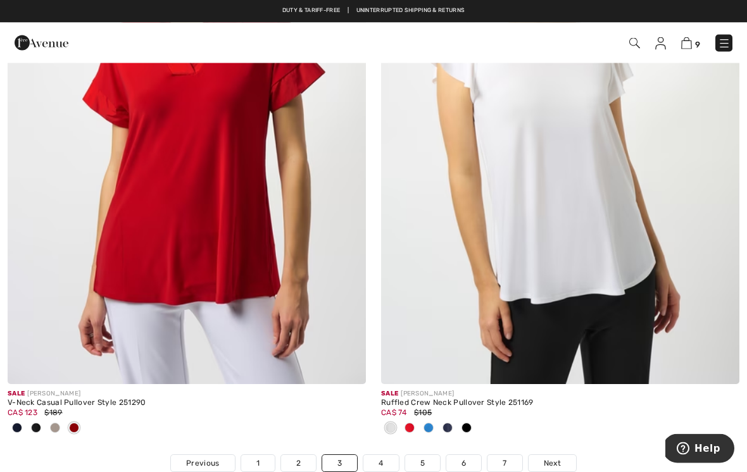
scroll to position [10874, 0]
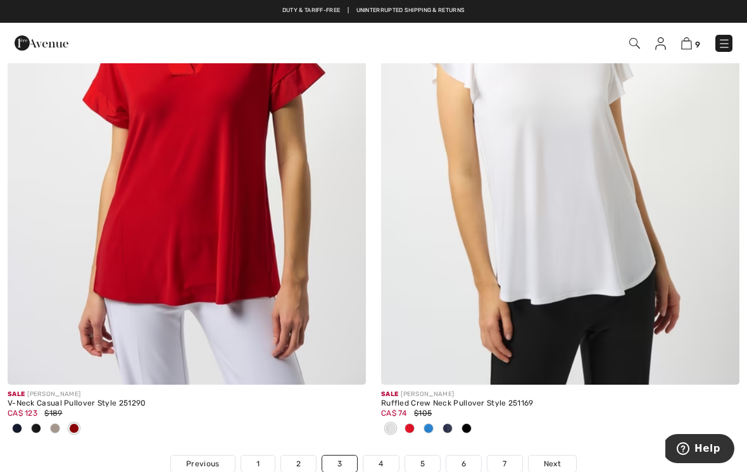
click at [660, 140] on img at bounding box center [560, 116] width 358 height 537
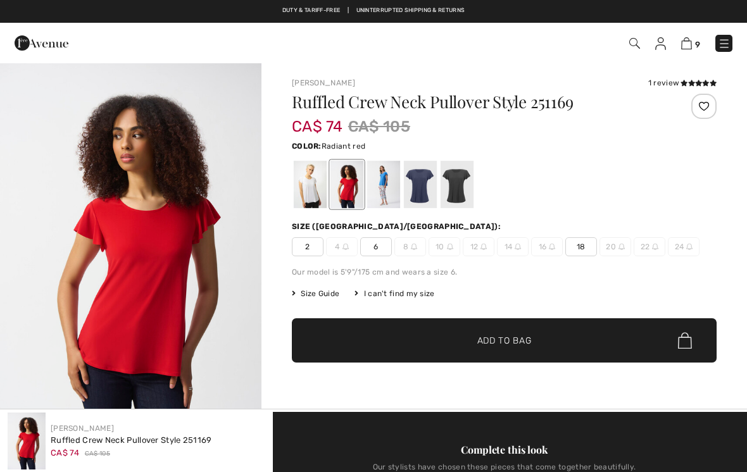
checkbox input "true"
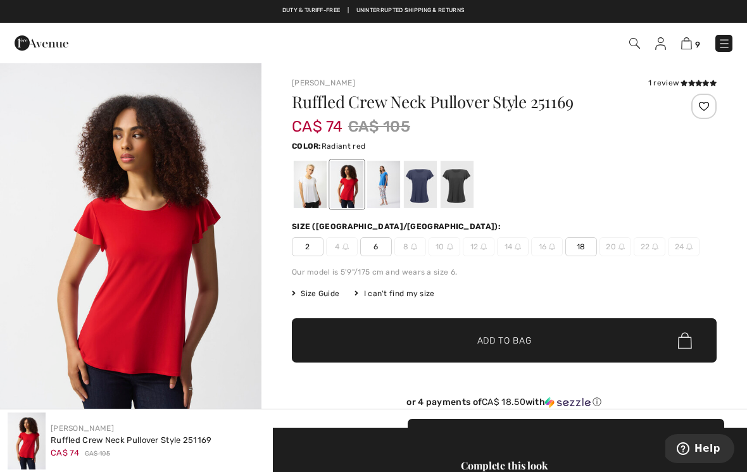
click at [461, 182] on div at bounding box center [456, 184] width 33 height 47
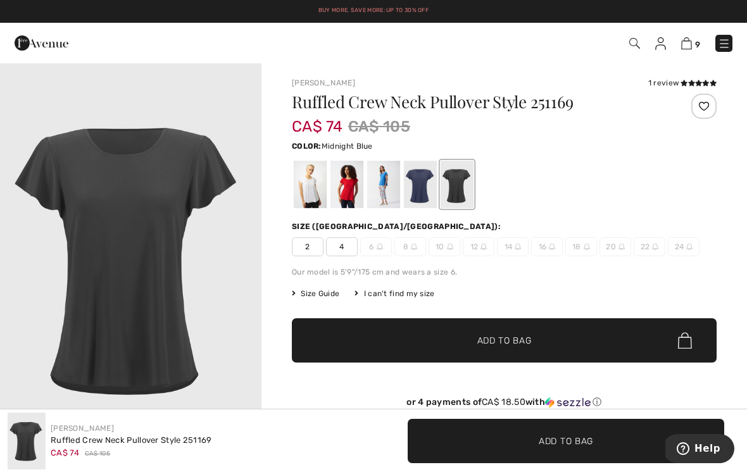
click at [421, 176] on div at bounding box center [420, 184] width 33 height 47
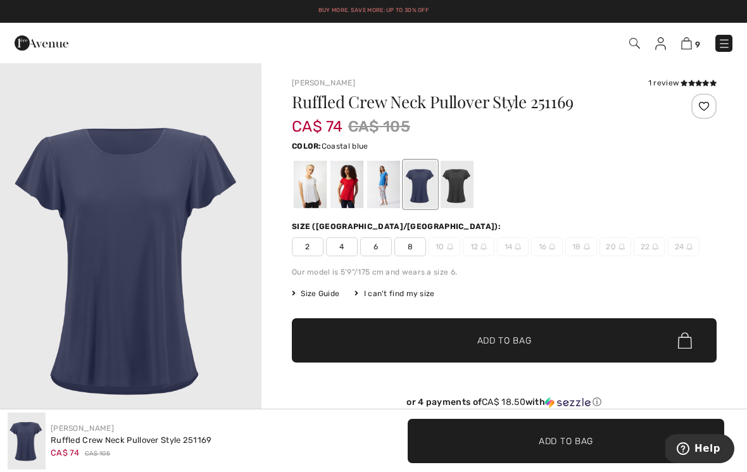
click at [387, 175] on div at bounding box center [383, 184] width 33 height 47
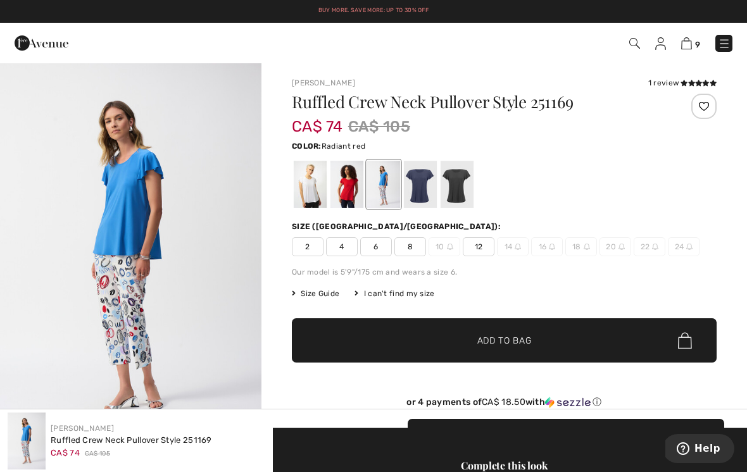
click at [351, 179] on div at bounding box center [346, 184] width 33 height 47
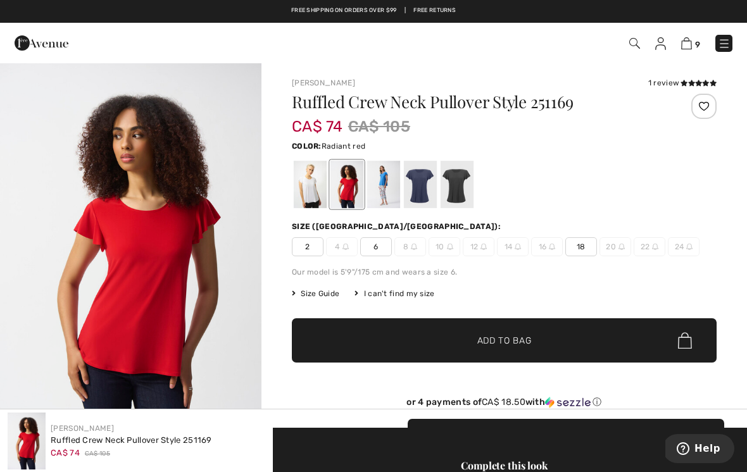
click at [319, 175] on div at bounding box center [310, 184] width 33 height 47
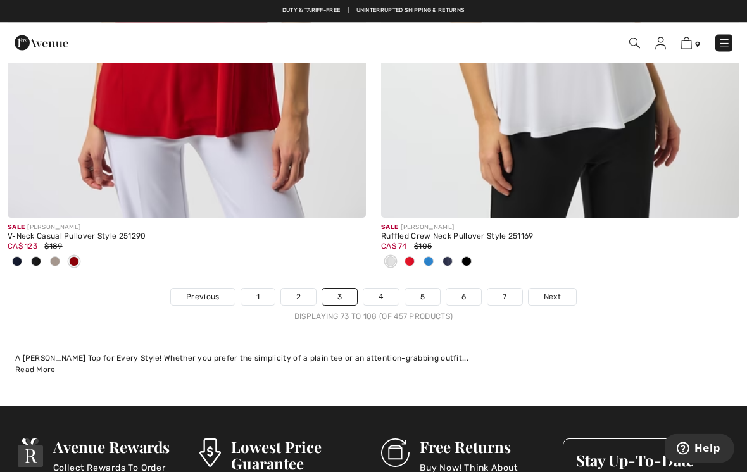
scroll to position [11040, 0]
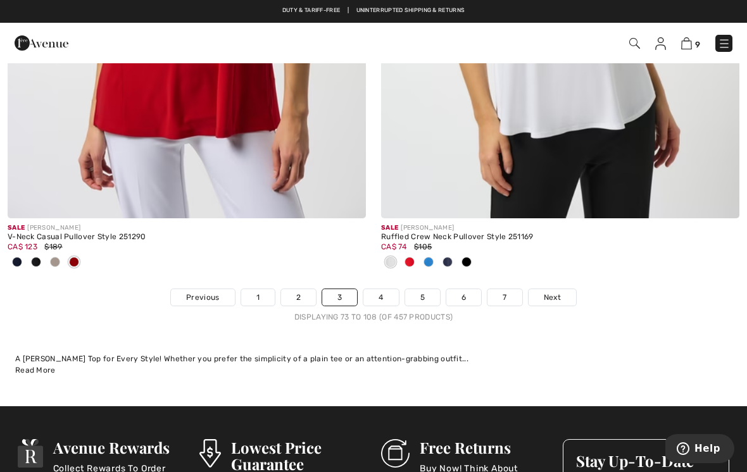
click at [382, 289] on link "4" at bounding box center [380, 297] width 35 height 16
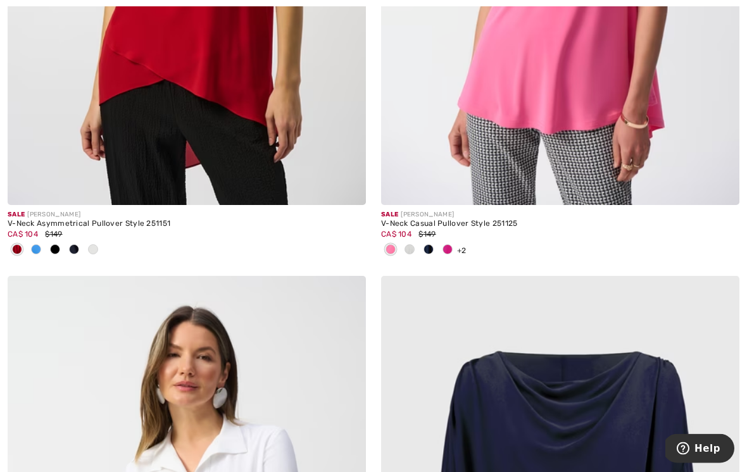
scroll to position [2997, 0]
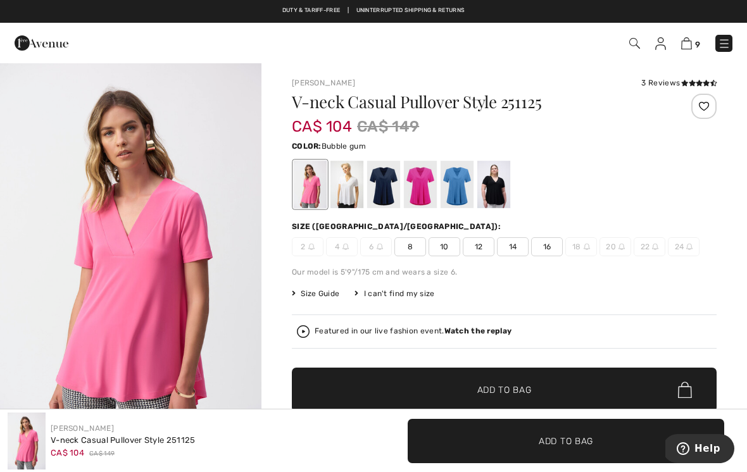
click at [500, 178] on div at bounding box center [493, 184] width 33 height 47
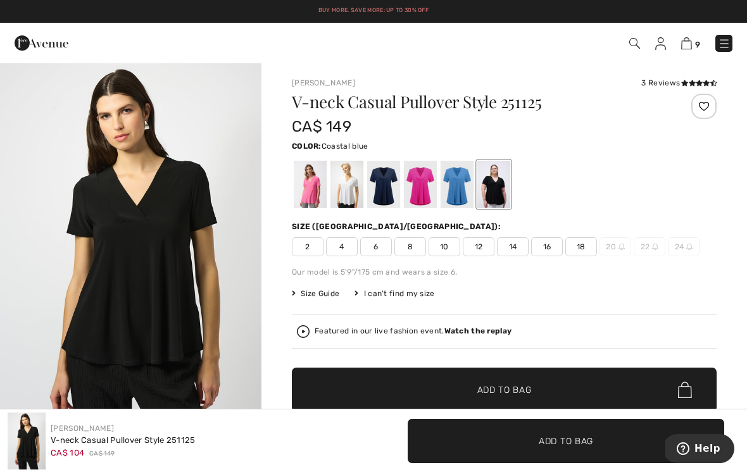
click at [459, 186] on div at bounding box center [456, 184] width 33 height 47
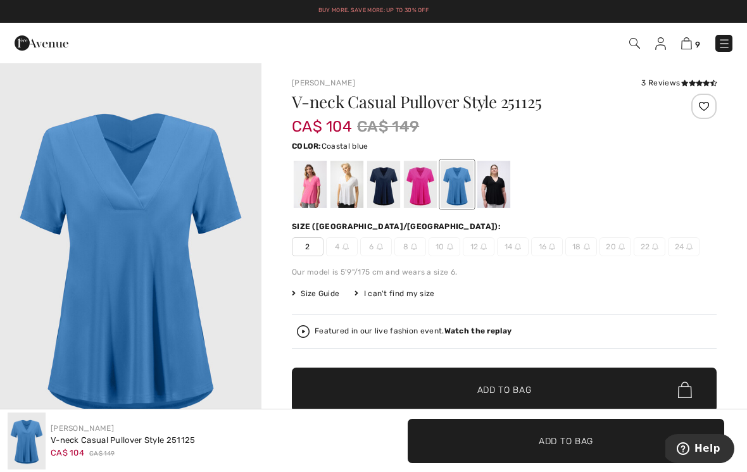
click at [422, 180] on div at bounding box center [420, 184] width 33 height 47
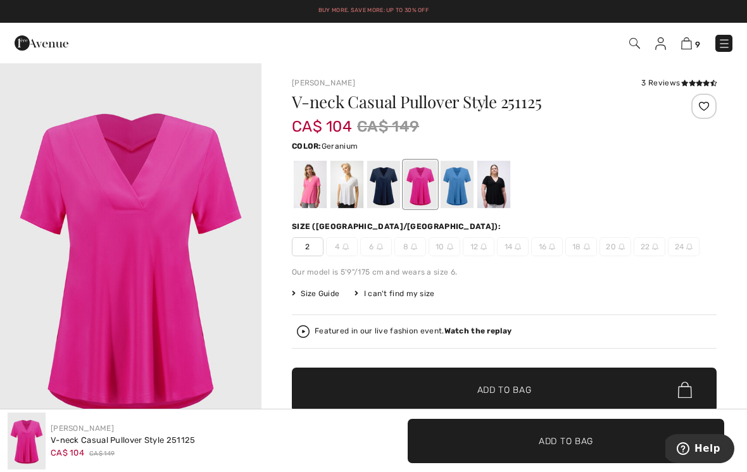
click at [387, 186] on div at bounding box center [383, 184] width 33 height 47
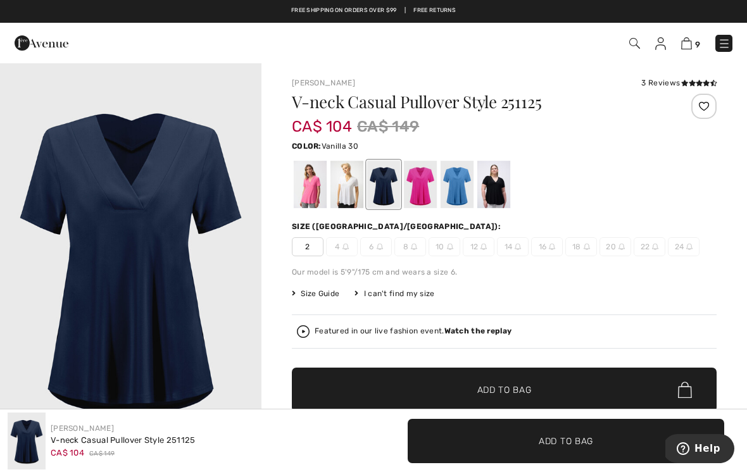
click at [345, 188] on div at bounding box center [346, 184] width 33 height 47
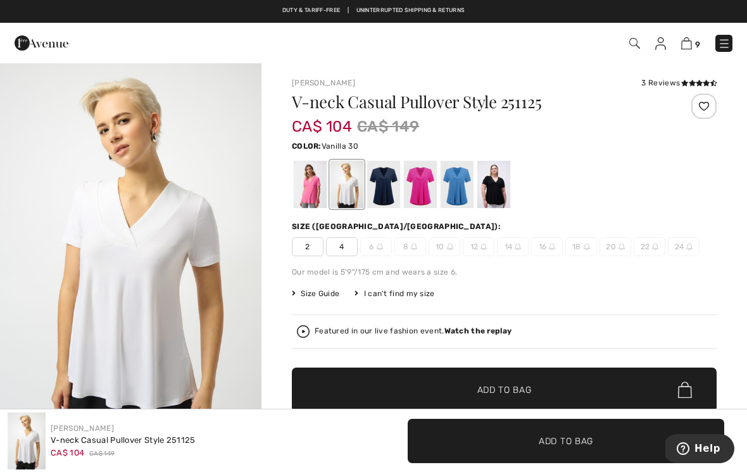
click at [315, 177] on div at bounding box center [310, 184] width 33 height 47
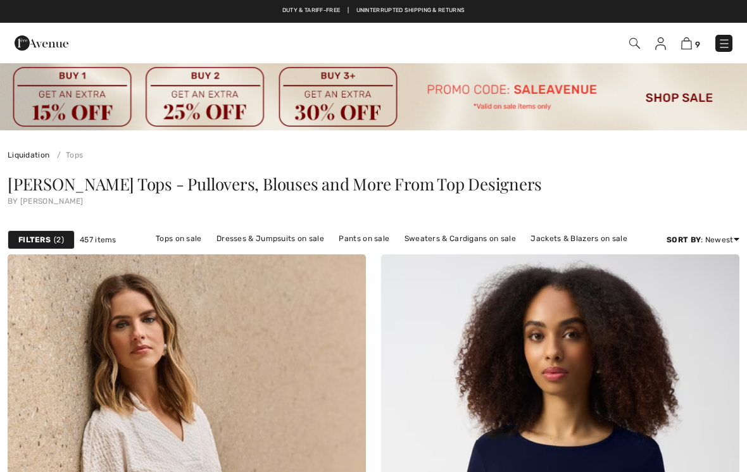
scroll to position [3017, 0]
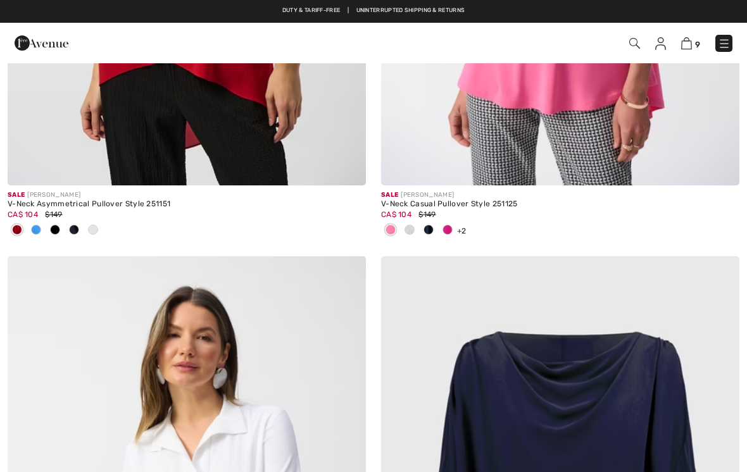
checkbox input "true"
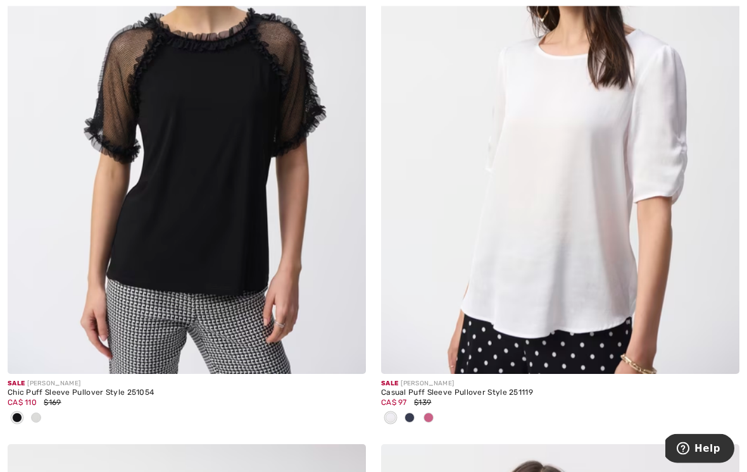
scroll to position [5984, 0]
click at [273, 216] on img at bounding box center [187, 105] width 358 height 537
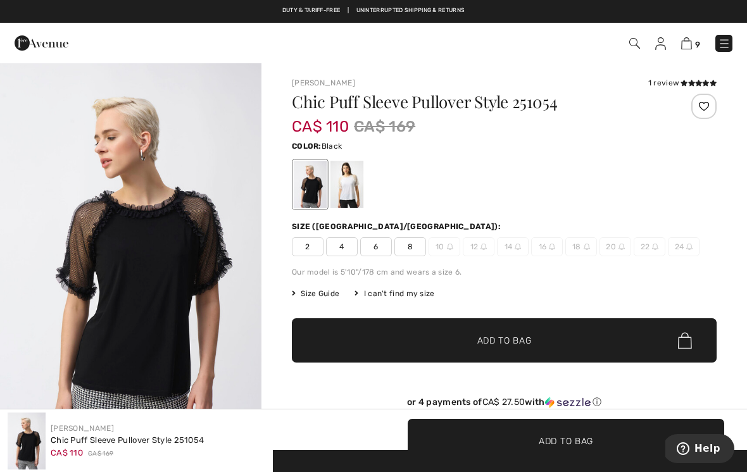
click at [352, 180] on div at bounding box center [346, 184] width 33 height 47
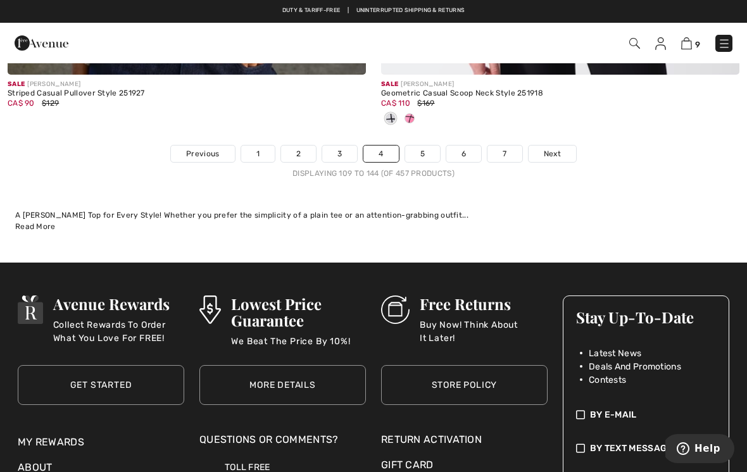
scroll to position [11225, 0]
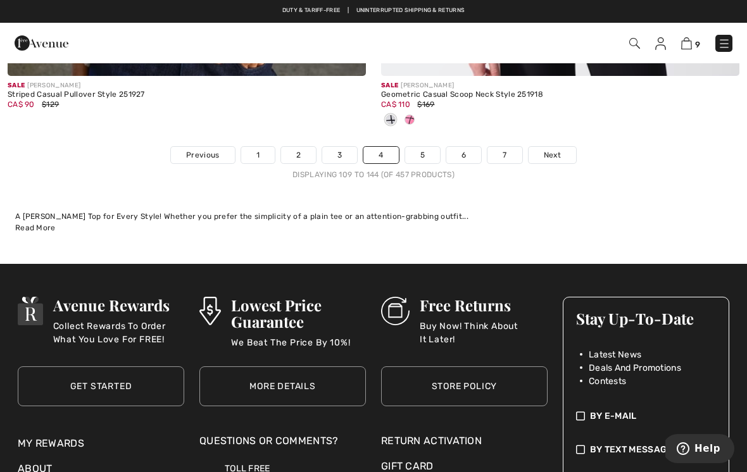
click at [424, 147] on link "5" at bounding box center [422, 155] width 35 height 16
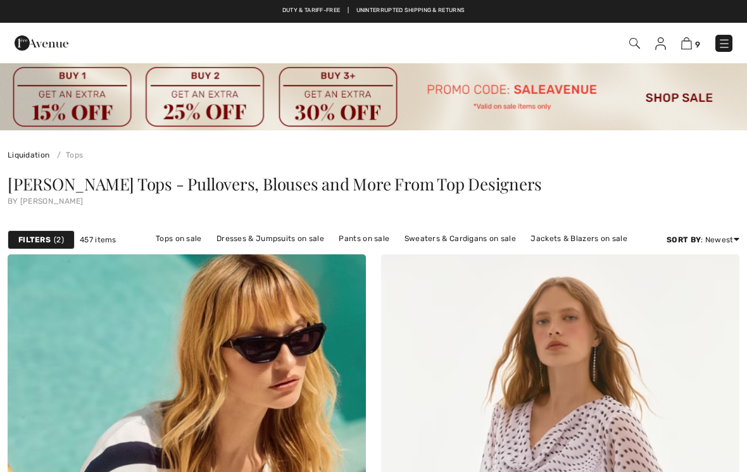
checkbox input "true"
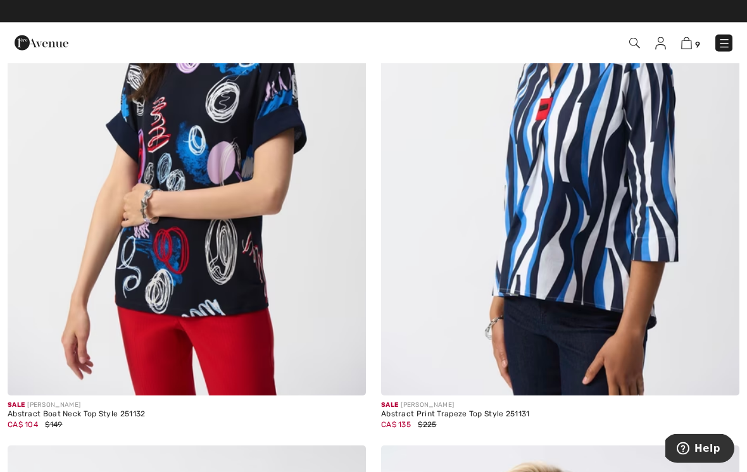
scroll to position [4034, 0]
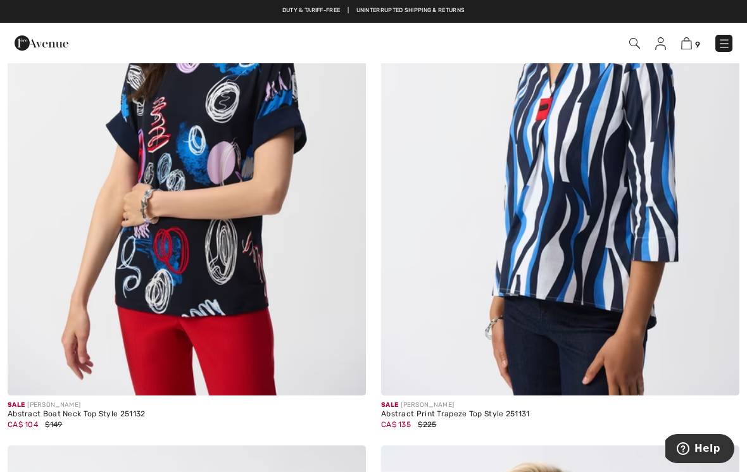
click at [248, 237] on img at bounding box center [187, 126] width 358 height 537
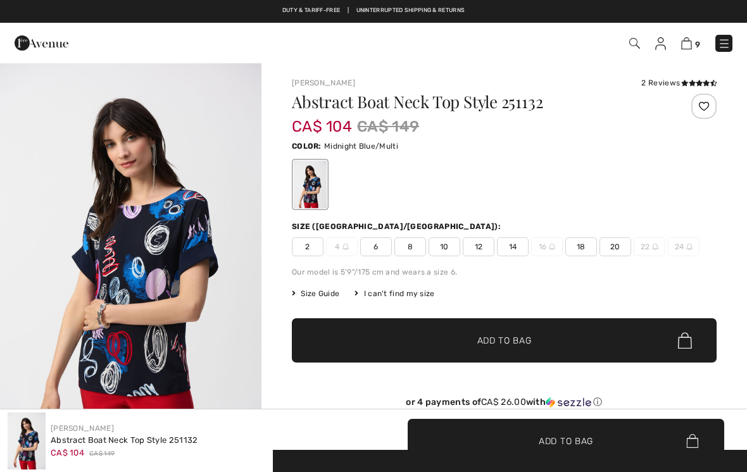
checkbox input "true"
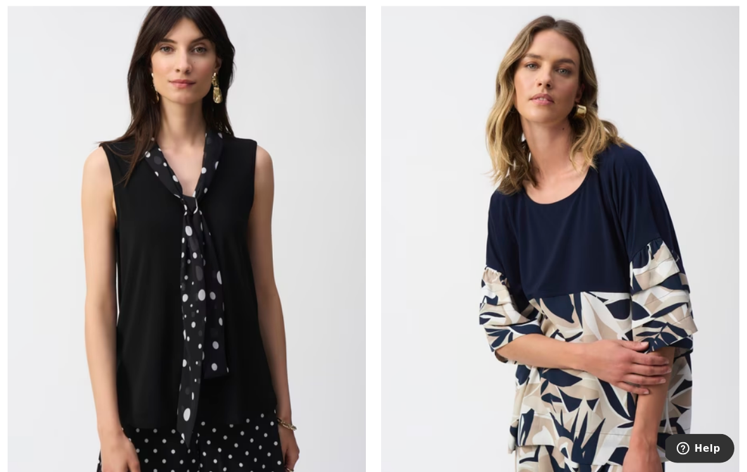
scroll to position [5111, 0]
click at [245, 292] on img at bounding box center [187, 245] width 358 height 537
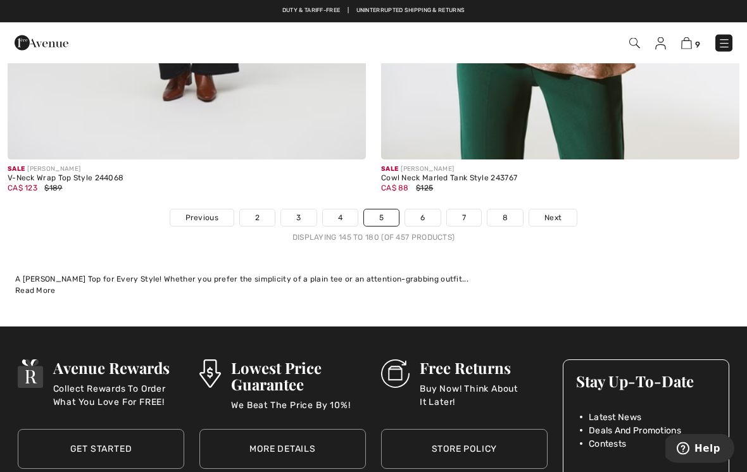
scroll to position [11015, 0]
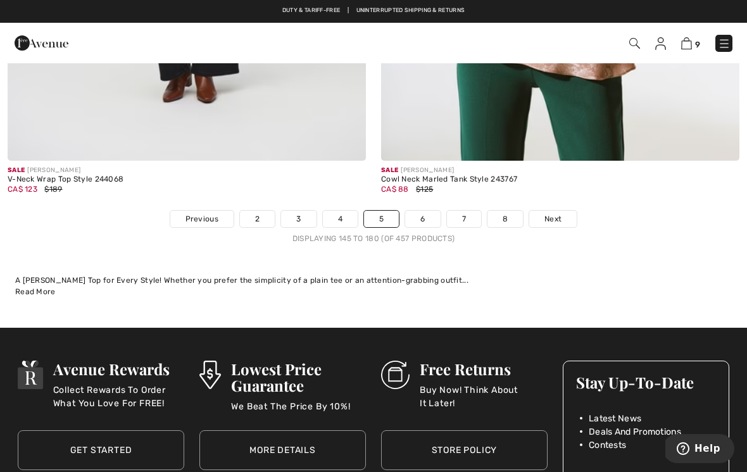
click at [431, 211] on link "6" at bounding box center [422, 219] width 35 height 16
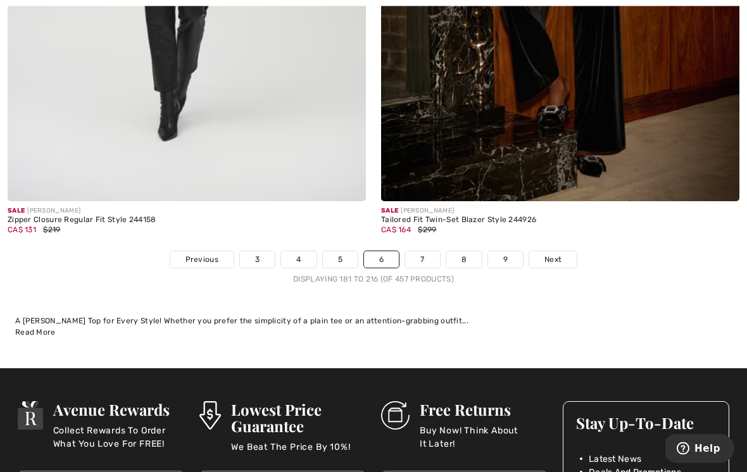
scroll to position [11078, 0]
click at [428, 251] on link "7" at bounding box center [422, 259] width 34 height 16
click at [427, 251] on link "7" at bounding box center [422, 259] width 34 height 16
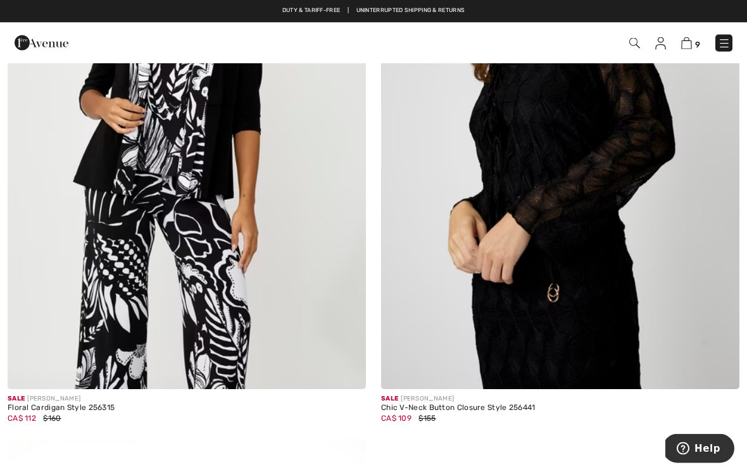
scroll to position [6522, 0]
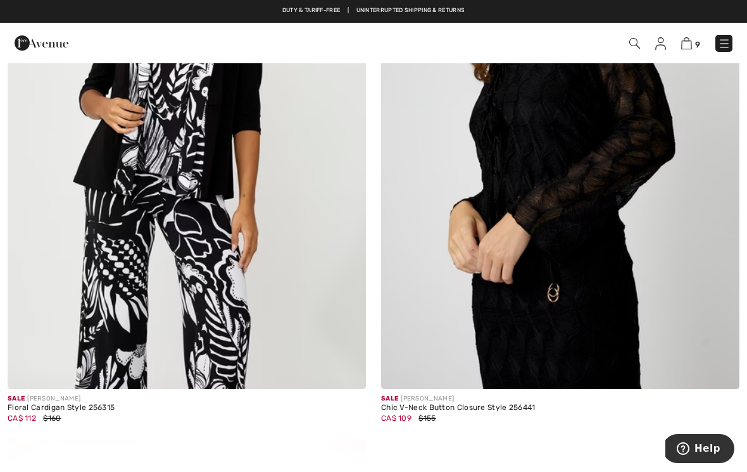
click at [220, 244] on img at bounding box center [187, 120] width 358 height 537
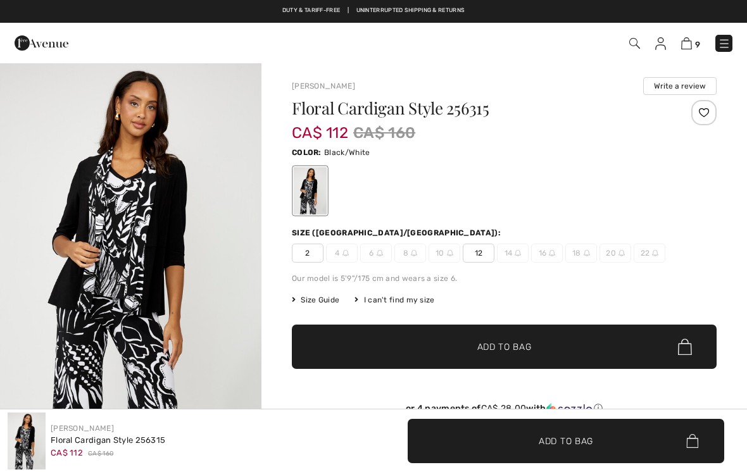
checkbox input "true"
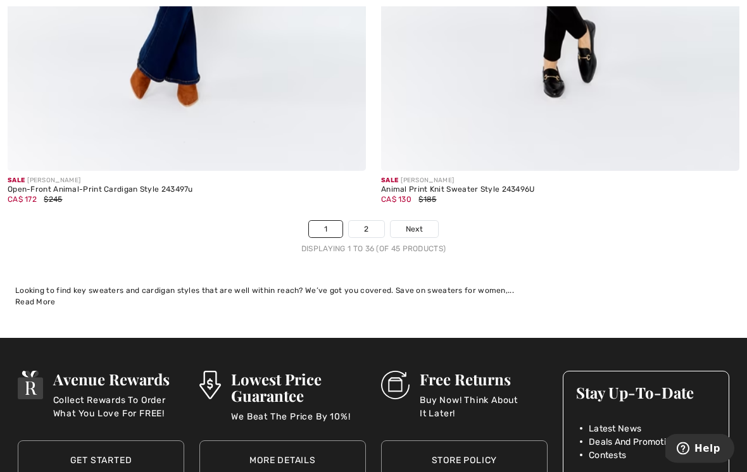
scroll to position [11034, 0]
click at [373, 223] on link "2" at bounding box center [366, 229] width 35 height 16
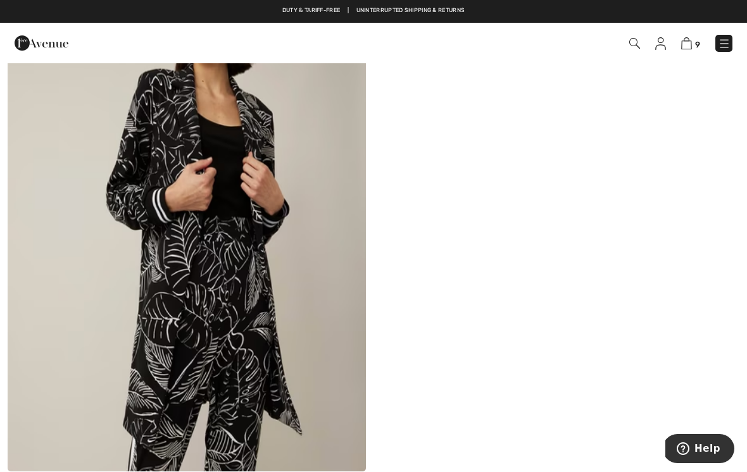
scroll to position [2675, 0]
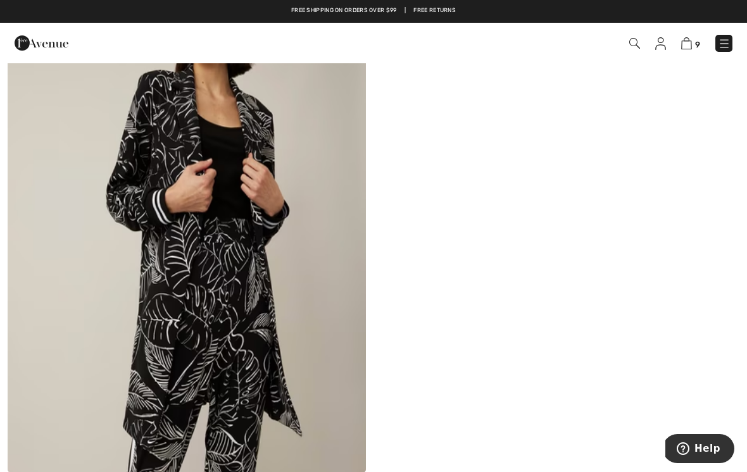
click at [307, 274] on img at bounding box center [187, 203] width 358 height 537
click at [325, 313] on img at bounding box center [187, 203] width 358 height 537
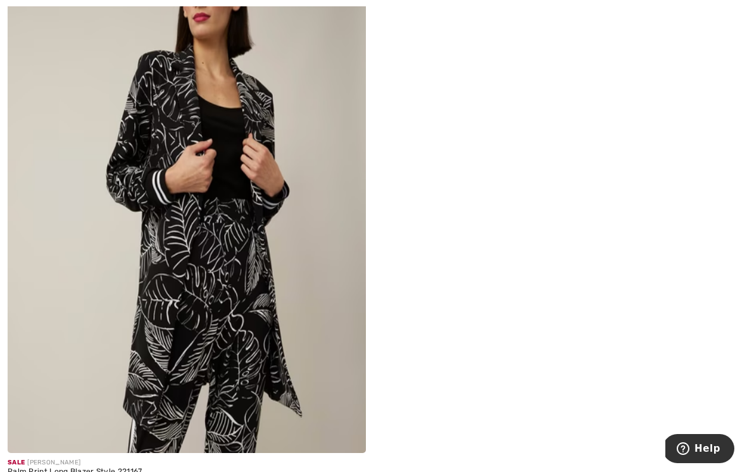
click at [290, 250] on img at bounding box center [187, 184] width 358 height 537
click at [289, 176] on img at bounding box center [187, 184] width 358 height 537
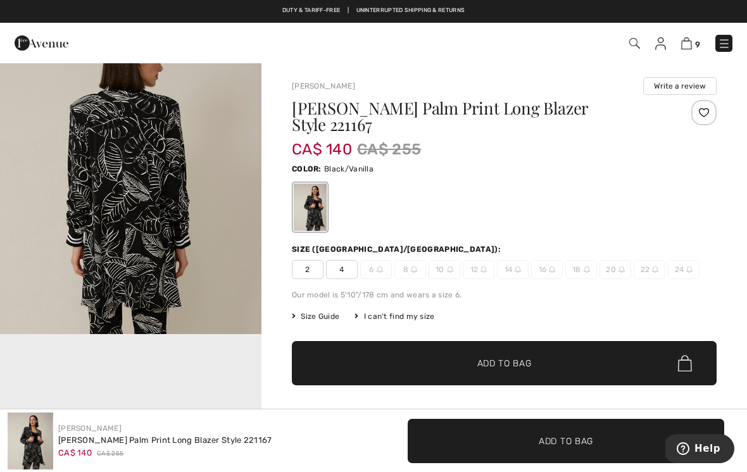
click at [721, 459] on button "Help" at bounding box center [697, 448] width 71 height 29
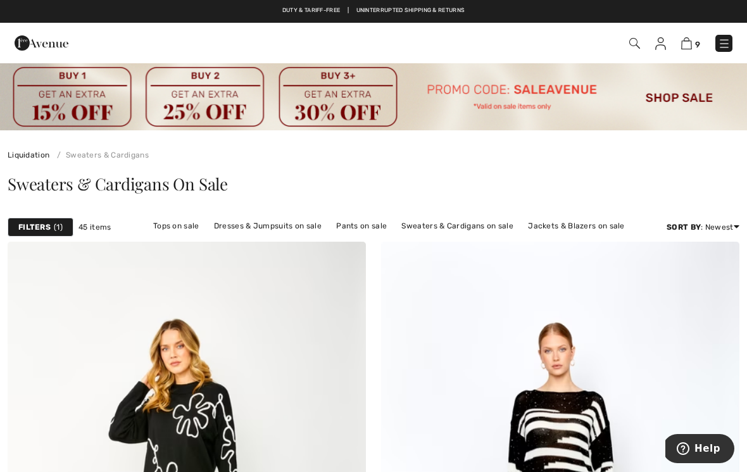
click at [185, 221] on link "Tops on sale" at bounding box center [176, 226] width 59 height 16
click at [192, 226] on link "Tops on sale" at bounding box center [176, 226] width 59 height 16
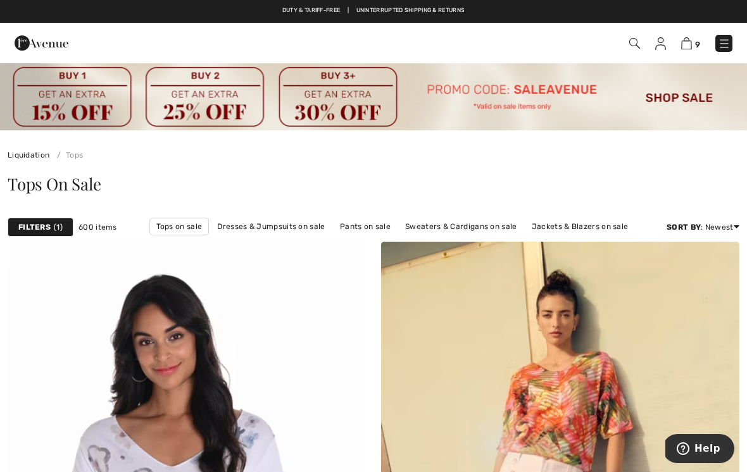
click at [49, 228] on strong "Filters" at bounding box center [34, 226] width 32 height 11
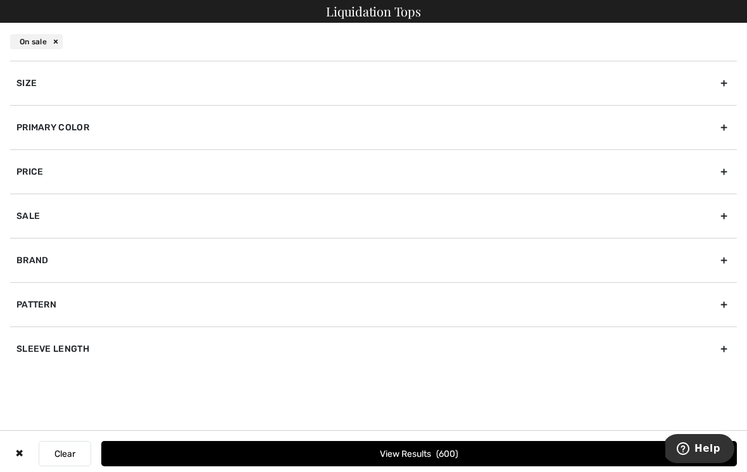
click at [46, 263] on div "Brand" at bounding box center [373, 260] width 726 height 44
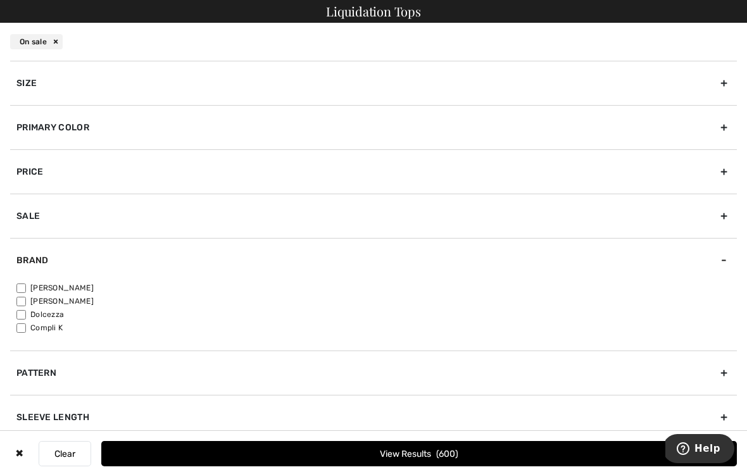
click at [28, 285] on label "[PERSON_NAME]" at bounding box center [376, 287] width 720 height 11
click at [26, 285] on input"] "[PERSON_NAME]" at bounding box center [20, 287] width 9 height 9
checkbox input"] "true"
click at [455, 449] on span "457" at bounding box center [447, 454] width 21 height 11
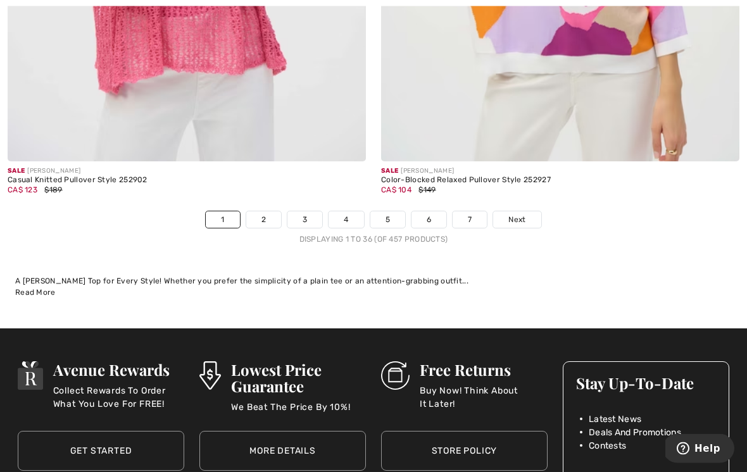
scroll to position [11120, 0]
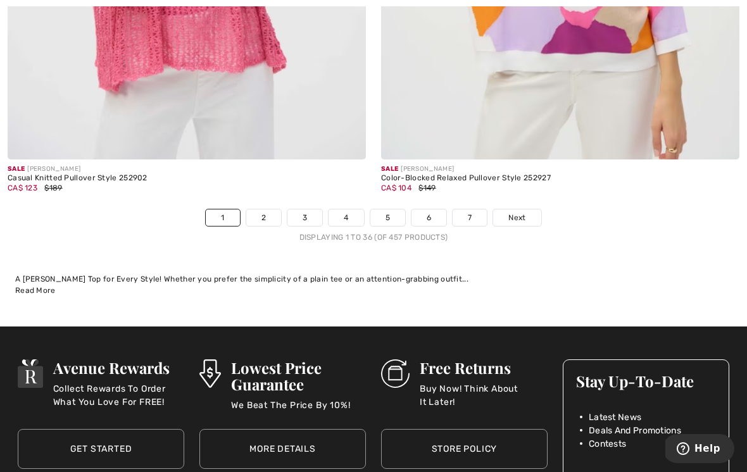
click at [474, 211] on link "7" at bounding box center [469, 217] width 34 height 16
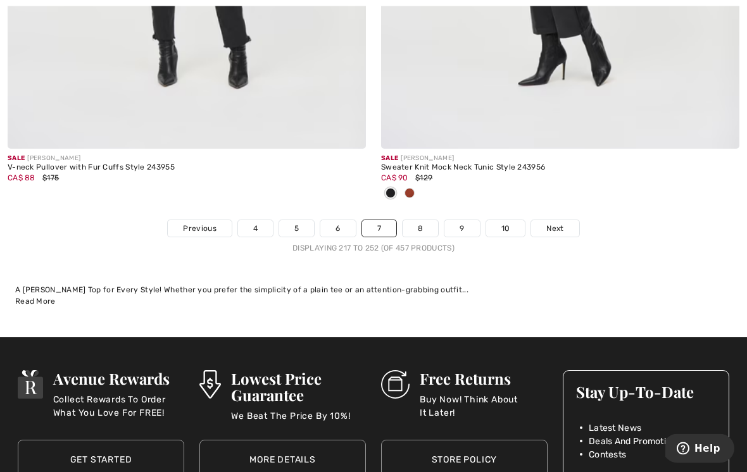
scroll to position [10977, 0]
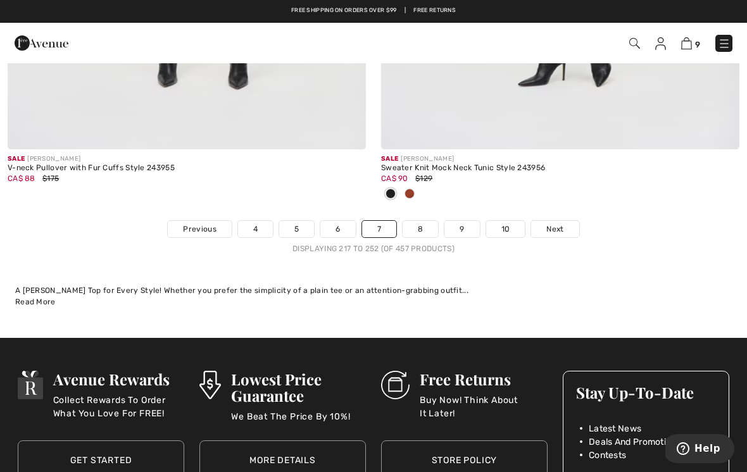
click at [507, 221] on link "10" at bounding box center [505, 229] width 39 height 16
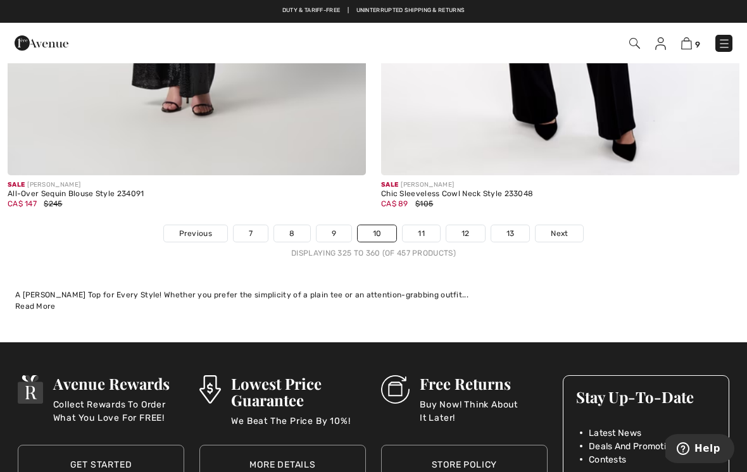
scroll to position [11020, 0]
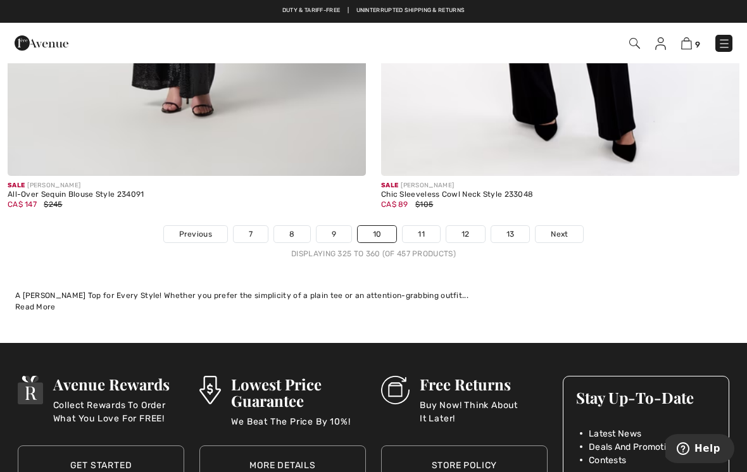
click at [518, 226] on link "13" at bounding box center [510, 234] width 39 height 16
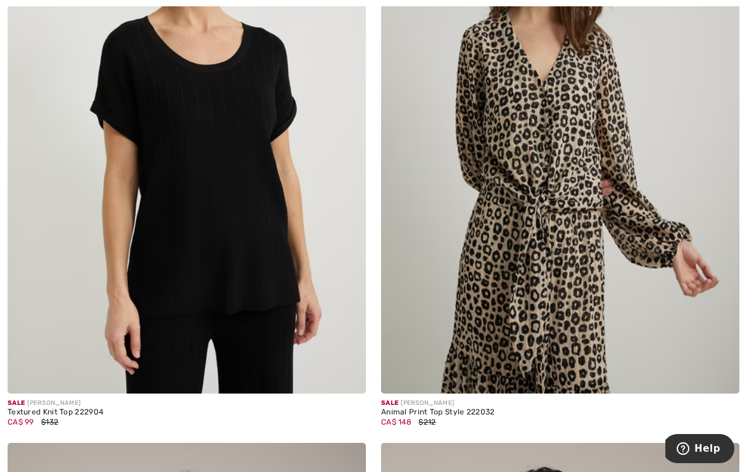
scroll to position [2161, 0]
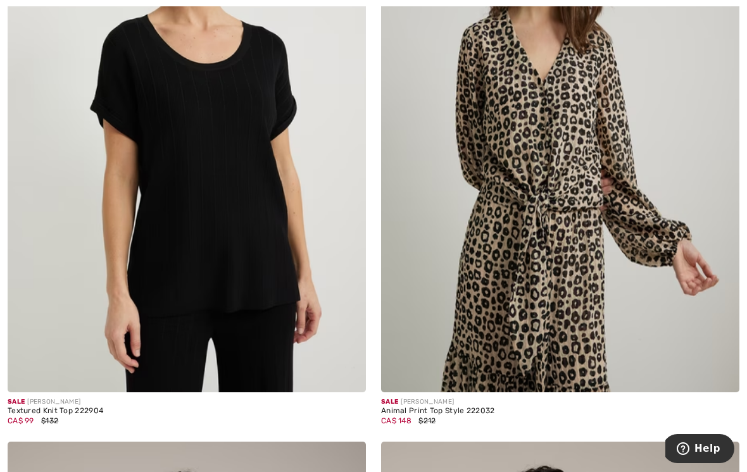
click at [313, 287] on img at bounding box center [187, 123] width 358 height 537
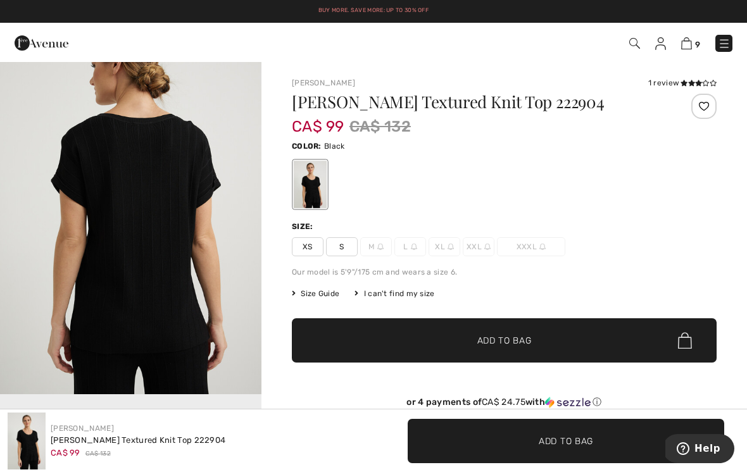
click at [296, 111] on span "CA$ 99" at bounding box center [318, 120] width 53 height 30
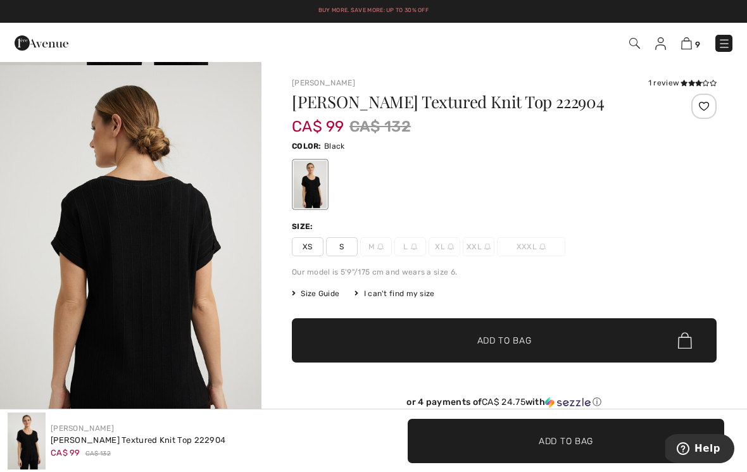
scroll to position [383, 0]
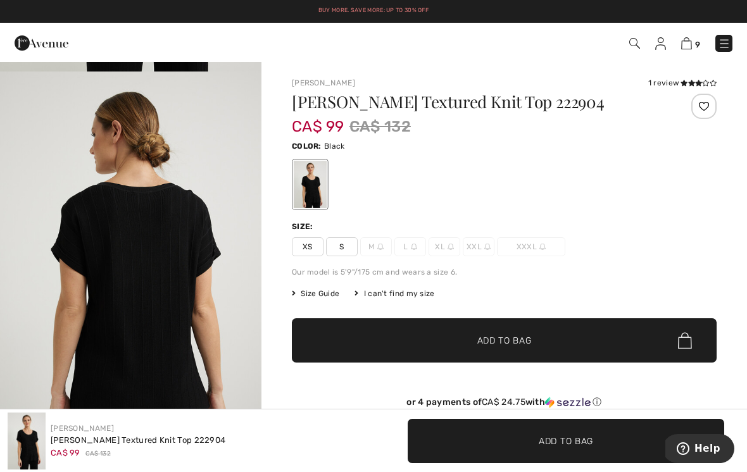
click at [691, 84] on icon at bounding box center [691, 83] width 7 height 6
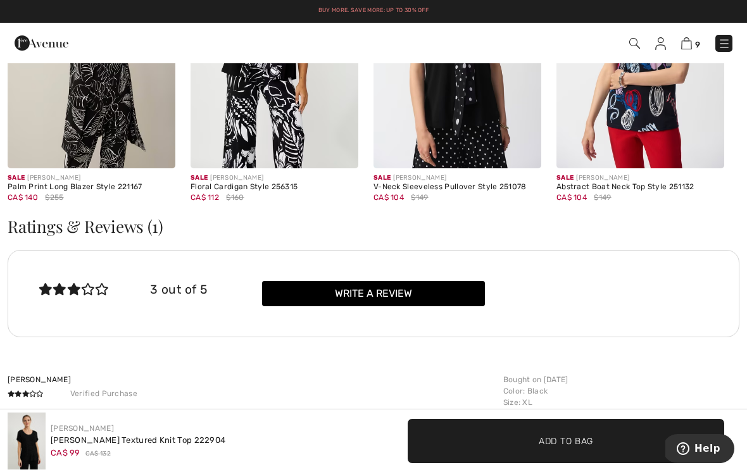
scroll to position [1341, 0]
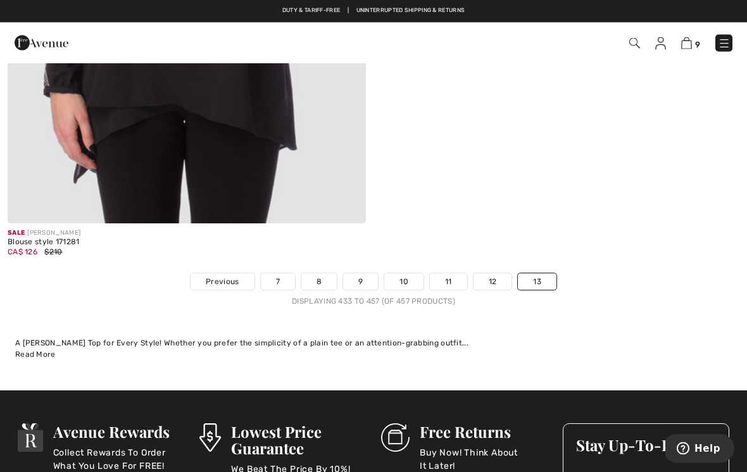
scroll to position [7868, 0]
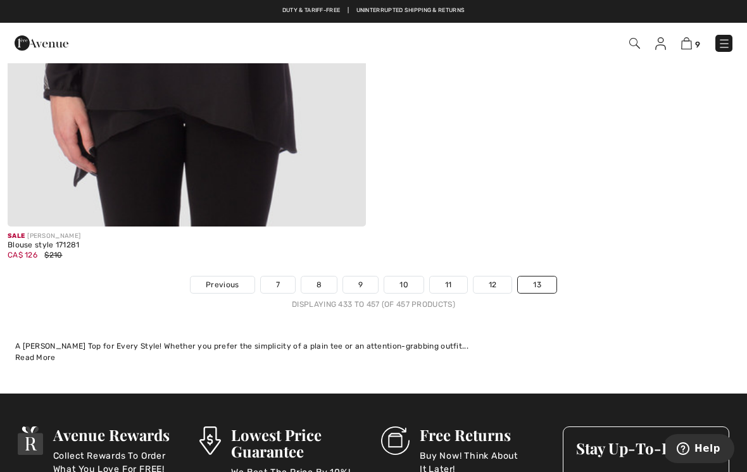
click at [491, 279] on link "12" at bounding box center [492, 284] width 39 height 16
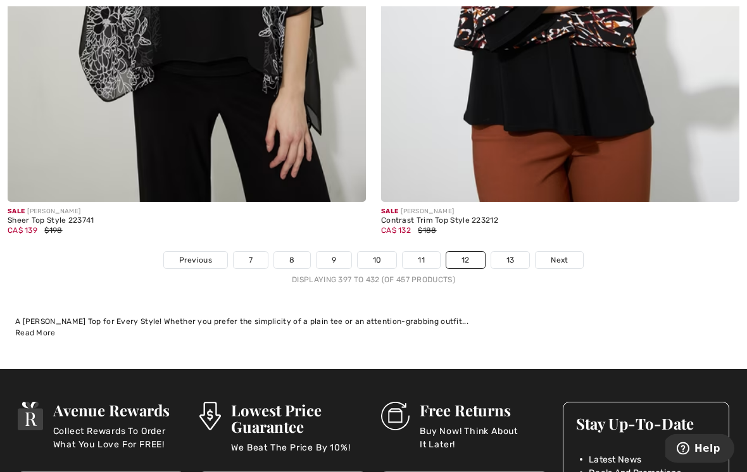
scroll to position [10890, 0]
click at [430, 252] on link "11" at bounding box center [420, 260] width 37 height 16
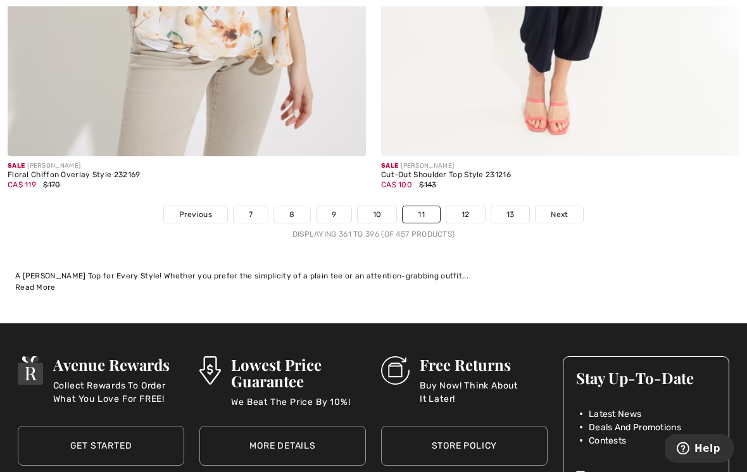
scroll to position [11102, 0]
click at [375, 206] on link "10" at bounding box center [376, 214] width 39 height 16
click at [376, 206] on link "10" at bounding box center [376, 214] width 39 height 16
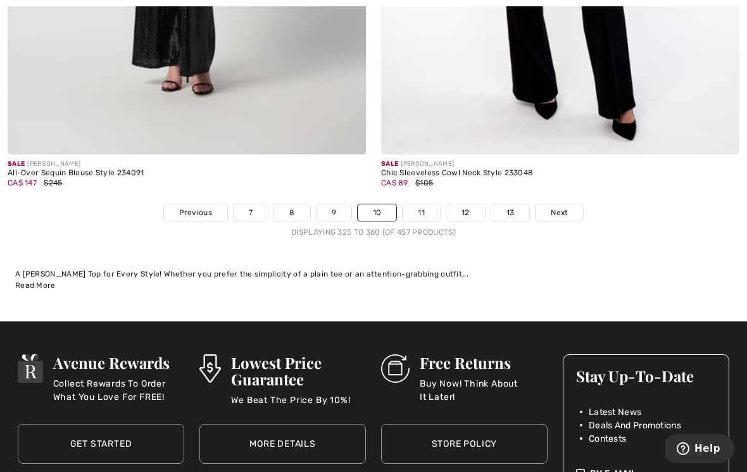
scroll to position [11052, 0]
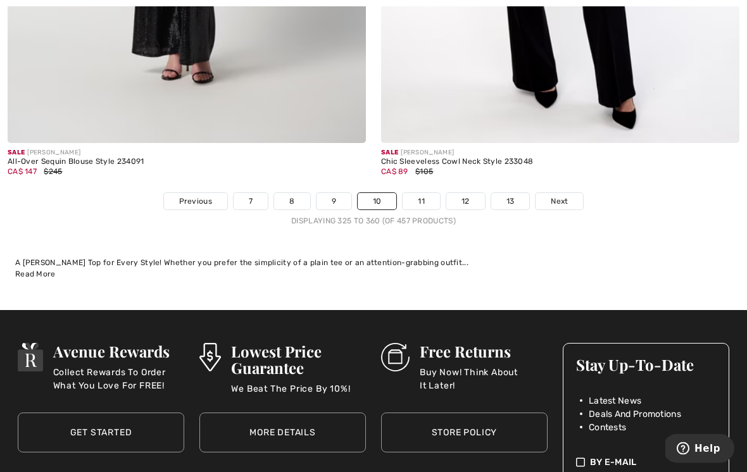
click at [332, 194] on link "9" at bounding box center [333, 202] width 35 height 16
click at [338, 194] on link "9" at bounding box center [333, 202] width 35 height 16
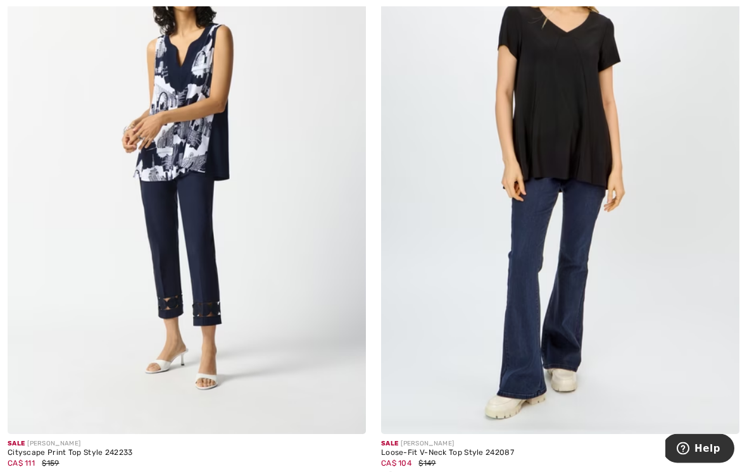
scroll to position [4625, 0]
click at [626, 152] on img at bounding box center [560, 165] width 358 height 537
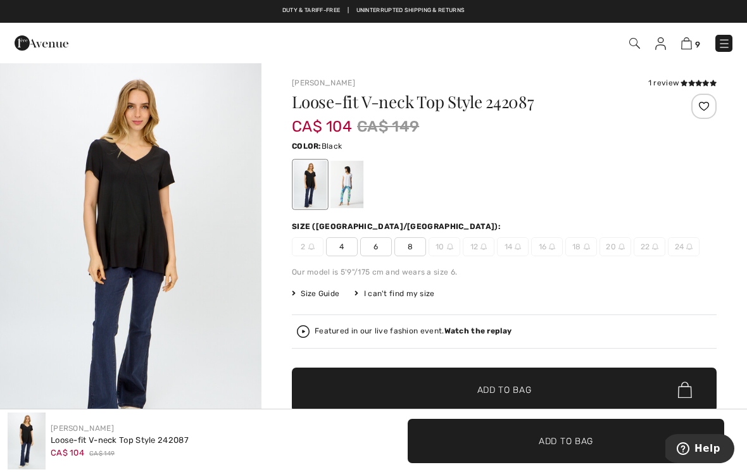
click at [350, 185] on div at bounding box center [346, 184] width 33 height 47
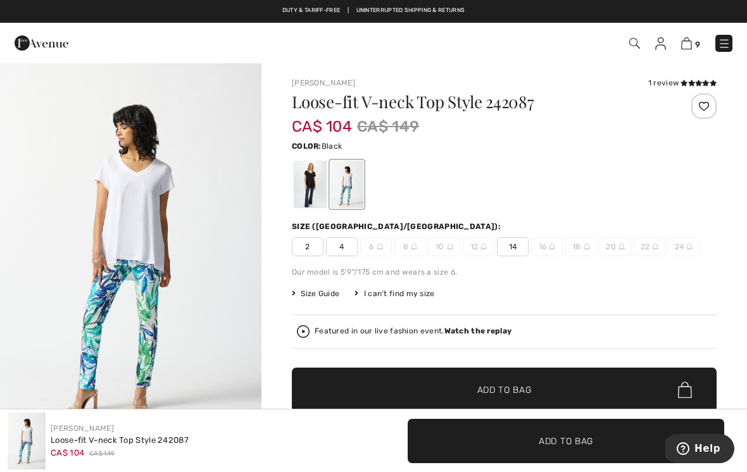
click at [307, 185] on div at bounding box center [310, 184] width 33 height 47
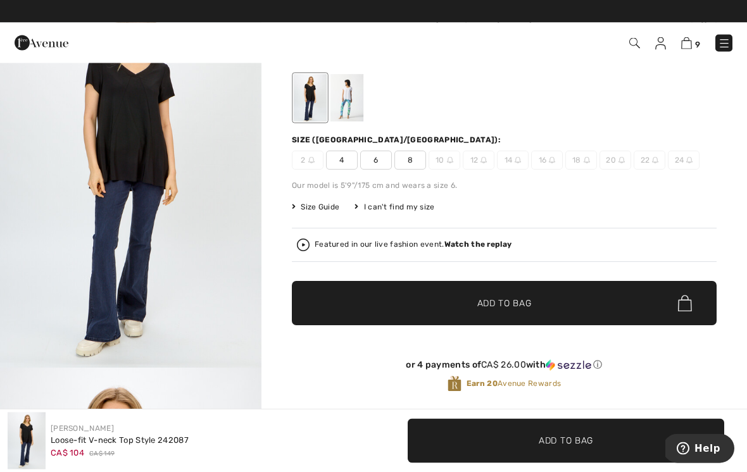
scroll to position [87, 0]
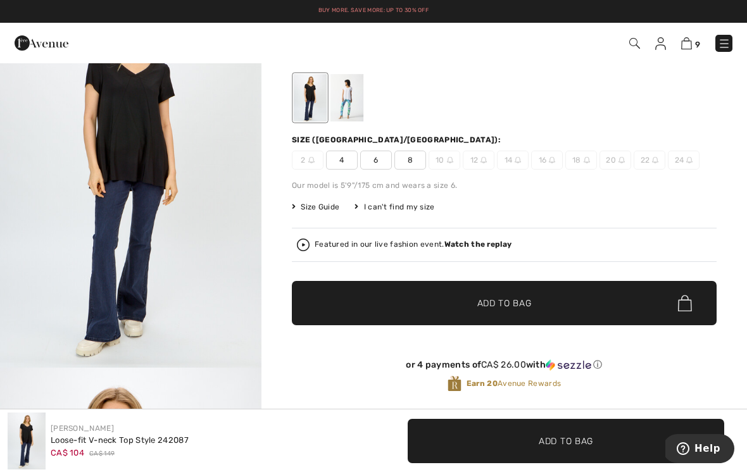
click at [407, 163] on span "8" at bounding box center [410, 160] width 32 height 19
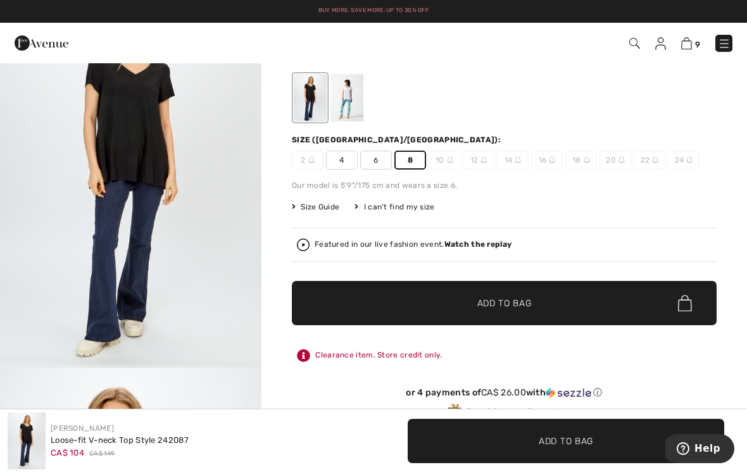
click at [547, 306] on span "✔ Added to Bag Add to Bag" at bounding box center [504, 303] width 425 height 44
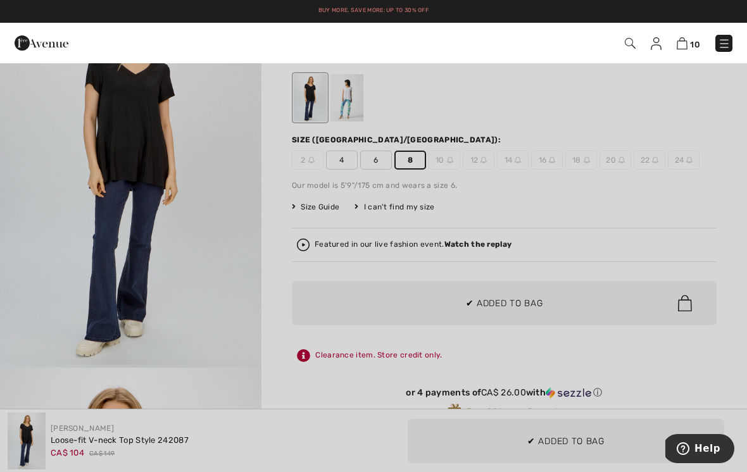
click at [219, 323] on div at bounding box center [373, 236] width 747 height 472
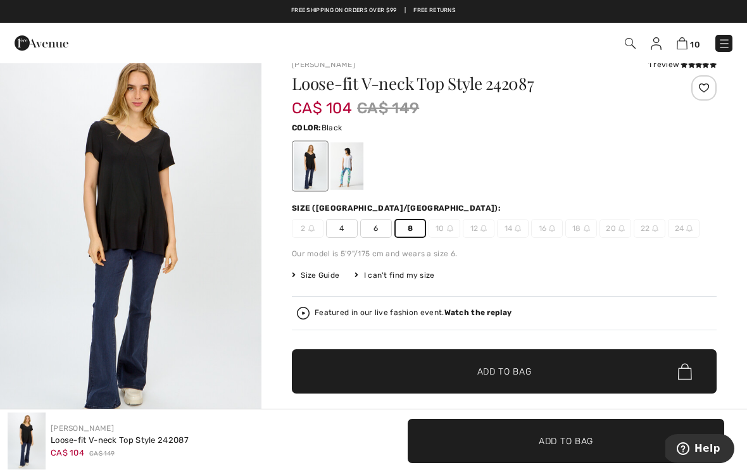
scroll to position [0, 0]
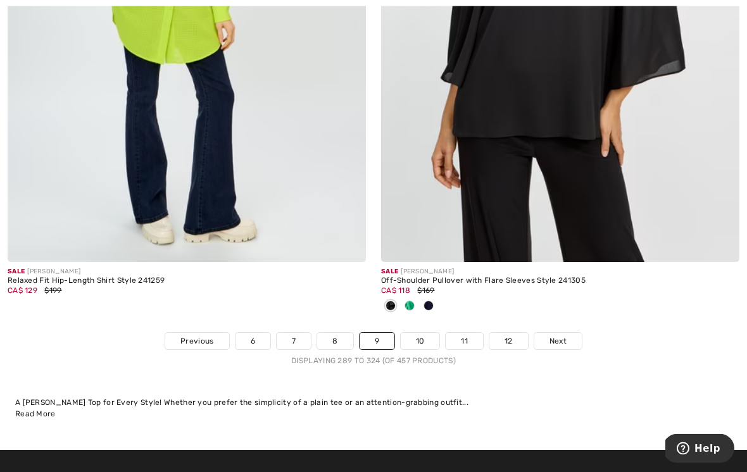
scroll to position [11012, 0]
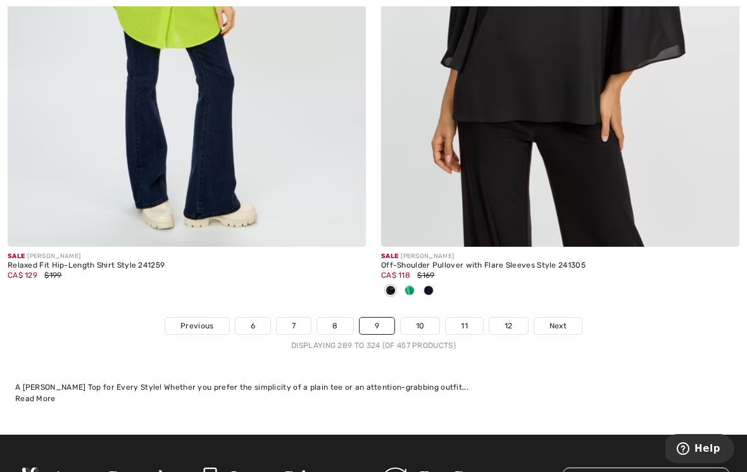
click at [335, 318] on link "8" at bounding box center [334, 326] width 35 height 16
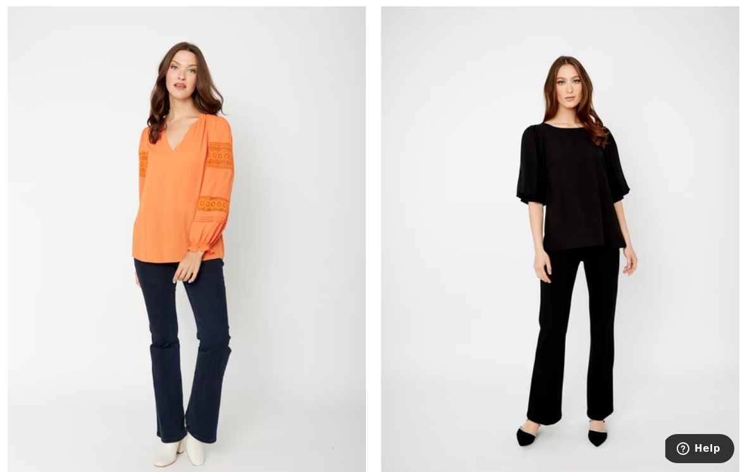
scroll to position [6296, 0]
click at [653, 174] on img at bounding box center [560, 254] width 358 height 537
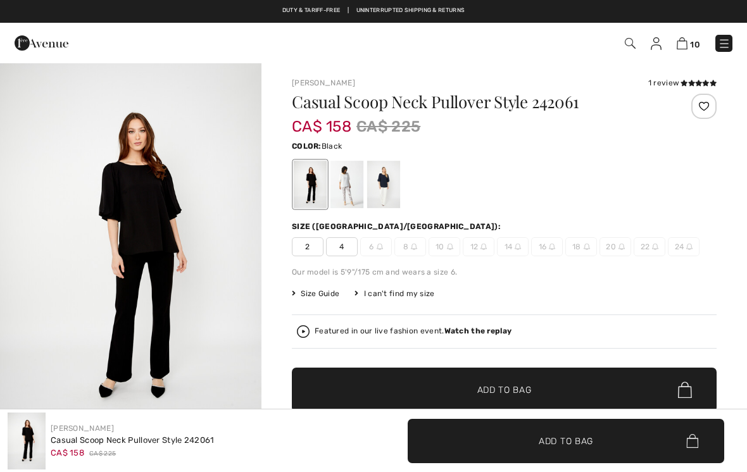
checkbox input "true"
click at [350, 183] on div at bounding box center [346, 184] width 33 height 47
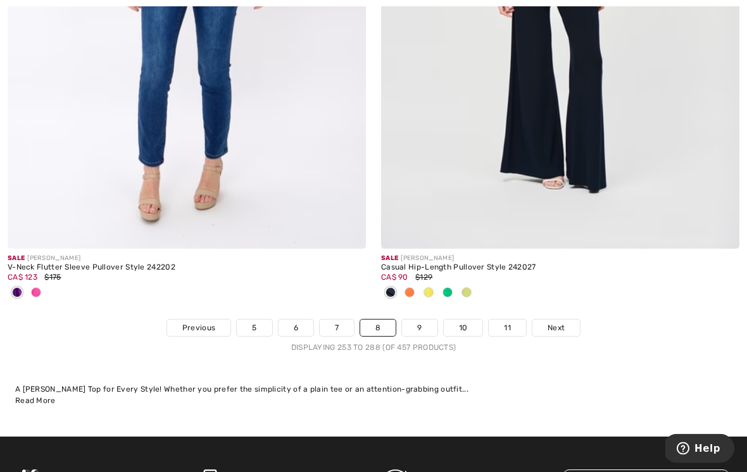
scroll to position [10947, 0]
click at [341, 319] on link "7" at bounding box center [336, 327] width 34 height 16
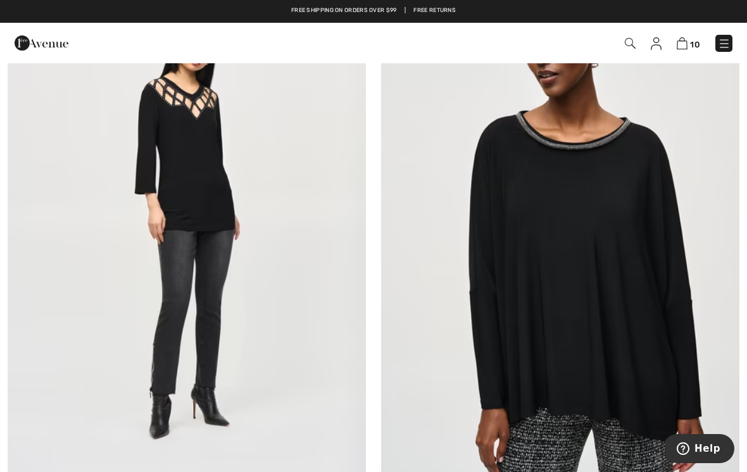
scroll to position [6320, 0]
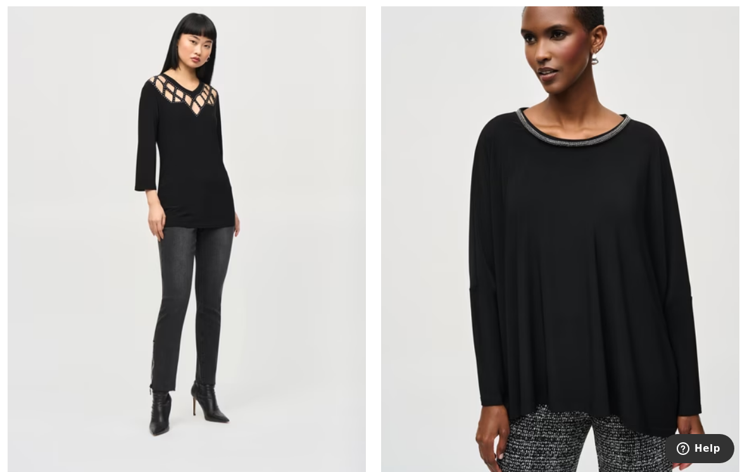
click at [650, 183] on img at bounding box center [560, 224] width 358 height 537
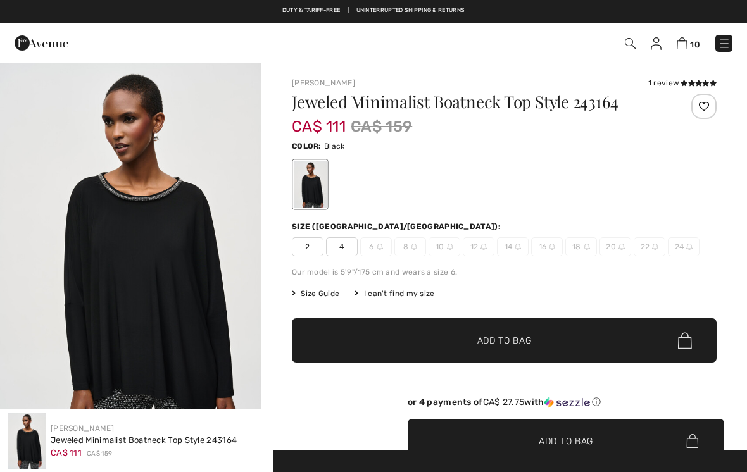
checkbox input "true"
click at [694, 447] on span "Help" at bounding box center [685, 448] width 18 height 13
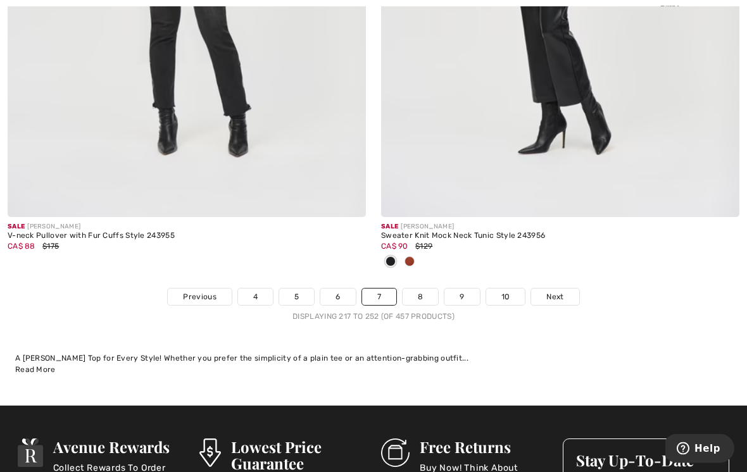
scroll to position [10910, 0]
click at [345, 288] on link "6" at bounding box center [337, 296] width 35 height 16
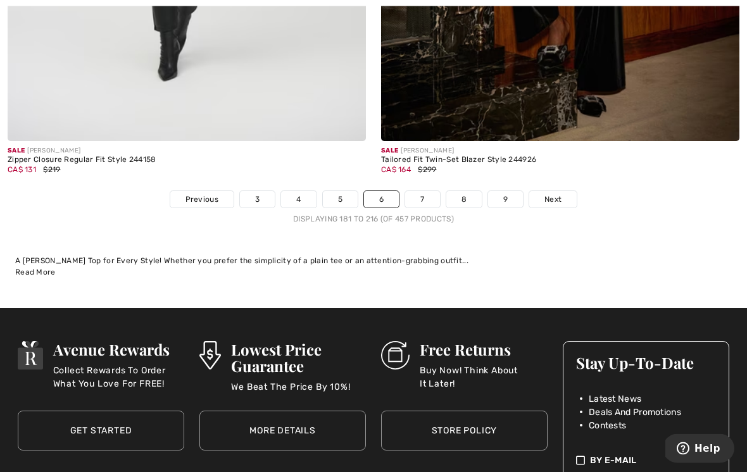
scroll to position [11139, 0]
click at [344, 191] on link "5" at bounding box center [340, 199] width 35 height 16
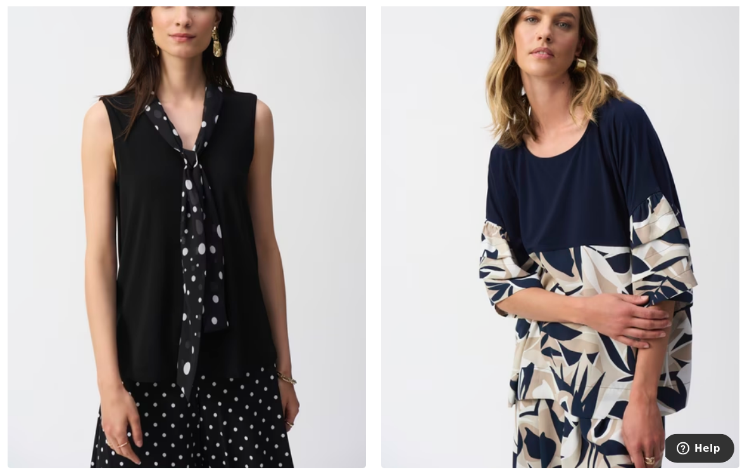
scroll to position [5166, 0]
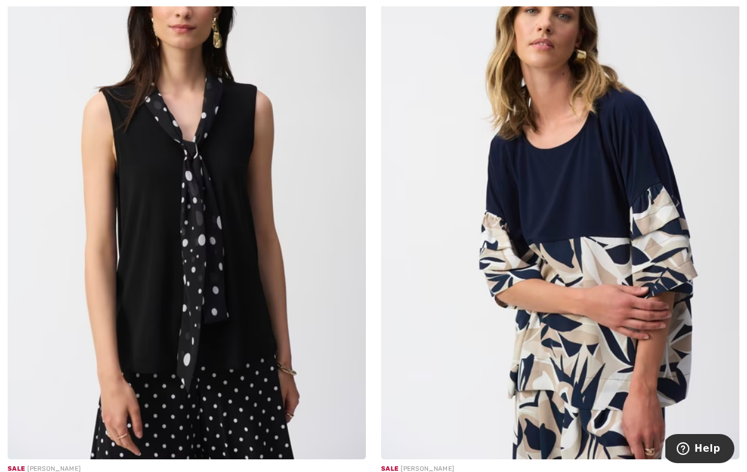
click at [269, 289] on img at bounding box center [187, 190] width 358 height 537
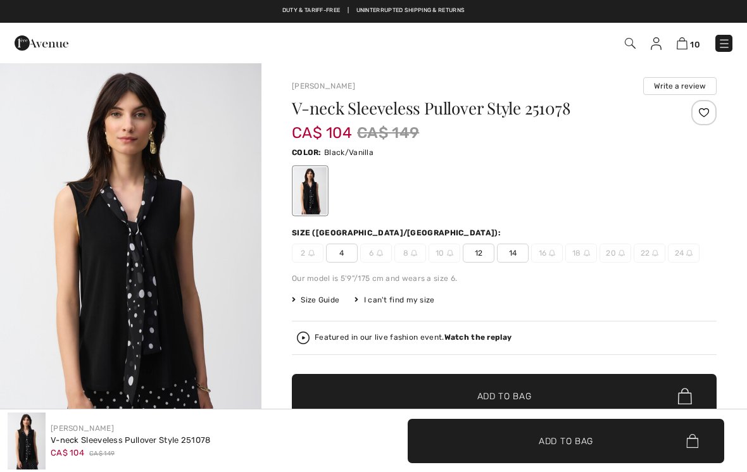
checkbox input "true"
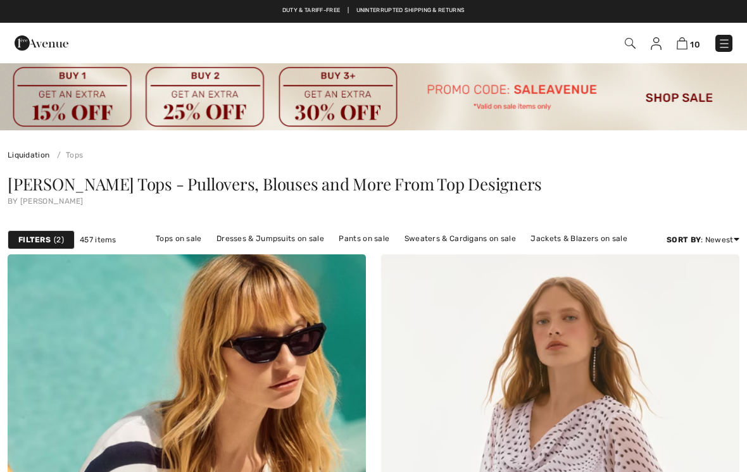
checkbox input "true"
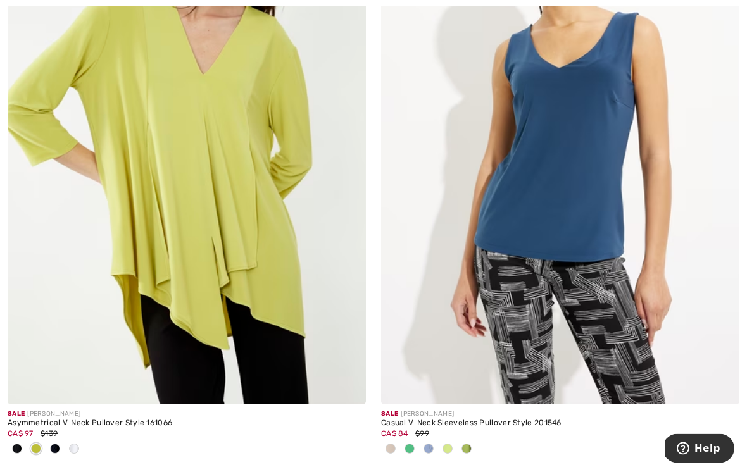
scroll to position [6416, 0]
click at [640, 187] on img at bounding box center [560, 135] width 358 height 537
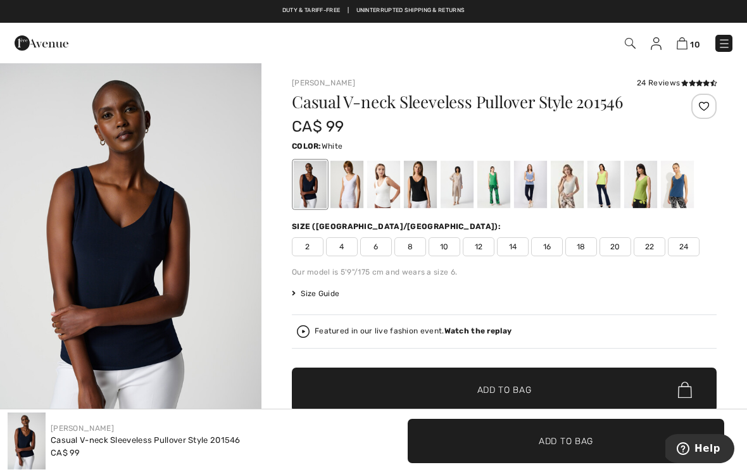
click at [356, 175] on div at bounding box center [346, 184] width 33 height 47
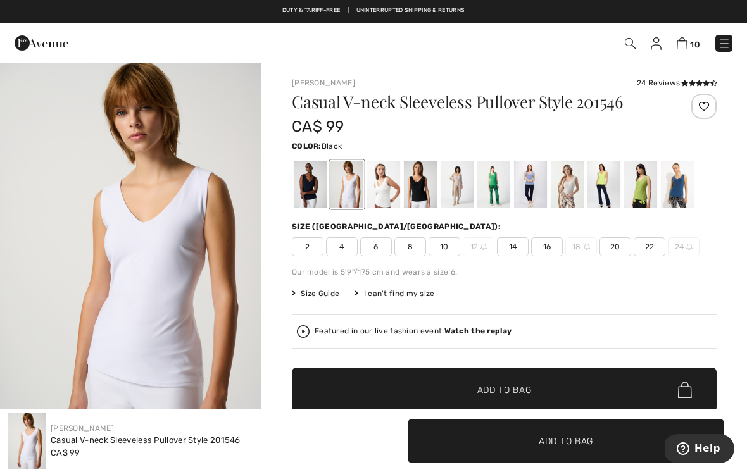
click at [425, 171] on div at bounding box center [420, 184] width 33 height 47
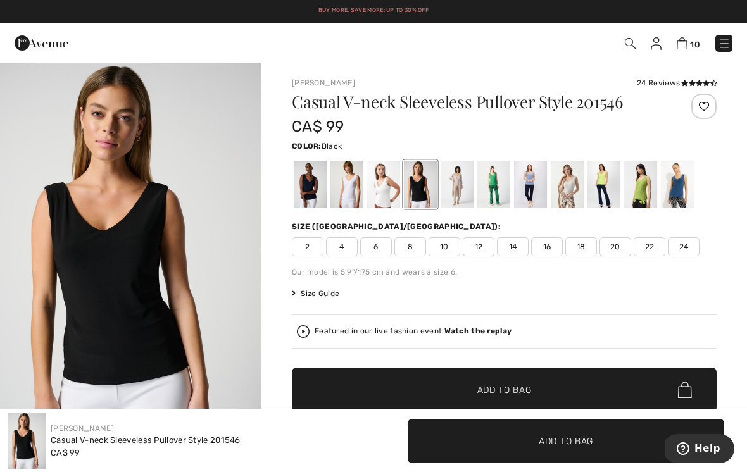
click at [464, 182] on div at bounding box center [456, 184] width 33 height 47
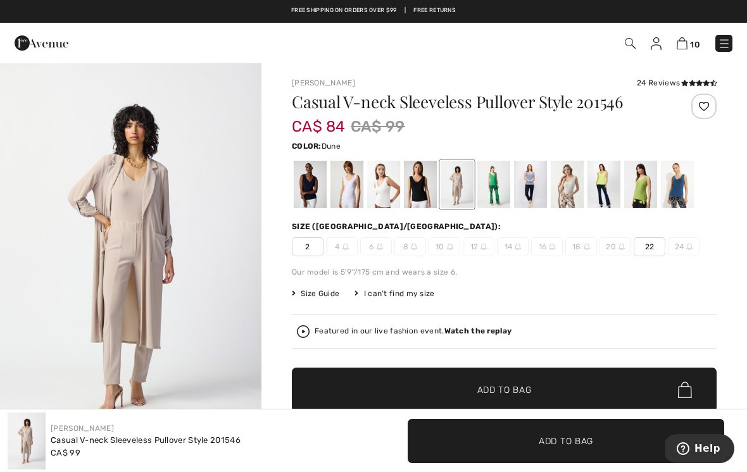
click at [493, 177] on div at bounding box center [493, 184] width 33 height 47
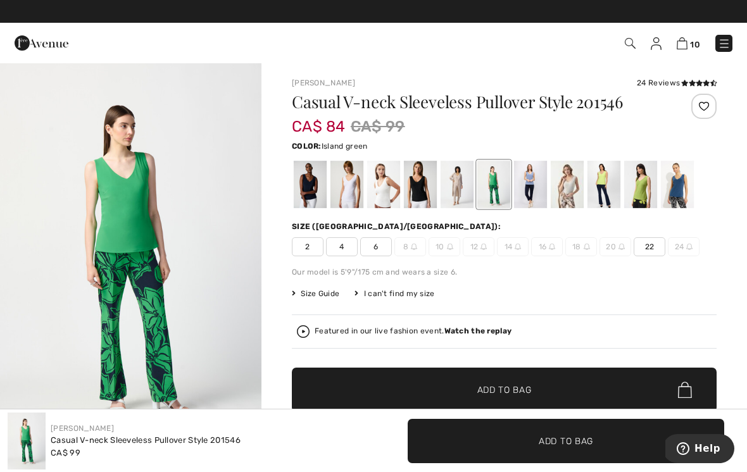
click at [537, 173] on div at bounding box center [530, 184] width 33 height 47
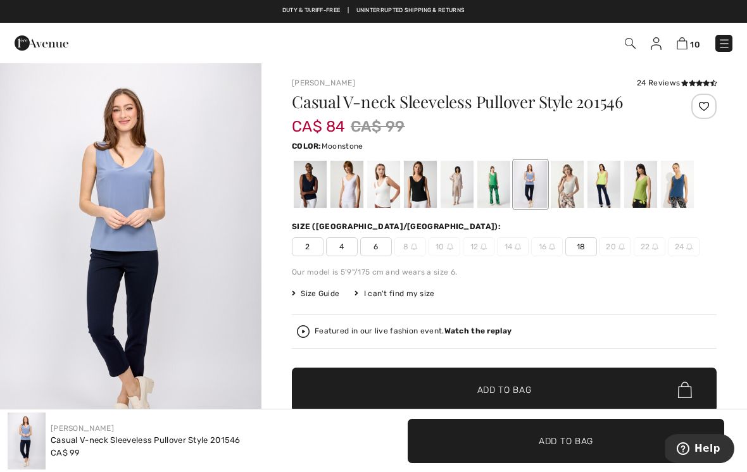
click at [573, 174] on div at bounding box center [566, 184] width 33 height 47
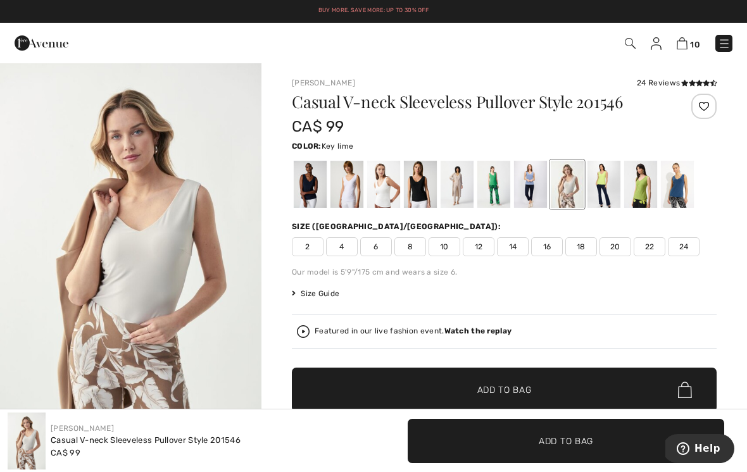
click at [611, 176] on div at bounding box center [603, 184] width 33 height 47
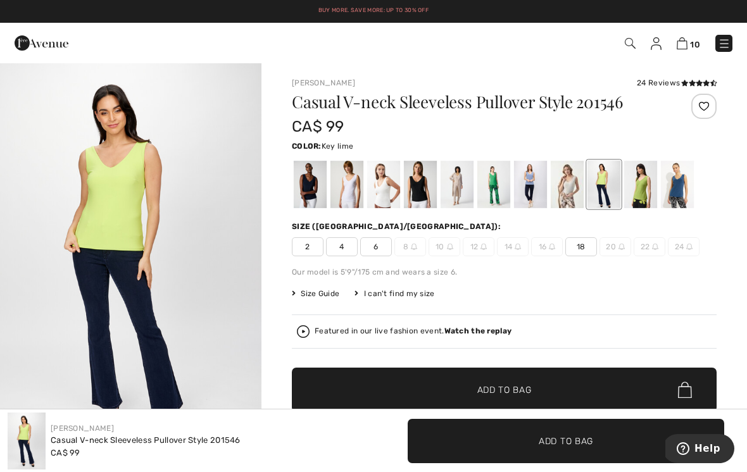
click at [645, 175] on div at bounding box center [640, 184] width 33 height 47
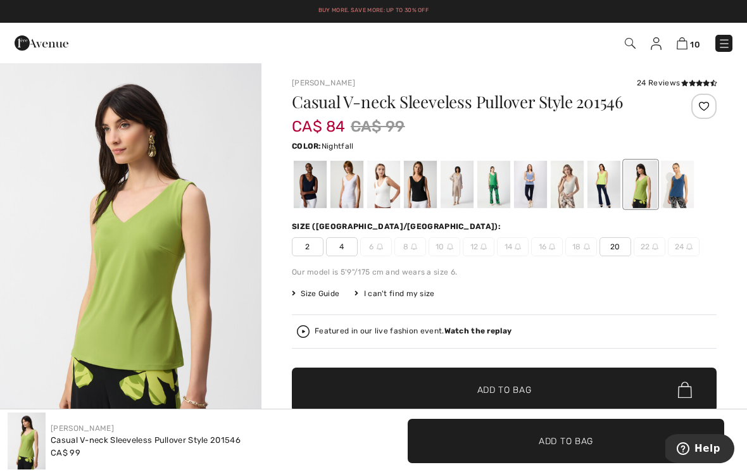
click at [678, 173] on div at bounding box center [676, 184] width 33 height 47
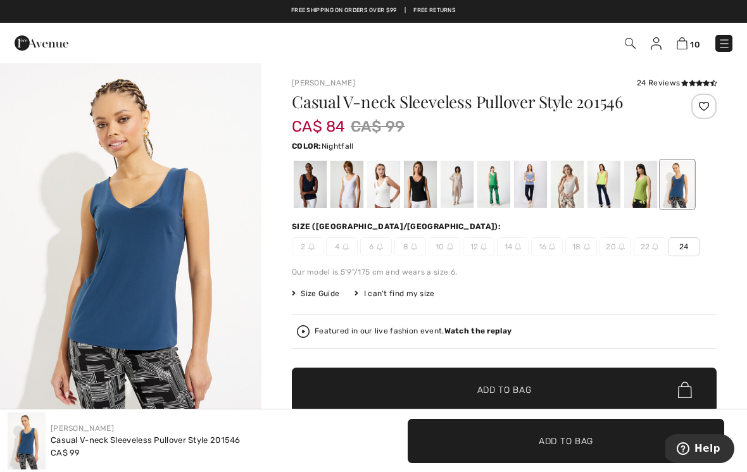
click at [726, 386] on div "Joseph Ribkoff 24 Reviews 24 Reviews Casual V-neck Sleeveless Pullover Style 20…" at bounding box center [503, 444] width 485 height 764
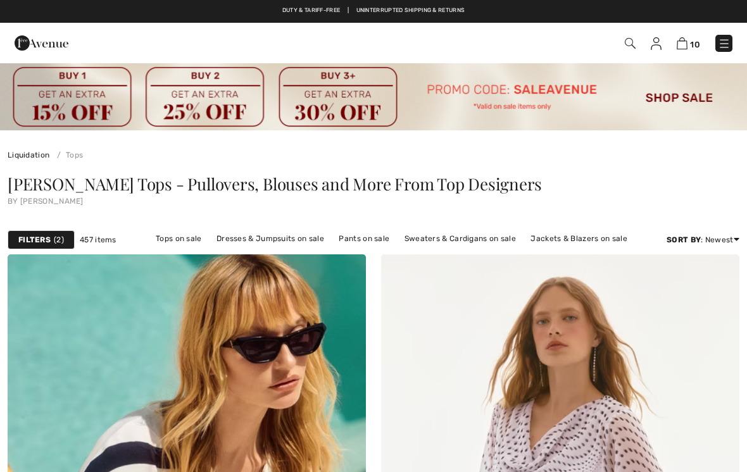
checkbox input "true"
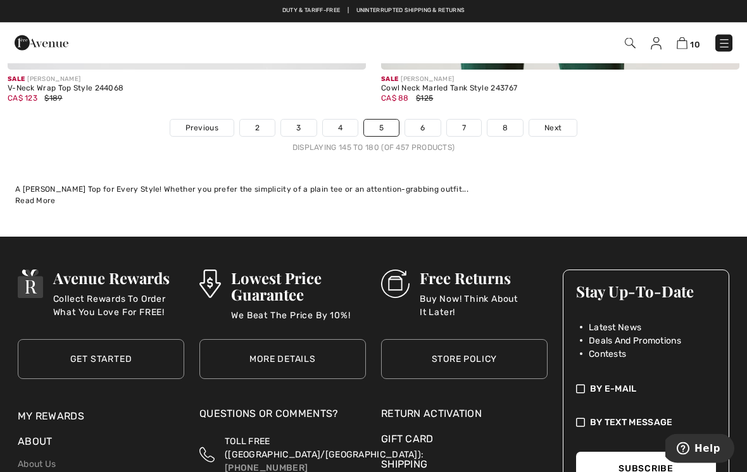
scroll to position [11106, 0]
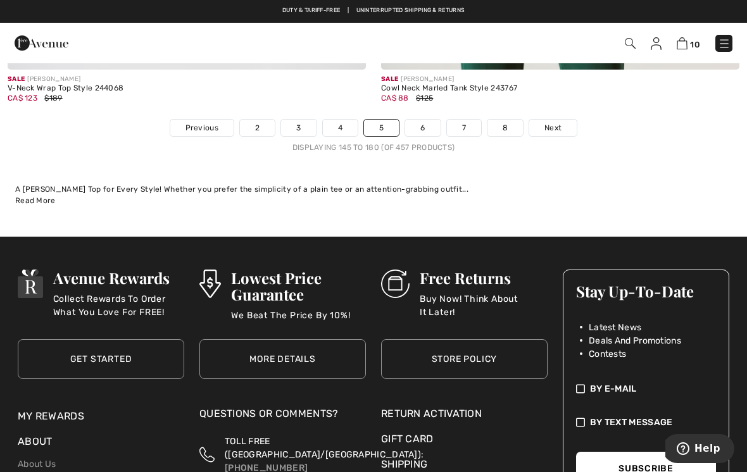
click at [340, 122] on link "4" at bounding box center [340, 128] width 35 height 16
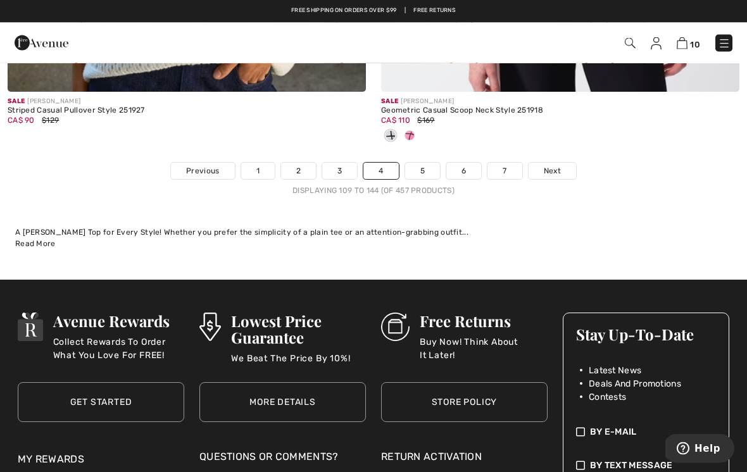
scroll to position [11208, 0]
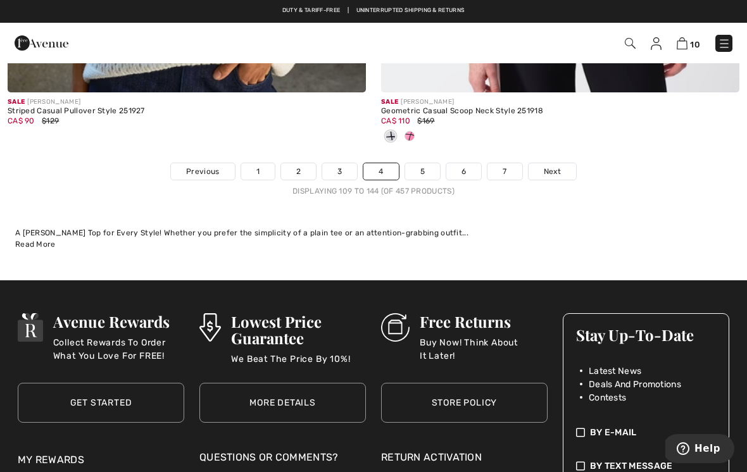
click at [340, 163] on link "3" at bounding box center [339, 171] width 35 height 16
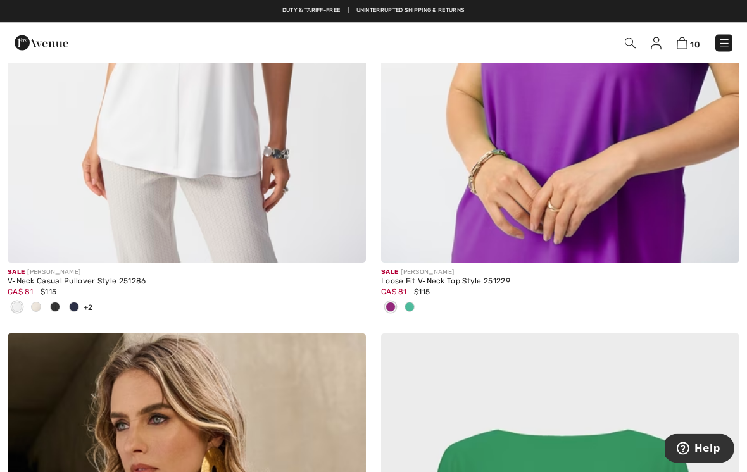
scroll to position [1744, 0]
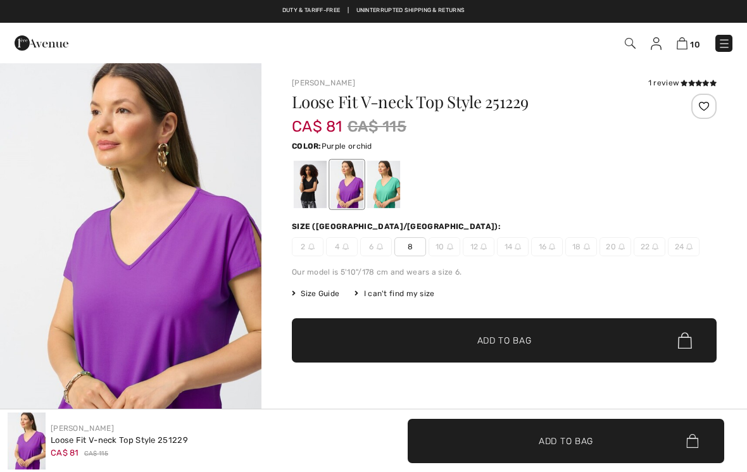
checkbox input "true"
click at [392, 175] on div at bounding box center [383, 184] width 33 height 47
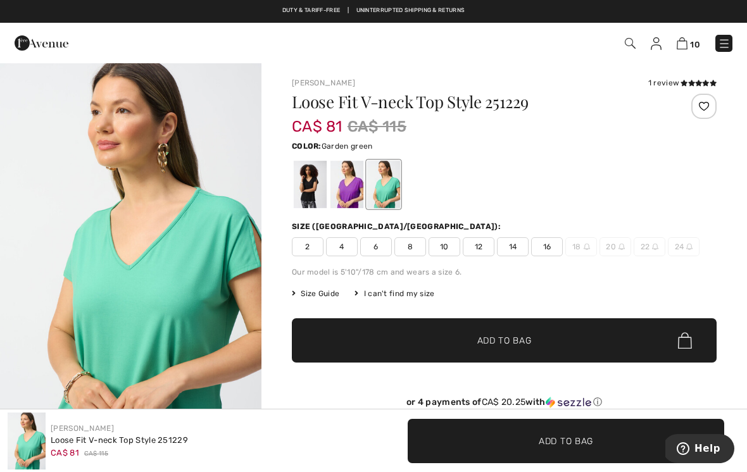
click at [354, 177] on div at bounding box center [346, 184] width 33 height 47
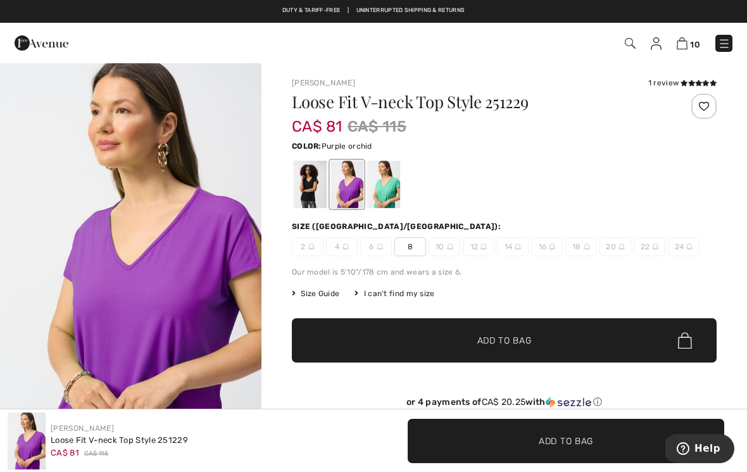
click at [413, 247] on span "8" at bounding box center [410, 246] width 32 height 19
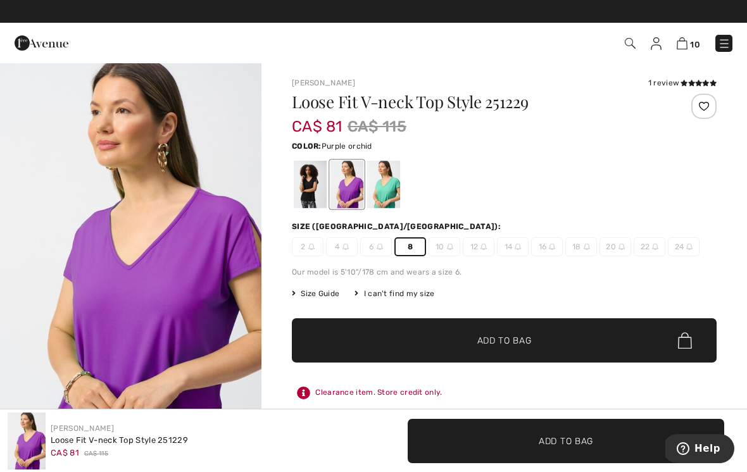
click at [516, 333] on span "✔ Added to Bag Add to Bag" at bounding box center [504, 340] width 425 height 44
click at [315, 185] on div at bounding box center [310, 184] width 33 height 47
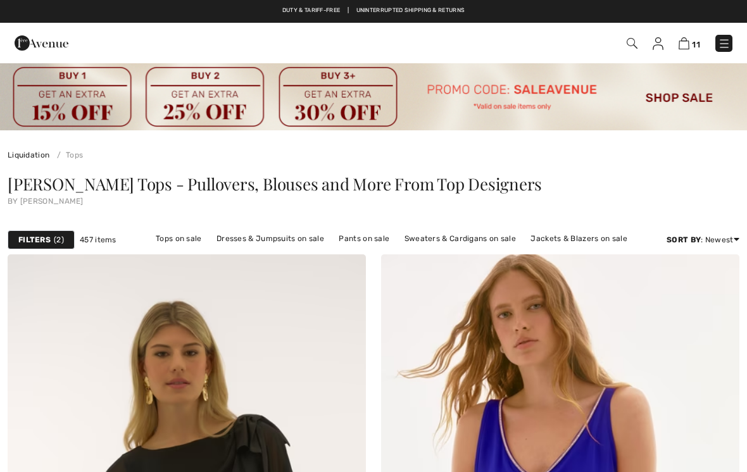
scroll to position [1763, 0]
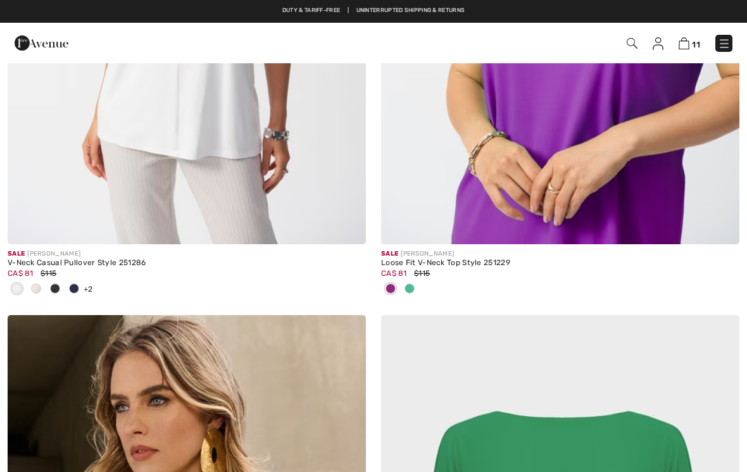
checkbox input "true"
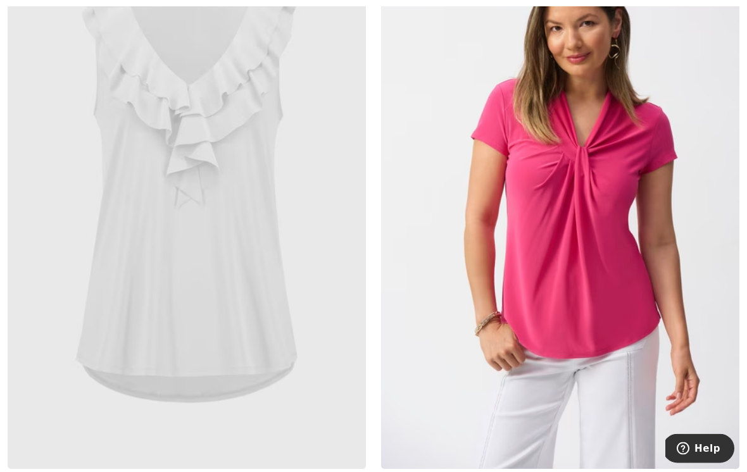
scroll to position [10193, 0]
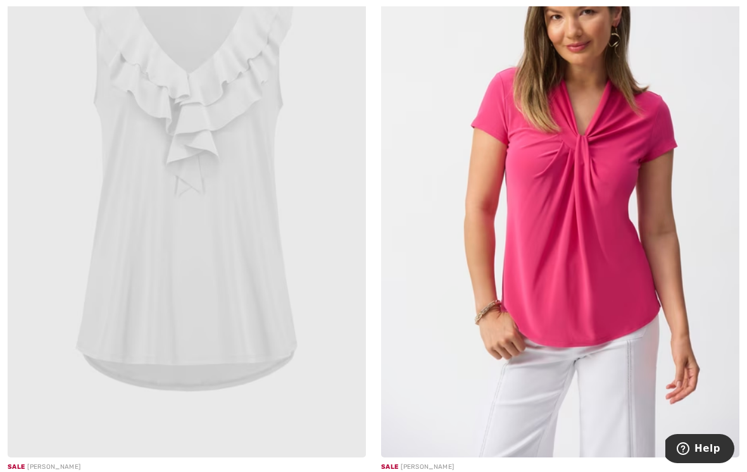
click at [648, 165] on img at bounding box center [560, 188] width 358 height 537
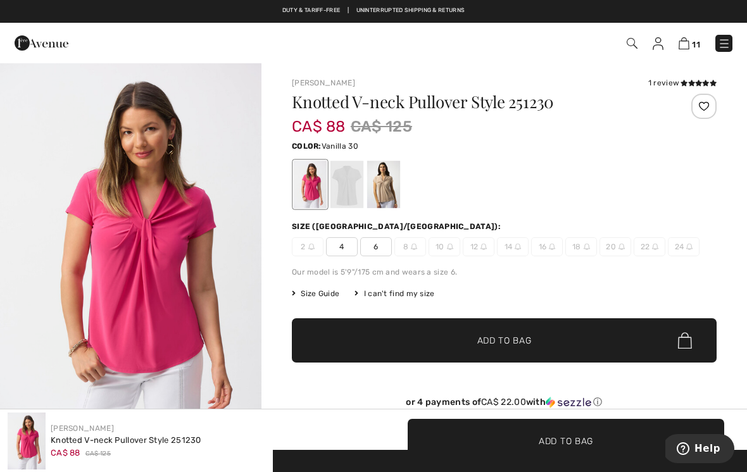
click at [344, 177] on div at bounding box center [346, 184] width 33 height 47
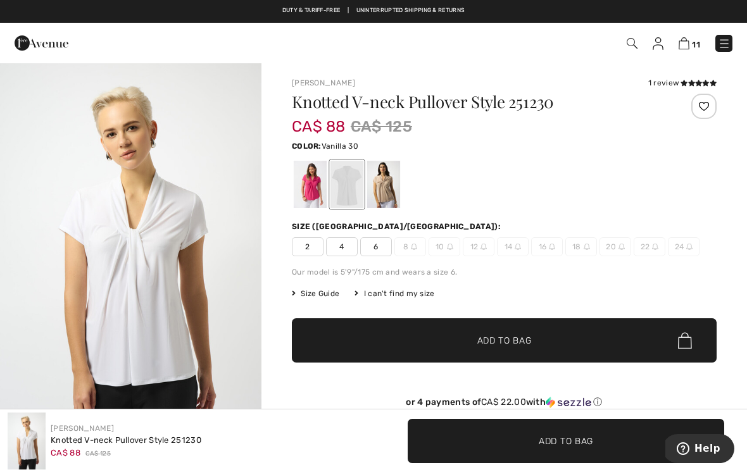
click at [390, 180] on div at bounding box center [383, 184] width 33 height 47
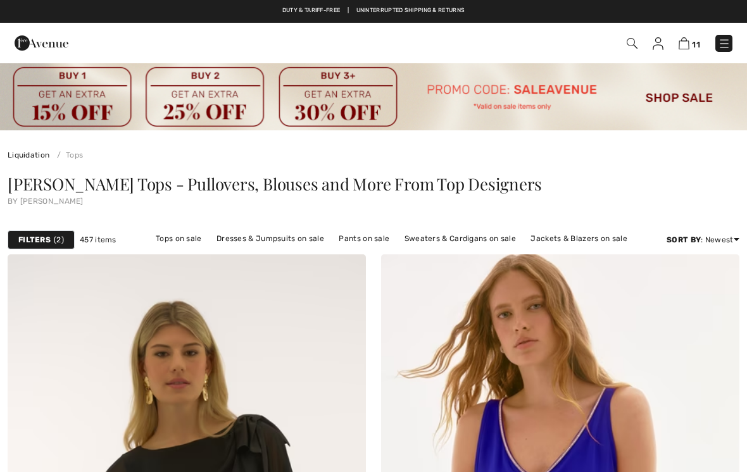
scroll to position [10213, 0]
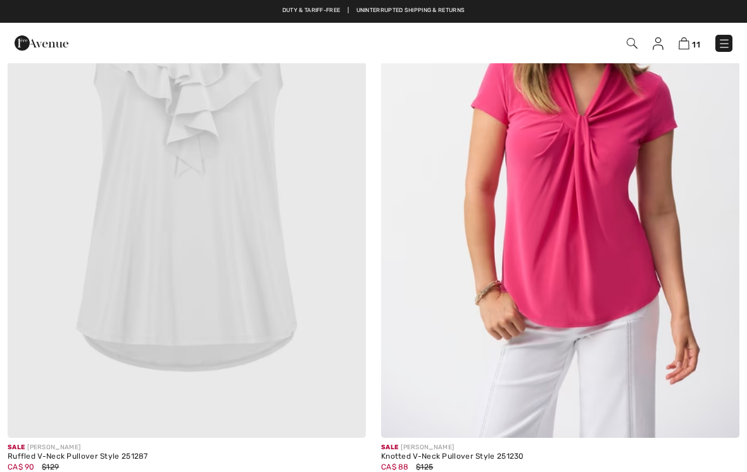
checkbox input "true"
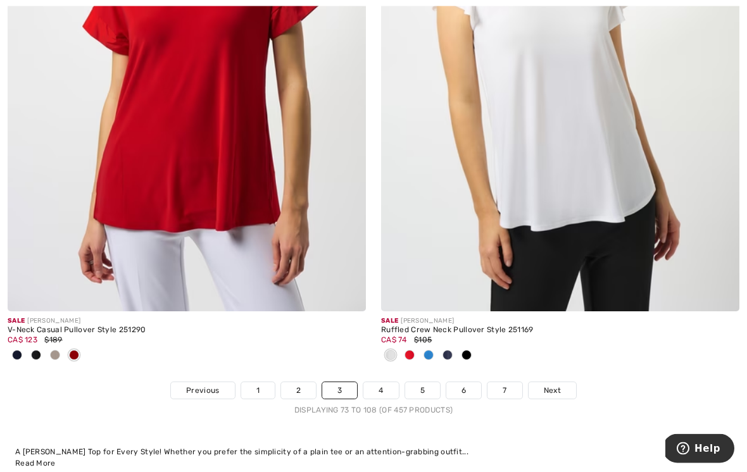
scroll to position [10947, 0]
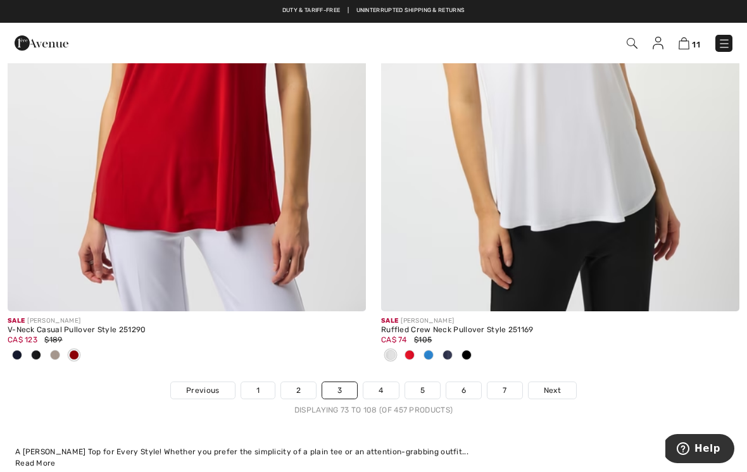
click at [650, 125] on img at bounding box center [560, 42] width 358 height 537
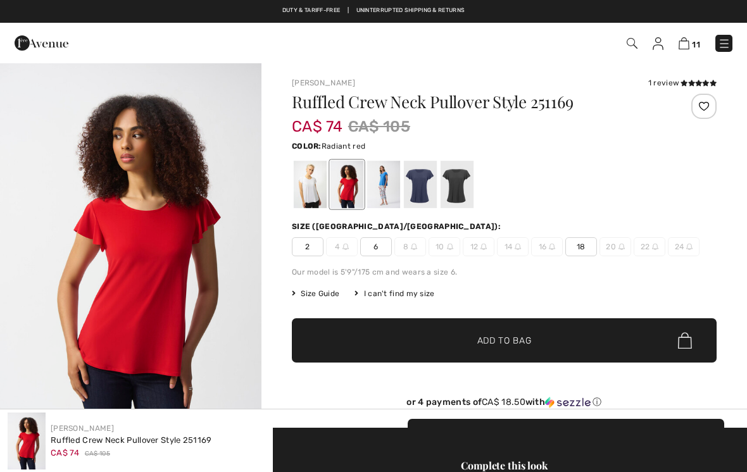
checkbox input "true"
click at [309, 182] on div at bounding box center [310, 184] width 33 height 47
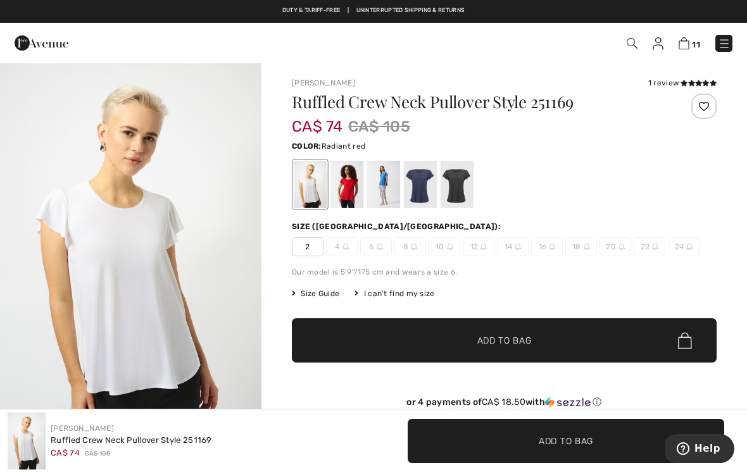
click at [341, 185] on div at bounding box center [346, 184] width 33 height 47
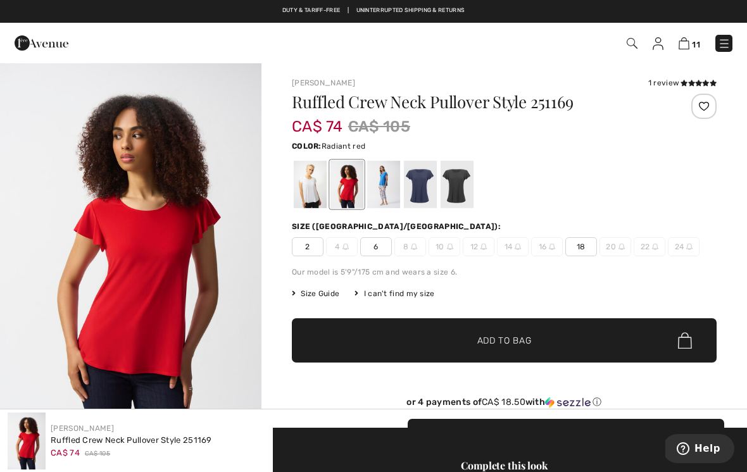
click at [381, 183] on div at bounding box center [383, 184] width 33 height 47
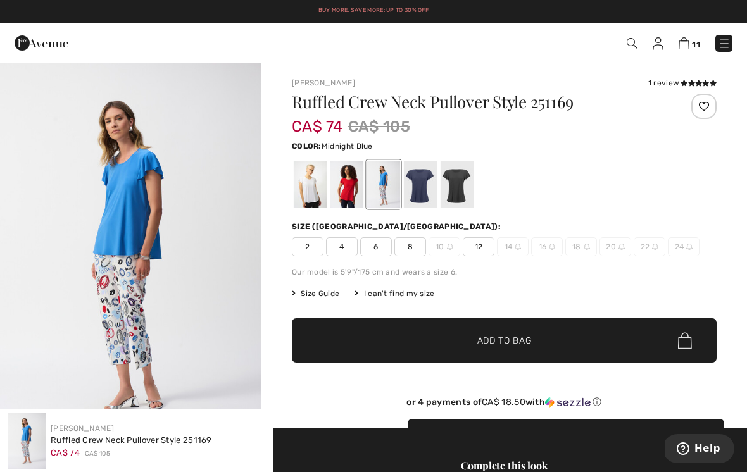
click at [421, 183] on div at bounding box center [420, 184] width 33 height 47
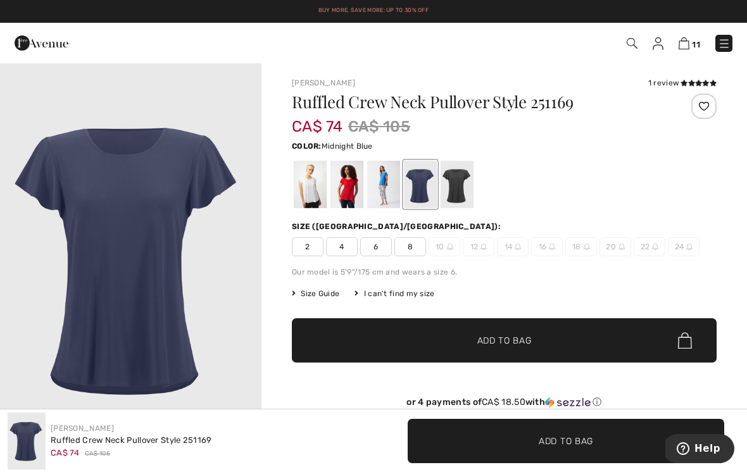
click at [465, 181] on div at bounding box center [456, 184] width 33 height 47
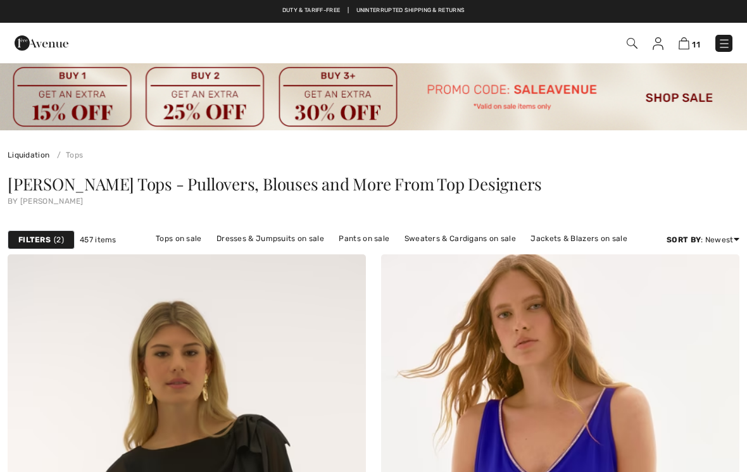
scroll to position [10967, 0]
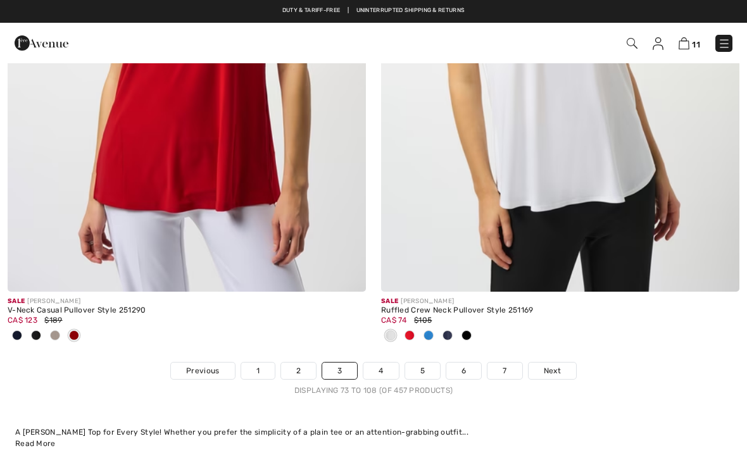
checkbox input "true"
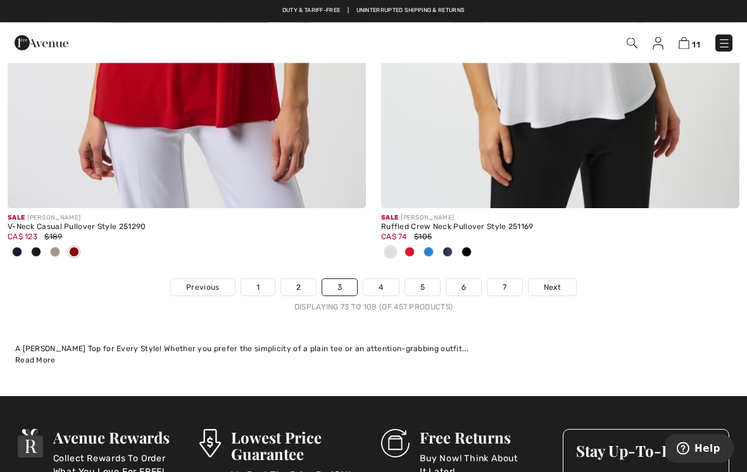
scroll to position [11049, 0]
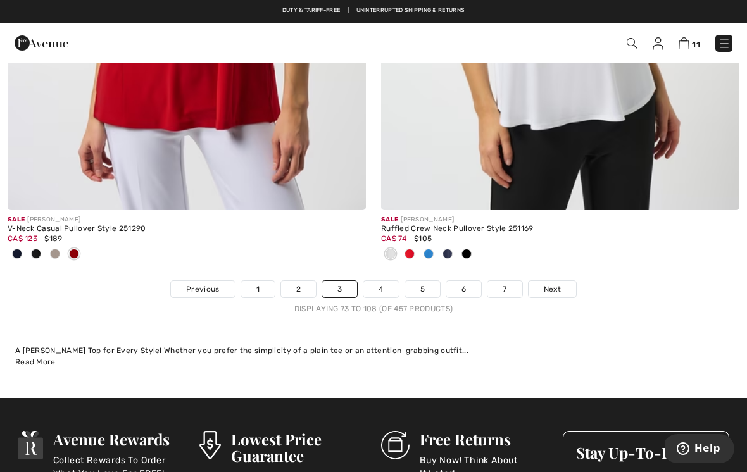
click at [304, 281] on link "2" at bounding box center [298, 289] width 35 height 16
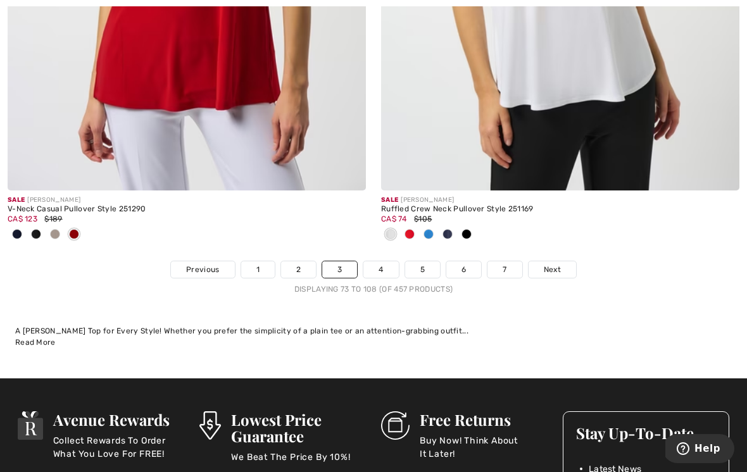
click at [297, 262] on link "2" at bounding box center [298, 269] width 35 height 16
click at [299, 261] on link "2" at bounding box center [298, 269] width 35 height 16
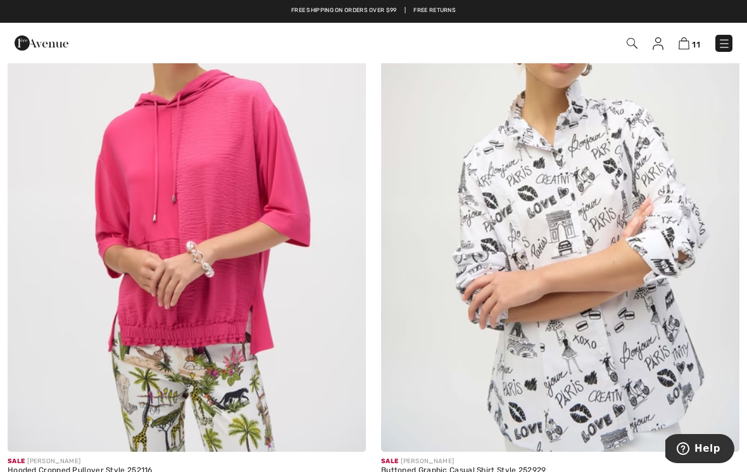
scroll to position [5214, 0]
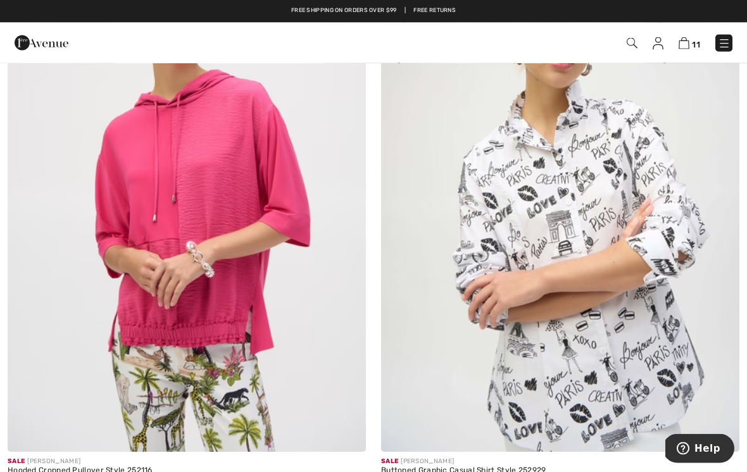
click at [632, 201] on img at bounding box center [560, 183] width 358 height 537
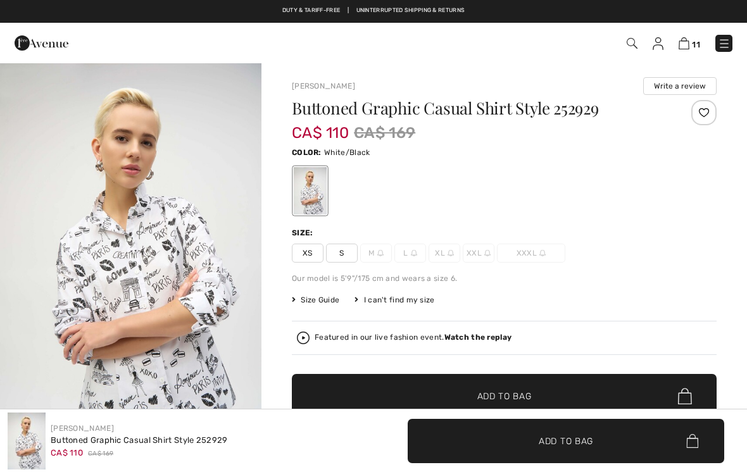
checkbox input "true"
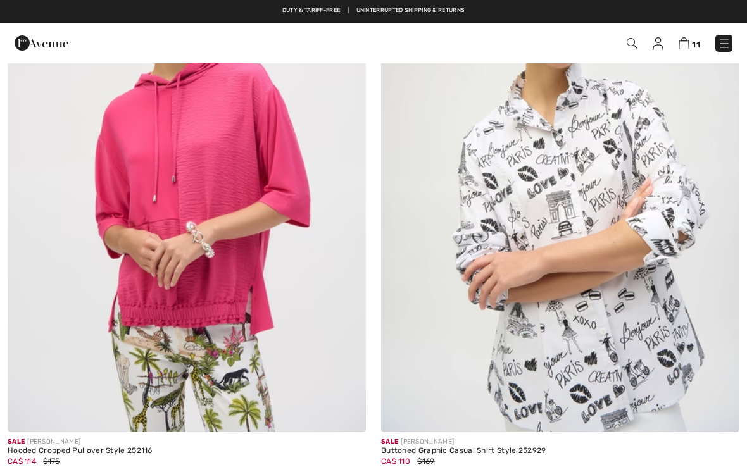
checkbox input "true"
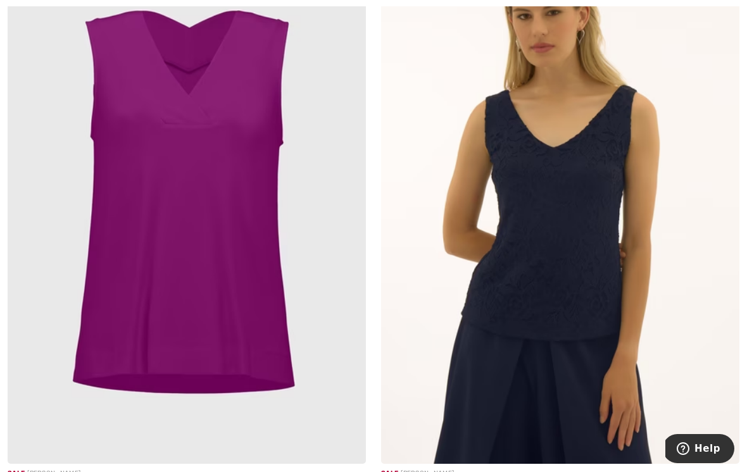
scroll to position [8912, 0]
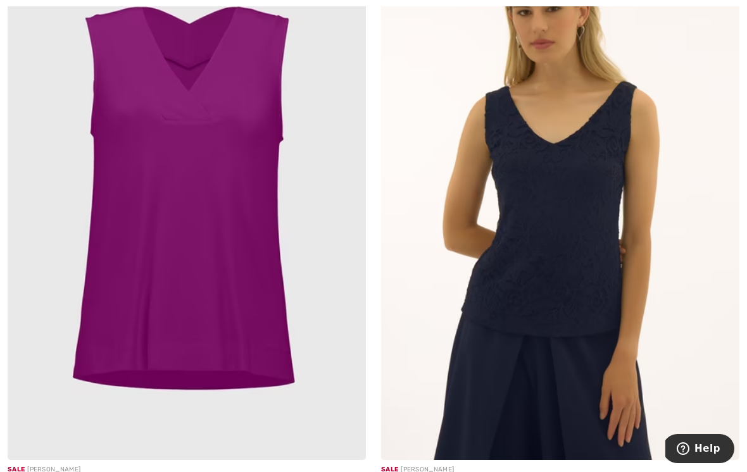
click at [240, 278] on img at bounding box center [187, 191] width 358 height 537
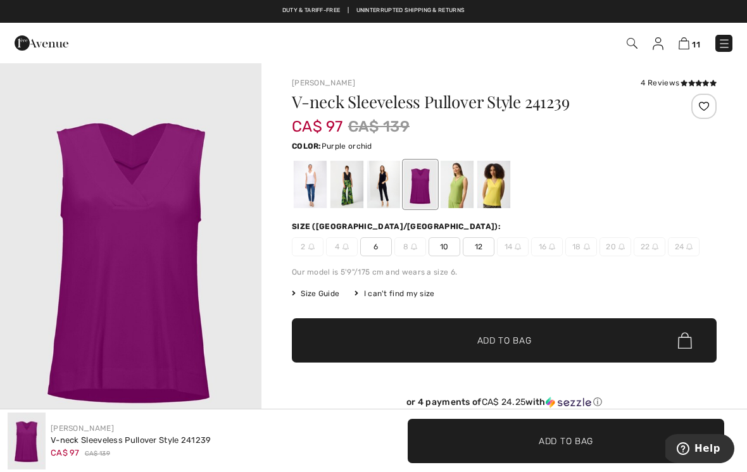
click at [312, 180] on div at bounding box center [310, 184] width 33 height 47
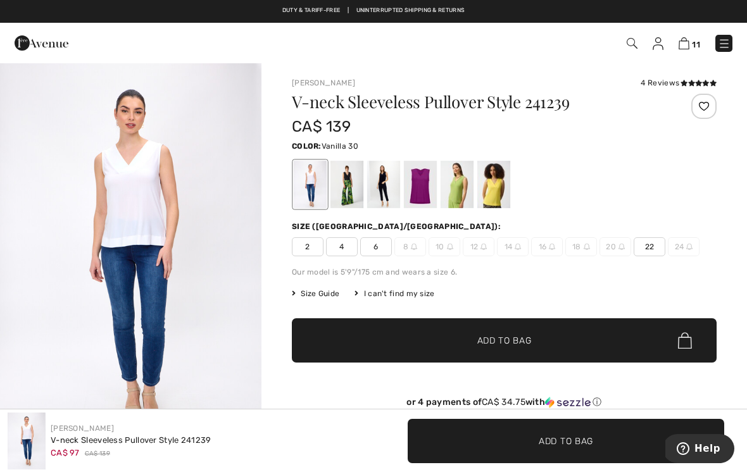
click at [350, 182] on div at bounding box center [346, 184] width 33 height 47
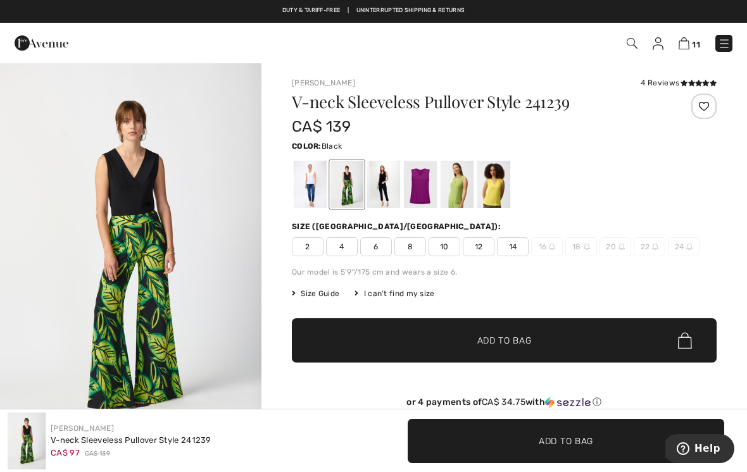
click at [391, 185] on div at bounding box center [383, 184] width 33 height 47
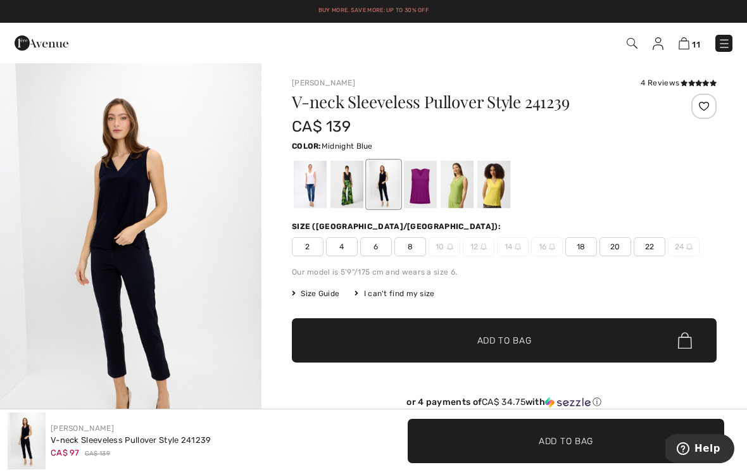
click at [459, 178] on div at bounding box center [456, 184] width 33 height 47
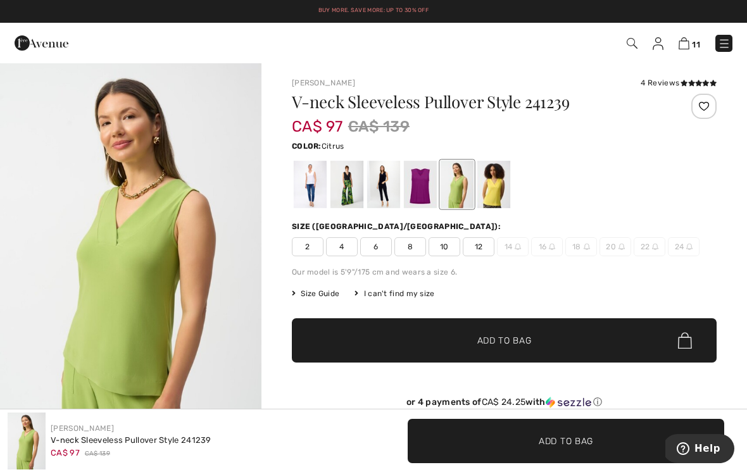
click at [497, 189] on div at bounding box center [493, 184] width 33 height 47
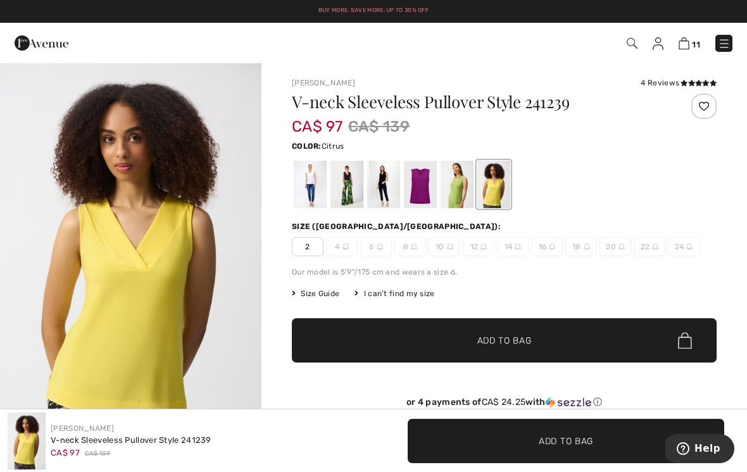
click at [424, 185] on div at bounding box center [420, 184] width 33 height 47
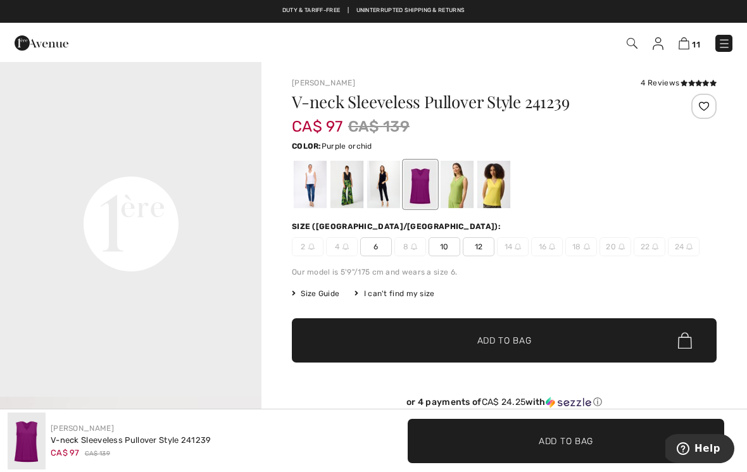
scroll to position [425, 0]
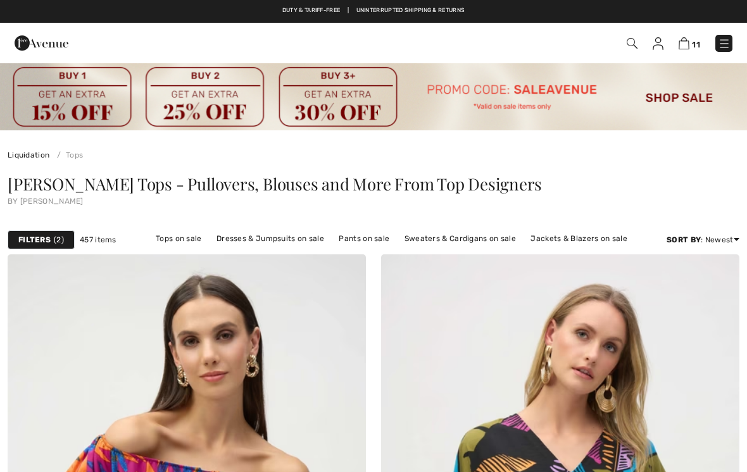
scroll to position [8932, 0]
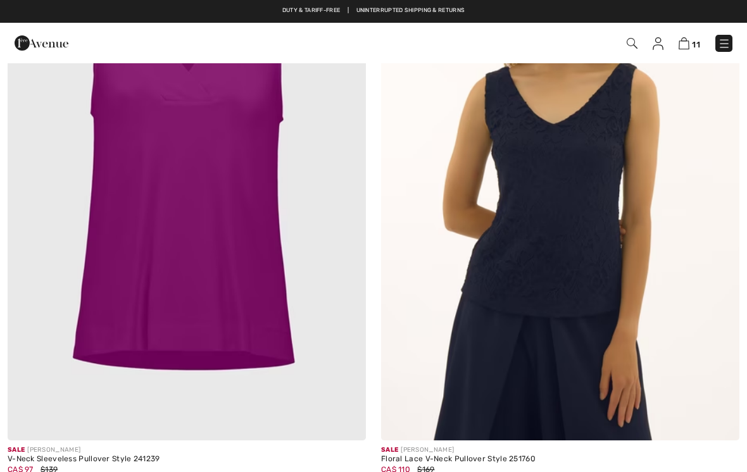
checkbox input "true"
click at [583, 228] on img at bounding box center [560, 171] width 358 height 537
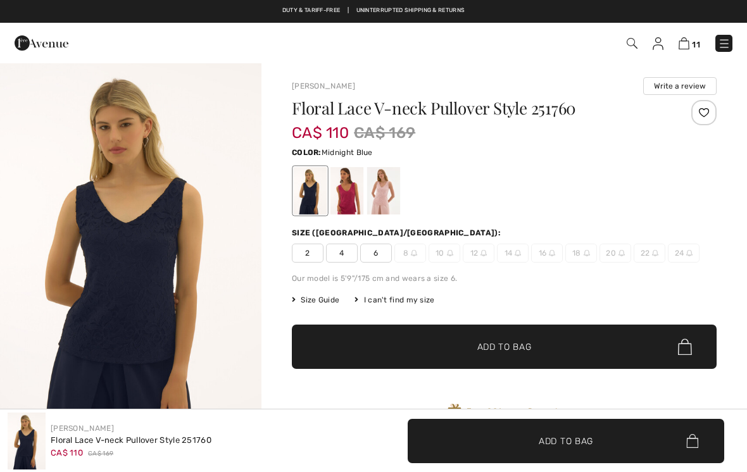
checkbox input "true"
click at [349, 194] on div at bounding box center [346, 190] width 33 height 47
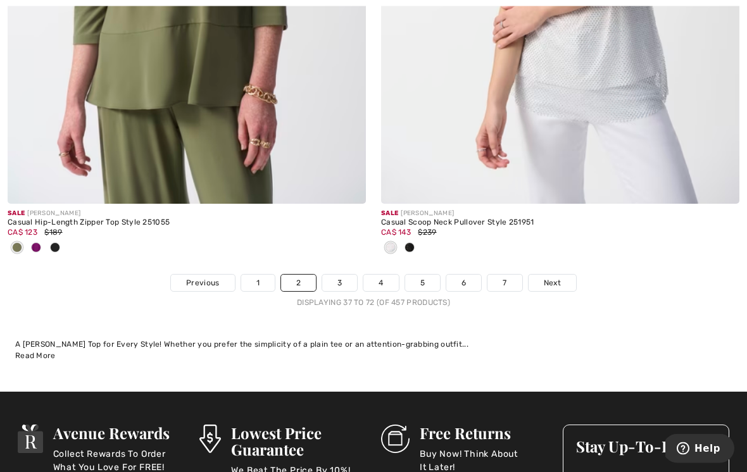
scroll to position [10992, 0]
click at [256, 278] on link "1" at bounding box center [258, 283] width 34 height 16
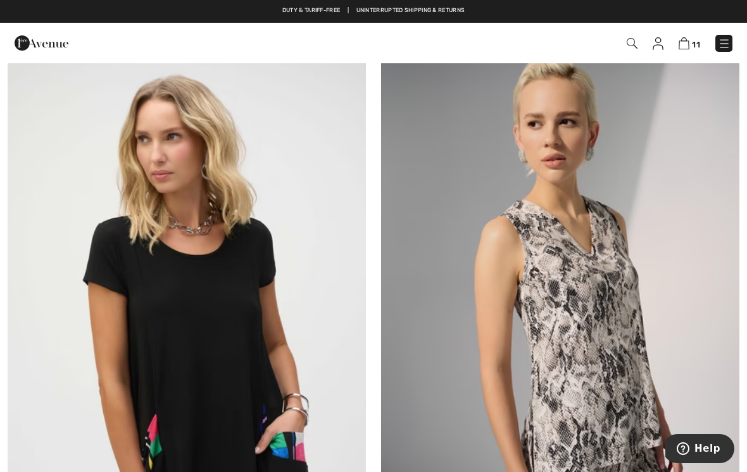
scroll to position [6998, 0]
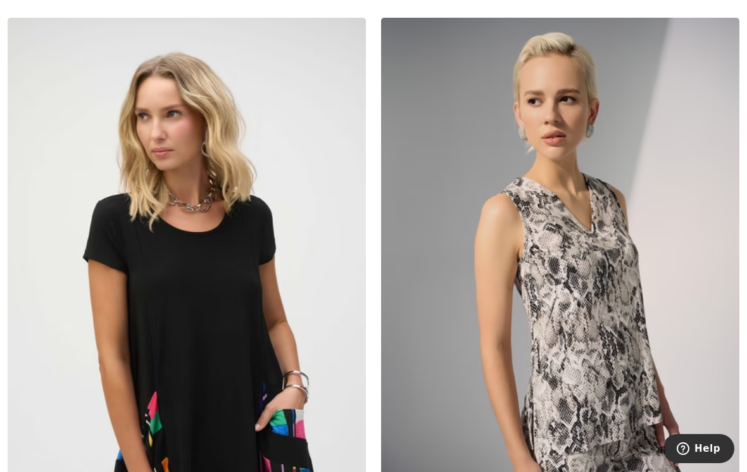
click at [614, 237] on img at bounding box center [560, 286] width 358 height 537
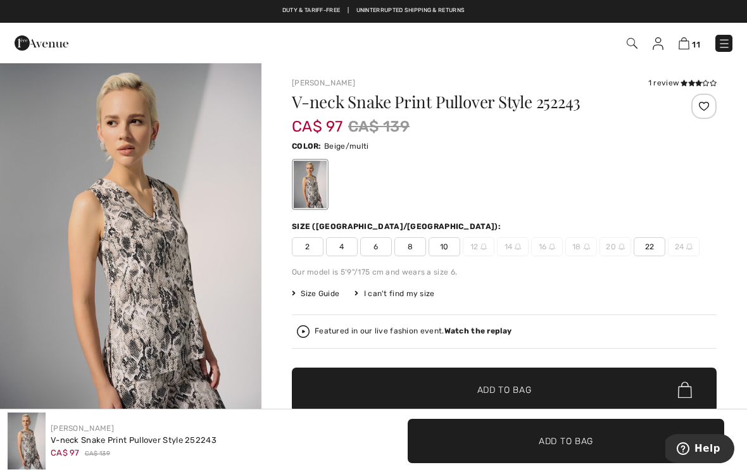
click at [671, 84] on div "1 review" at bounding box center [682, 82] width 68 height 11
click at [674, 85] on div "1 review" at bounding box center [682, 82] width 68 height 11
click at [680, 86] on icon at bounding box center [683, 83] width 7 height 6
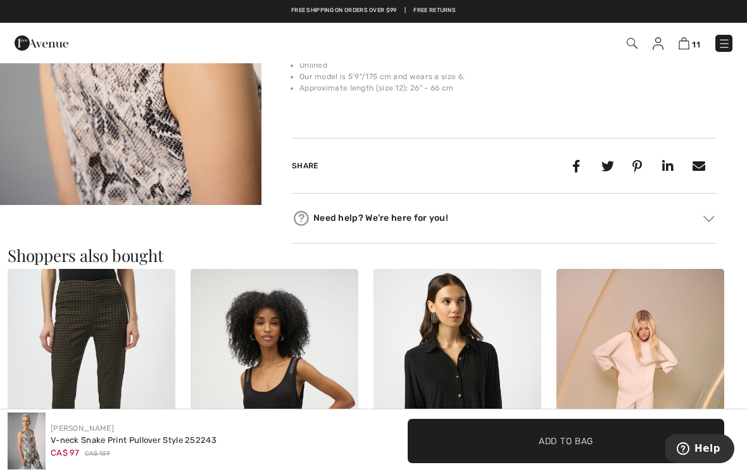
scroll to position [992, 0]
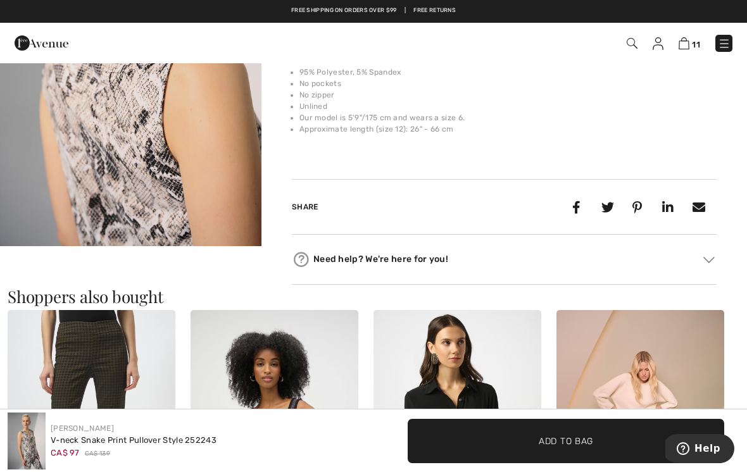
click at [237, 180] on img "3 / 3" at bounding box center [130, 50] width 261 height 392
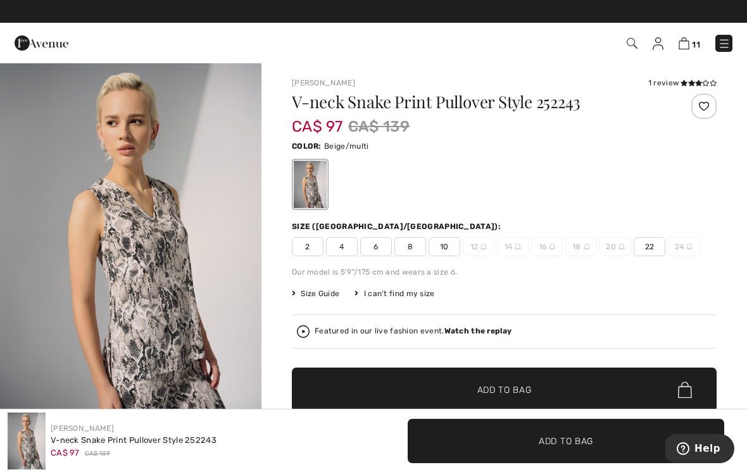
click at [688, 39] on img at bounding box center [683, 43] width 11 height 12
click at [687, 38] on img at bounding box center [683, 43] width 11 height 12
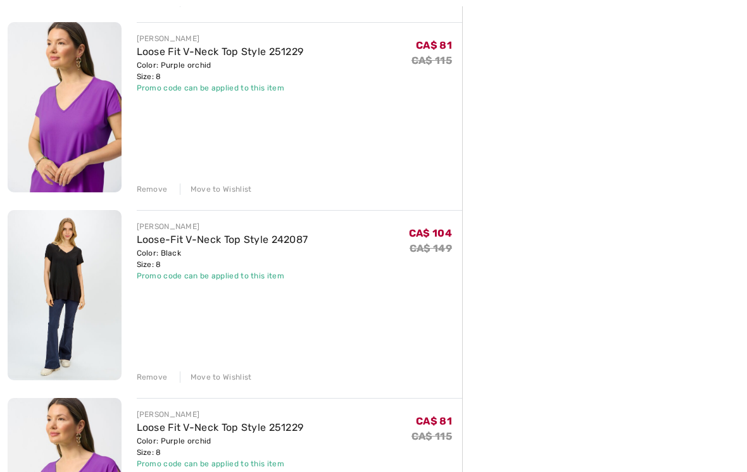
scroll to position [1647, 0]
click at [151, 375] on div "Remove" at bounding box center [152, 376] width 31 height 11
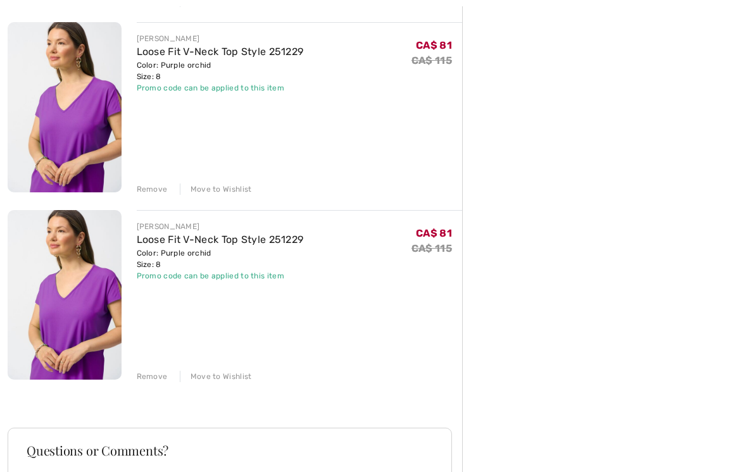
click at [158, 374] on div "Remove" at bounding box center [152, 376] width 31 height 11
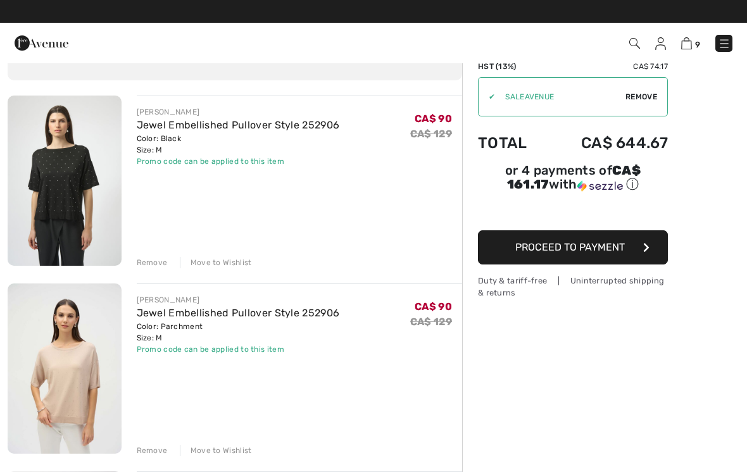
scroll to position [0, 0]
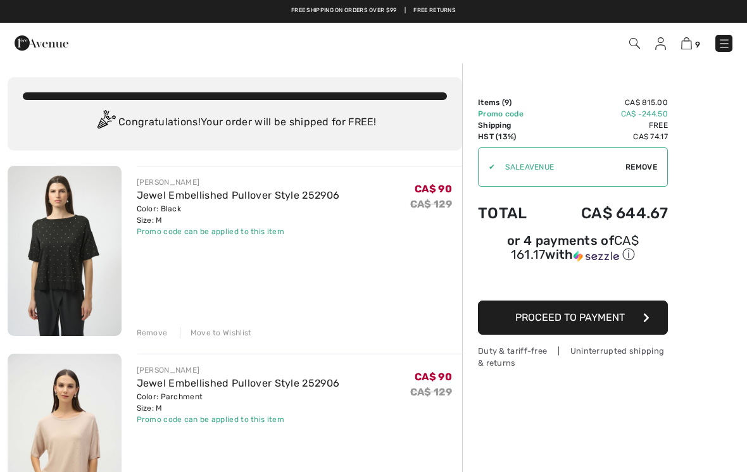
click at [723, 47] on img at bounding box center [723, 43] width 13 height 13
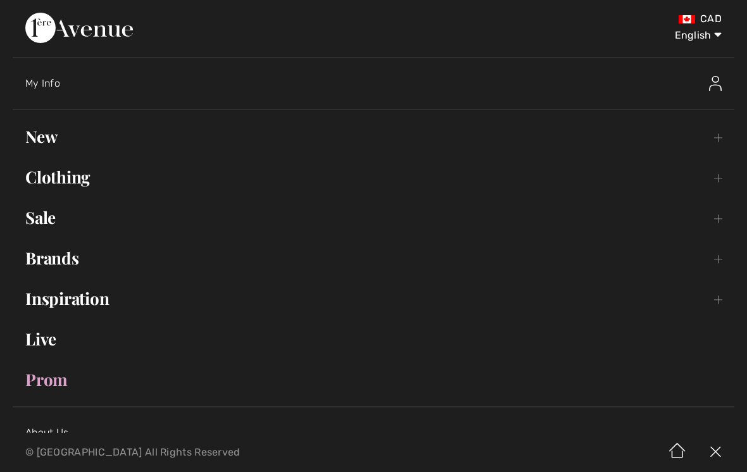
click at [716, 223] on link "Sale Toggle submenu" at bounding box center [373, 218] width 721 height 28
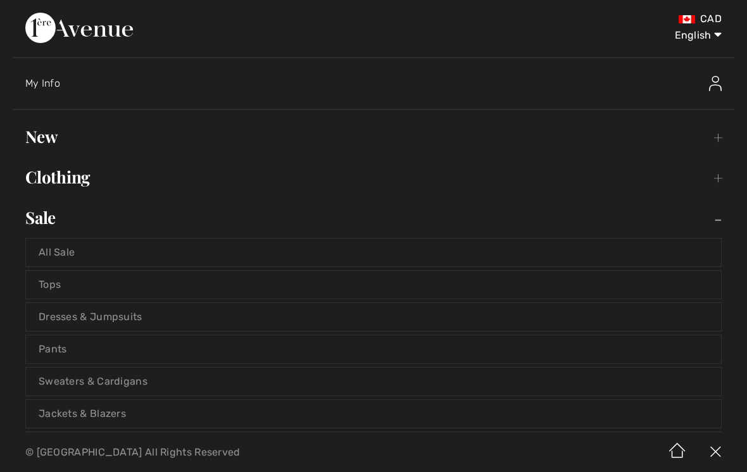
click at [51, 287] on link "Tops" at bounding box center [373, 285] width 695 height 28
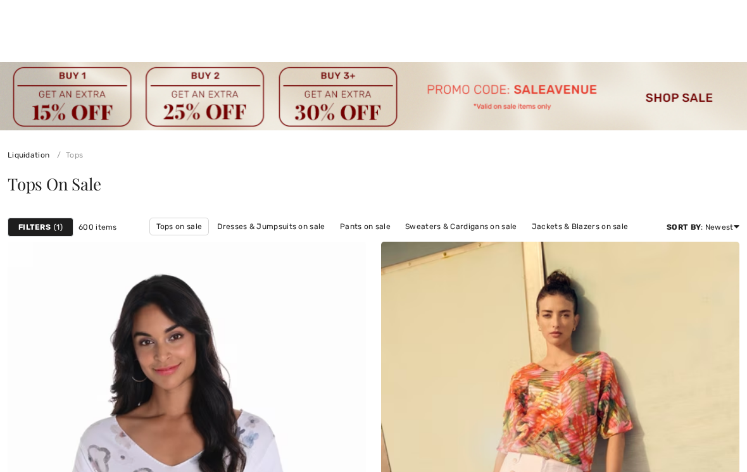
checkbox input "true"
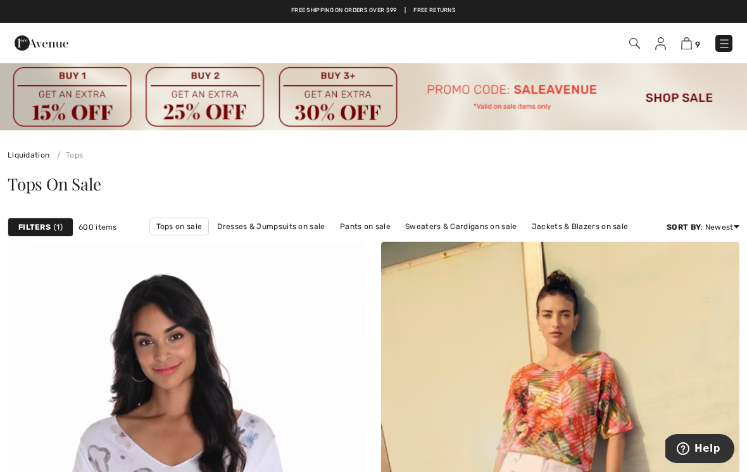
click at [59, 228] on span "1" at bounding box center [58, 226] width 9 height 11
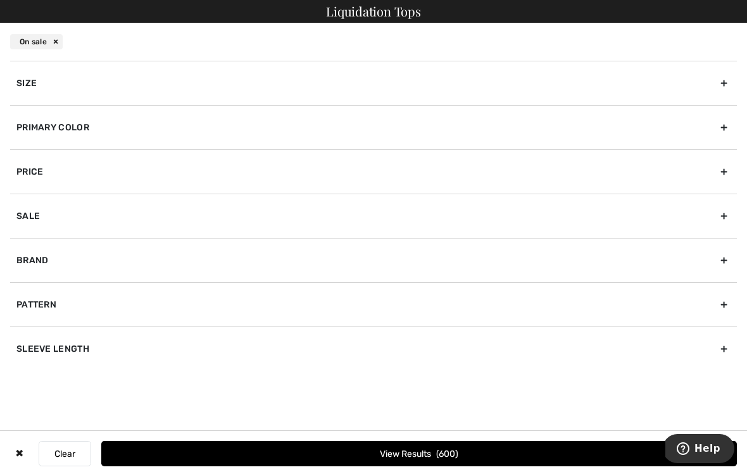
click at [82, 127] on div "Primary Color" at bounding box center [373, 127] width 726 height 44
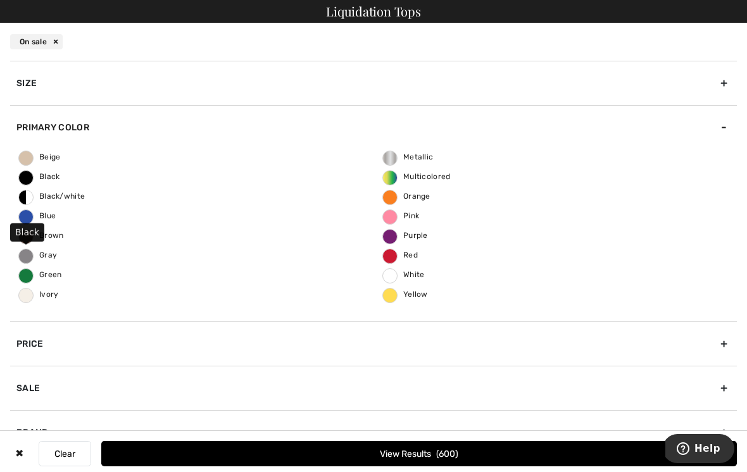
click at [28, 176] on span "Black" at bounding box center [39, 176] width 41 height 9
click at [0, 0] on input "Black" at bounding box center [0, 0] width 0 height 0
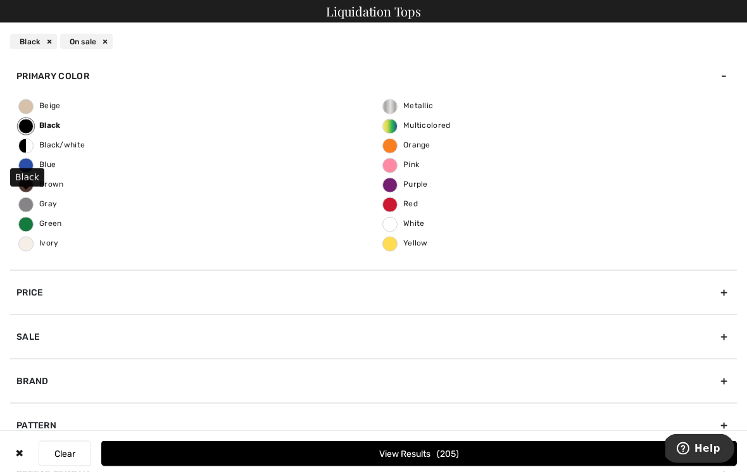
scroll to position [170, 0]
click at [42, 381] on div "Brand" at bounding box center [373, 381] width 726 height 44
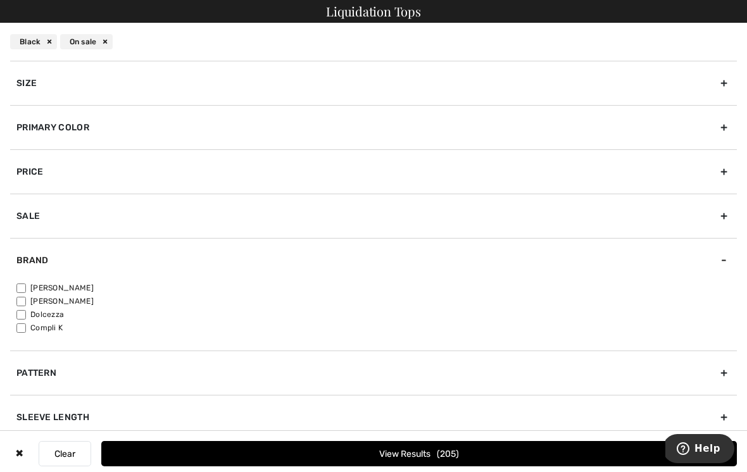
scroll to position [0, 0]
click at [29, 283] on label "[PERSON_NAME]" at bounding box center [376, 287] width 720 height 11
click at [26, 283] on input"] "[PERSON_NAME]" at bounding box center [20, 287] width 9 height 9
checkbox input"] "true"
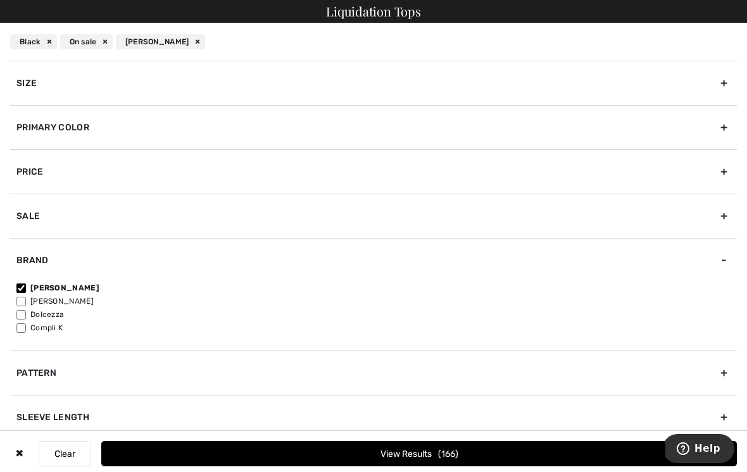
click at [73, 415] on div "Sleeve length" at bounding box center [373, 417] width 726 height 44
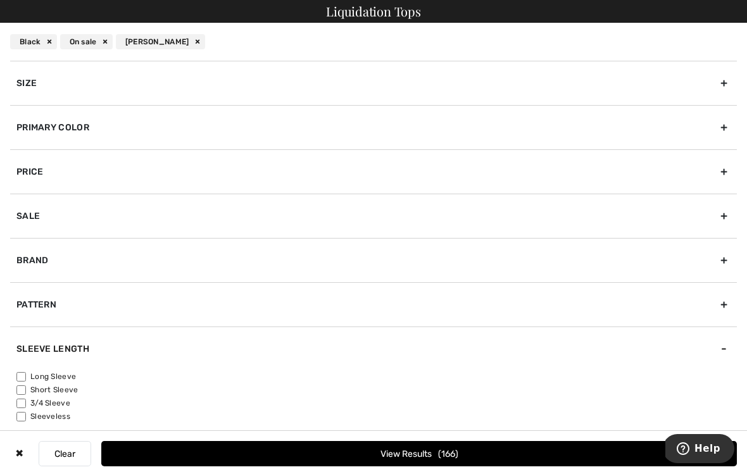
click at [26, 386] on input"] "Short Sleeve" at bounding box center [20, 389] width 9 height 9
checkbox input"] "true"
click at [64, 303] on div "Pattern" at bounding box center [373, 304] width 726 height 44
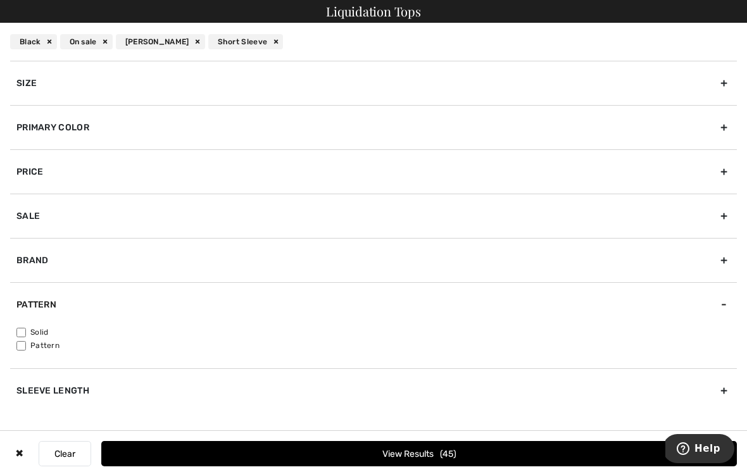
click at [26, 328] on input"] "Solid" at bounding box center [20, 332] width 9 height 9
checkbox input"] "true"
click at [456, 450] on span "41" at bounding box center [447, 454] width 15 height 11
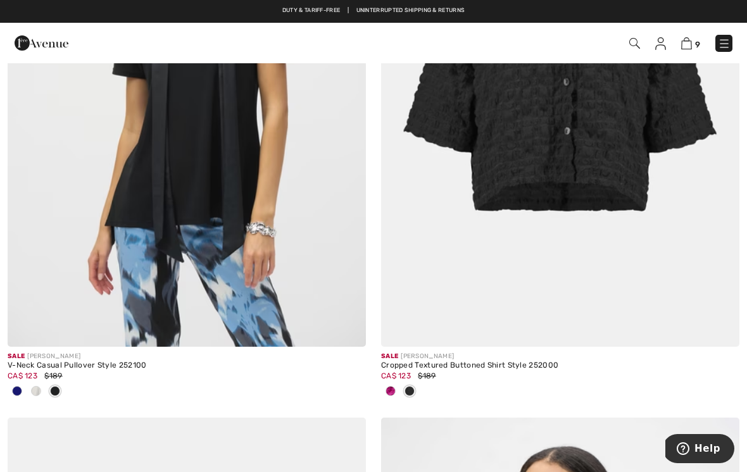
scroll to position [1053, 0]
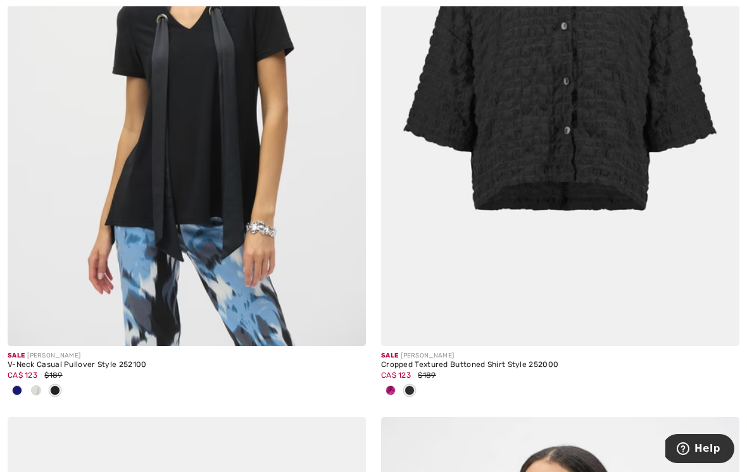
click at [637, 164] on img at bounding box center [560, 77] width 358 height 537
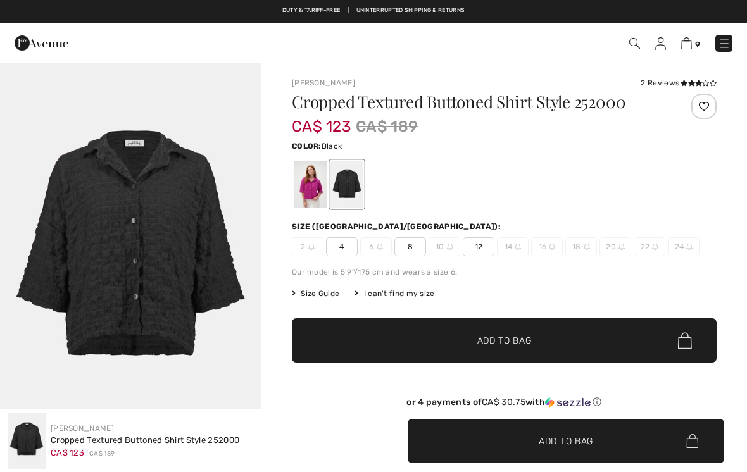
checkbox input "true"
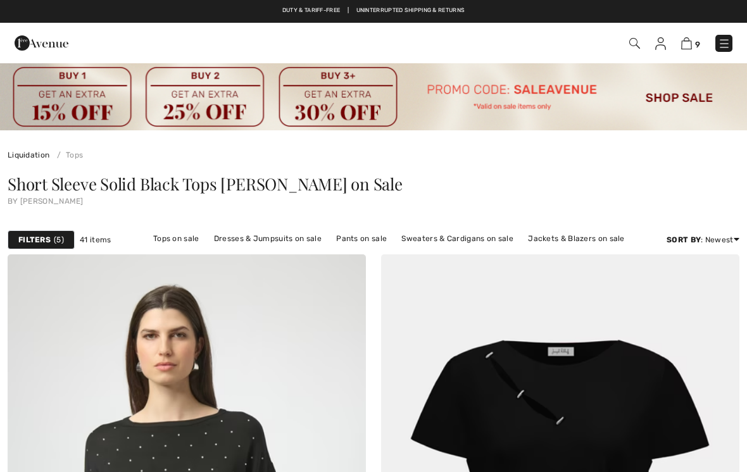
scroll to position [1073, 0]
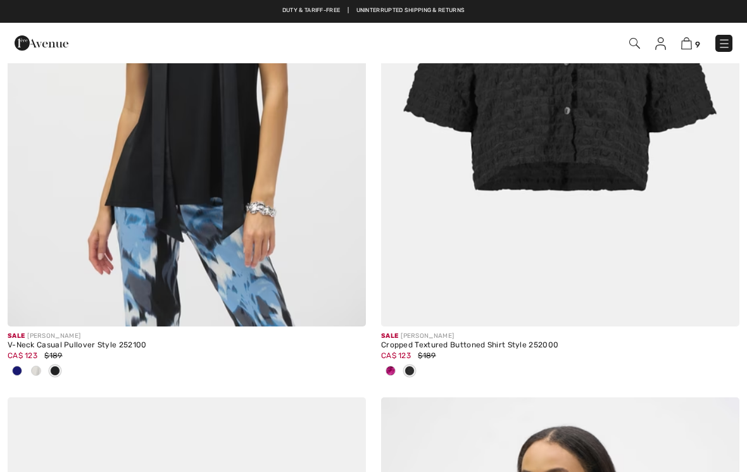
checkbox input "true"
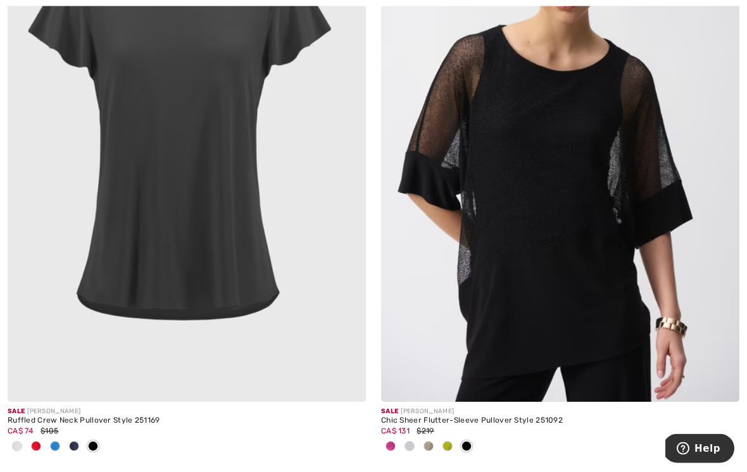
scroll to position [4154, 0]
click at [213, 261] on img at bounding box center [187, 132] width 358 height 537
click at [248, 251] on img at bounding box center [187, 132] width 358 height 537
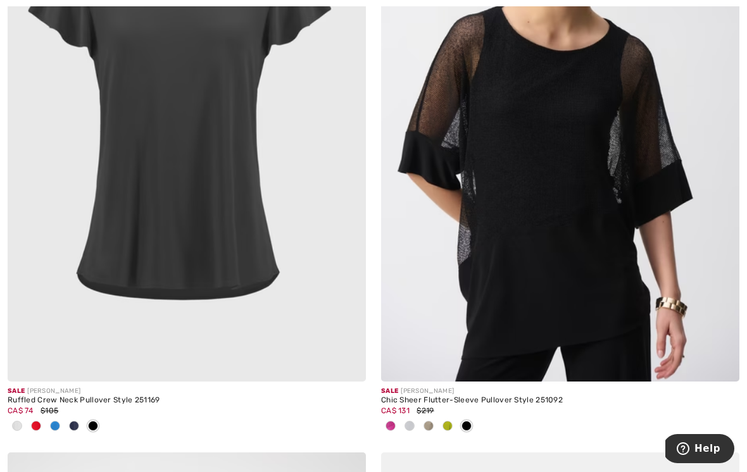
click at [245, 194] on img at bounding box center [187, 112] width 358 height 537
click at [226, 231] on img at bounding box center [187, 112] width 358 height 537
click at [223, 251] on img at bounding box center [187, 112] width 358 height 537
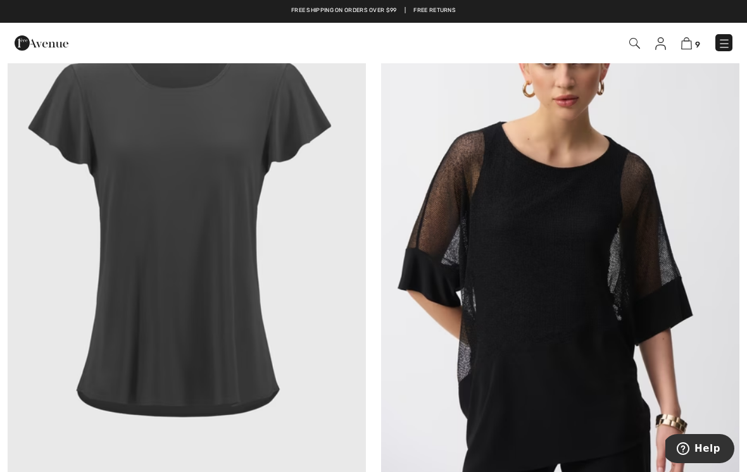
click at [303, 106] on img at bounding box center [187, 229] width 358 height 537
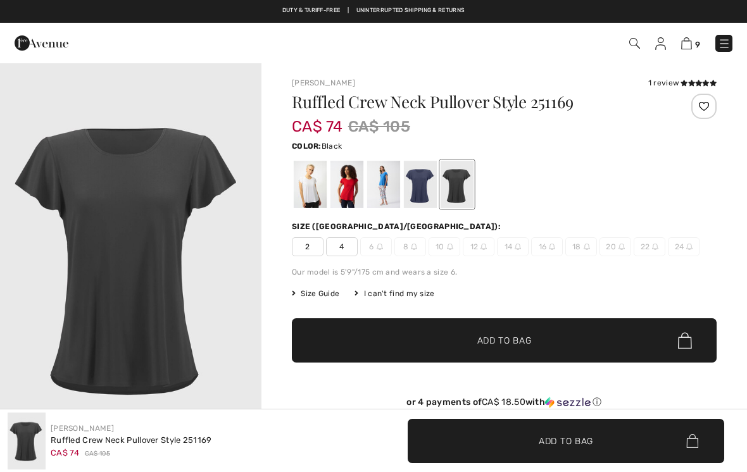
checkbox input "true"
click at [422, 177] on div at bounding box center [420, 184] width 33 height 47
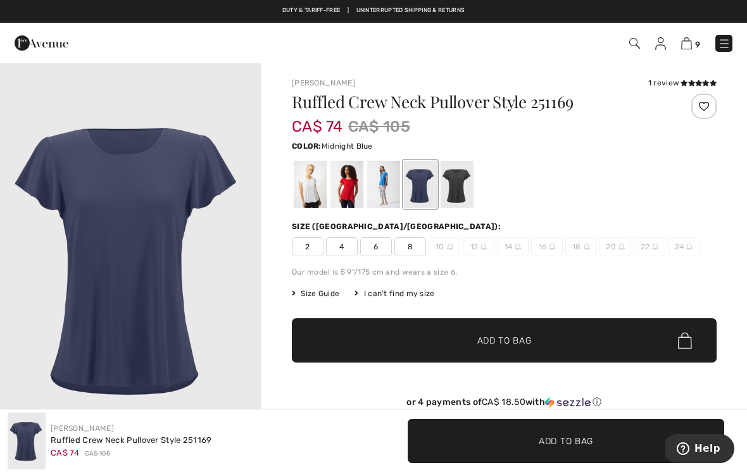
click at [384, 174] on div at bounding box center [383, 184] width 33 height 47
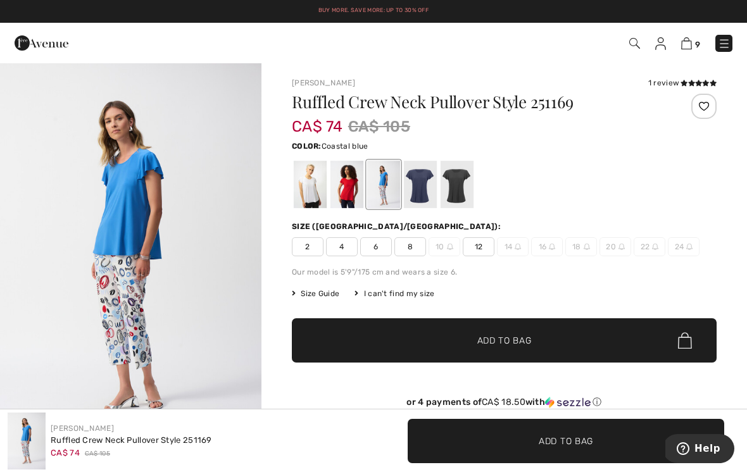
click at [359, 175] on div at bounding box center [346, 184] width 33 height 47
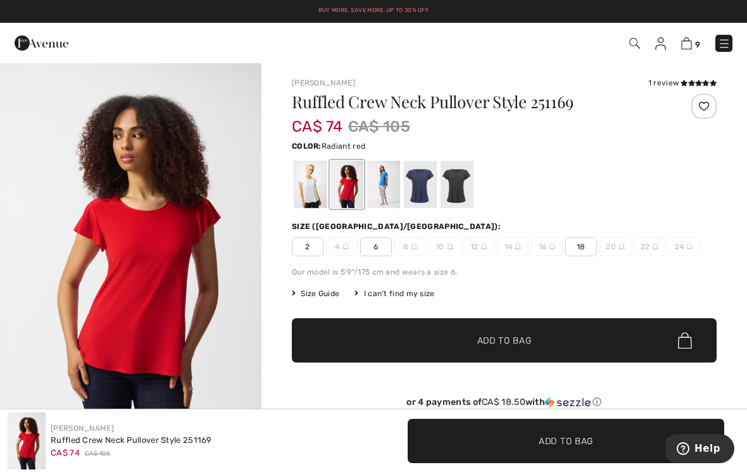
click at [323, 178] on div at bounding box center [310, 184] width 33 height 47
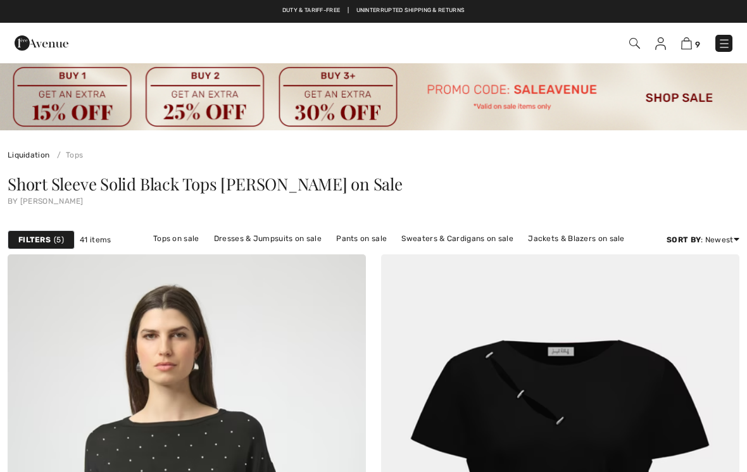
checkbox input "true"
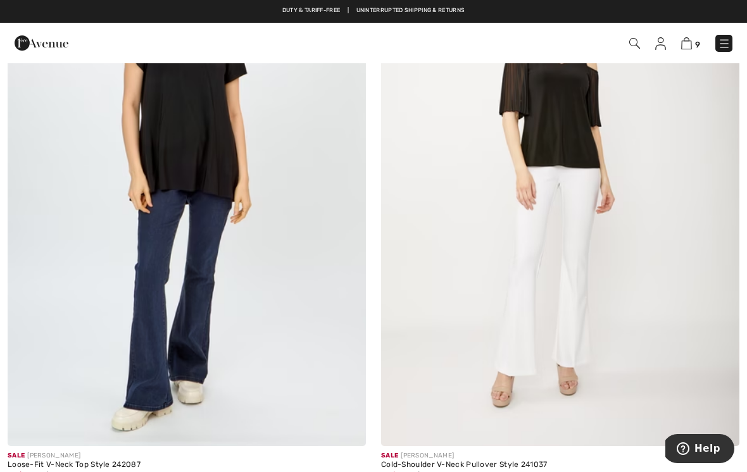
scroll to position [9721, 0]
click at [223, 175] on img at bounding box center [187, 178] width 358 height 537
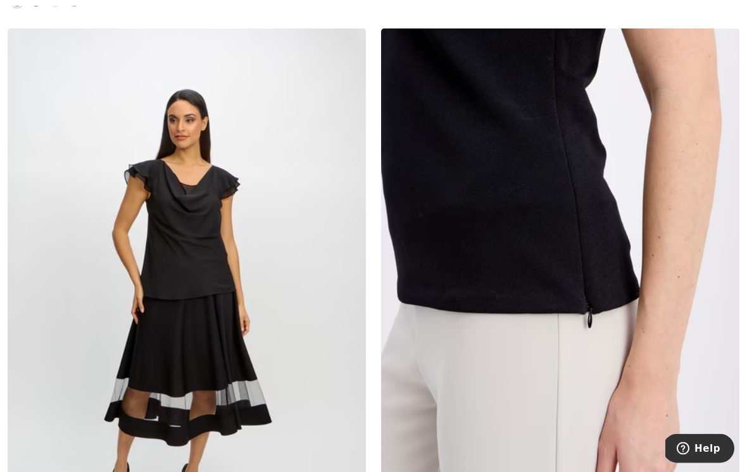
scroll to position [10818, 0]
click at [581, 232] on img at bounding box center [560, 296] width 358 height 537
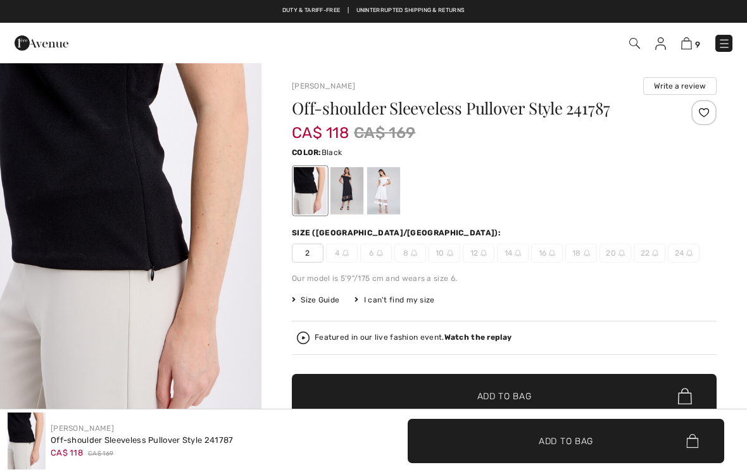
checkbox input "true"
click at [353, 185] on div at bounding box center [346, 190] width 33 height 47
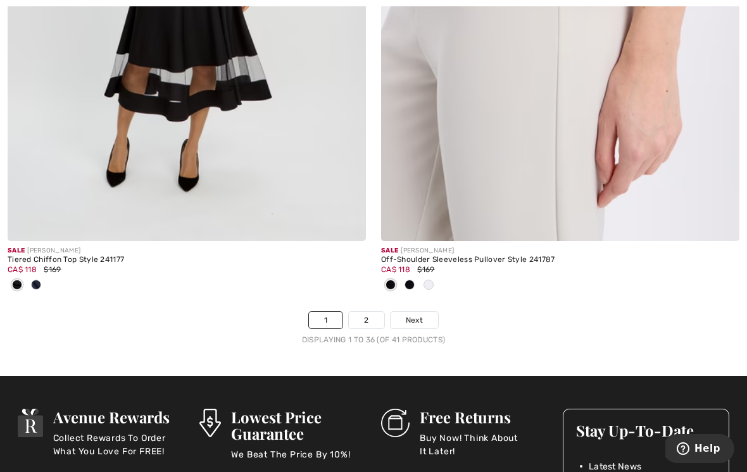
scroll to position [11149, 0]
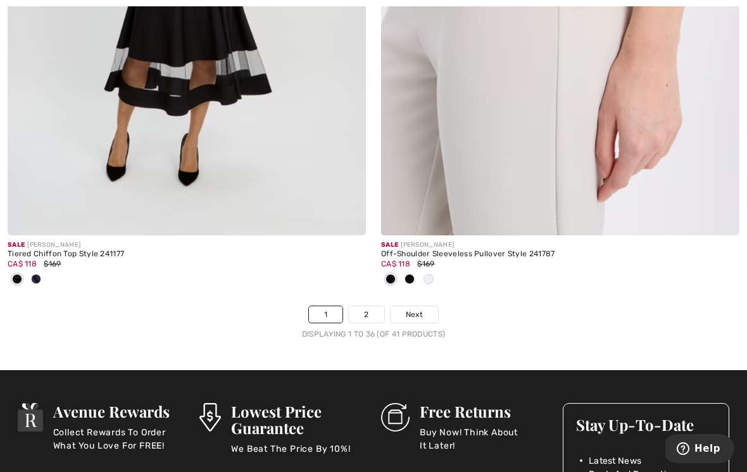
click at [368, 308] on link "2" at bounding box center [366, 314] width 35 height 16
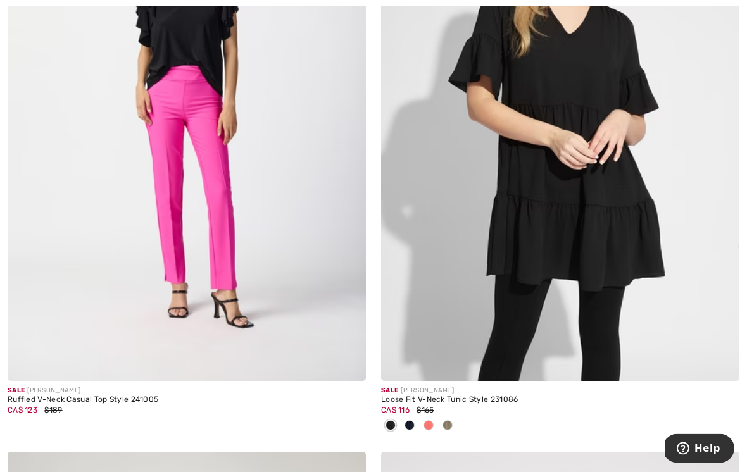
scroll to position [410, 0]
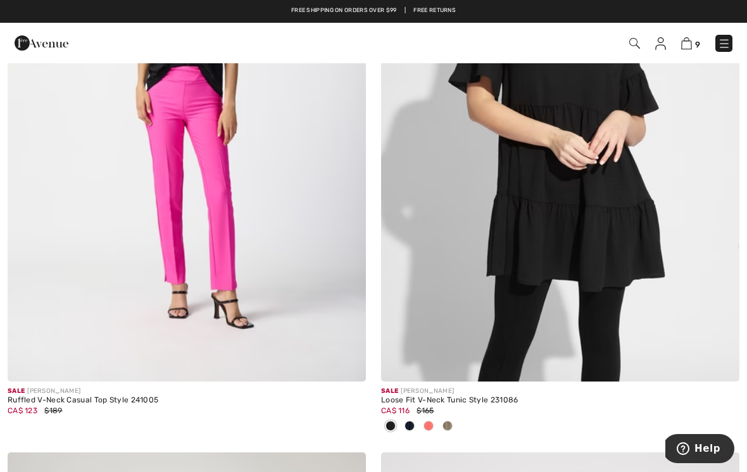
click at [231, 120] on img at bounding box center [187, 112] width 358 height 537
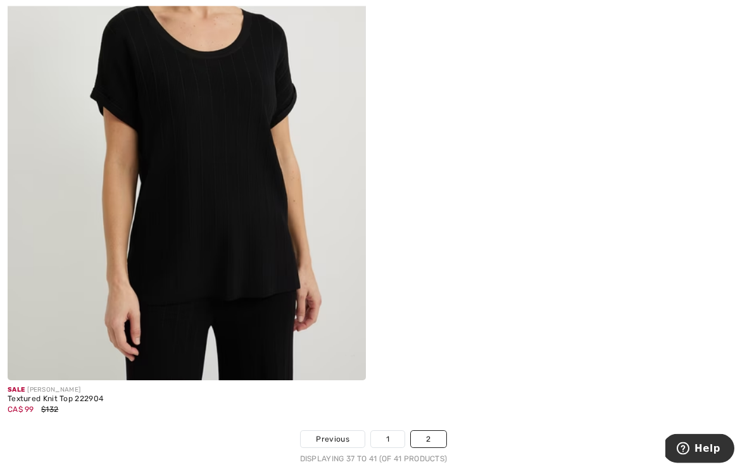
scroll to position [1606, 0]
click at [264, 235] on img at bounding box center [187, 111] width 358 height 537
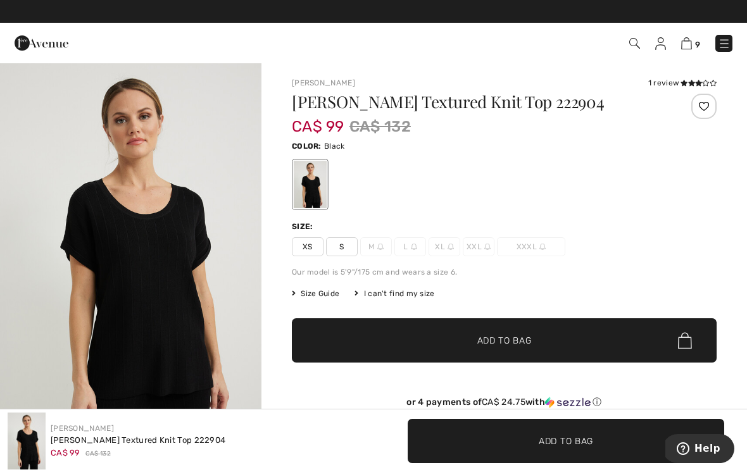
click at [678, 87] on div "1 review" at bounding box center [682, 82] width 68 height 11
click at [683, 85] on icon at bounding box center [683, 83] width 7 height 6
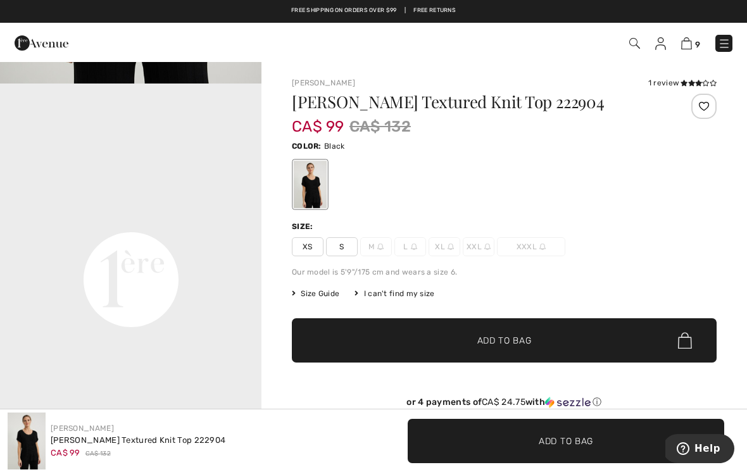
scroll to position [764, 0]
click at [346, 247] on span "S" at bounding box center [342, 246] width 32 height 19
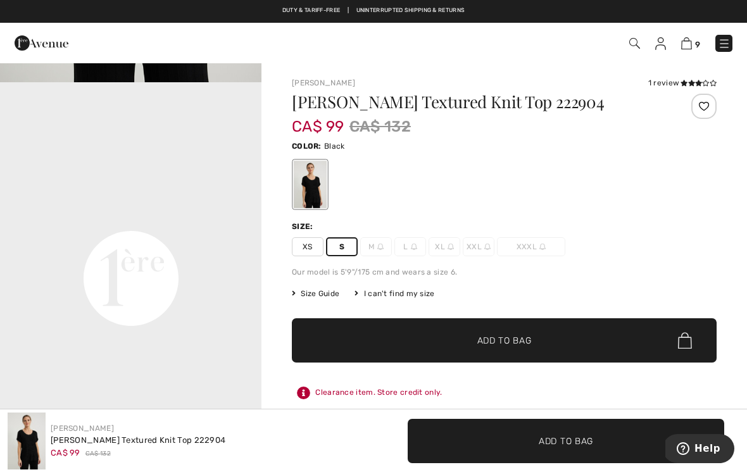
click at [508, 337] on span "Add to Bag" at bounding box center [504, 340] width 54 height 13
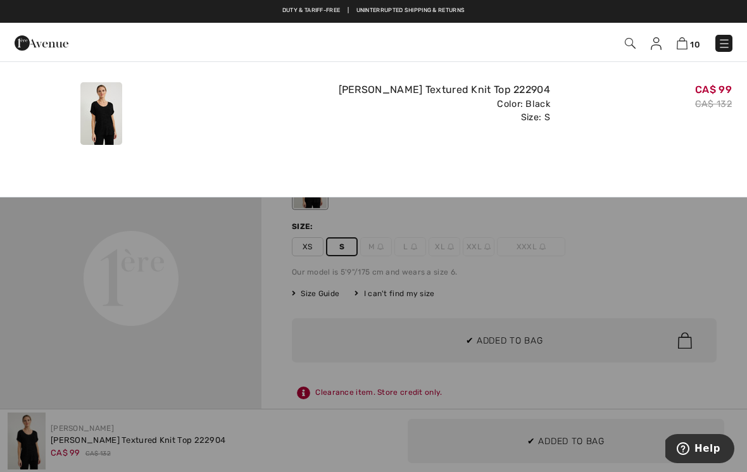
click at [667, 153] on div "Added to Bag Joseph Ribkoff Textured Knit Top 222904 CA$ 99 CA$ 132 Color: Blac…" at bounding box center [373, 110] width 747 height 99
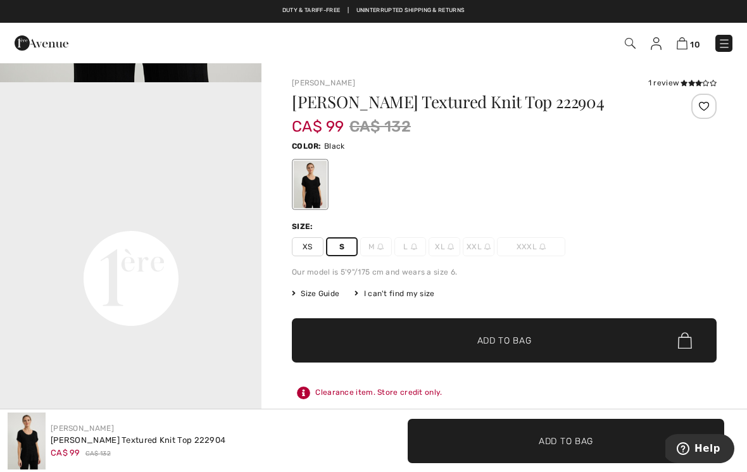
click at [681, 49] on img at bounding box center [681, 43] width 11 height 12
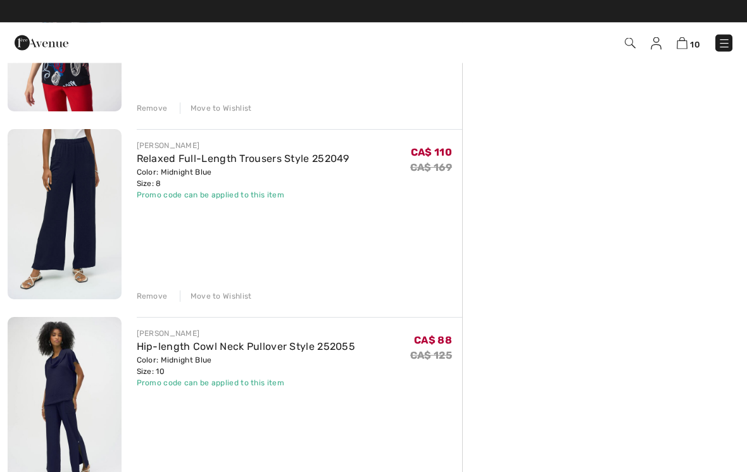
scroll to position [1164, 0]
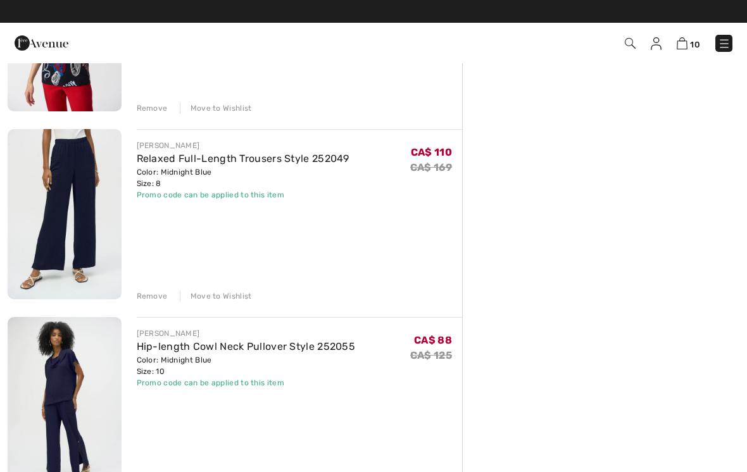
click at [151, 297] on div "Remove" at bounding box center [152, 295] width 31 height 11
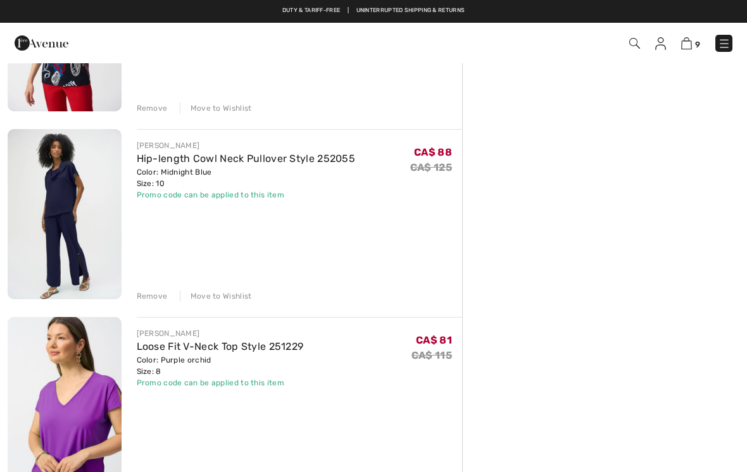
click at [154, 306] on div "[PERSON_NAME] Jewel Embellished Pullover Style 252906 Color: Black Size: M Fina…" at bounding box center [235, 7] width 454 height 2011
click at [147, 295] on div "Remove" at bounding box center [152, 295] width 31 height 11
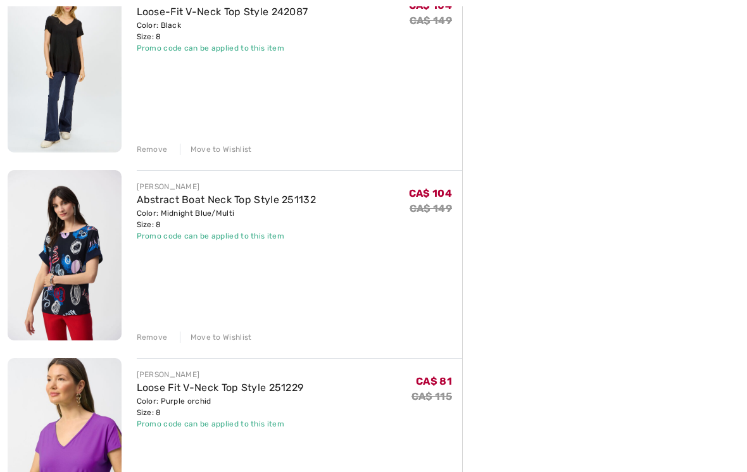
scroll to position [935, 0]
click at [156, 338] on div "Remove" at bounding box center [152, 337] width 31 height 11
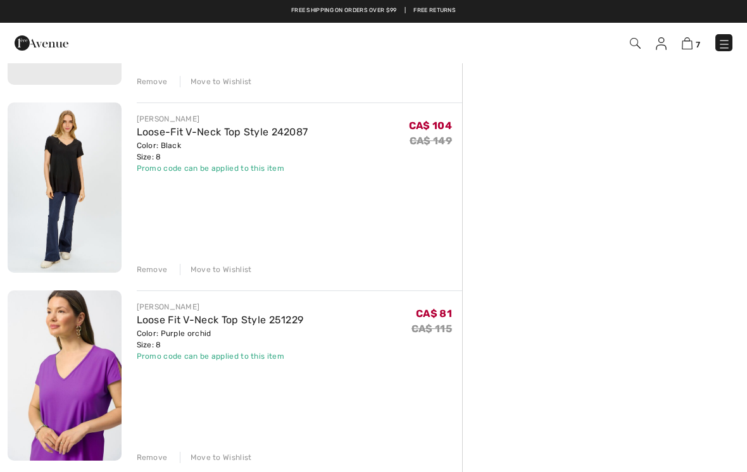
scroll to position [814, 0]
